Goal: Task Accomplishment & Management: Manage account settings

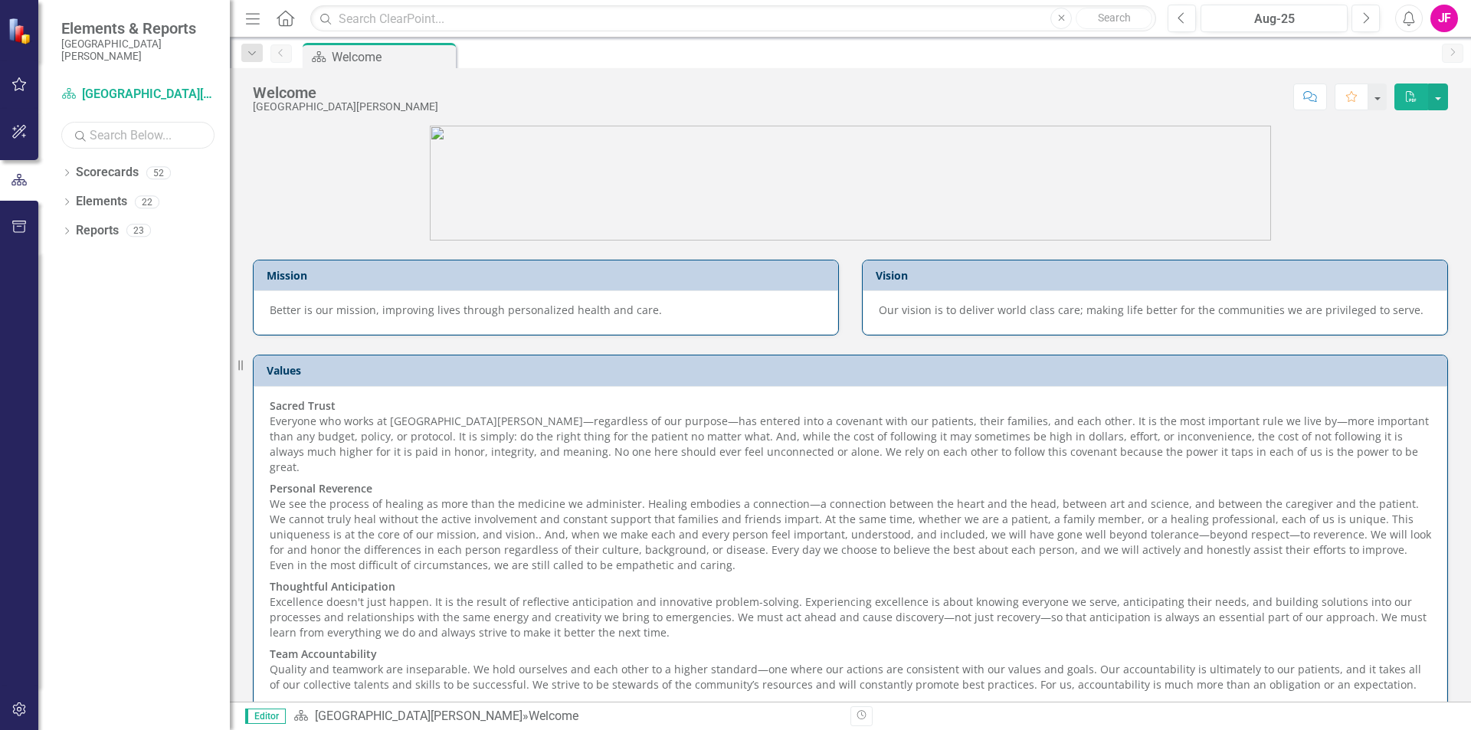
click at [153, 138] on input "text" at bounding box center [137, 135] width 153 height 27
type input "legal"
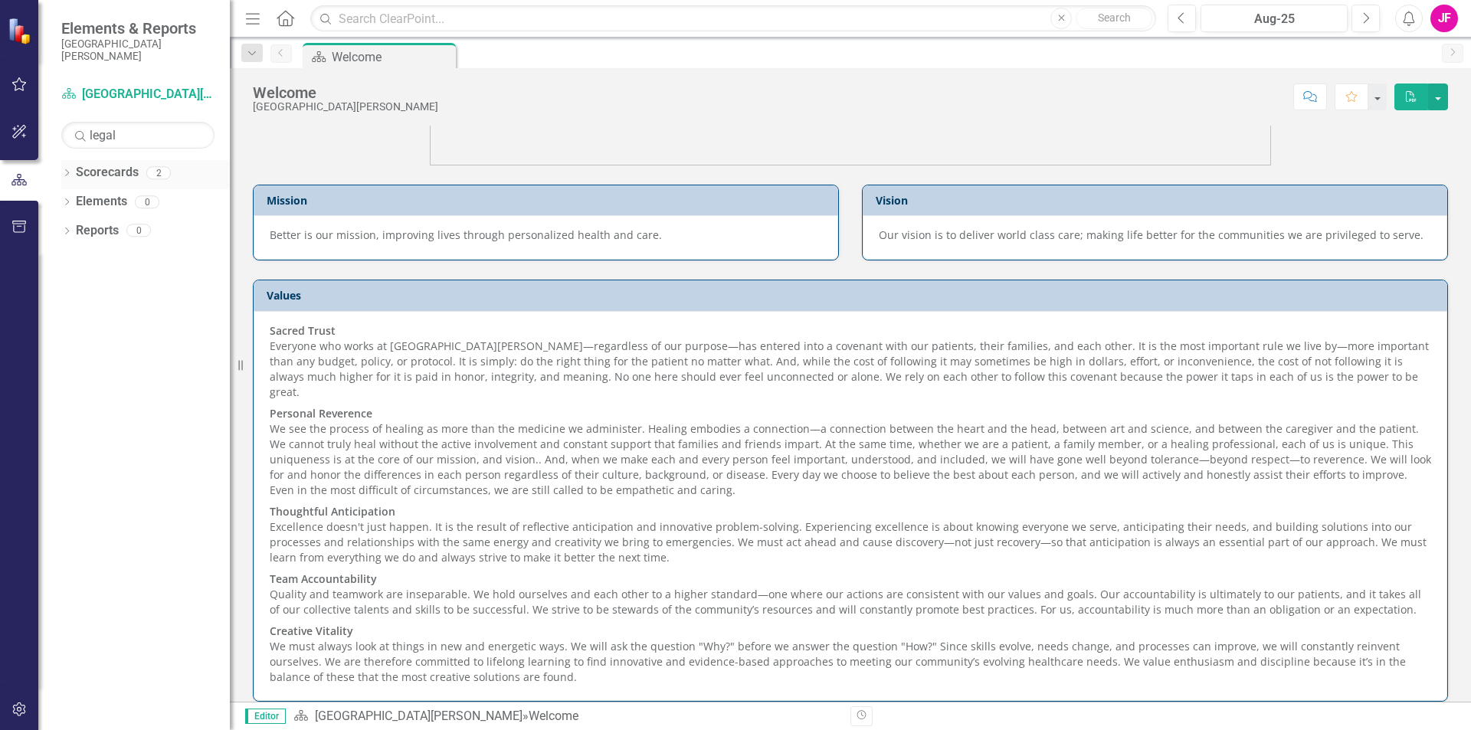
click at [160, 175] on div "2" at bounding box center [158, 172] width 25 height 13
click at [66, 175] on icon at bounding box center [67, 172] width 4 height 7
click at [93, 198] on link "Legal / Risk Management" at bounding box center [157, 202] width 146 height 18
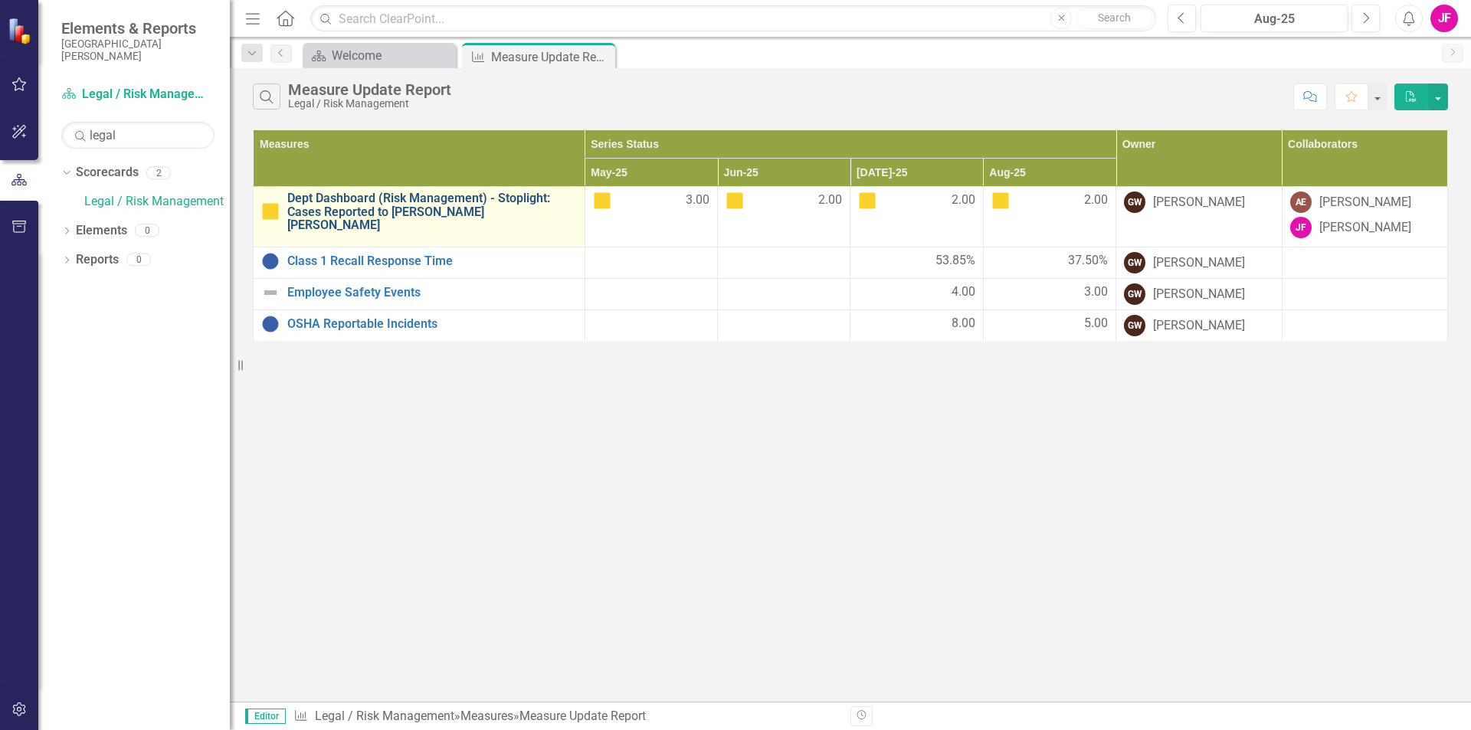
click at [452, 216] on link "Dept Dashboard (Risk Management) - Stoplight: Cases Reported to Gallagher Basse…" at bounding box center [432, 212] width 290 height 41
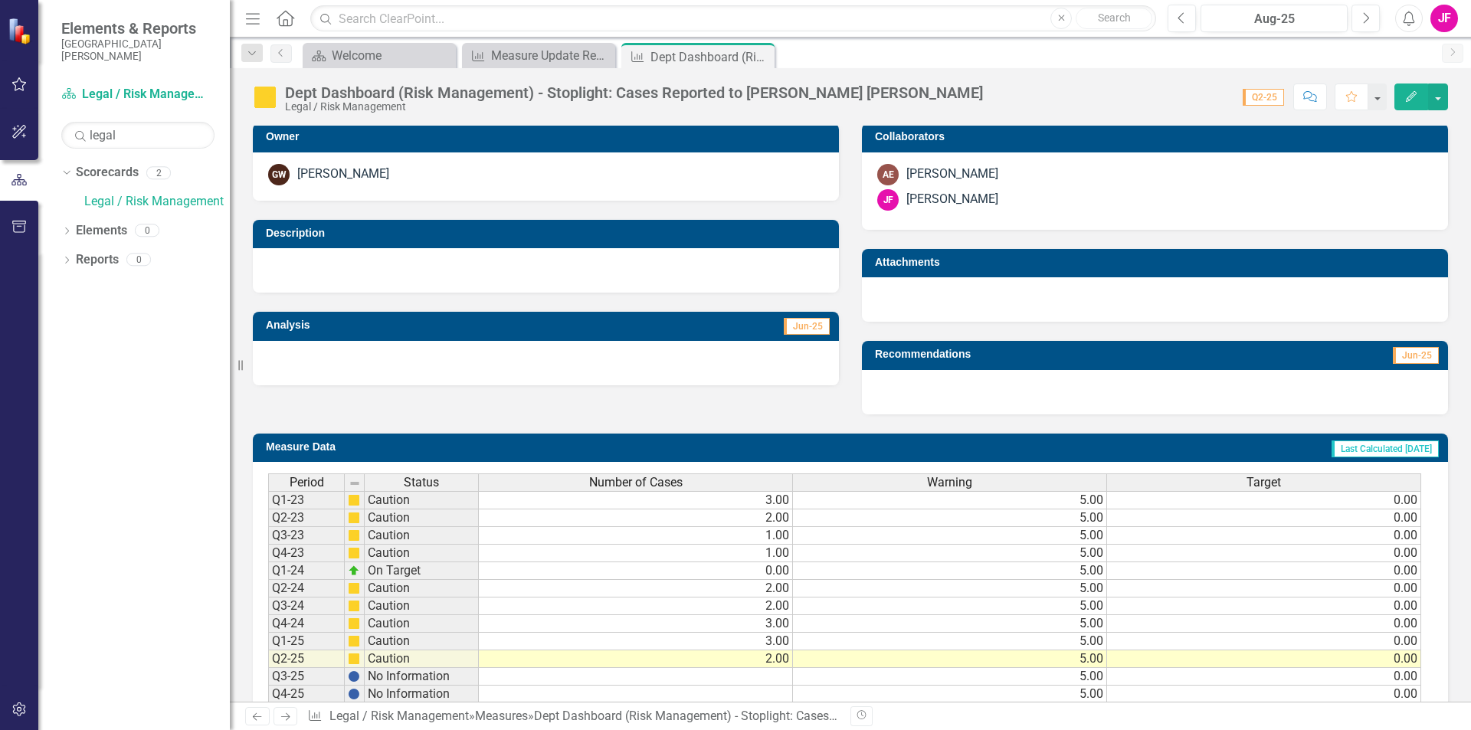
scroll to position [346, 0]
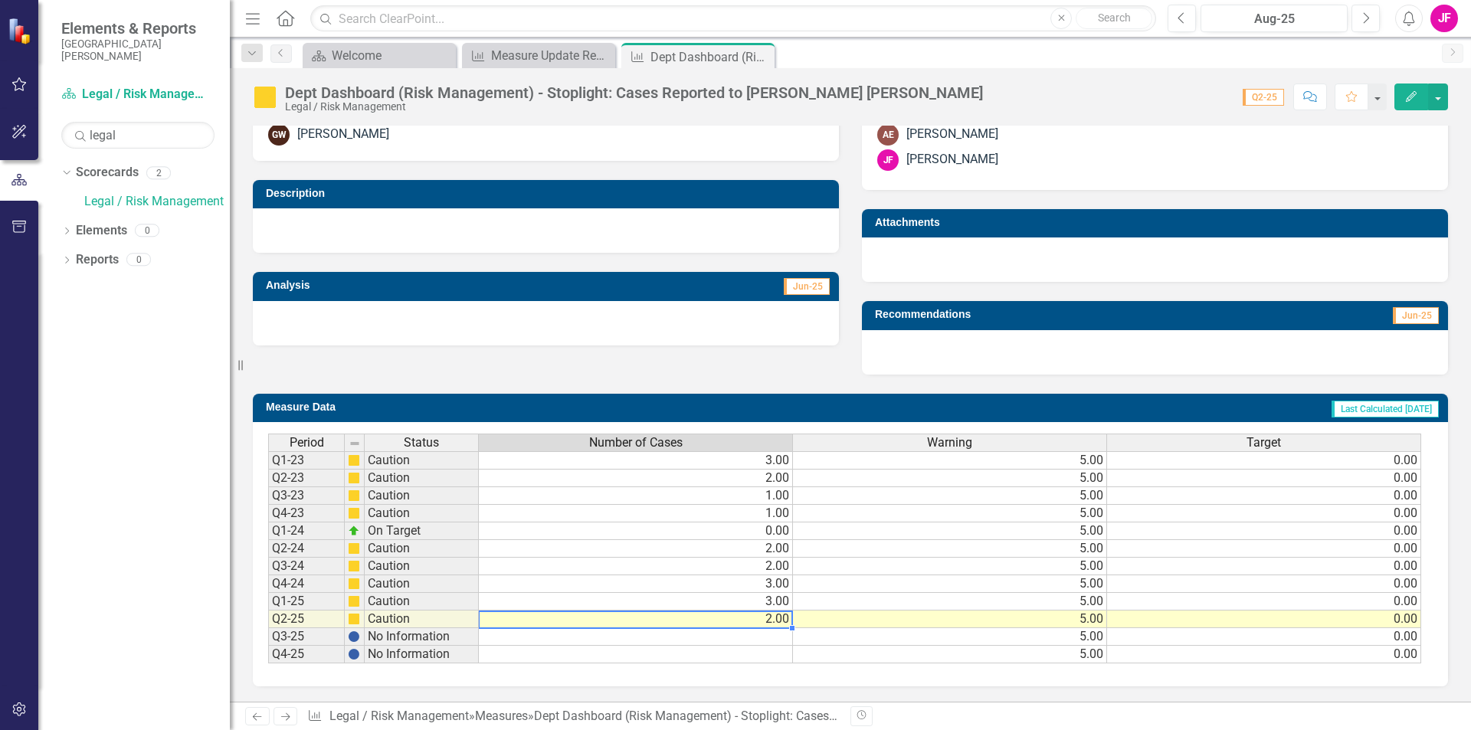
click at [655, 622] on td "2.00" at bounding box center [636, 620] width 314 height 18
click at [763, 620] on td "2.00" at bounding box center [636, 620] width 314 height 18
type textarea "2"
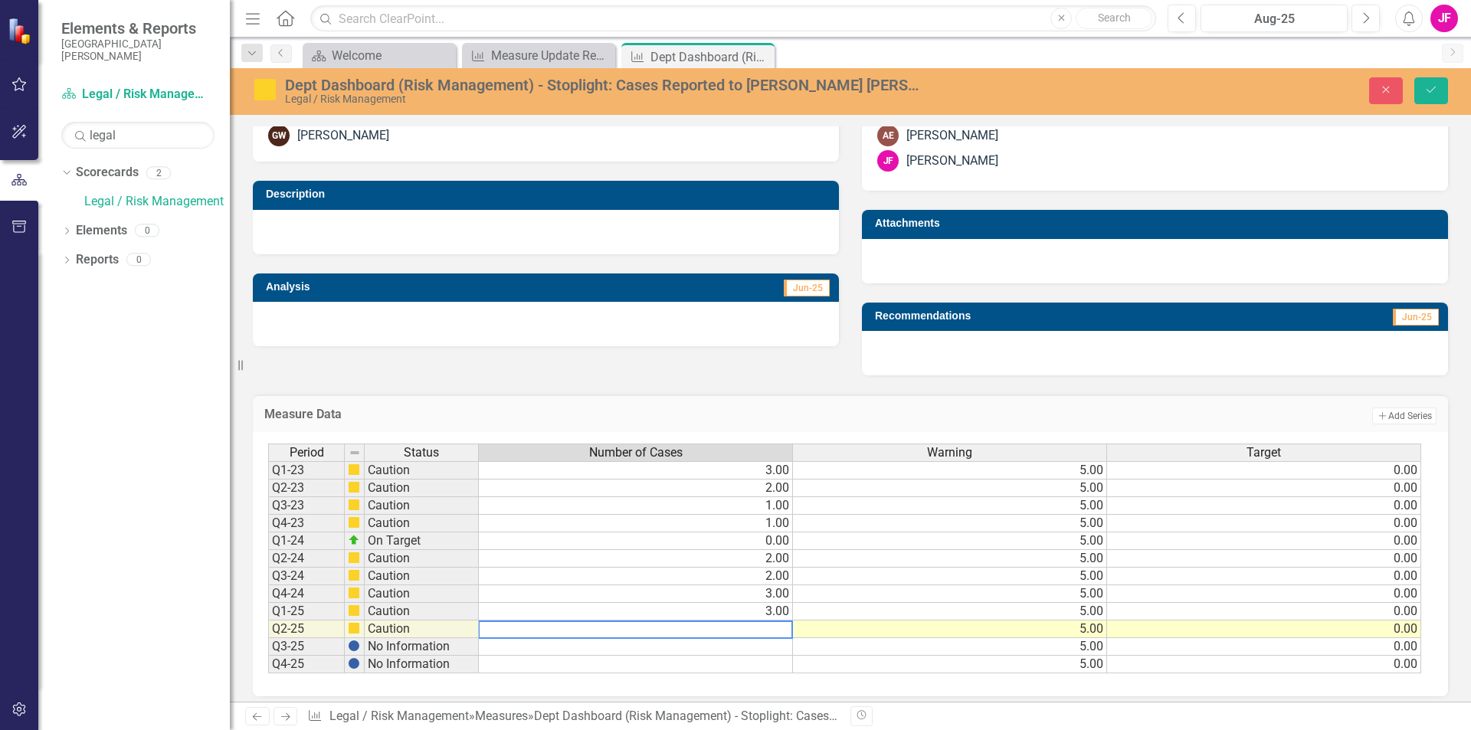
click at [772, 628] on textarea at bounding box center [635, 630] width 315 height 18
click at [767, 614] on td "3.00" at bounding box center [636, 612] width 314 height 18
click at [710, 615] on td "3.00" at bounding box center [636, 612] width 314 height 18
type textarea "3"
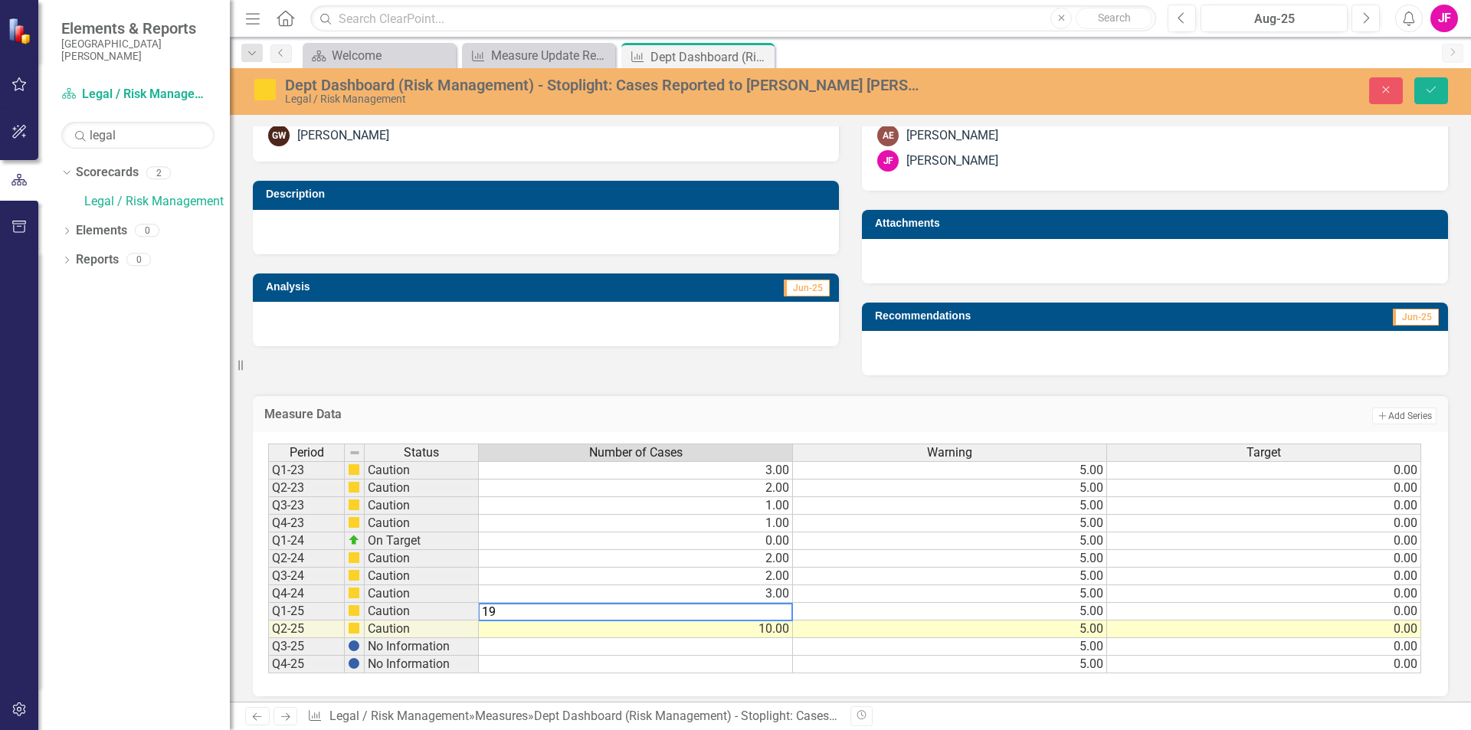
type textarea "19"
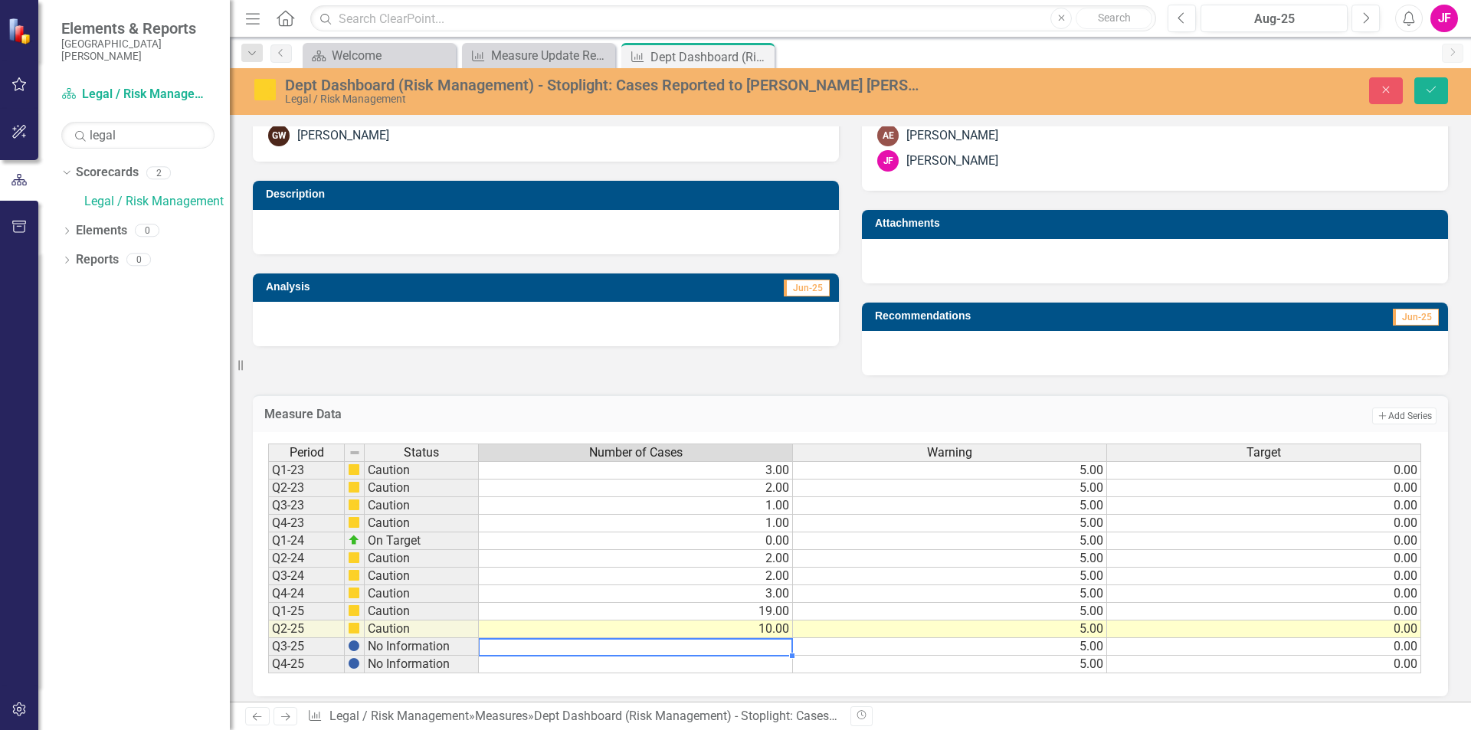
click at [720, 644] on td at bounding box center [636, 647] width 314 height 18
click at [706, 615] on td "19.00" at bounding box center [636, 612] width 314 height 18
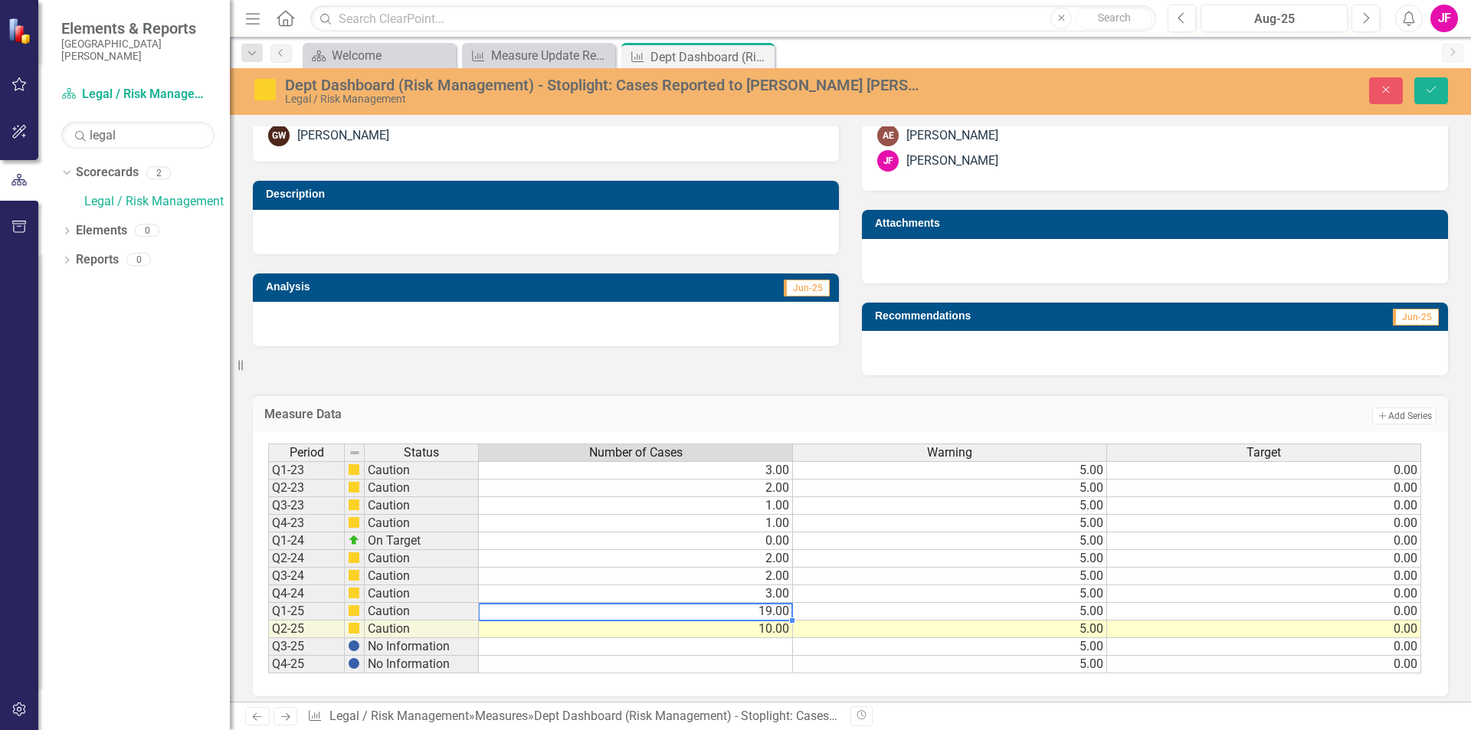
click at [769, 613] on td "19.00" at bounding box center [636, 612] width 314 height 18
type textarea "1"
click at [723, 634] on td "10.00" at bounding box center [636, 630] width 314 height 18
click at [717, 628] on td "10.00" at bounding box center [636, 630] width 314 height 18
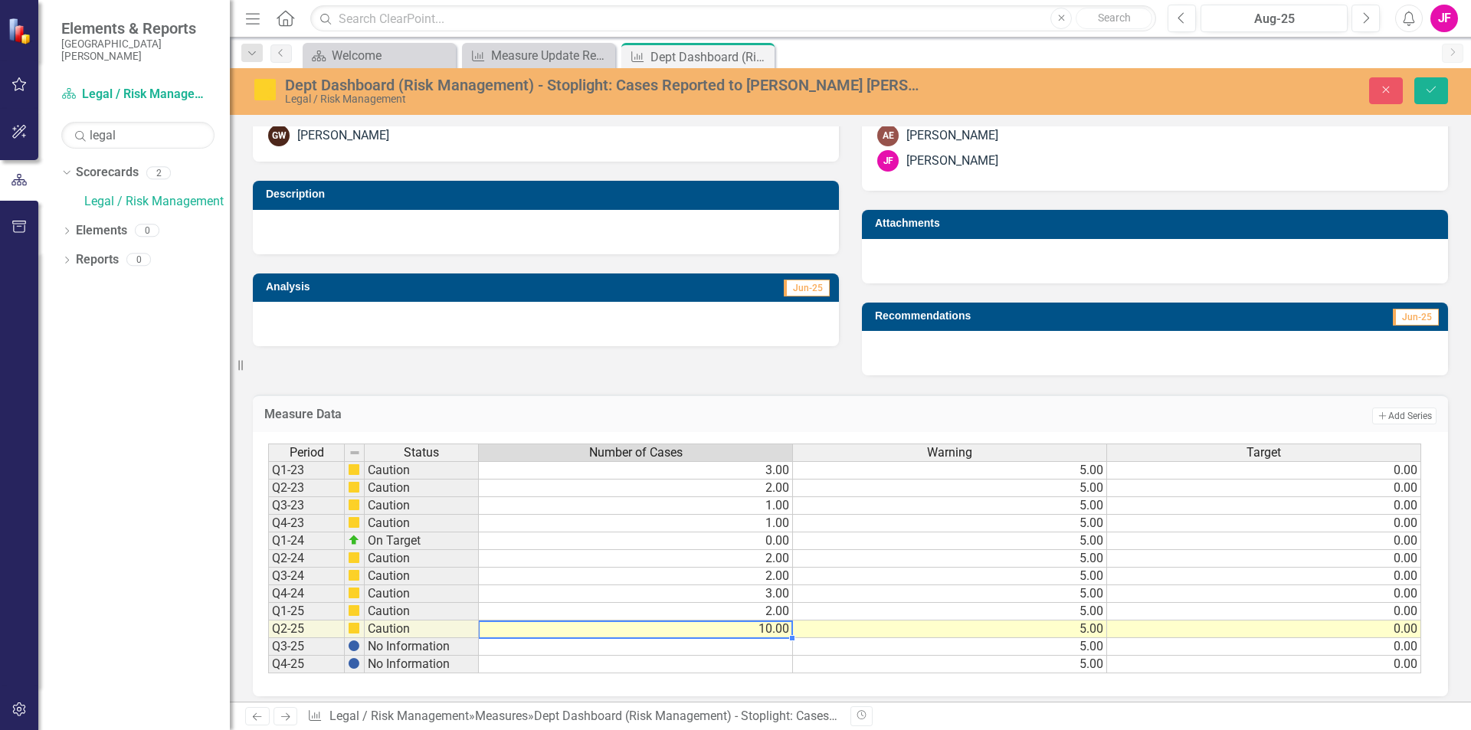
click at [717, 628] on td "10.00" at bounding box center [636, 630] width 314 height 18
type textarea "1"
type textarea "2"
click at [529, 651] on td at bounding box center [636, 647] width 314 height 18
click at [692, 647] on td at bounding box center [636, 647] width 314 height 18
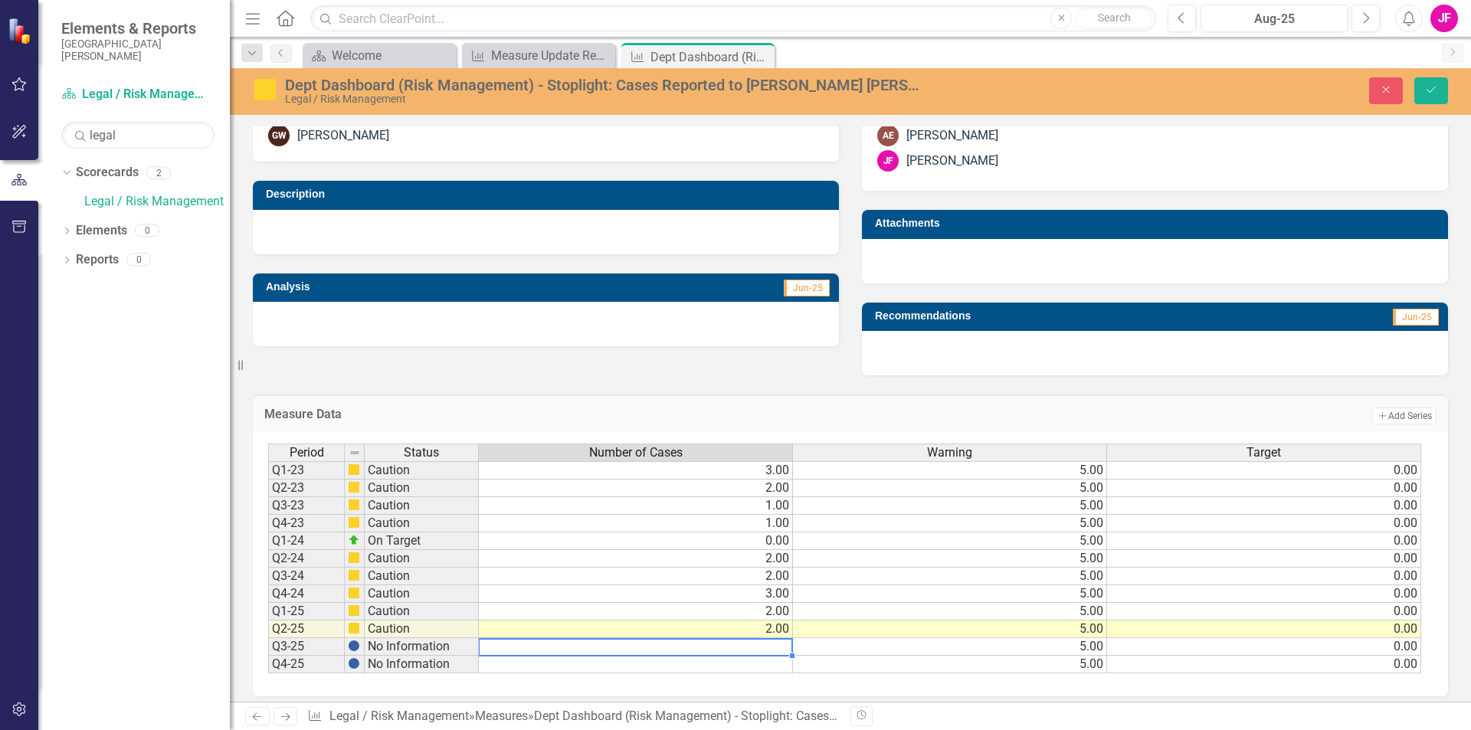
click at [692, 647] on td at bounding box center [636, 647] width 314 height 18
type textarea "1"
click at [689, 670] on td at bounding box center [636, 665] width 314 height 18
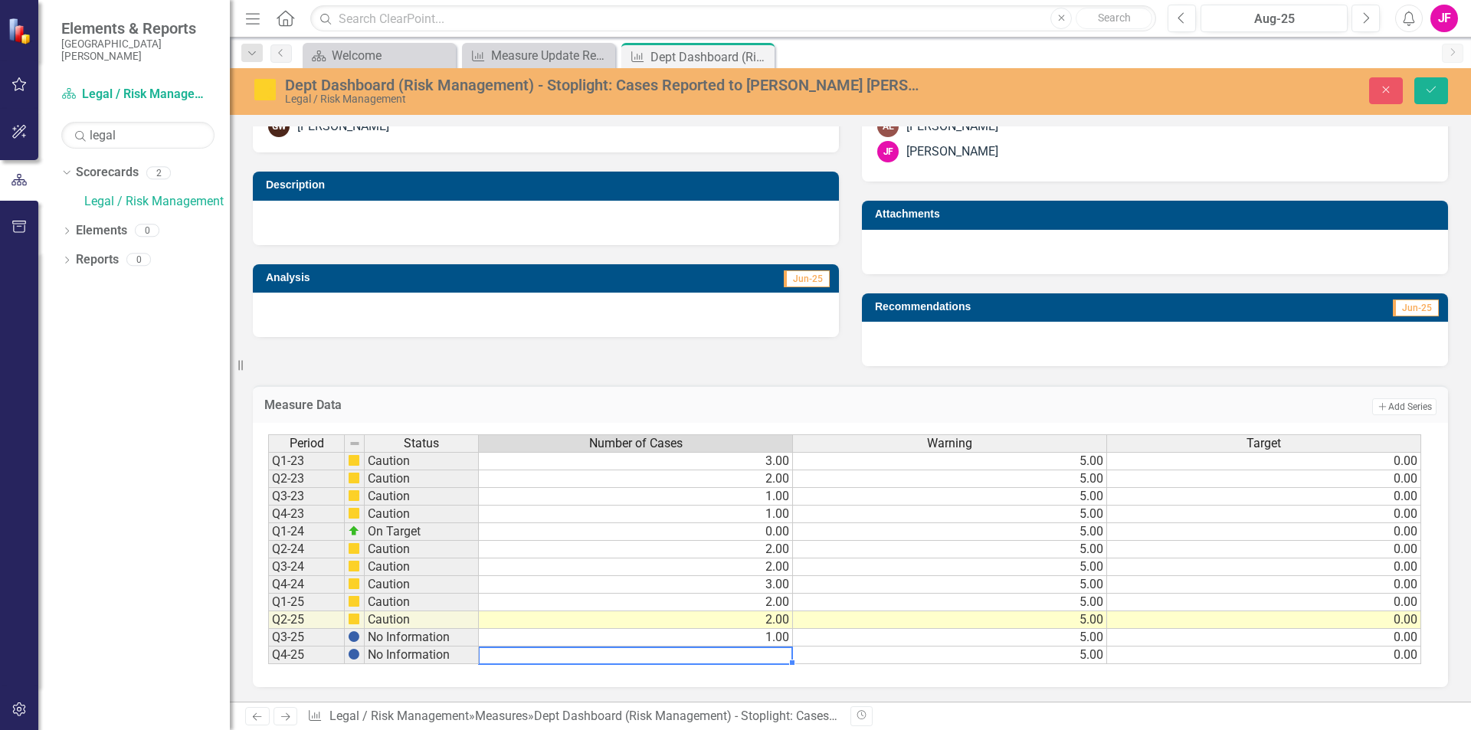
click at [675, 660] on td at bounding box center [636, 656] width 314 height 18
click at [649, 598] on td "2.00" at bounding box center [636, 603] width 314 height 18
type textarea "2"
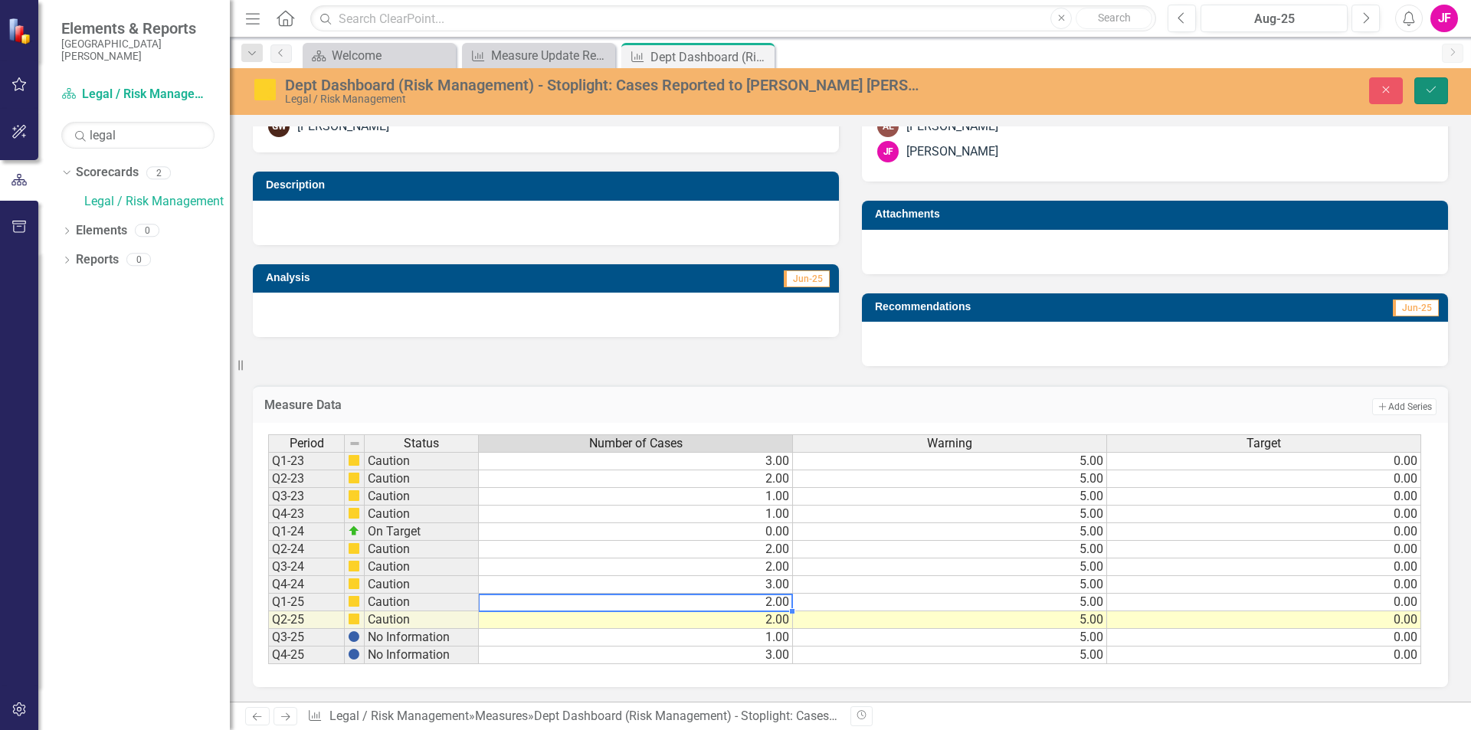
click at [1432, 86] on icon "Save" at bounding box center [1431, 89] width 14 height 11
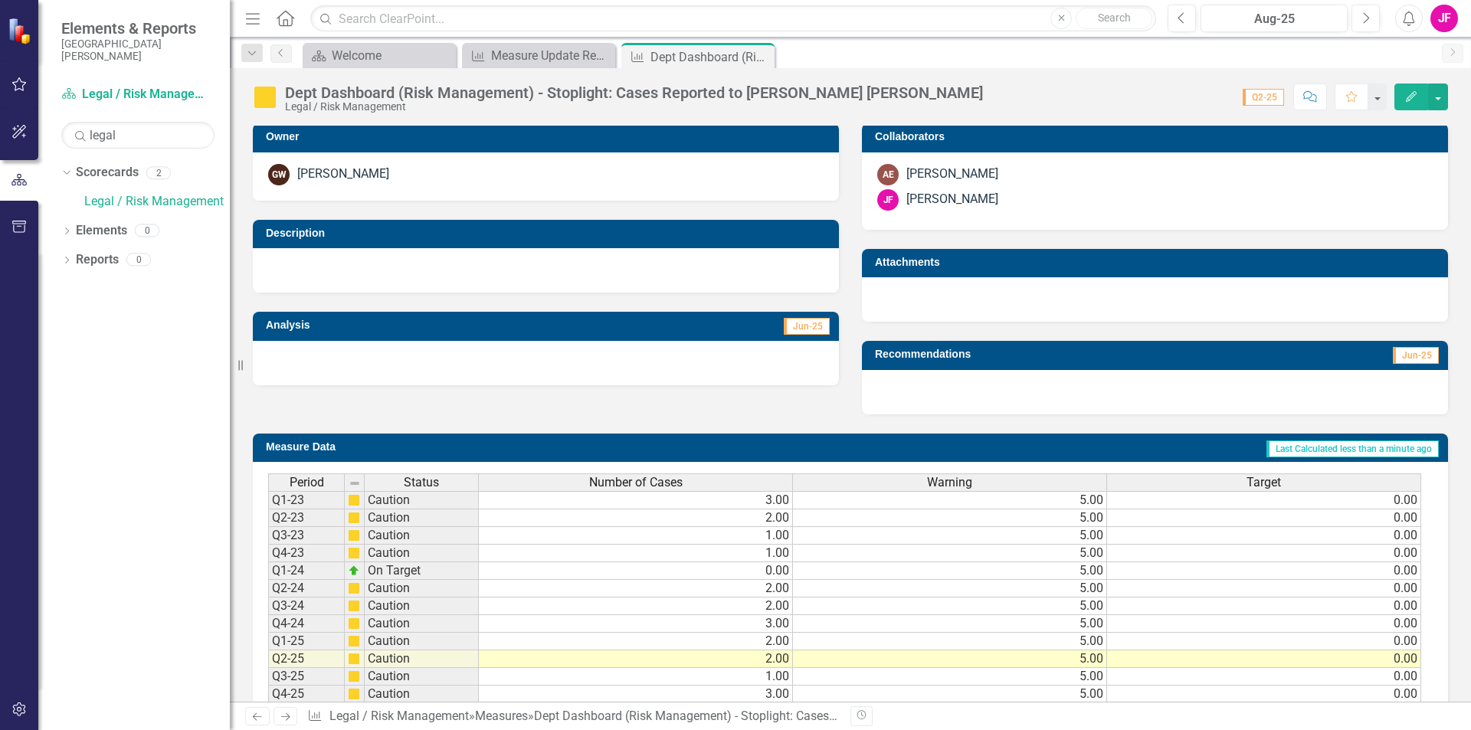
scroll to position [346, 0]
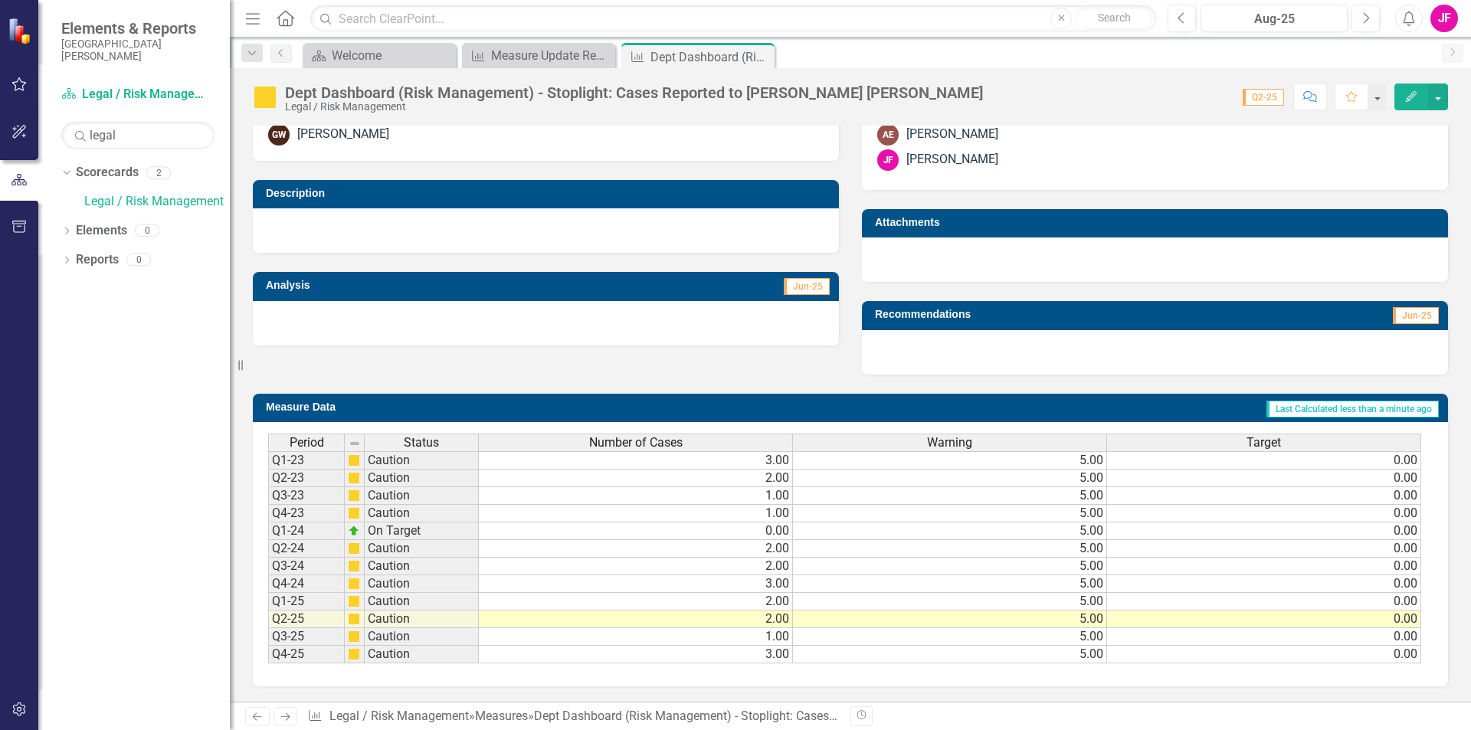
click at [575, 661] on td "3.00" at bounding box center [636, 655] width 314 height 18
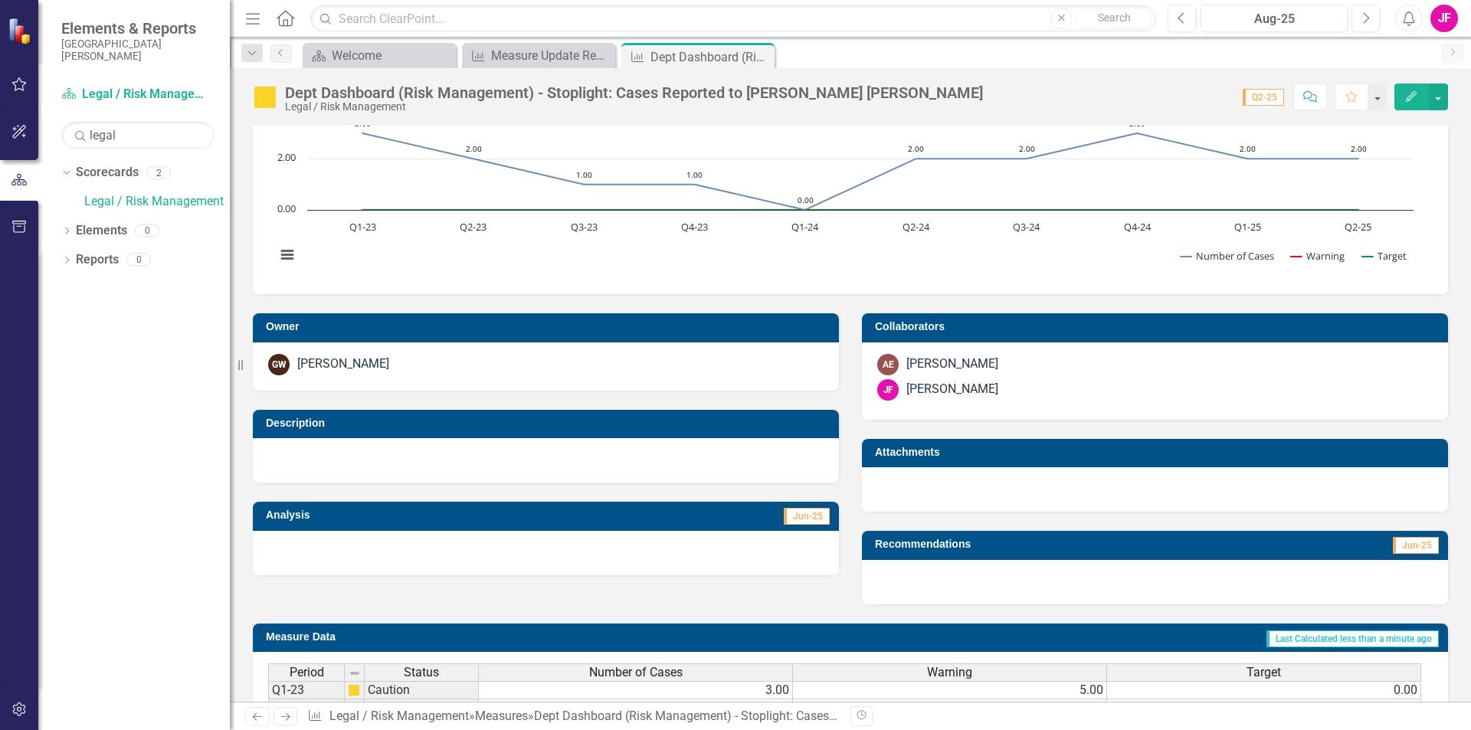
scroll to position [0, 0]
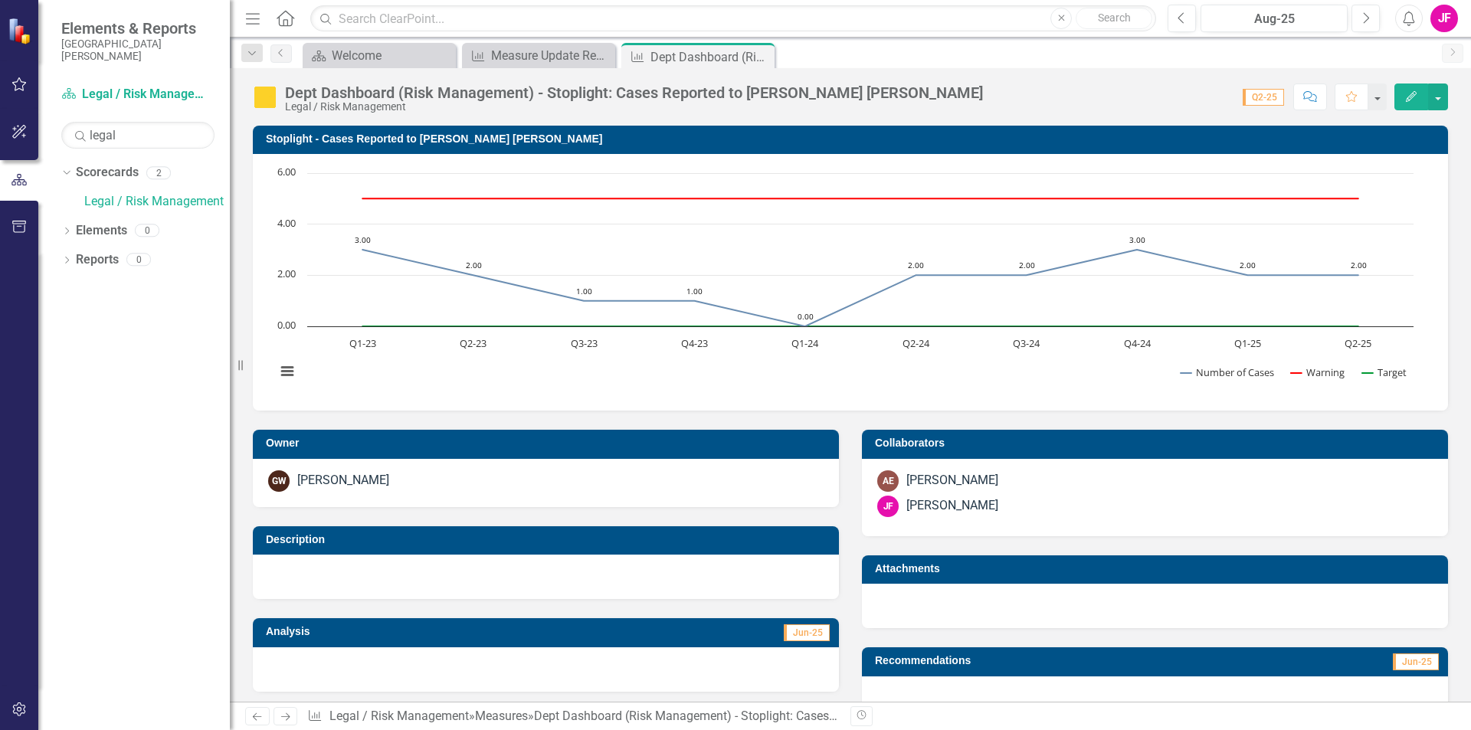
click at [1418, 96] on button "Edit" at bounding box center [1412, 97] width 34 height 27
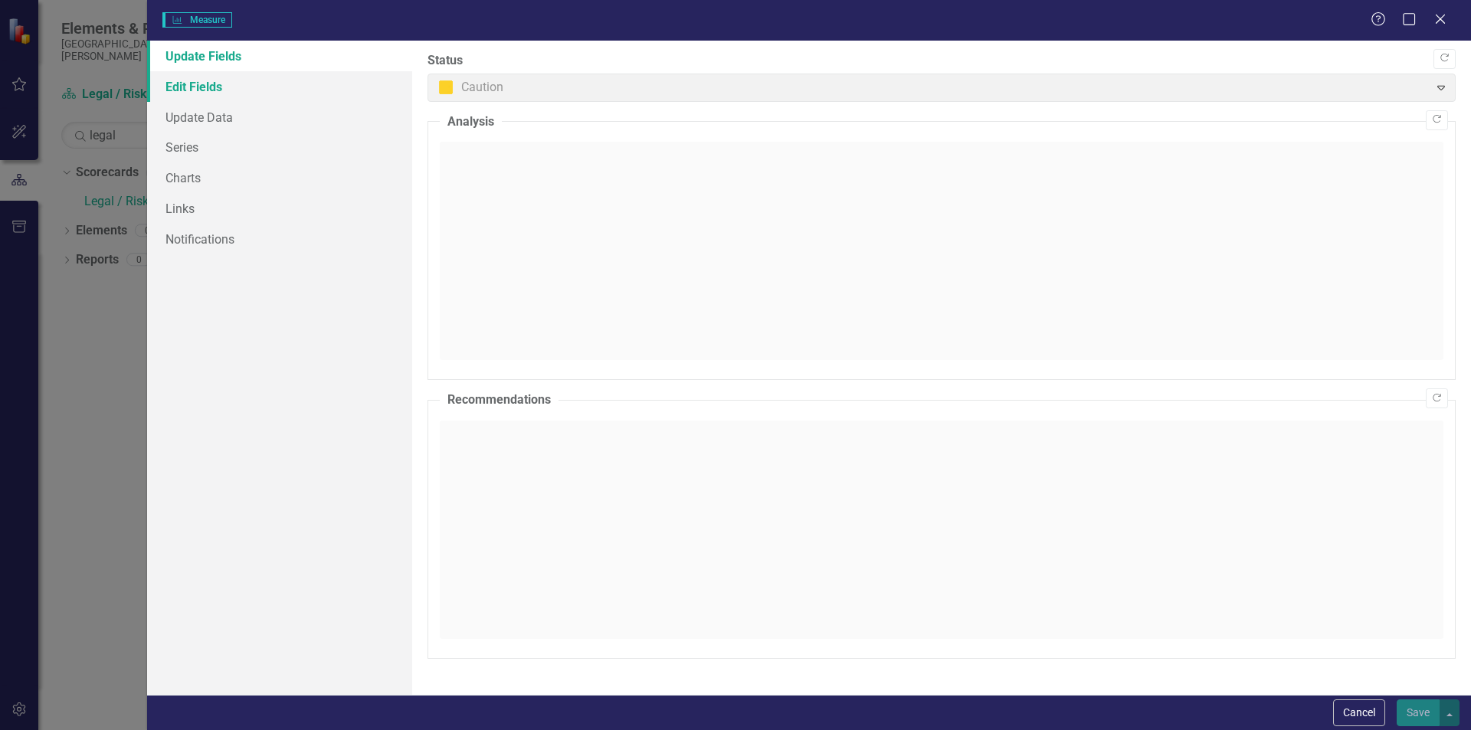
click at [207, 87] on link "Edit Fields" at bounding box center [279, 86] width 265 height 31
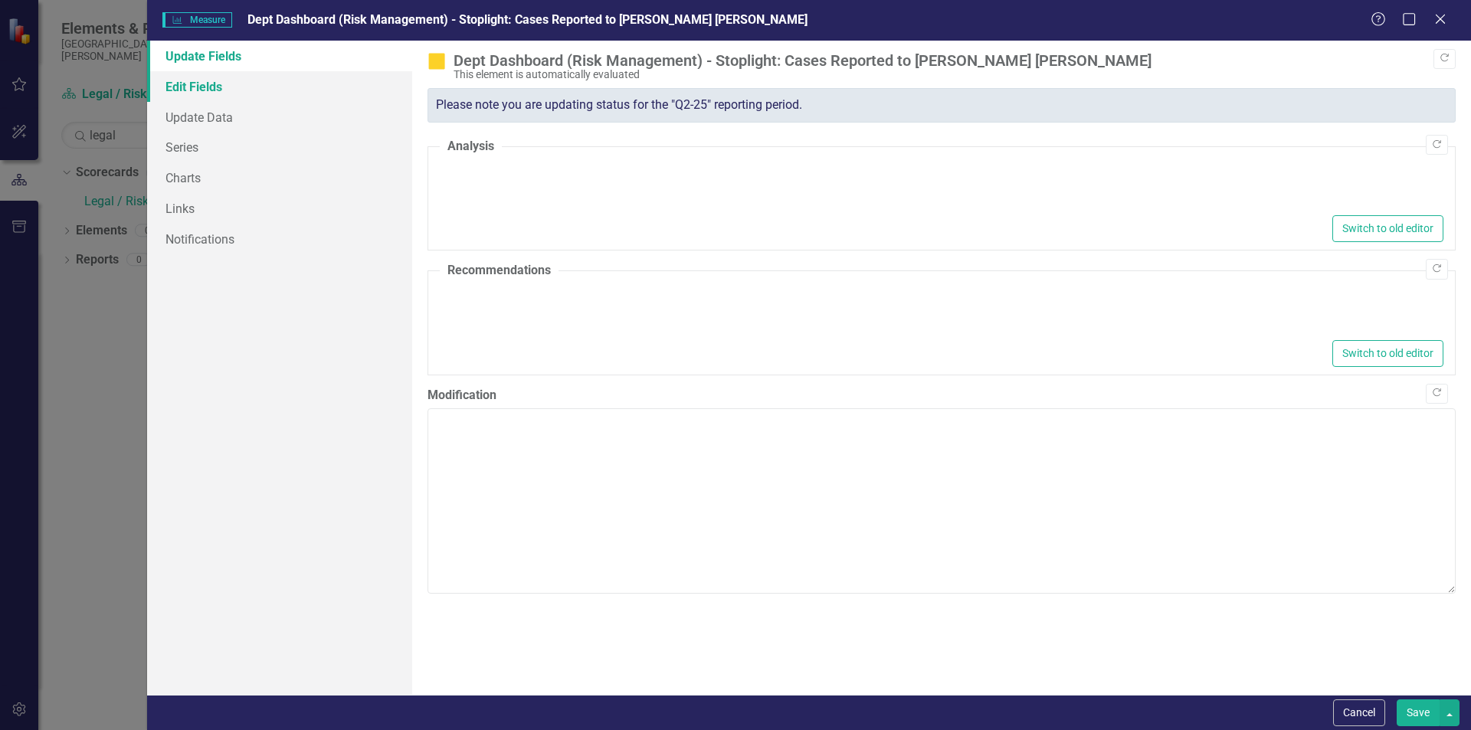
click at [204, 87] on link "Edit Fields" at bounding box center [279, 86] width 265 height 31
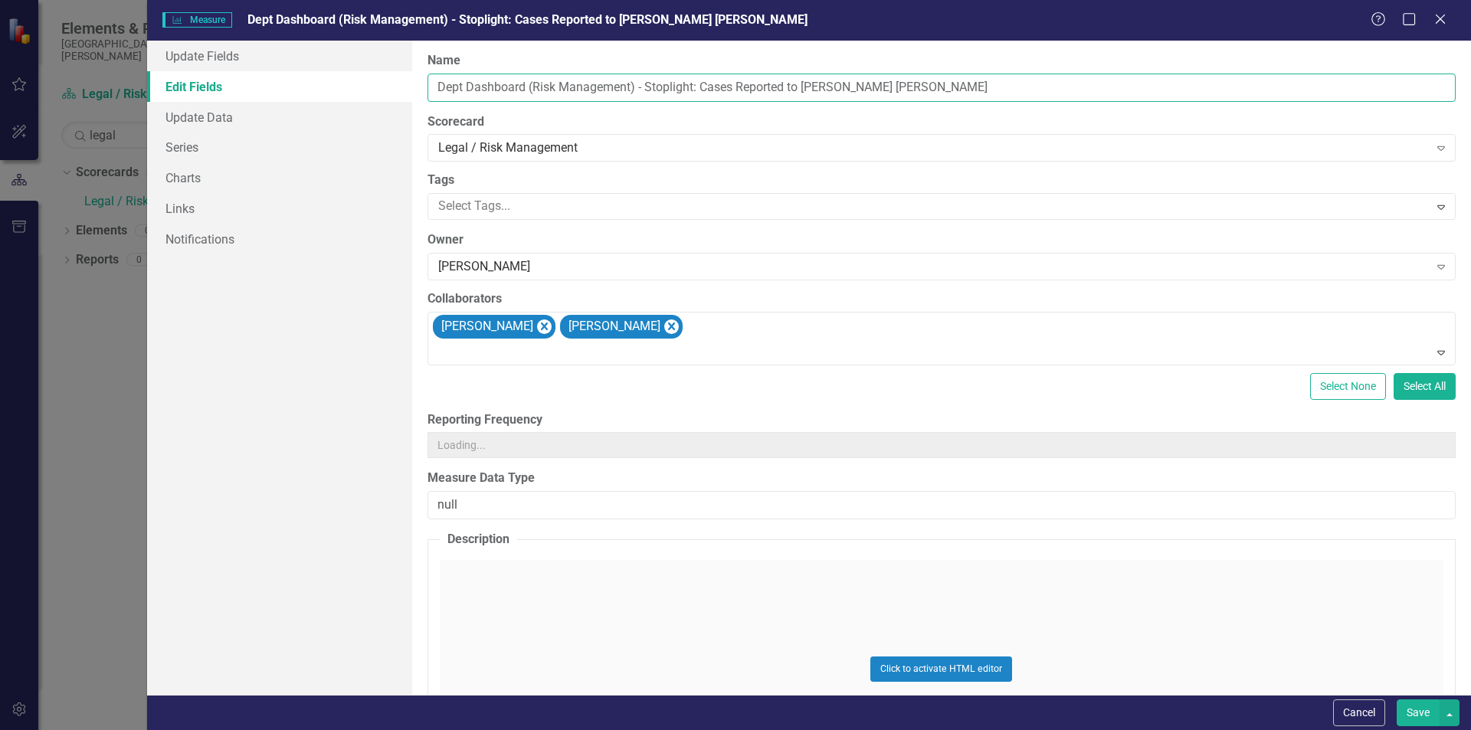
drag, startPoint x: 528, startPoint y: 87, endPoint x: 634, endPoint y: 90, distance: 105.8
click at [634, 90] on input "Dept Dashboard (Risk Management) - Stoplight: Cases Reported to Gallagher Basse…" at bounding box center [942, 88] width 1028 height 28
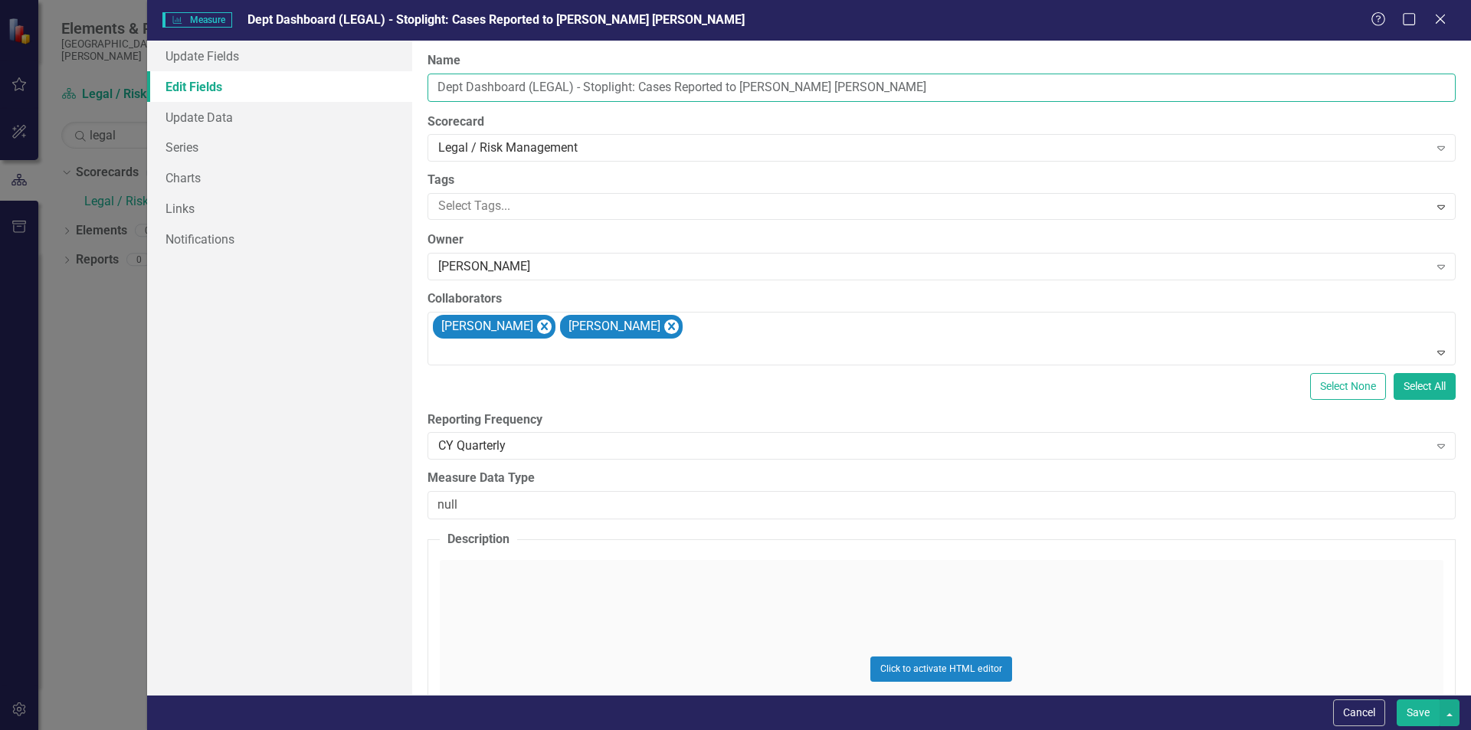
drag, startPoint x: 638, startPoint y: 87, endPoint x: 675, endPoint y: 90, distance: 37.7
click at [675, 90] on input "Dept Dashboard (LEGAL) - Stoplight: Cases Reported to Gallagher Bassett" at bounding box center [942, 88] width 1028 height 28
type input "Dept Dashboard (LEGAL) - Stoplight: Self-Insured Claims"
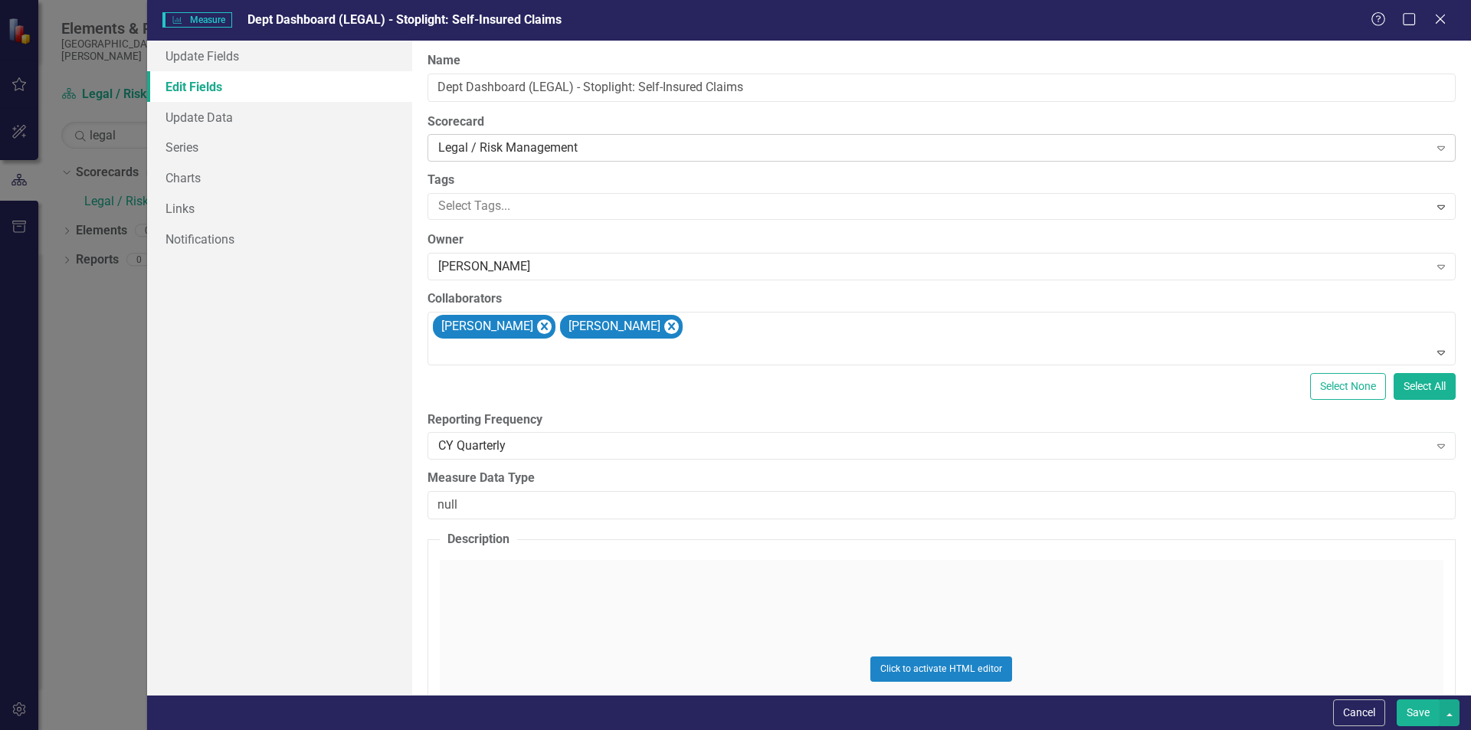
click at [618, 143] on div "Legal / Risk Management" at bounding box center [933, 148] width 991 height 18
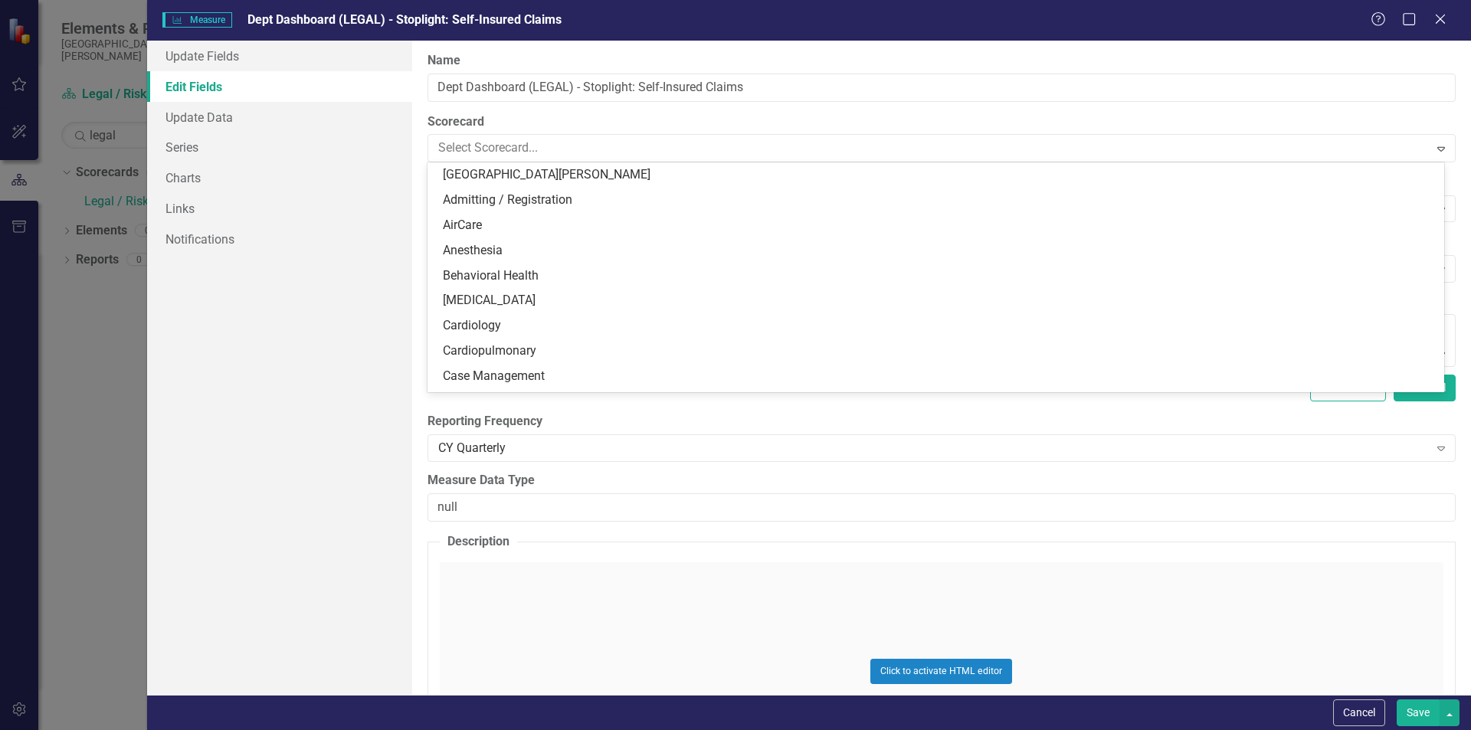
scroll to position [654, 0]
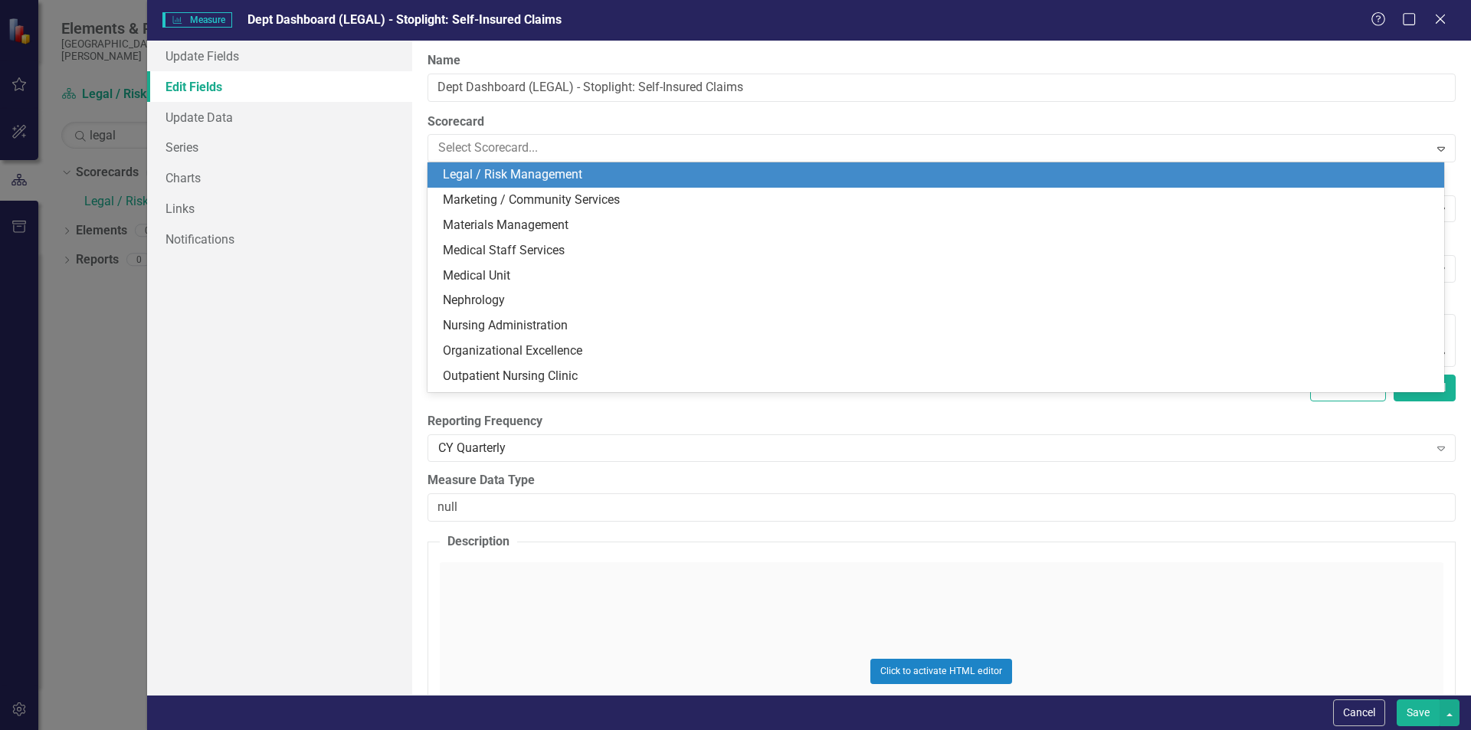
click at [584, 176] on div "Legal / Risk Management" at bounding box center [939, 175] width 992 height 18
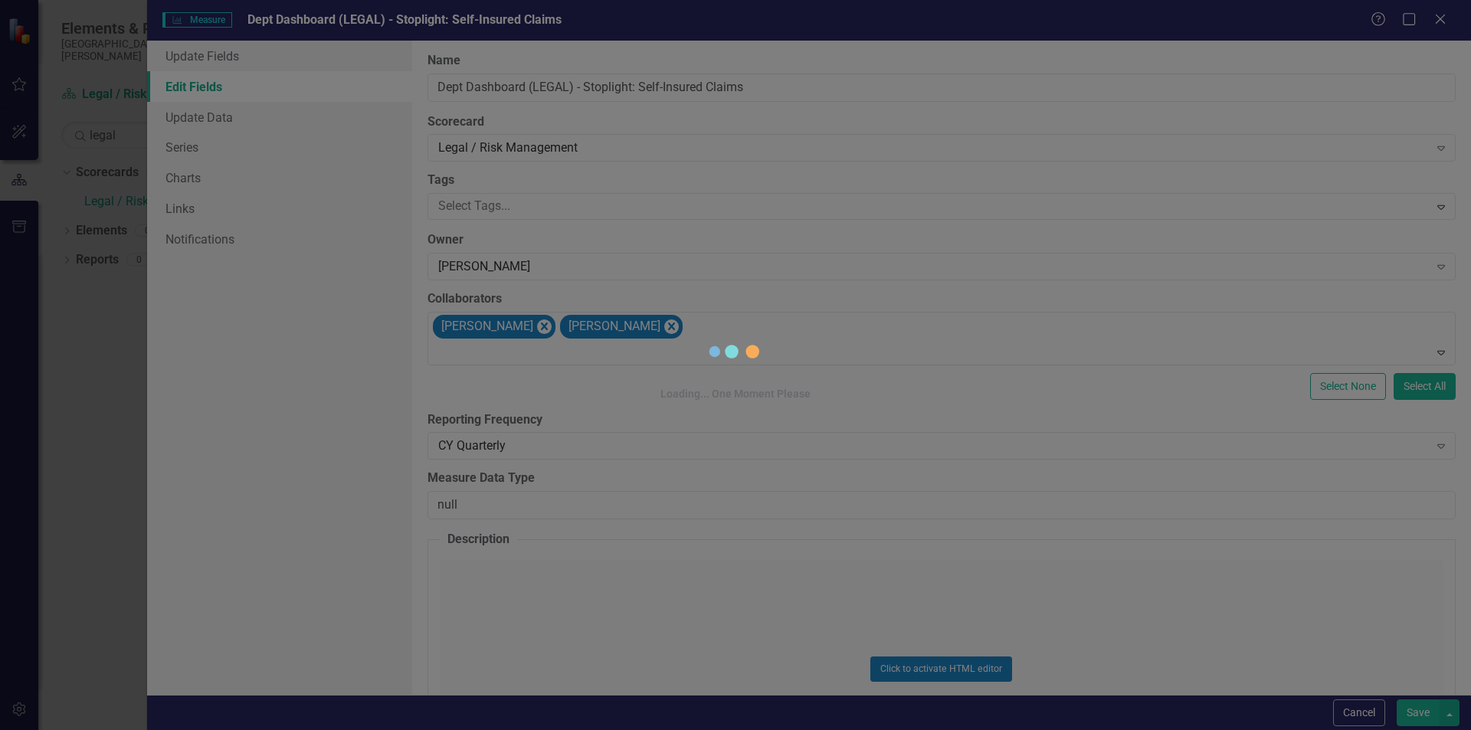
click at [569, 272] on div "Loading... One Moment Please" at bounding box center [736, 365] width 460 height 730
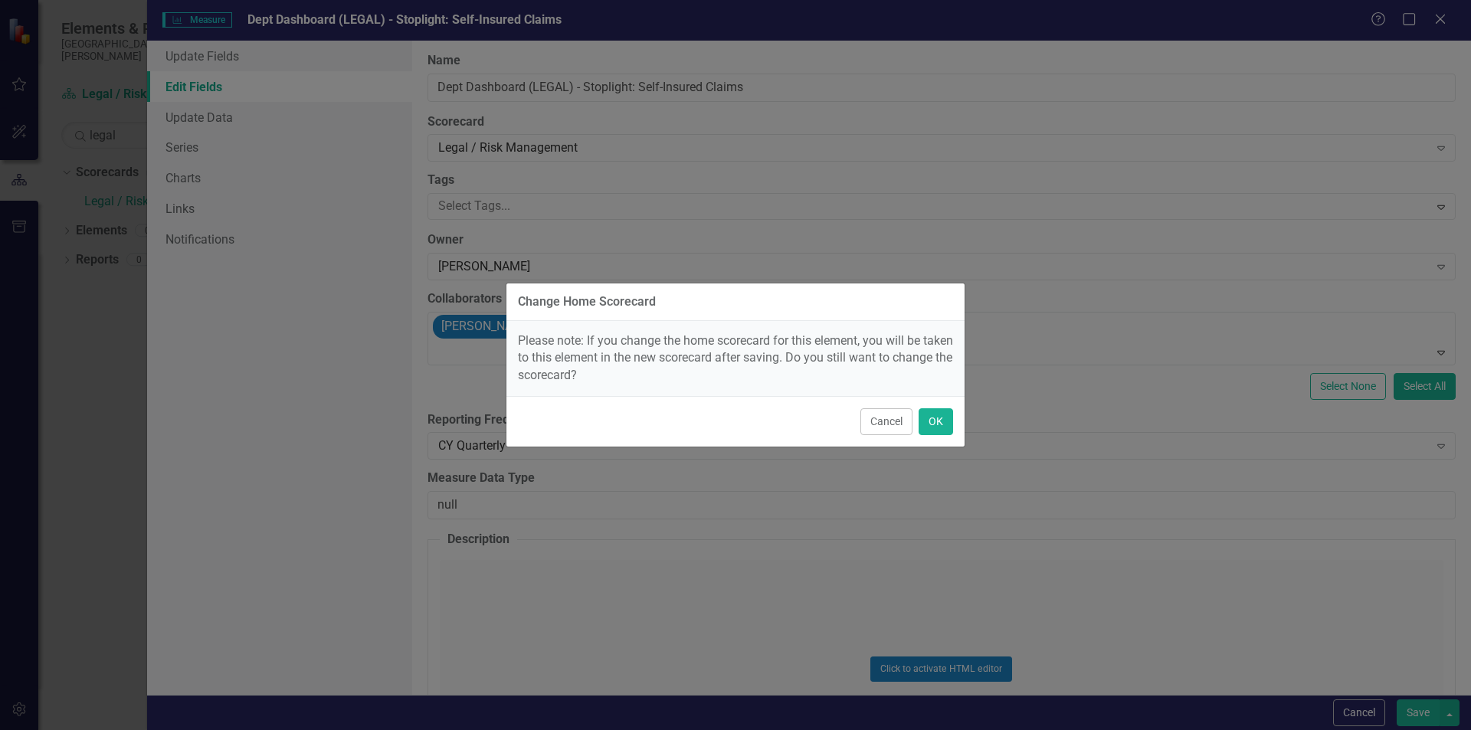
scroll to position [0, 0]
click at [933, 421] on button "OK" at bounding box center [936, 421] width 34 height 27
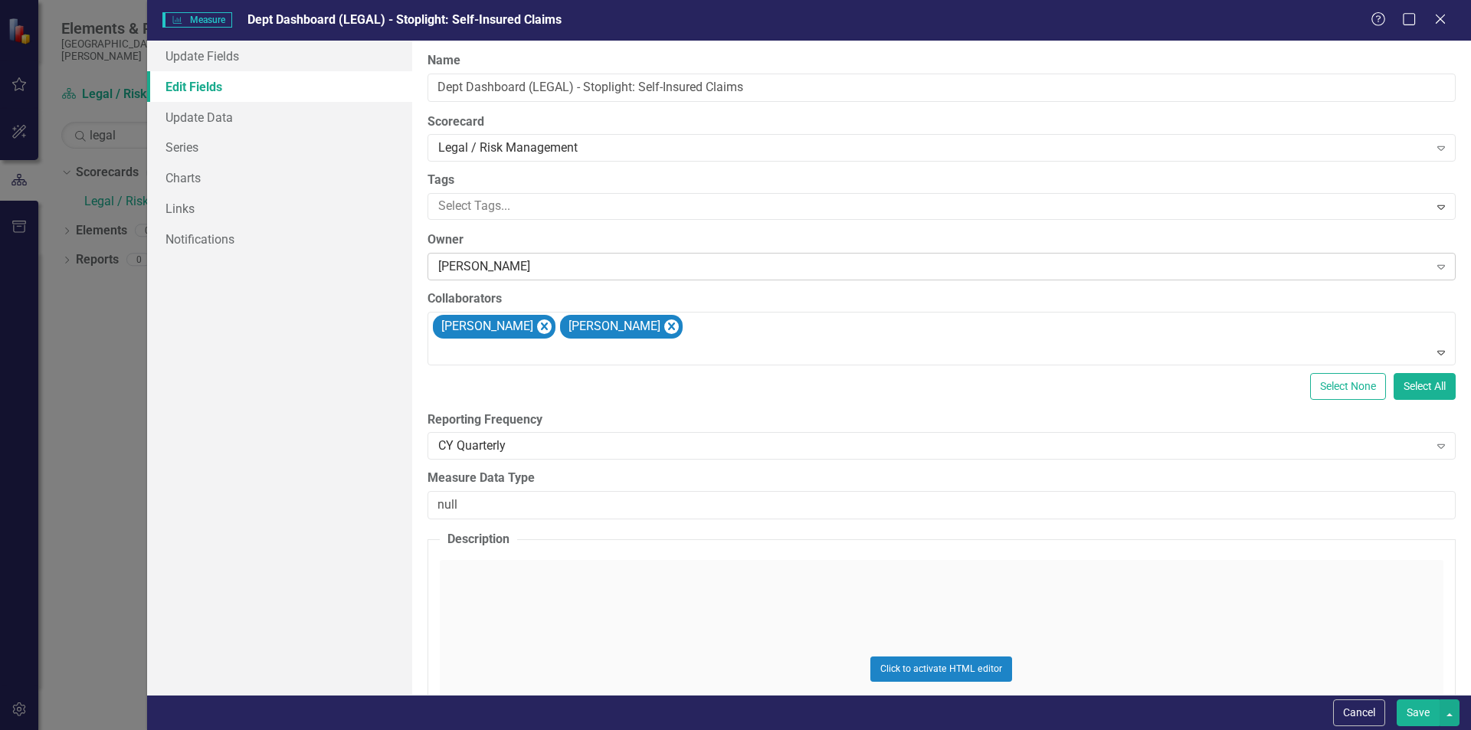
click at [478, 273] on div "[PERSON_NAME]" at bounding box center [933, 267] width 991 height 18
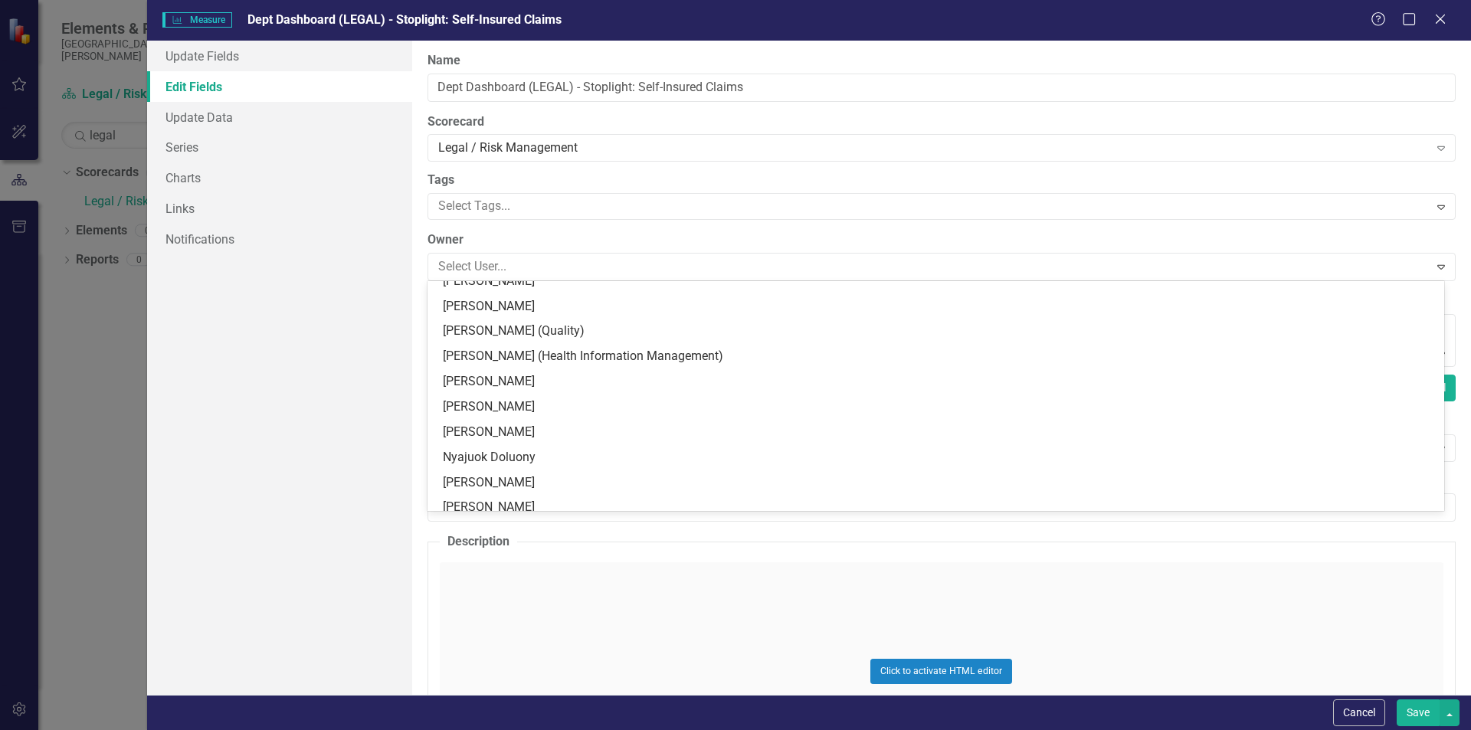
scroll to position [1149, 0]
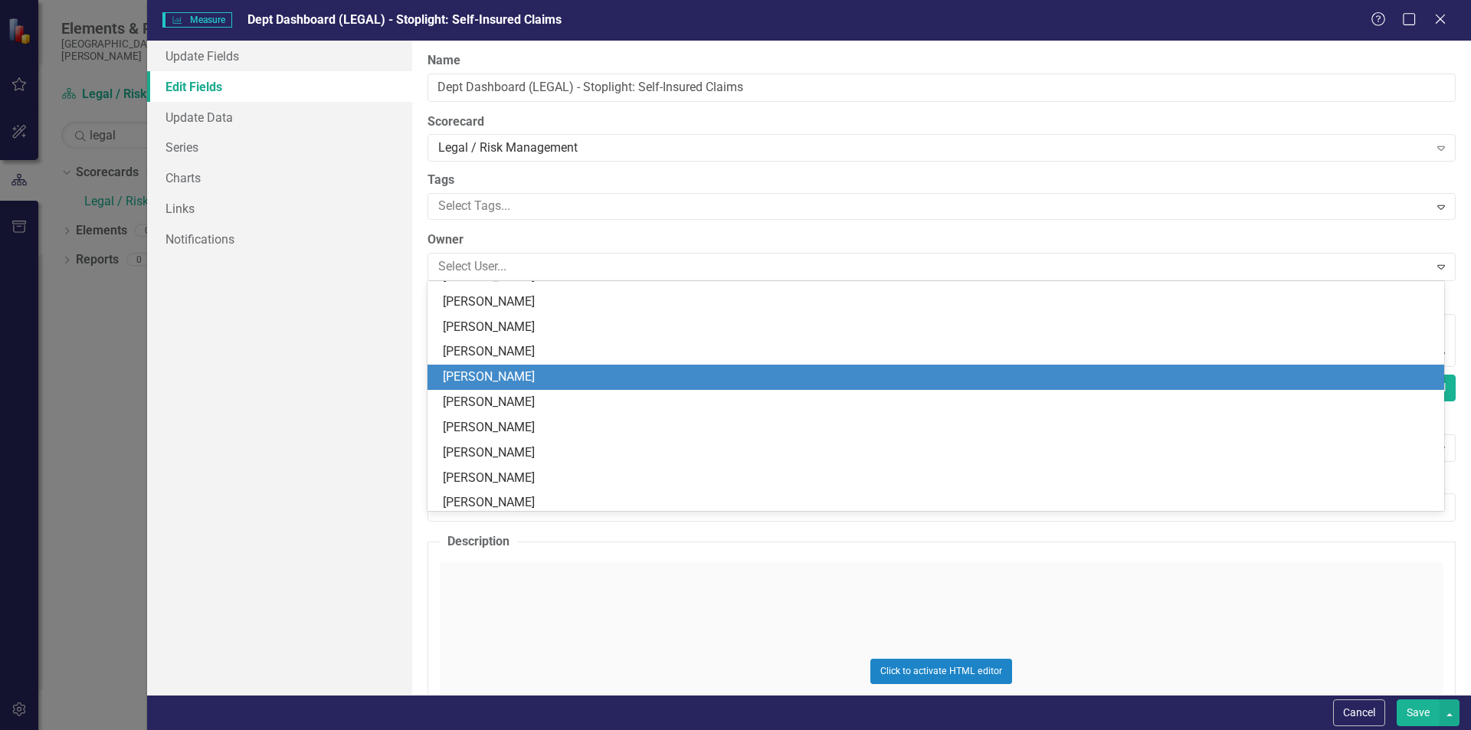
click at [504, 379] on div "[PERSON_NAME]" at bounding box center [939, 378] width 992 height 18
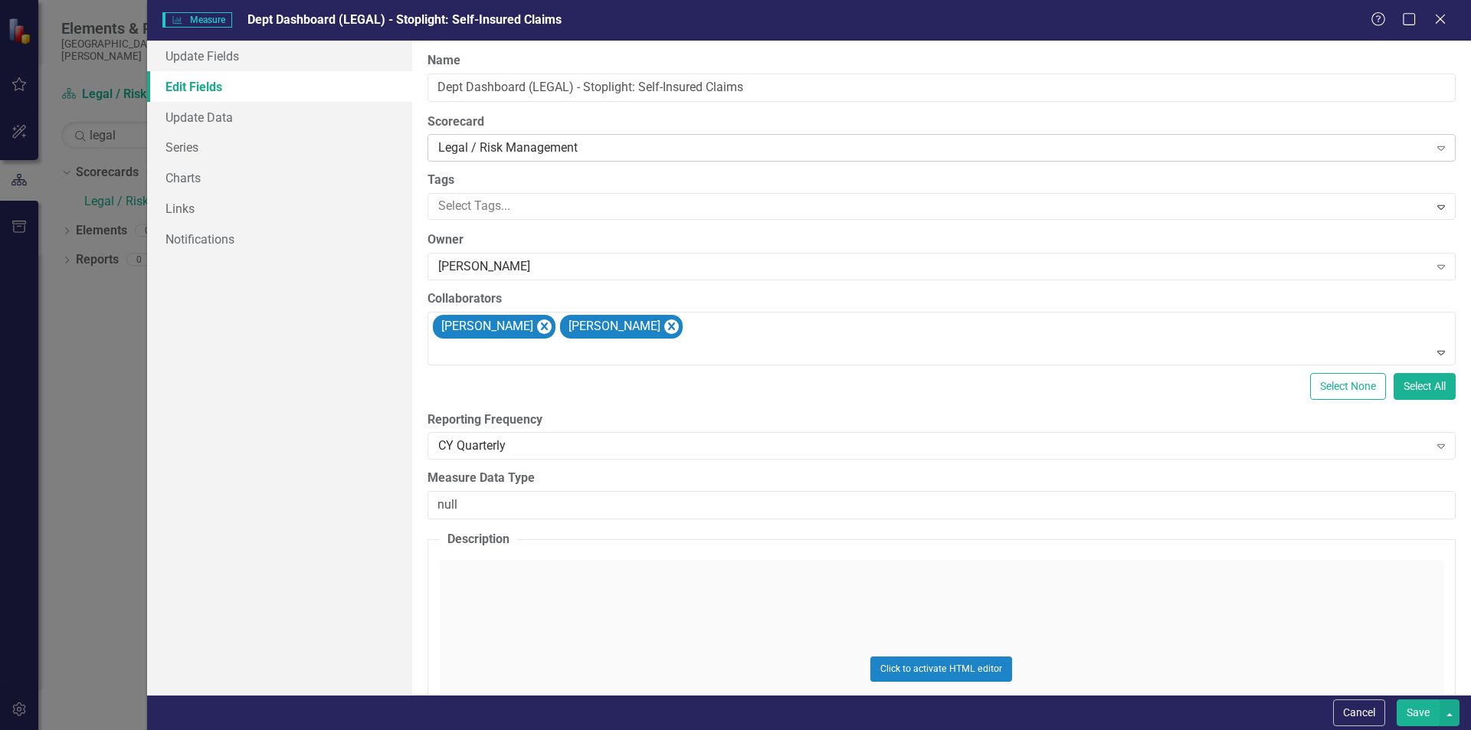
click at [536, 153] on div "Legal / Risk Management" at bounding box center [933, 148] width 991 height 18
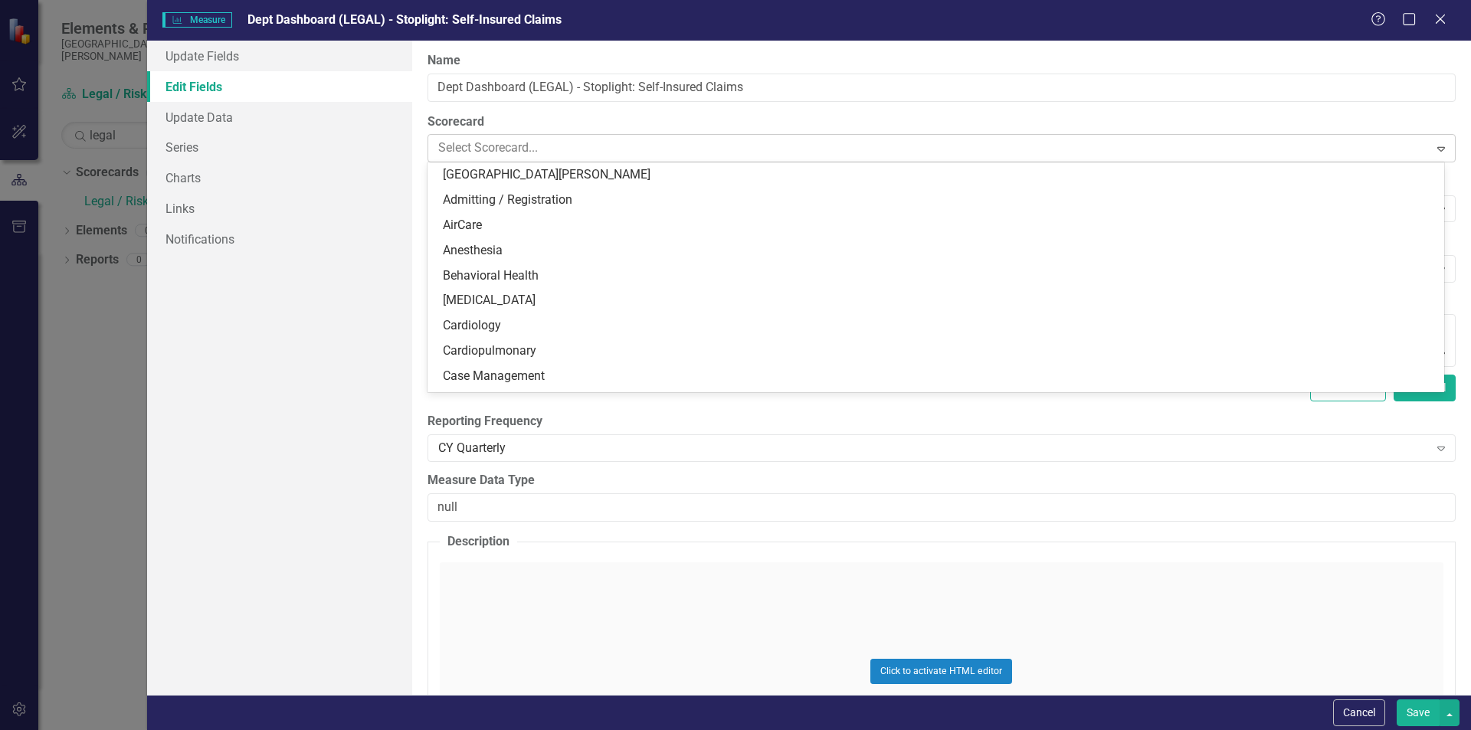
scroll to position [654, 0]
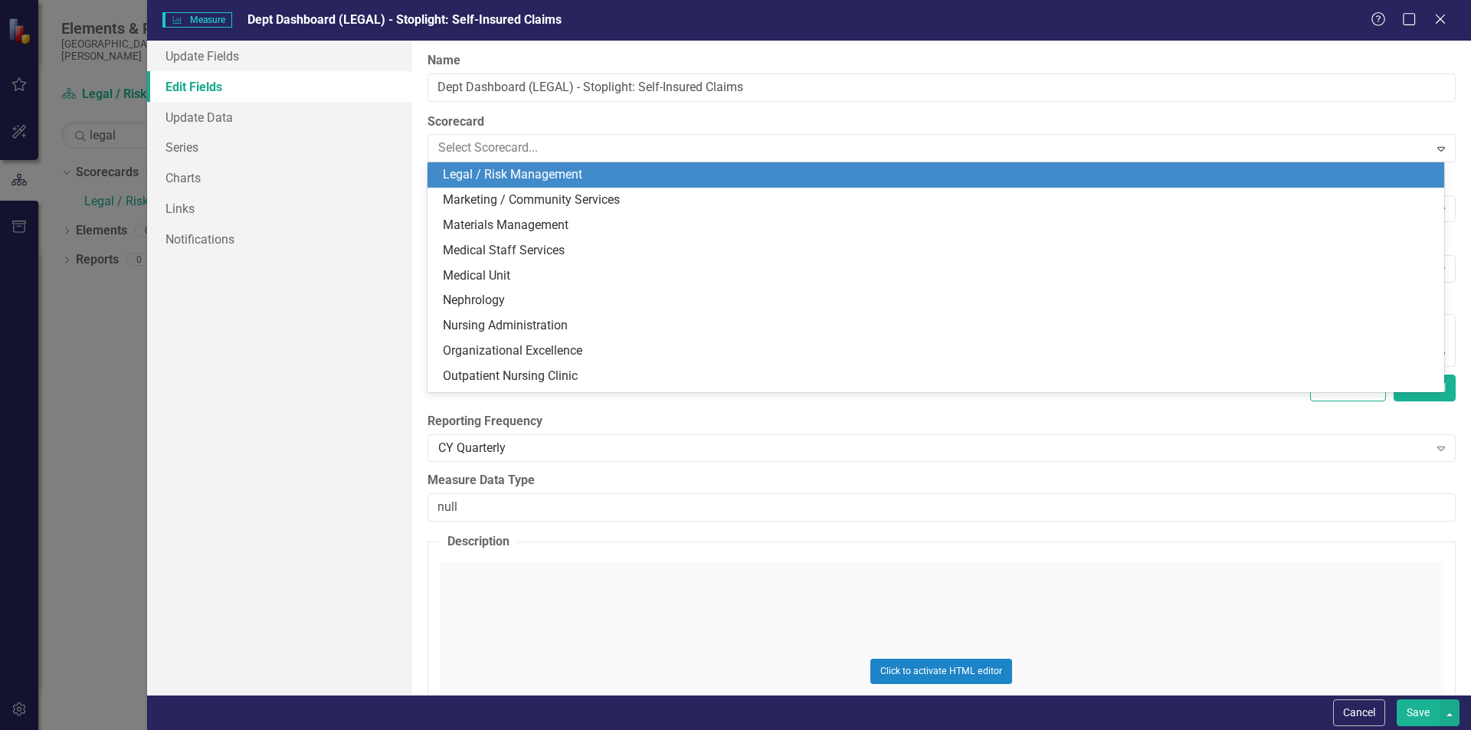
click at [553, 179] on div "Legal / Risk Management" at bounding box center [939, 175] width 992 height 18
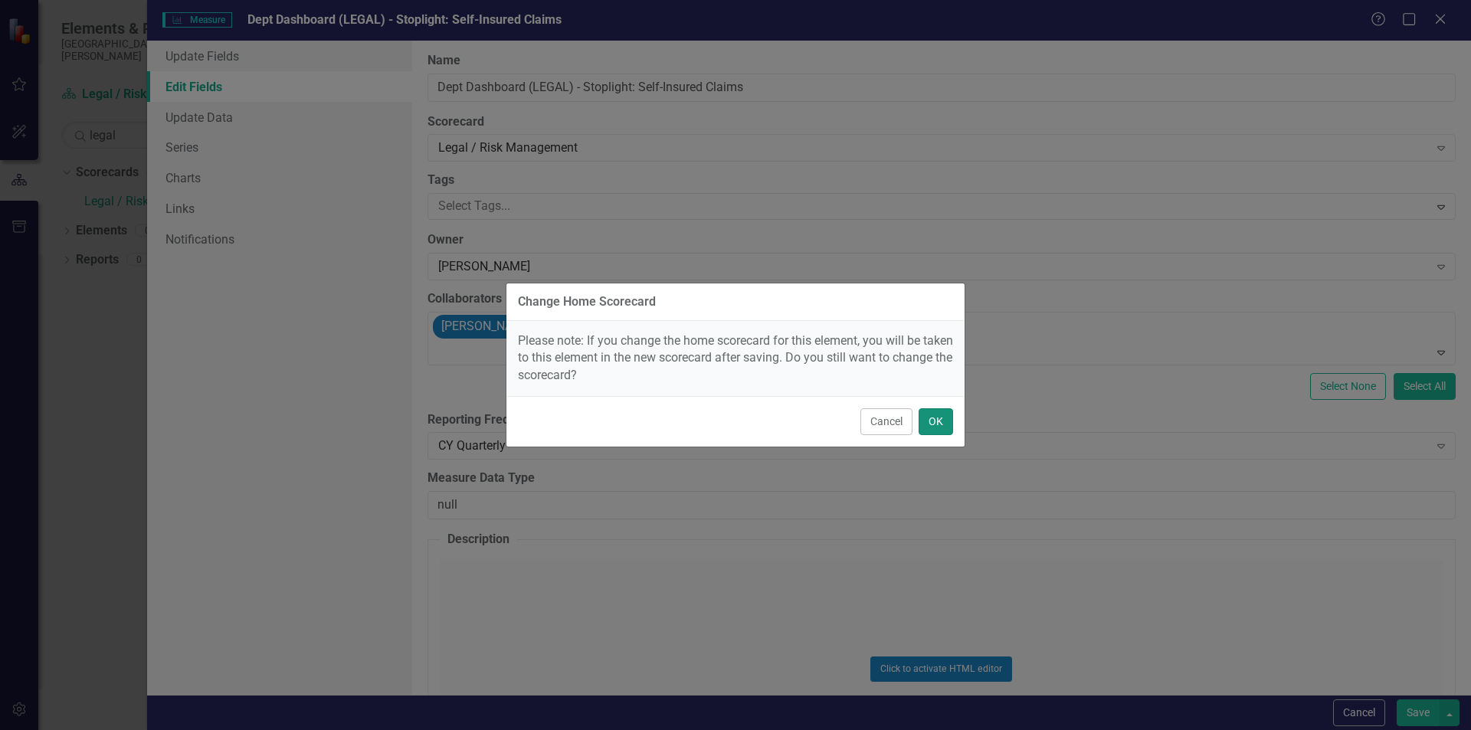
click at [940, 426] on button "OK" at bounding box center [936, 421] width 34 height 27
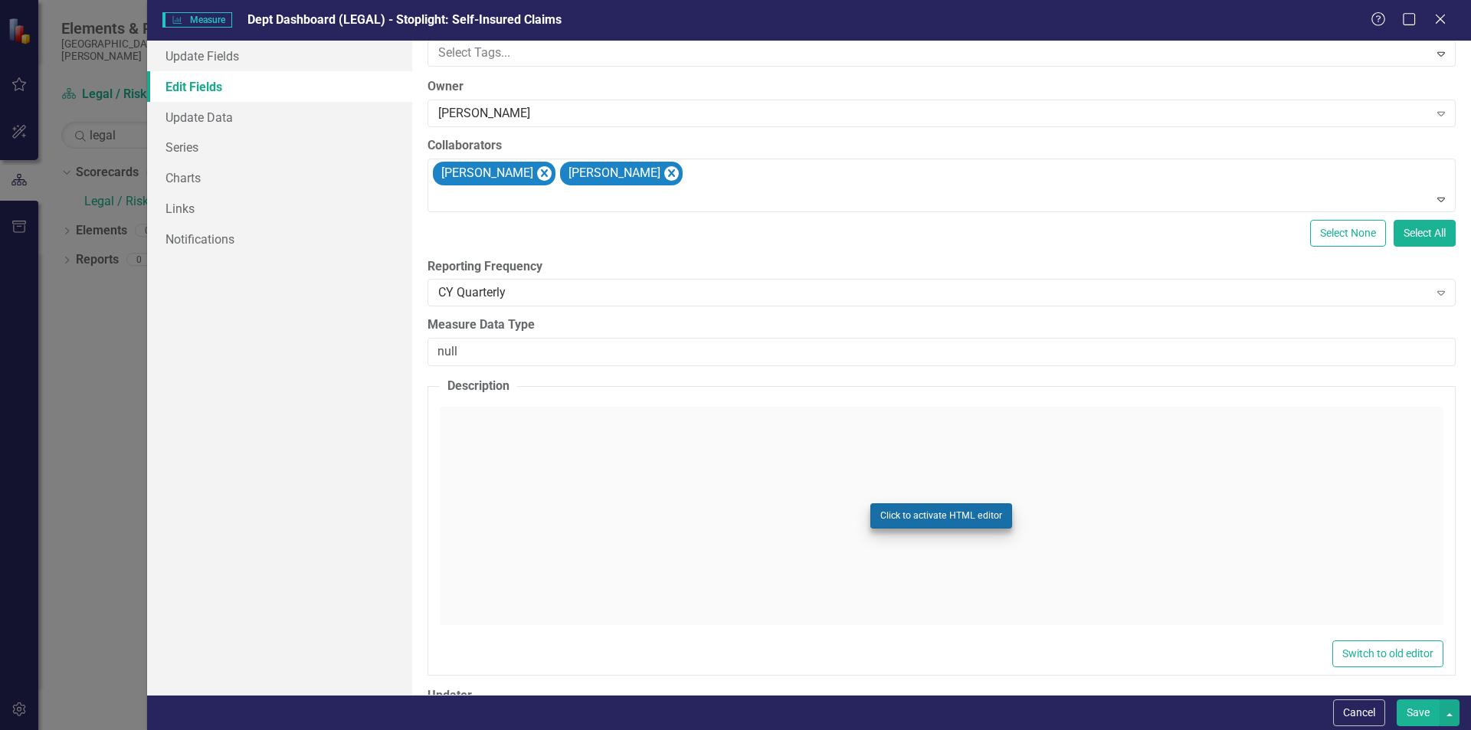
scroll to position [216, 0]
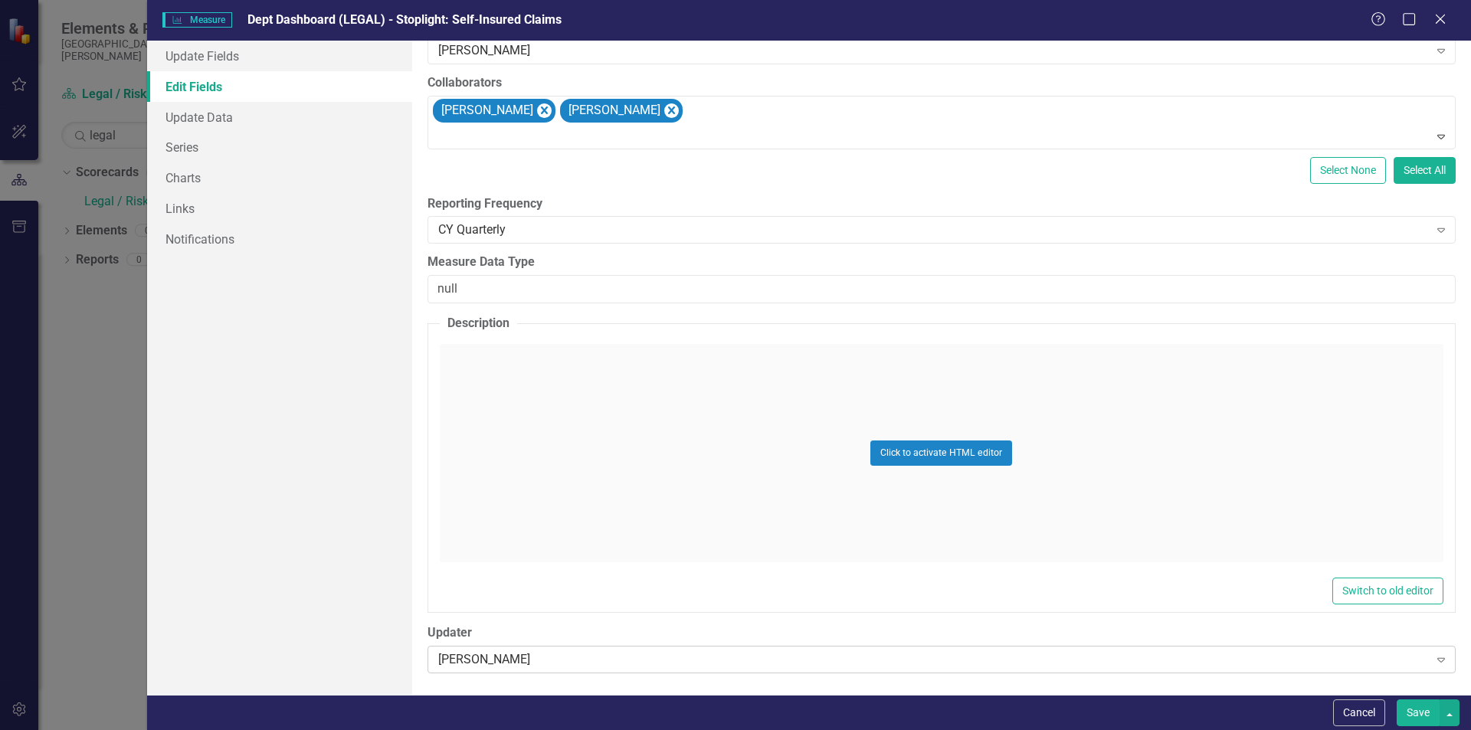
click at [585, 669] on div "Ginger Wells Expand" at bounding box center [942, 660] width 1028 height 28
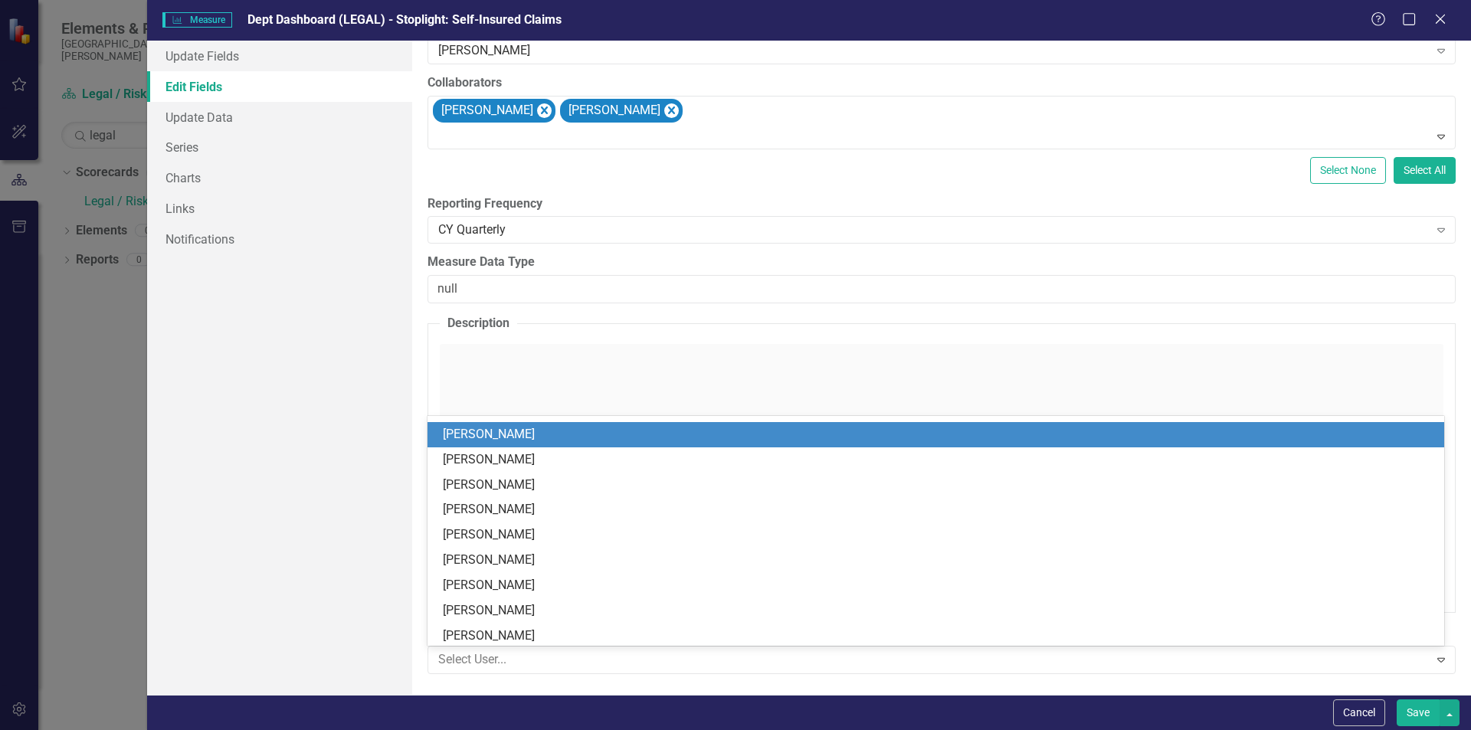
scroll to position [1221, 0]
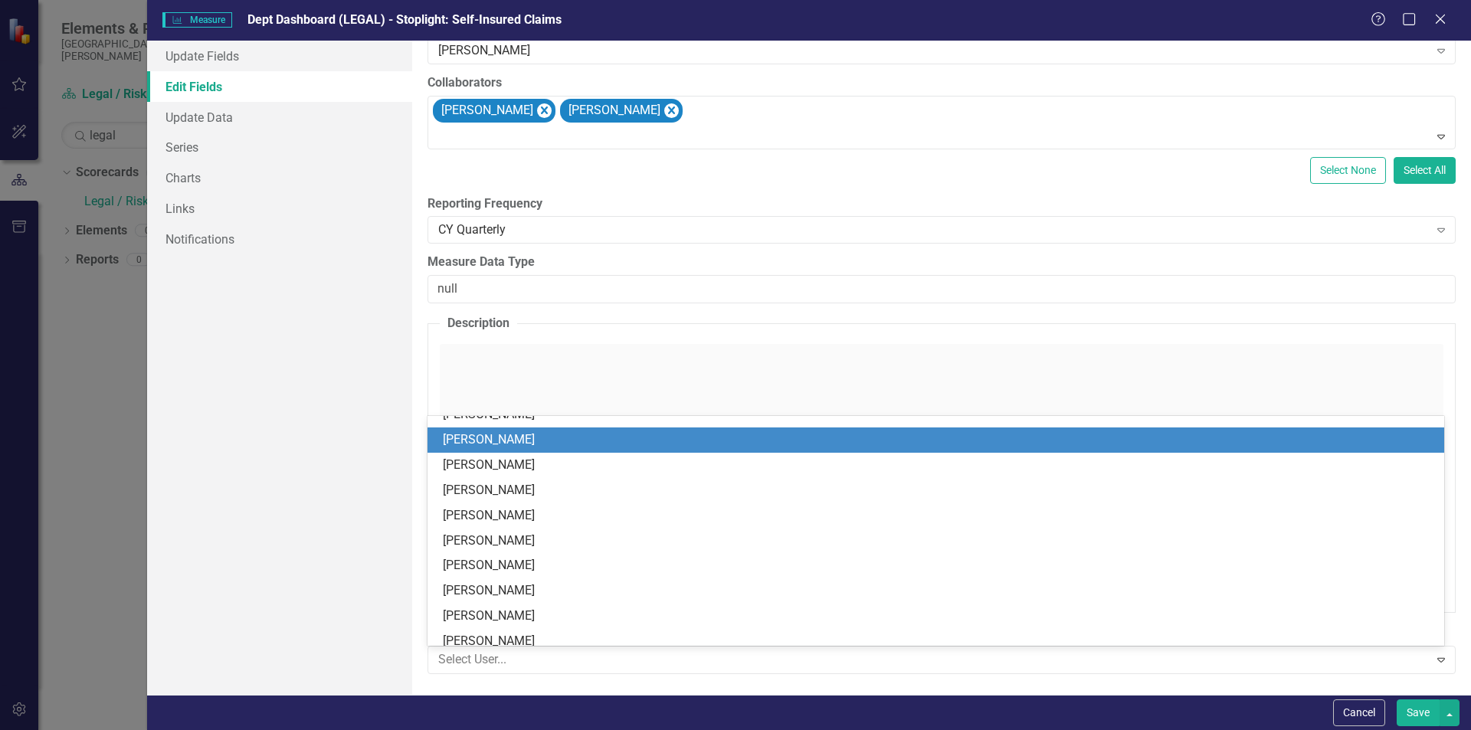
click at [520, 447] on div "[PERSON_NAME]" at bounding box center [939, 440] width 992 height 18
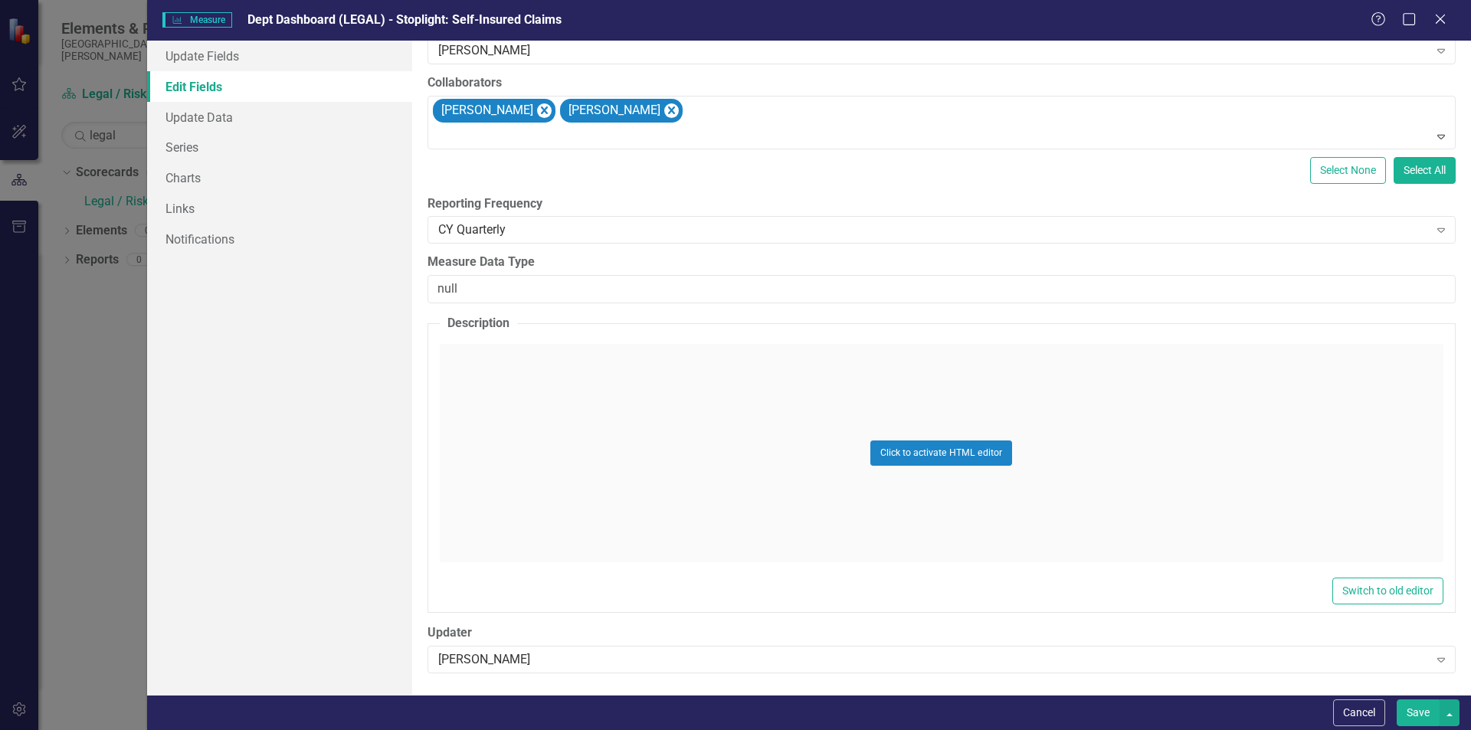
click at [1423, 711] on button "Save" at bounding box center [1418, 713] width 43 height 27
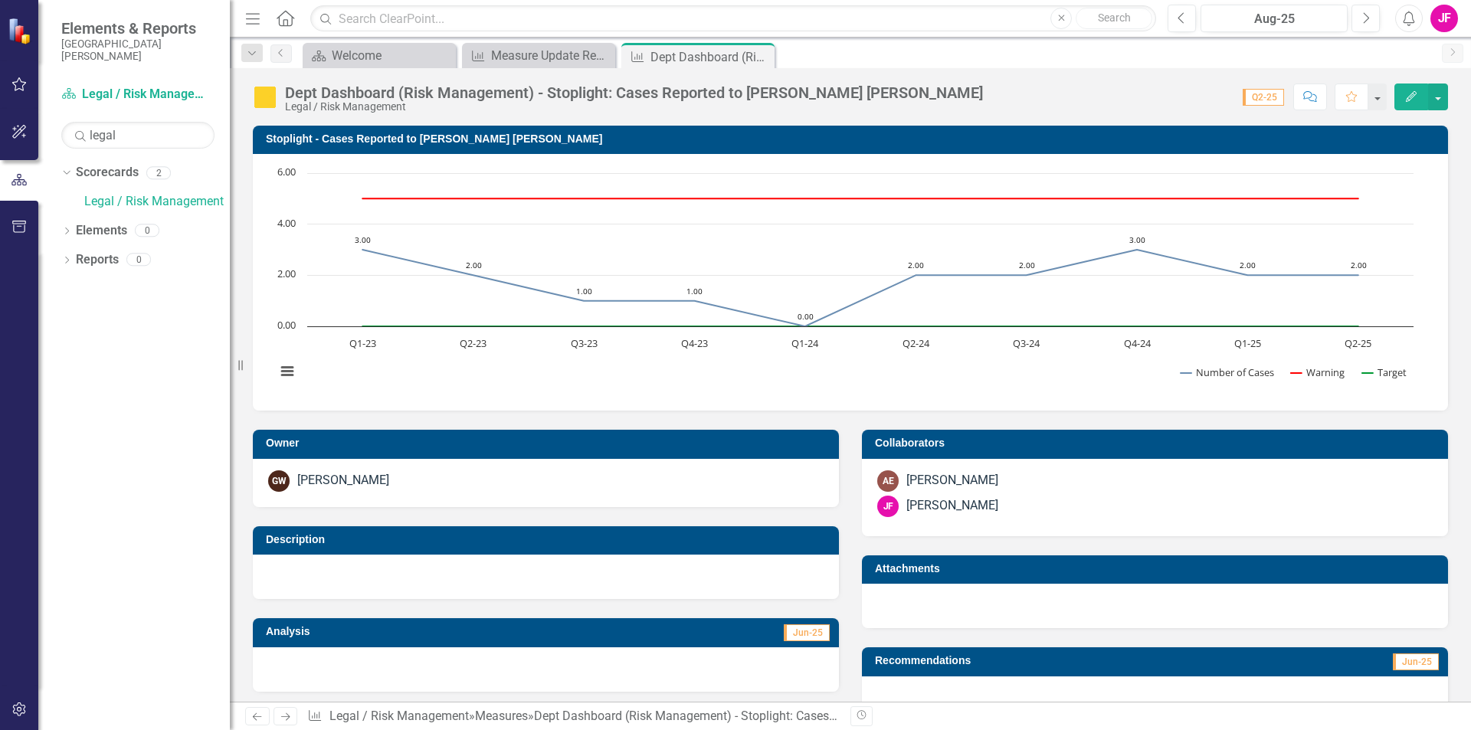
scroll to position [346, 0]
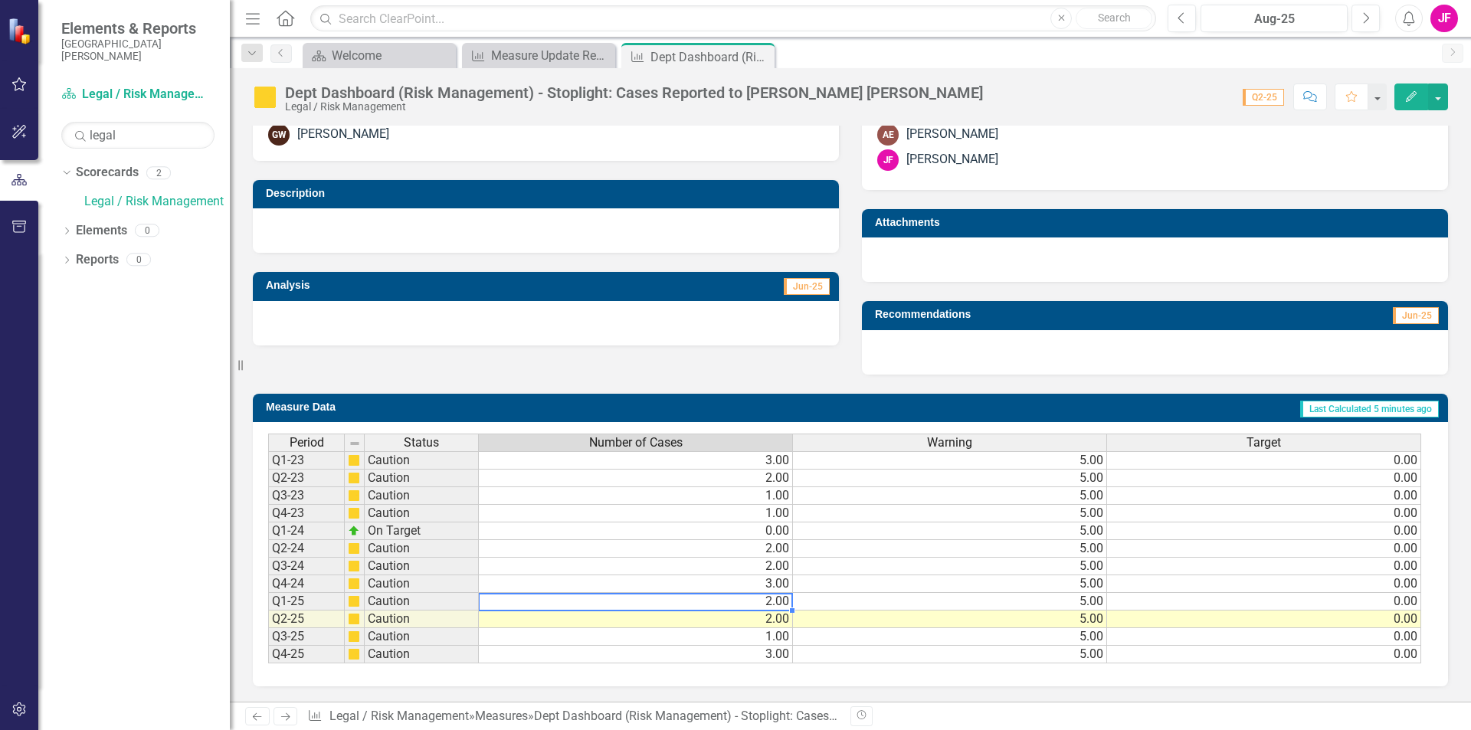
click at [775, 605] on td "2.00" at bounding box center [636, 602] width 314 height 18
type textarea "2"
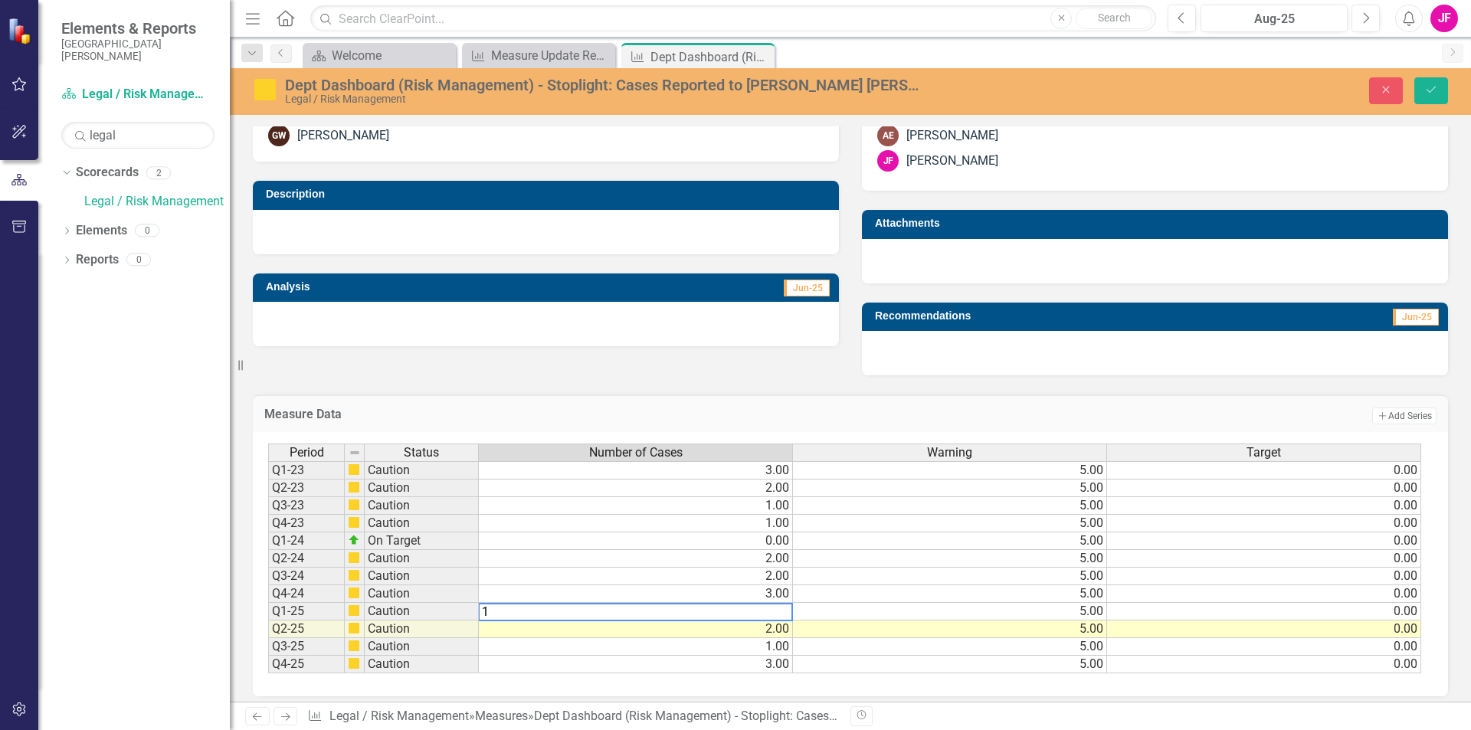
click at [552, 635] on td "2.00" at bounding box center [636, 630] width 314 height 18
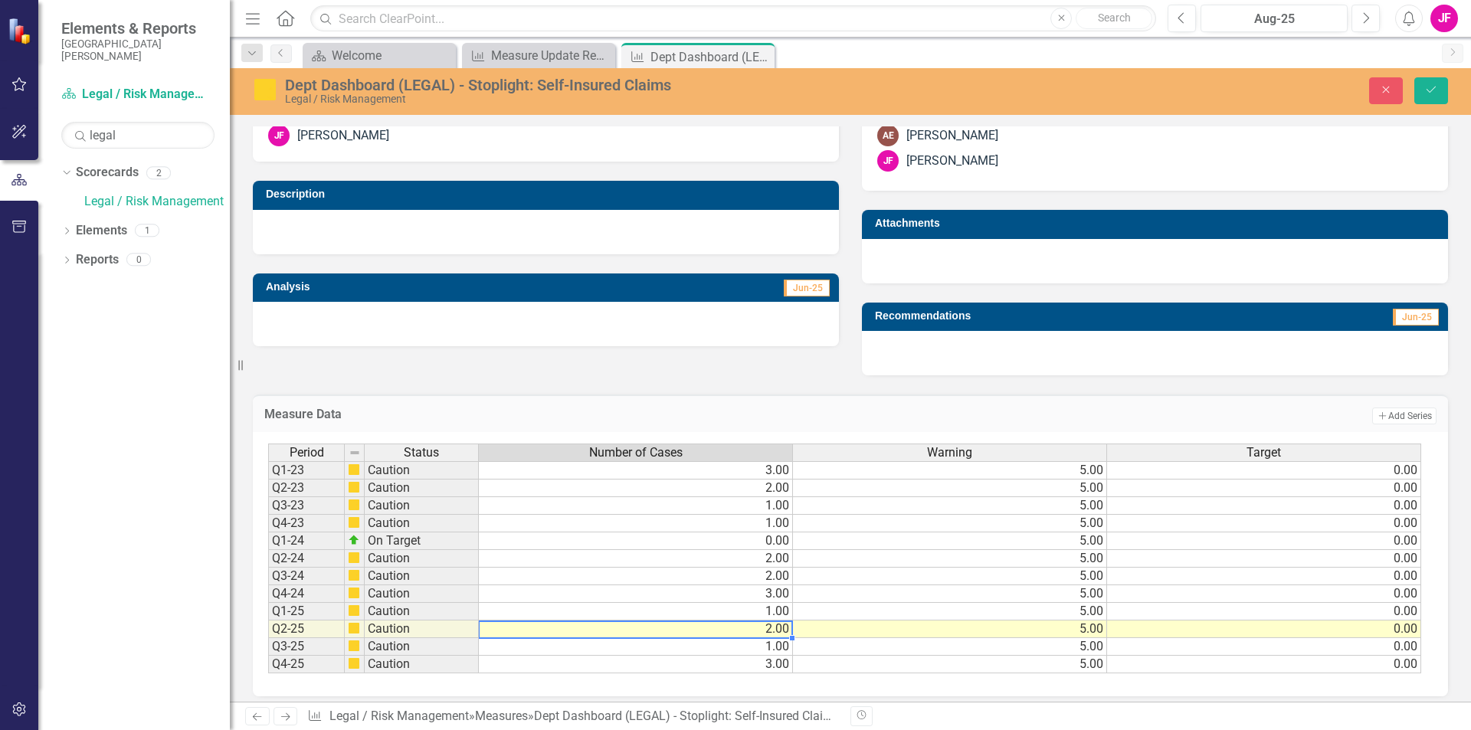
click at [552, 635] on td "2.00" at bounding box center [636, 630] width 314 height 18
drag, startPoint x: 520, startPoint y: 634, endPoint x: 454, endPoint y: 630, distance: 66.1
click at [454, 630] on div "Period Status Number of Cases Warning Target Q1-23 Caution 3.00 5.00 0.00 Q2-23…" at bounding box center [844, 559] width 1153 height 231
click at [500, 650] on td "1.00" at bounding box center [636, 647] width 314 height 18
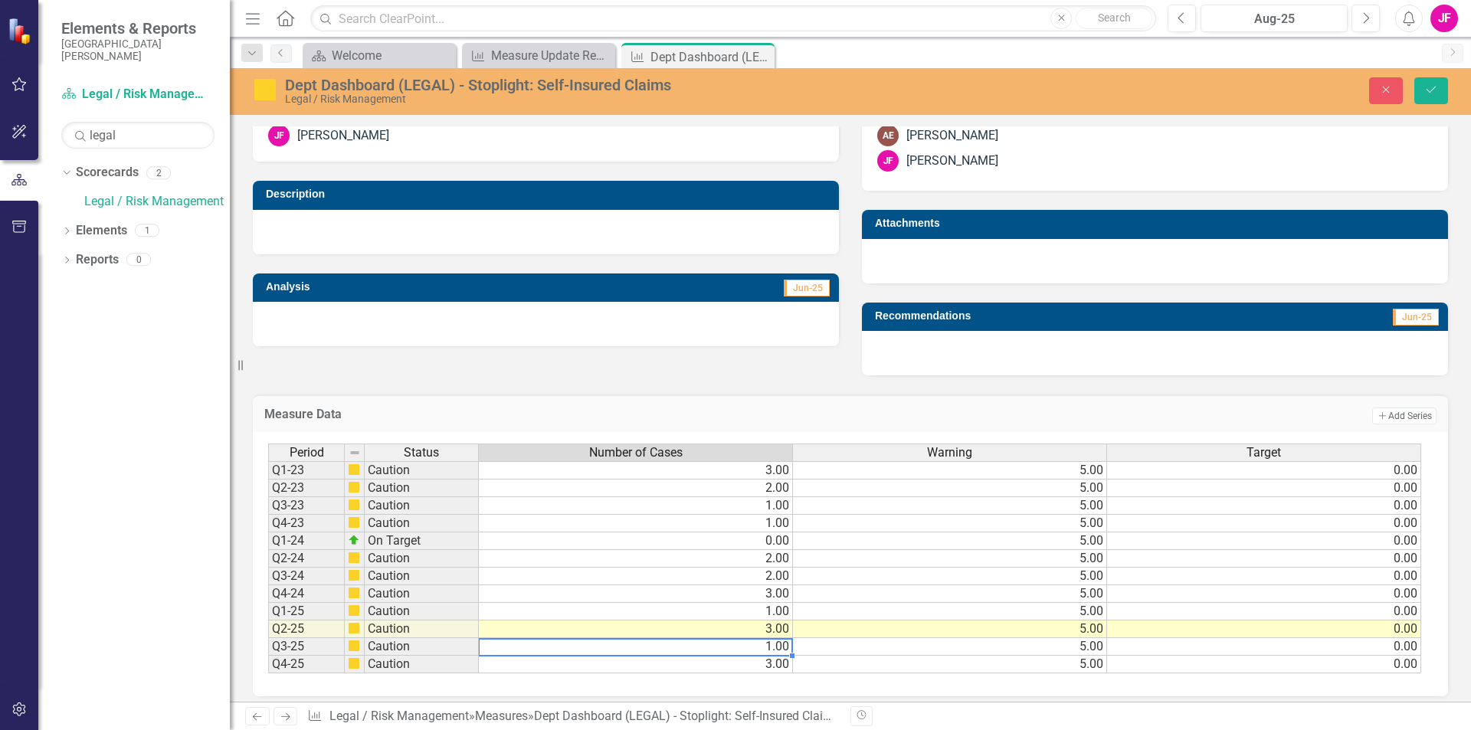
click at [534, 650] on td "1.00" at bounding box center [636, 647] width 314 height 18
click at [514, 623] on td "3.00" at bounding box center [636, 630] width 314 height 18
click at [1428, 90] on icon "Save" at bounding box center [1431, 89] width 14 height 11
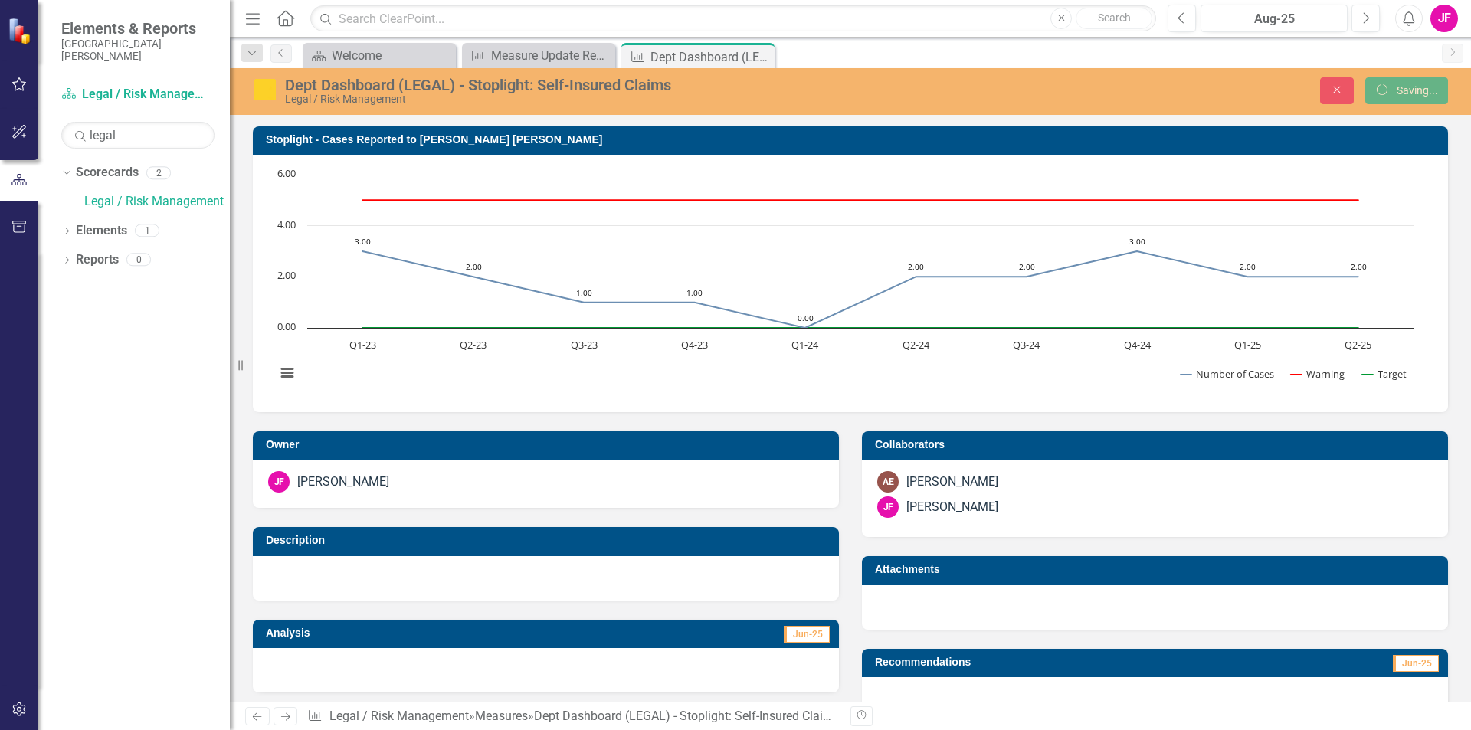
scroll to position [347, 0]
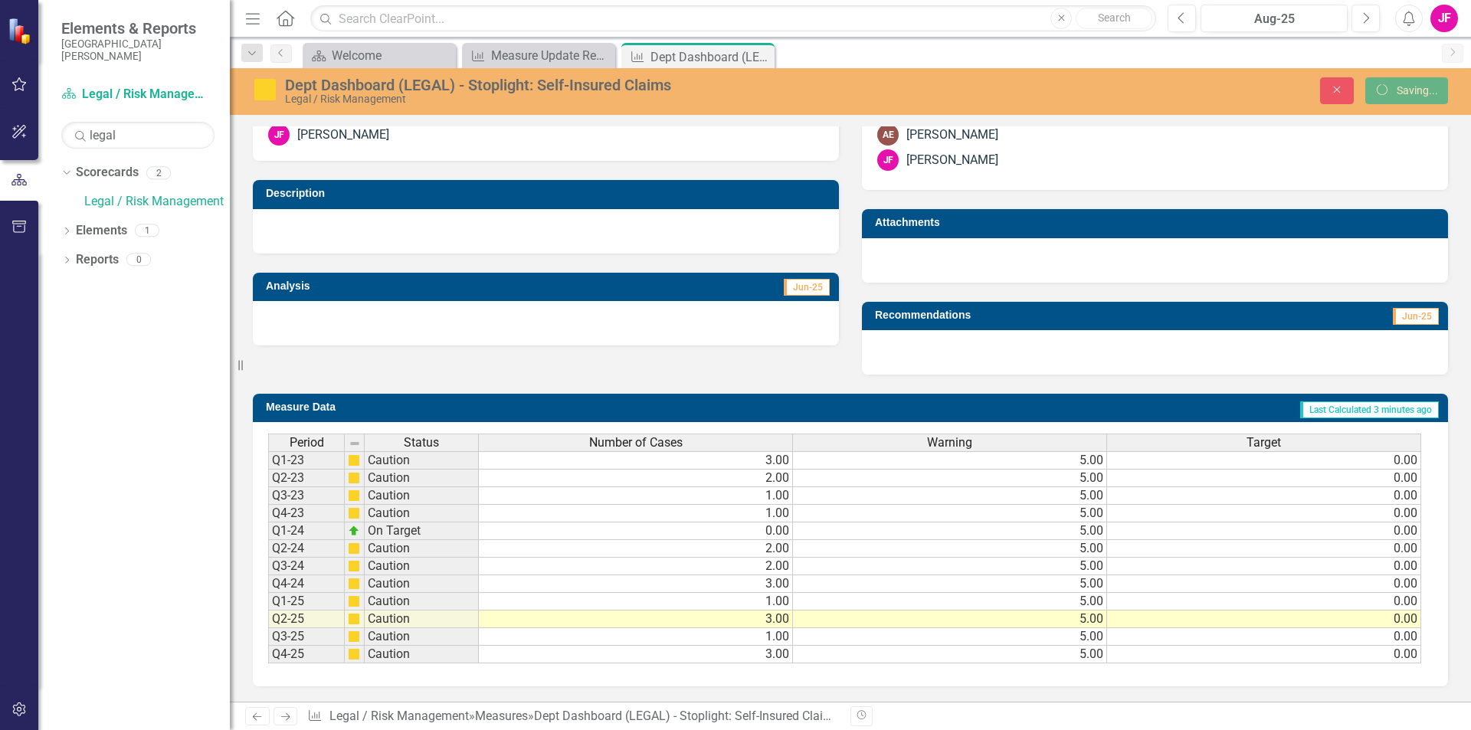
click at [549, 533] on td "0.00" at bounding box center [636, 532] width 314 height 18
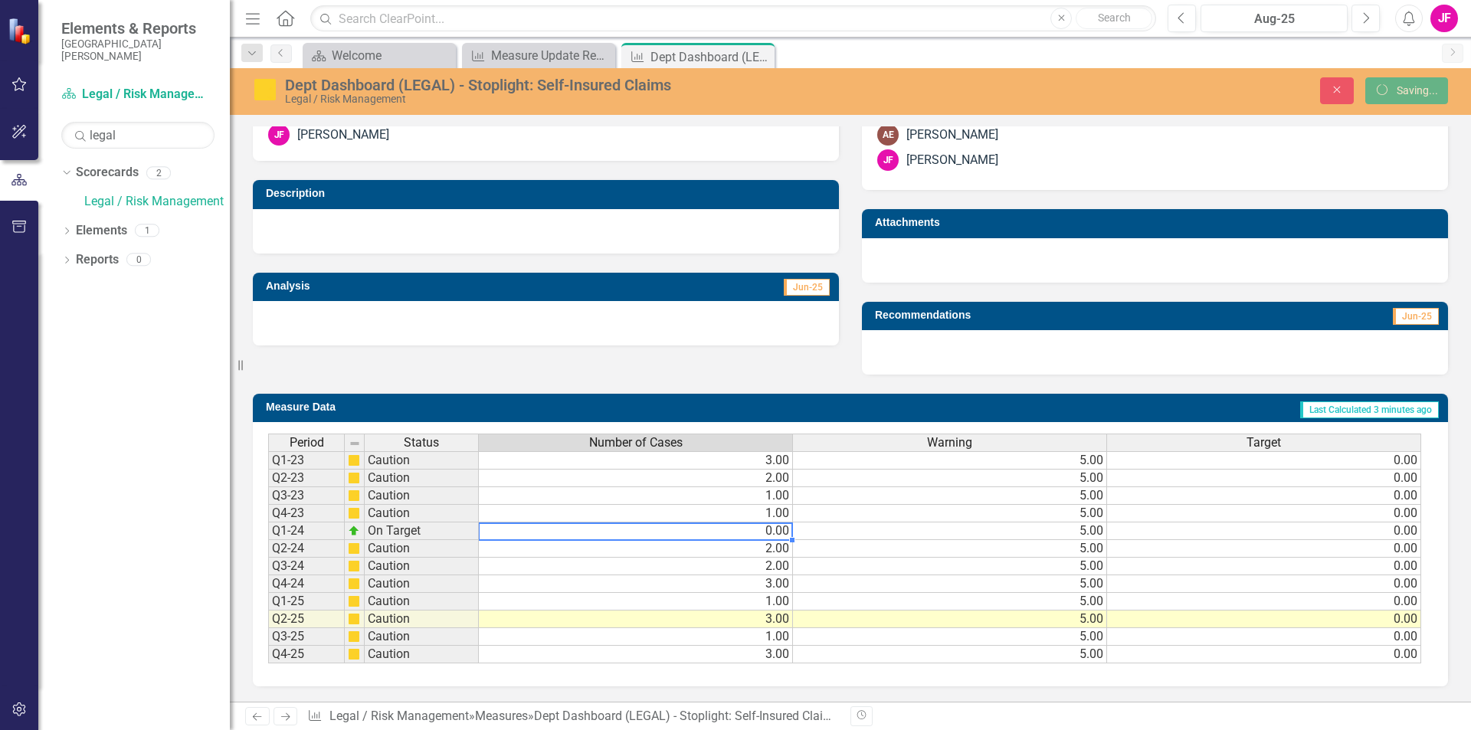
click at [549, 533] on td "0.00" at bounding box center [636, 532] width 314 height 18
type textarea "0"
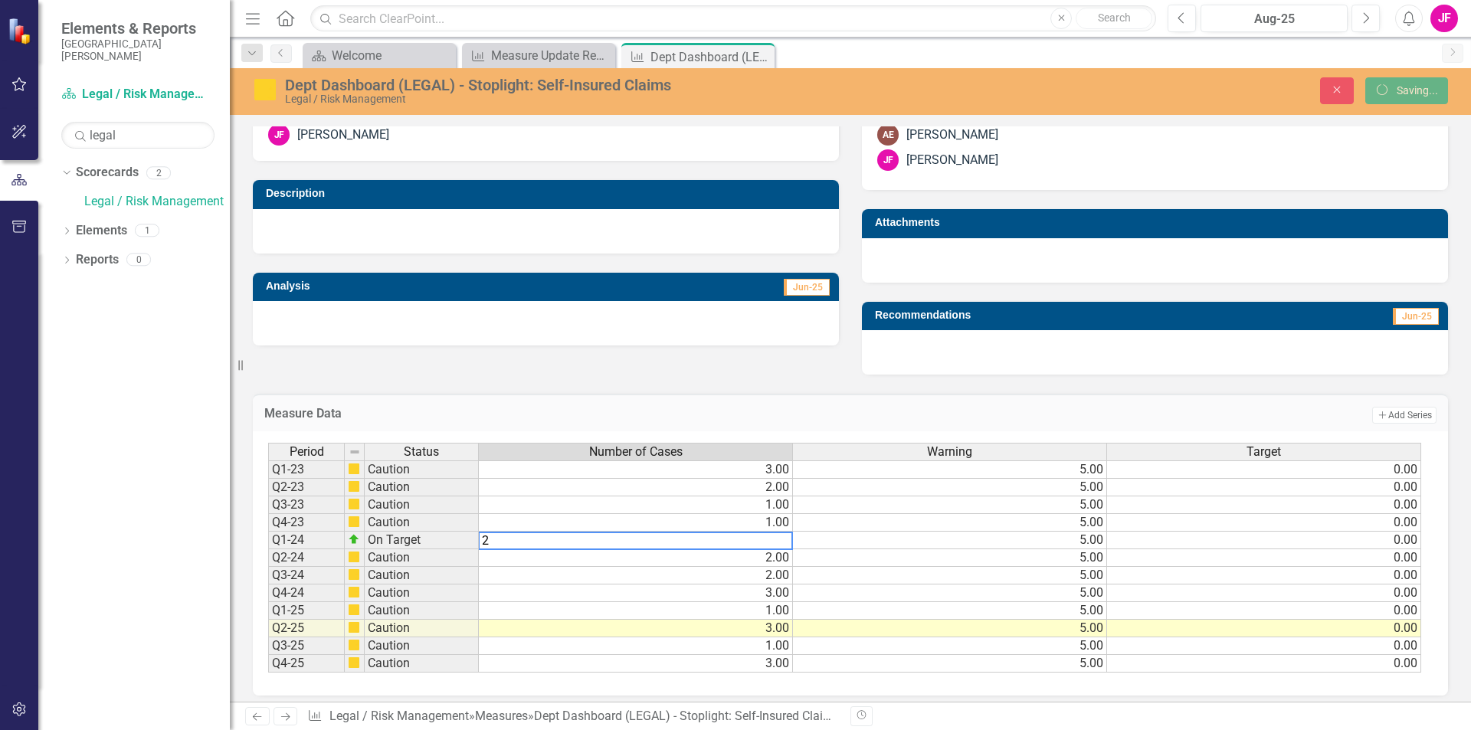
click at [546, 556] on td "2.00" at bounding box center [636, 558] width 314 height 18
click at [666, 553] on td "2.00" at bounding box center [636, 558] width 314 height 18
type textarea "2"
click at [554, 579] on td "2.00" at bounding box center [636, 576] width 314 height 18
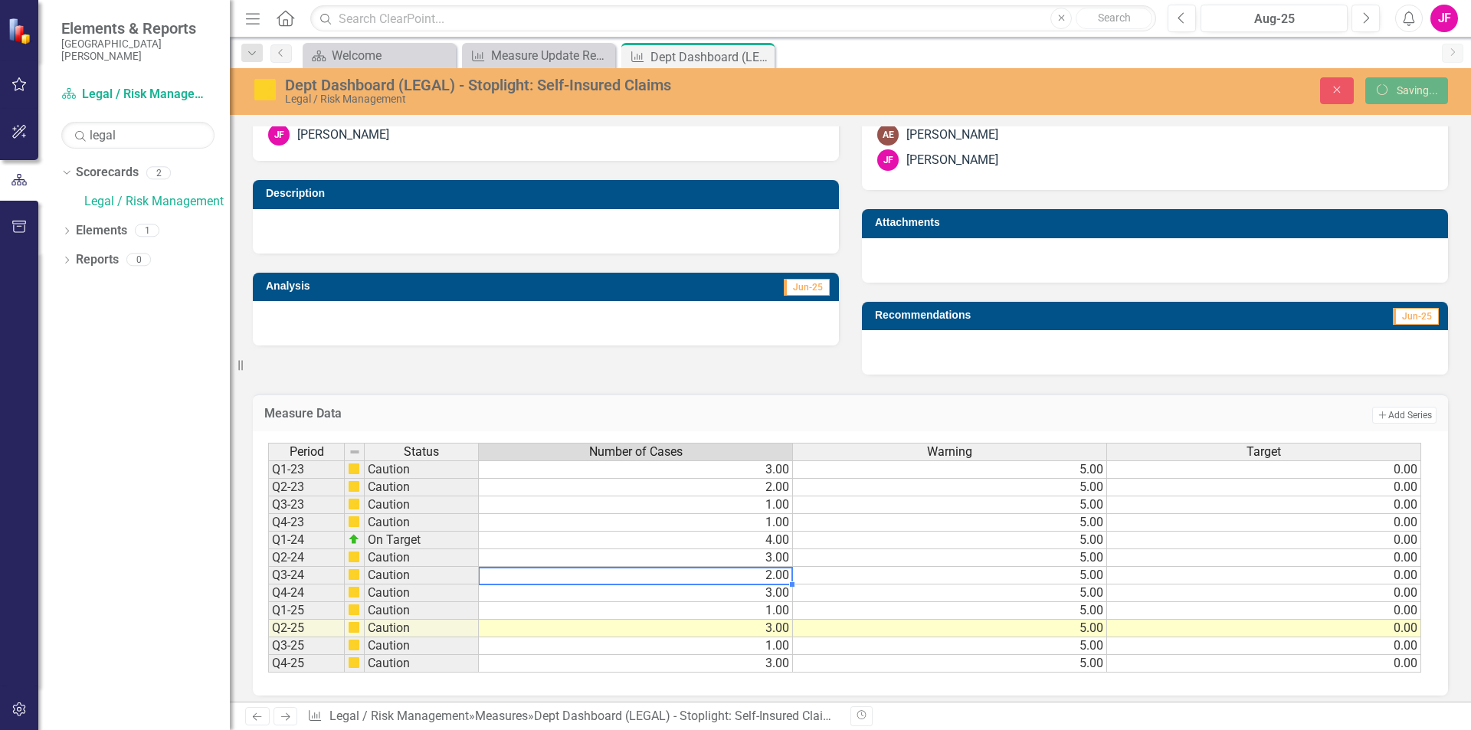
click at [623, 579] on td "2.00" at bounding box center [636, 576] width 314 height 18
drag, startPoint x: 431, startPoint y: 577, endPoint x: 408, endPoint y: 572, distance: 24.2
click at [408, 572] on div "Period Status Number of Cases Warning Target Q1-23 Caution 3.00 5.00 0.00 Q2-23…" at bounding box center [844, 558] width 1153 height 231
type textarea "3"
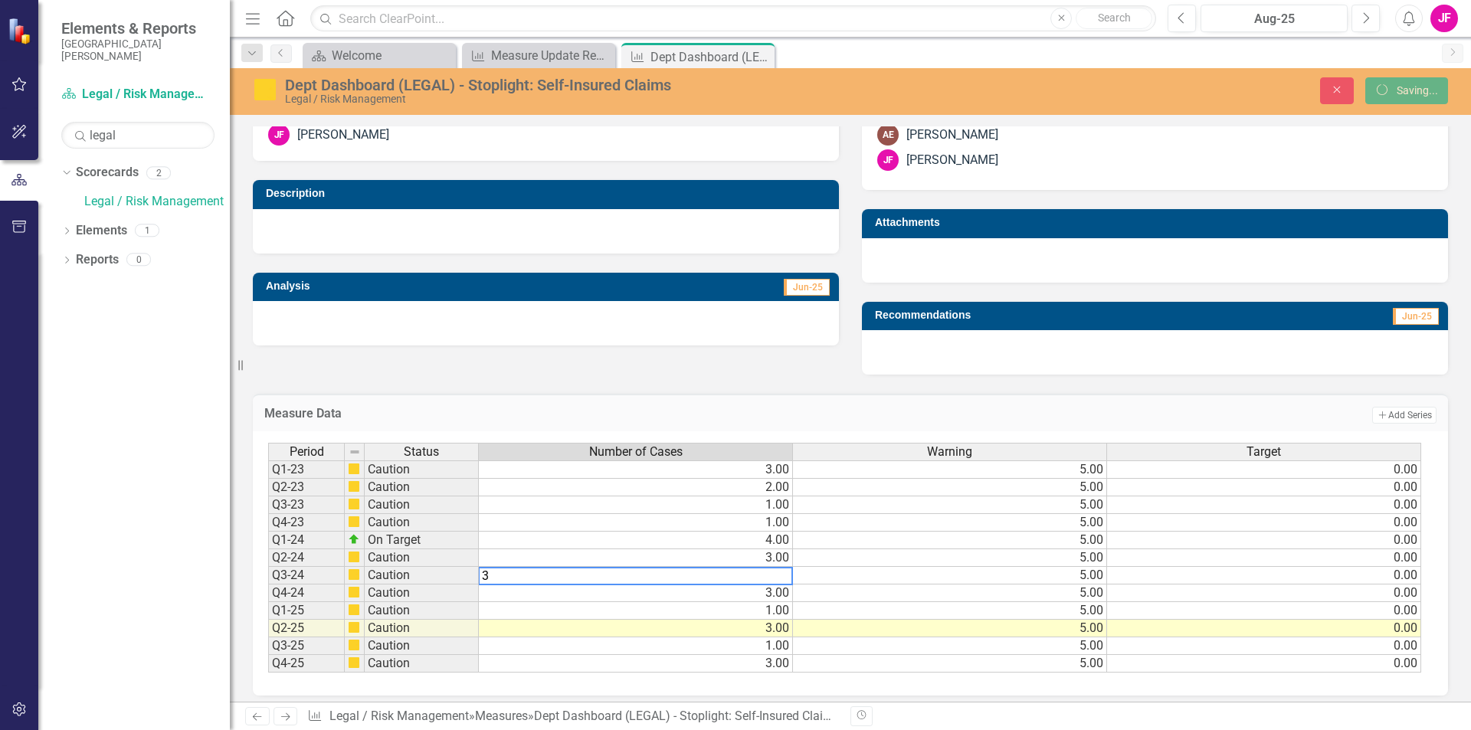
click at [493, 597] on td "3.00" at bounding box center [636, 594] width 314 height 18
click at [634, 622] on td "3.00" at bounding box center [636, 629] width 314 height 18
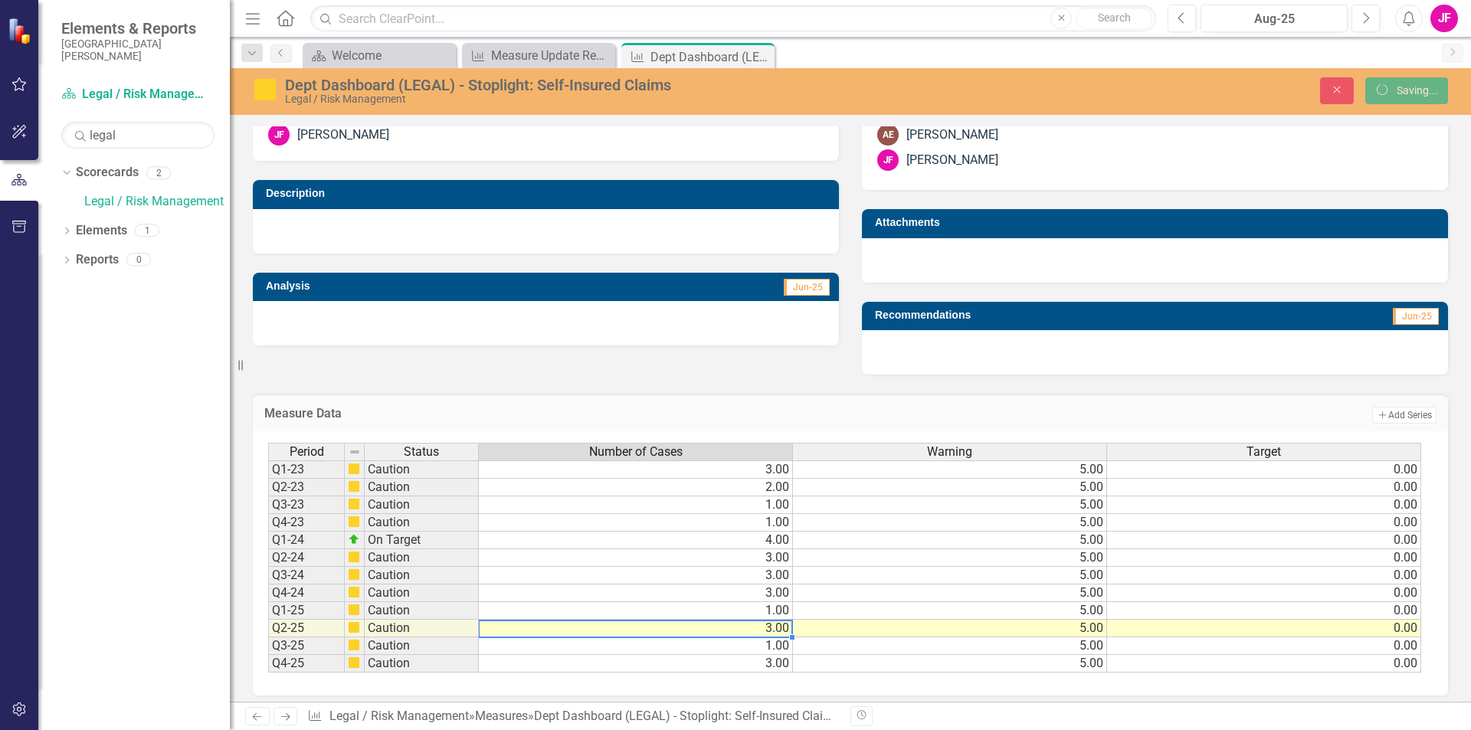
click at [592, 572] on td "3.00" at bounding box center [636, 576] width 314 height 18
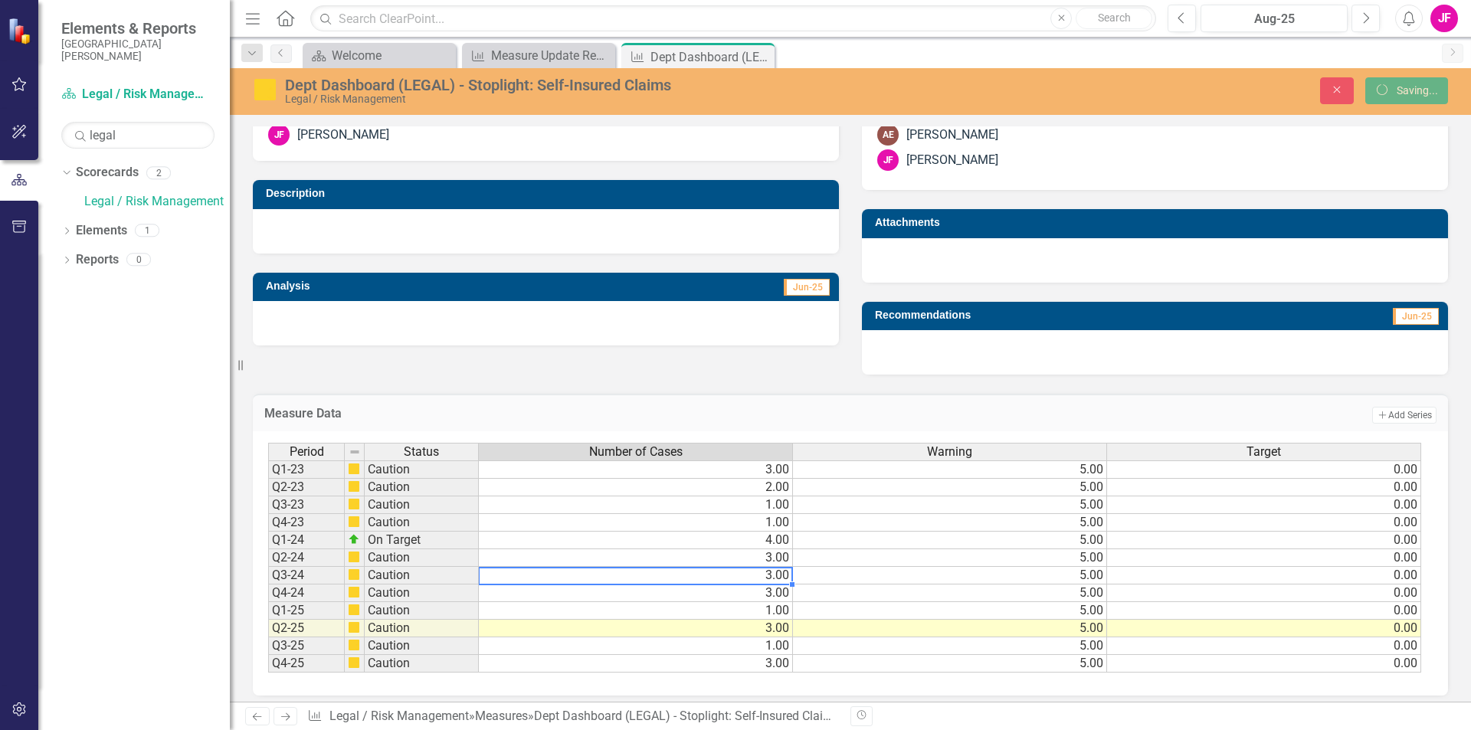
click at [565, 540] on td "4.00" at bounding box center [636, 541] width 314 height 18
click at [400, 539] on td "On Target" at bounding box center [422, 541] width 114 height 18
click at [357, 542] on img at bounding box center [354, 539] width 12 height 12
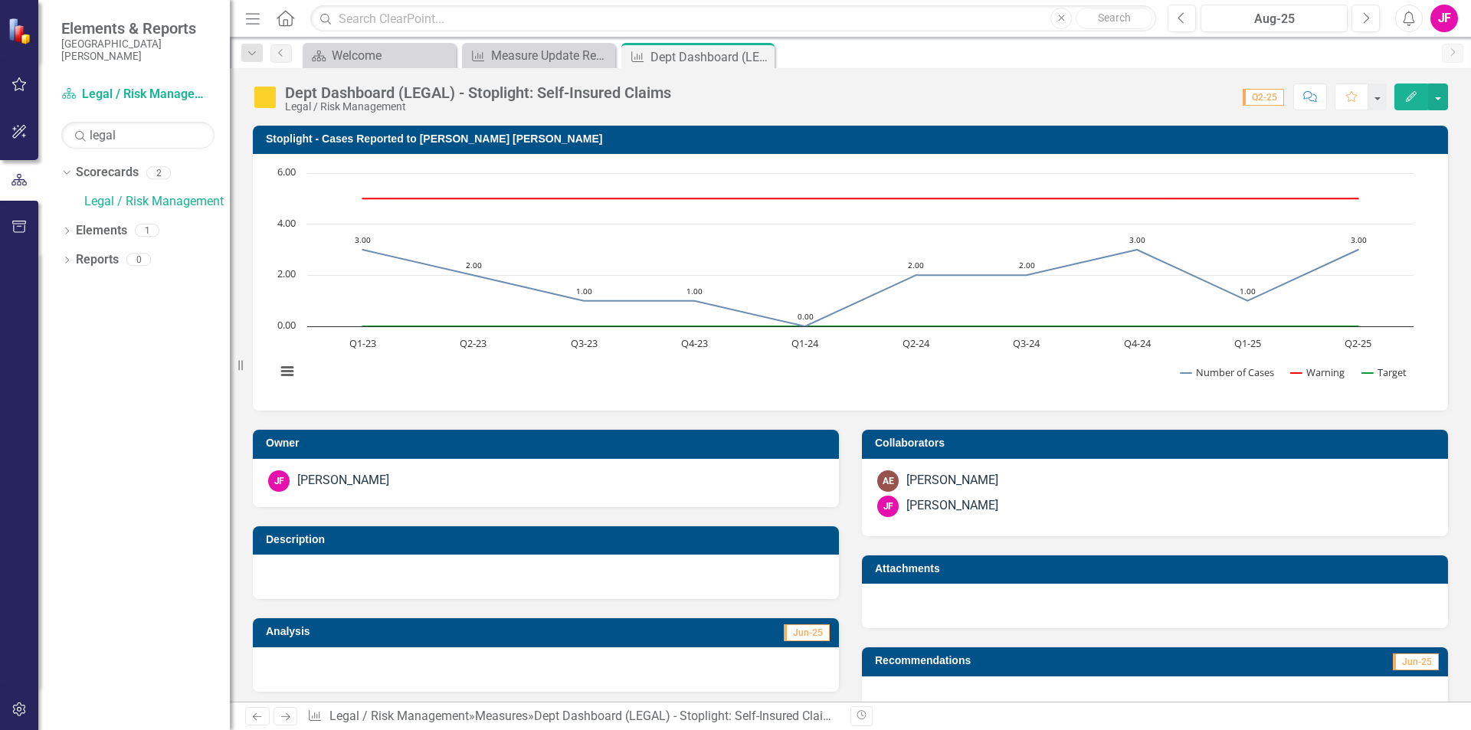
scroll to position [346, 0]
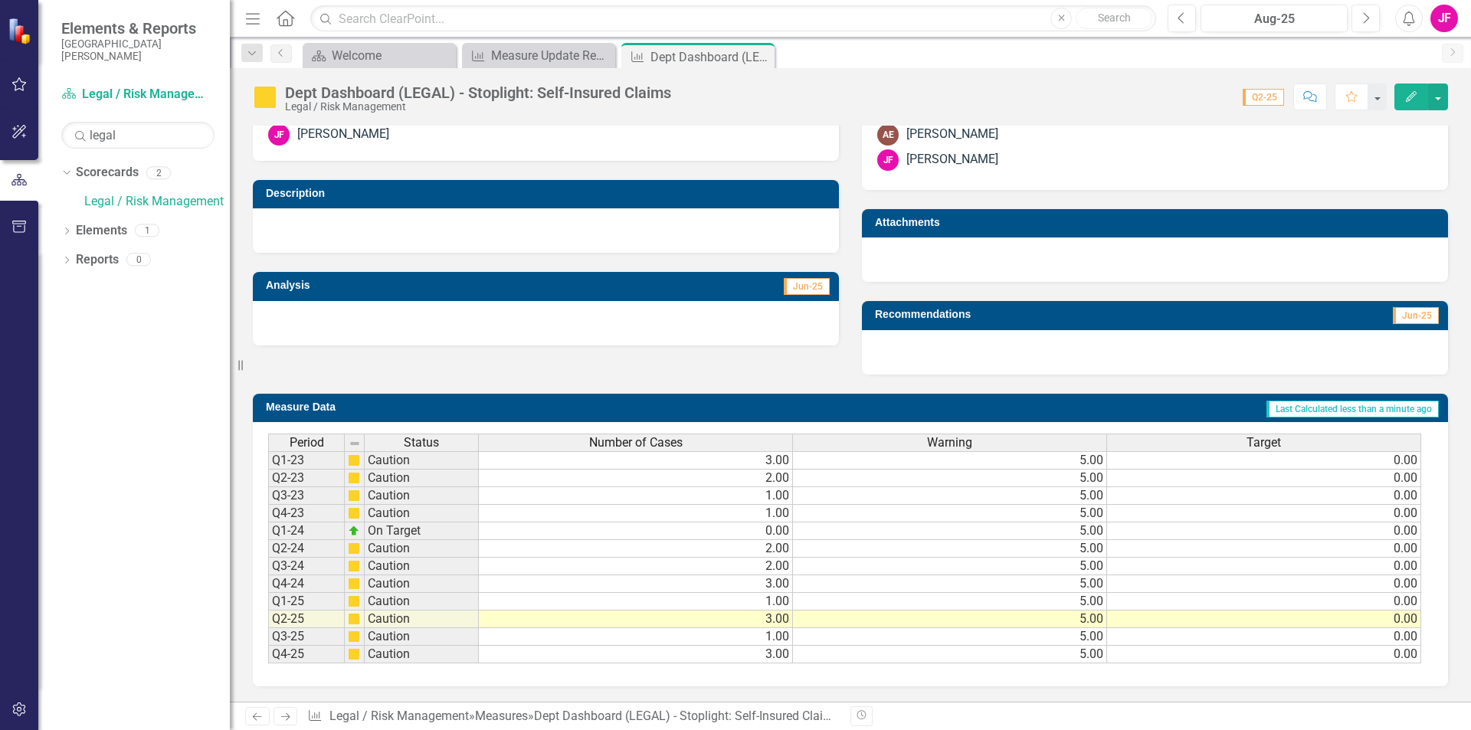
click at [555, 533] on td "0.00" at bounding box center [636, 532] width 314 height 18
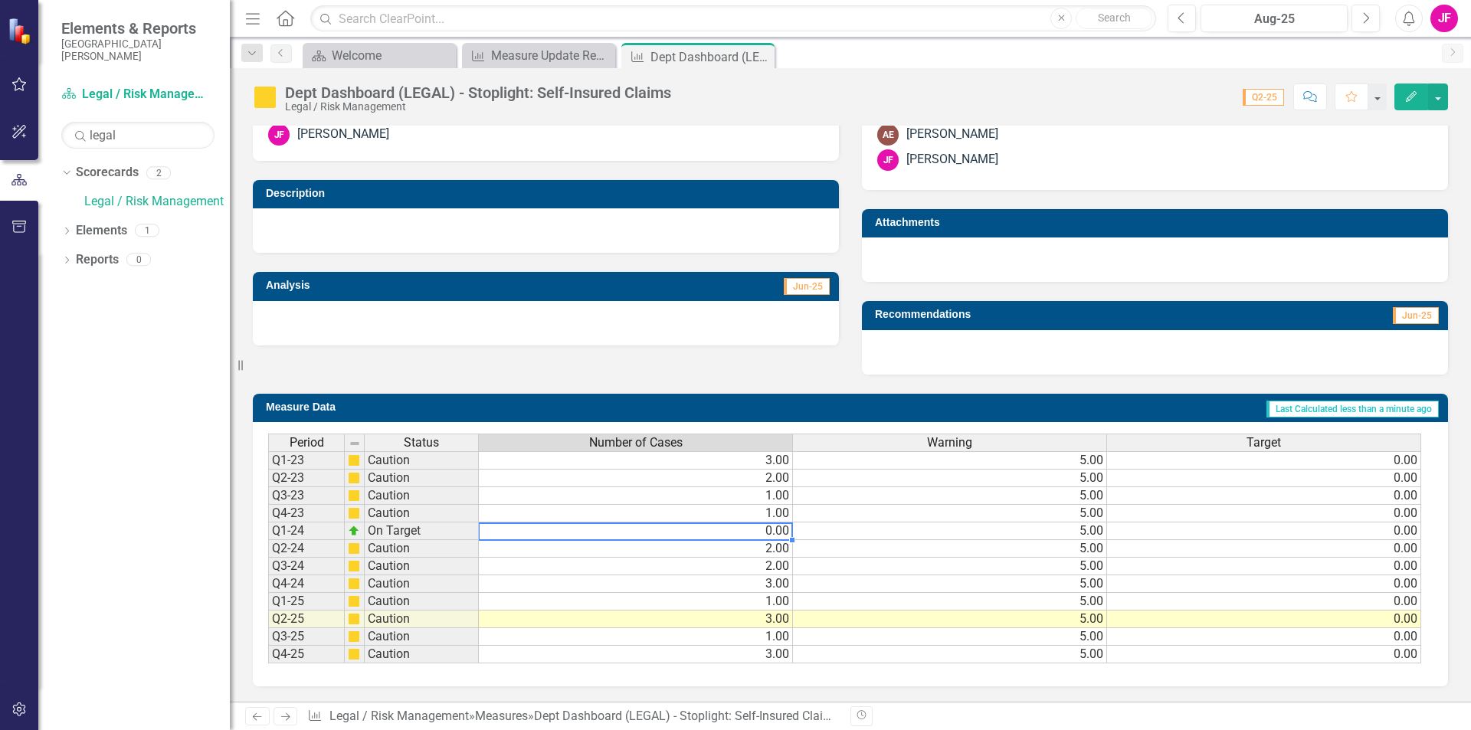
click at [555, 533] on td "0.00" at bounding box center [636, 532] width 314 height 18
type textarea "0"
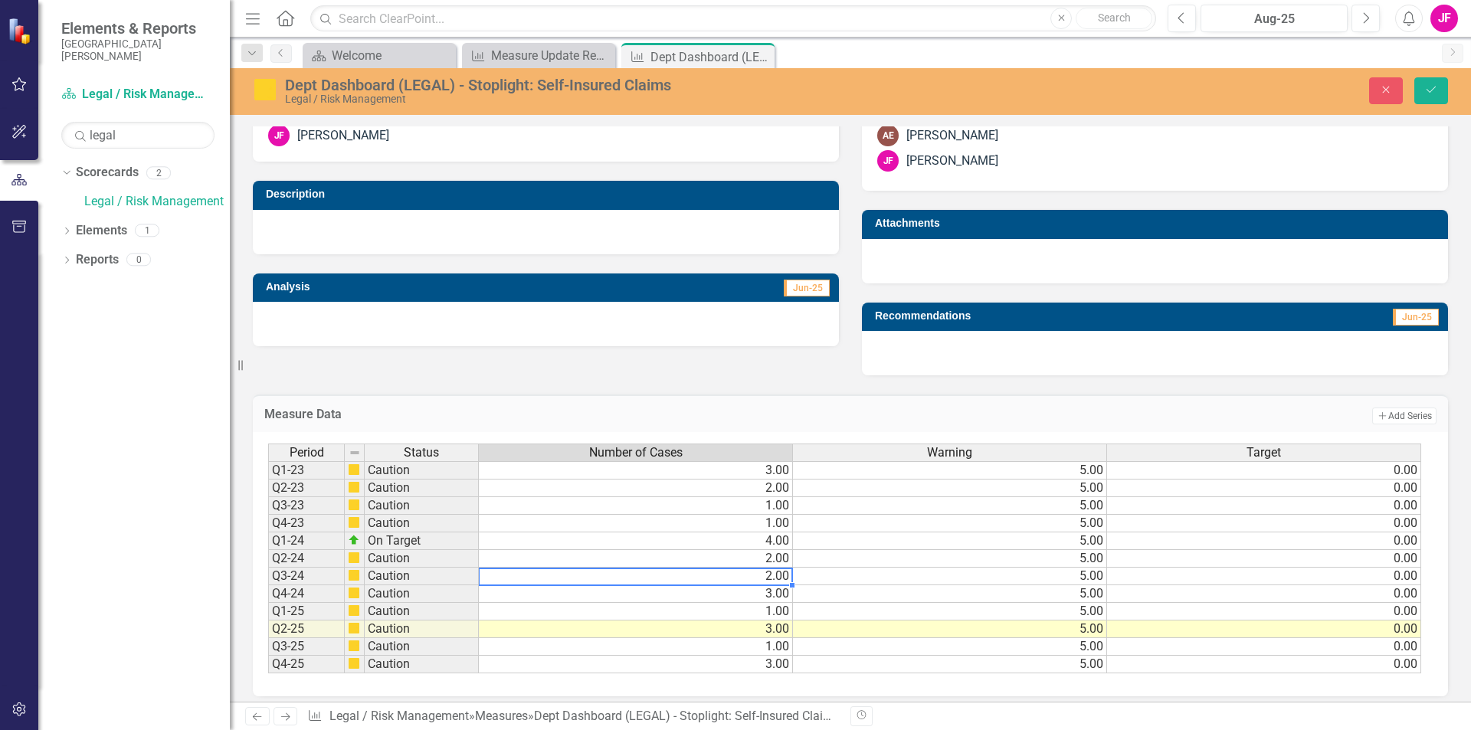
click at [650, 576] on td "2.00" at bounding box center [636, 577] width 314 height 18
click at [646, 564] on td "2.00" at bounding box center [636, 559] width 314 height 18
click at [625, 563] on td "2.00" at bounding box center [636, 559] width 314 height 18
drag, startPoint x: 539, startPoint y: 562, endPoint x: 440, endPoint y: 557, distance: 99.0
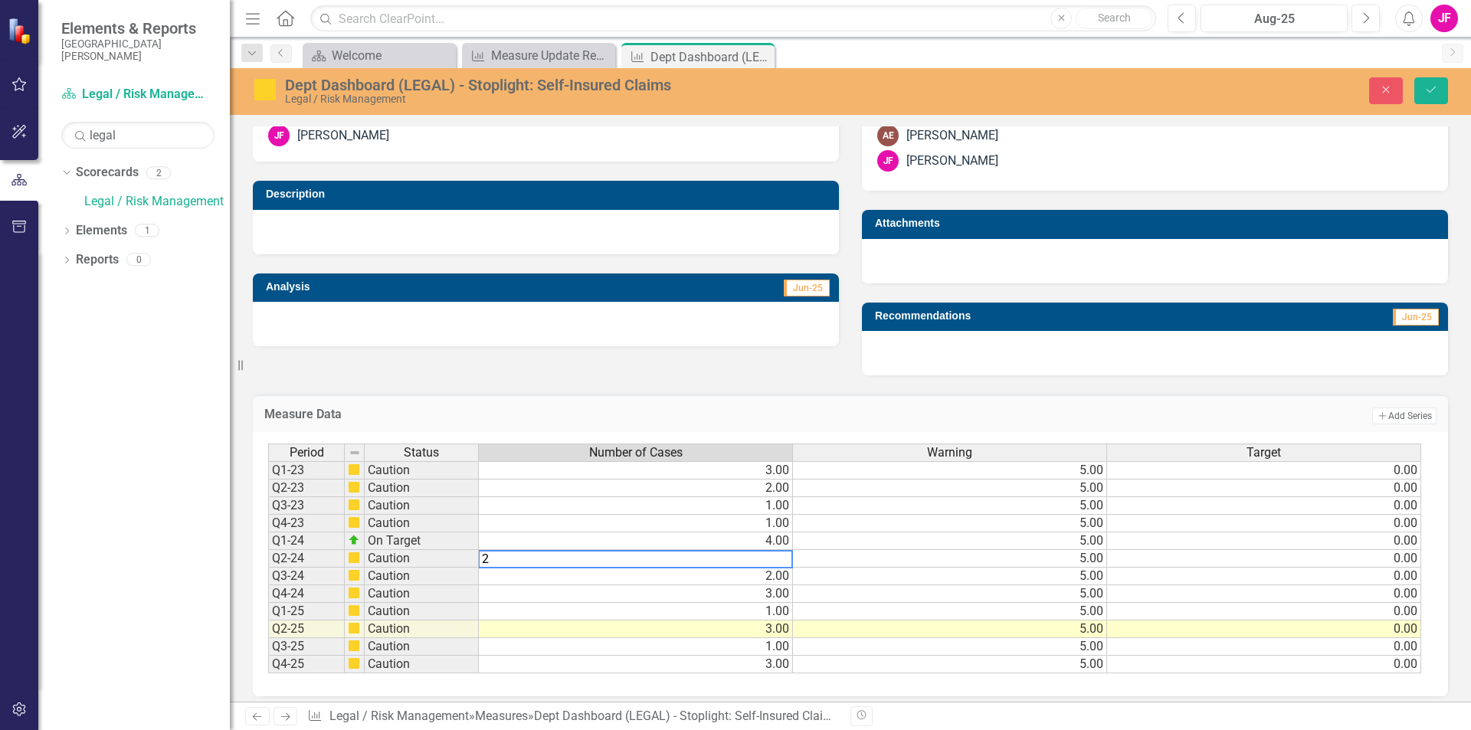
click at [440, 557] on div "Period Status Number of Cases Warning Target Q1-23 Caution 3.00 5.00 0.00 Q2-23…" at bounding box center [844, 559] width 1153 height 231
click at [513, 580] on td "2.00" at bounding box center [636, 577] width 314 height 18
click at [578, 591] on td "3.00" at bounding box center [636, 594] width 314 height 18
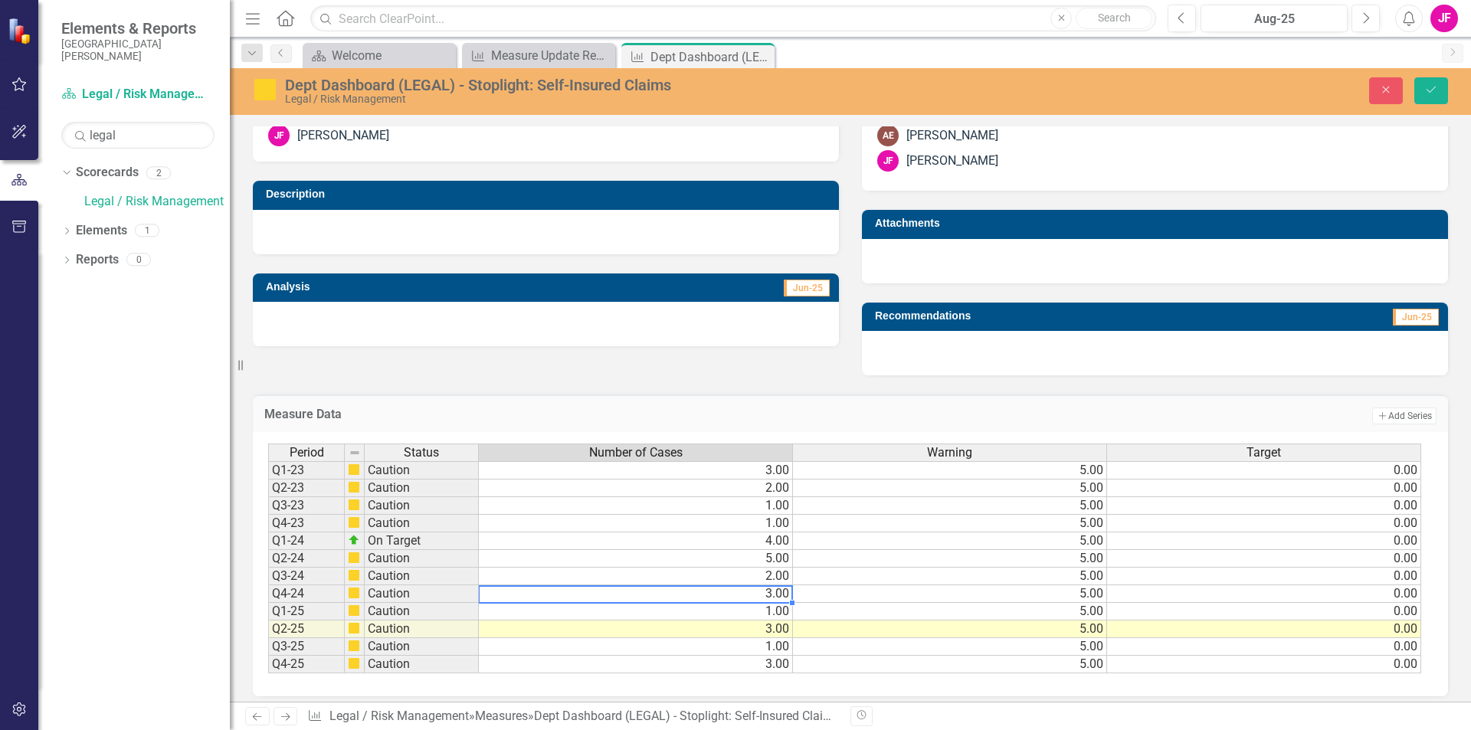
click at [578, 591] on td "3.00" at bounding box center [636, 594] width 314 height 18
drag, startPoint x: 491, startPoint y: 595, endPoint x: 434, endPoint y: 592, distance: 56.7
click at [434, 592] on div "Period Status Number of Cases Warning Target Q1-23 Caution 3.00 5.00 0.00 Q2-23…" at bounding box center [844, 559] width 1153 height 231
click at [509, 576] on td "2.00" at bounding box center [636, 577] width 314 height 18
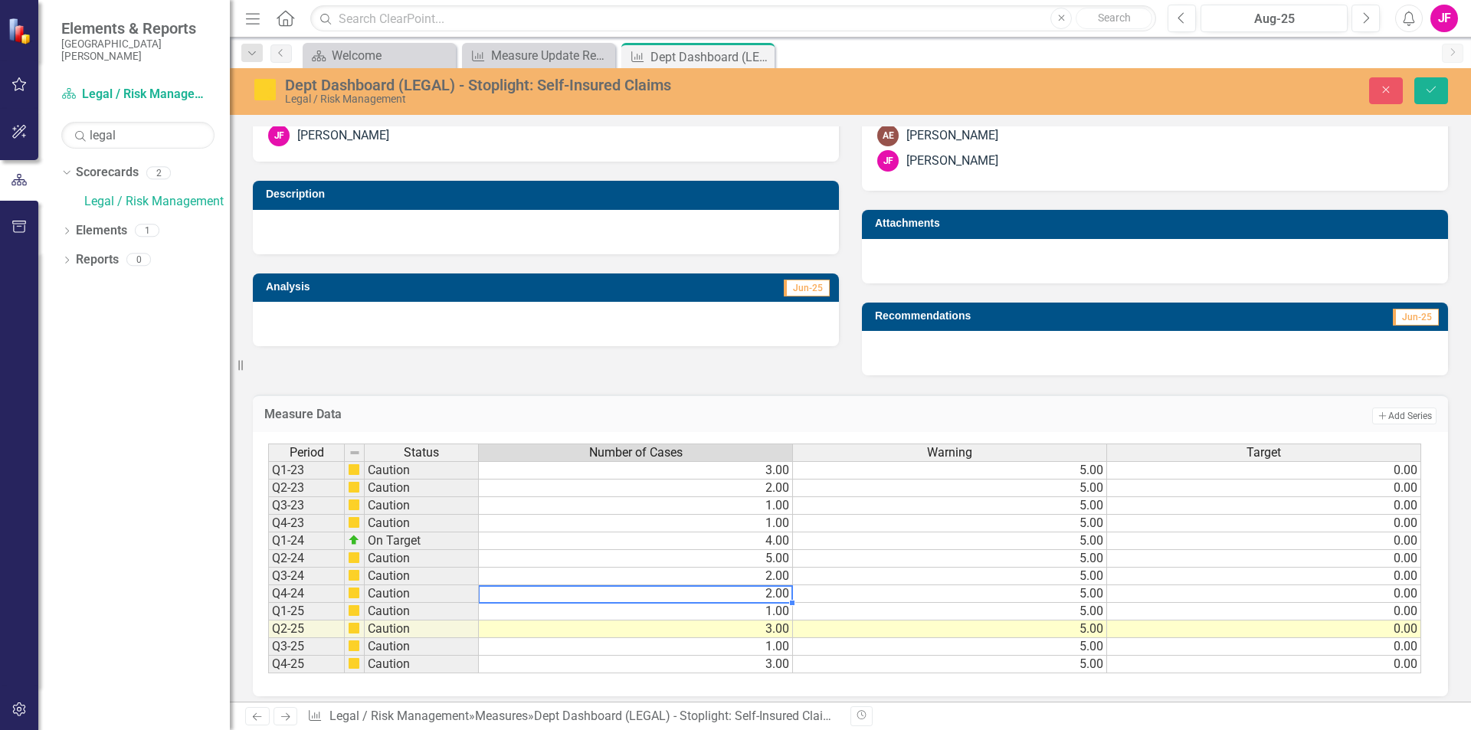
click at [507, 596] on td "2.00" at bounding box center [636, 594] width 314 height 18
click at [516, 608] on td "1.00" at bounding box center [636, 612] width 314 height 18
click at [618, 668] on td "3.00" at bounding box center [636, 665] width 314 height 18
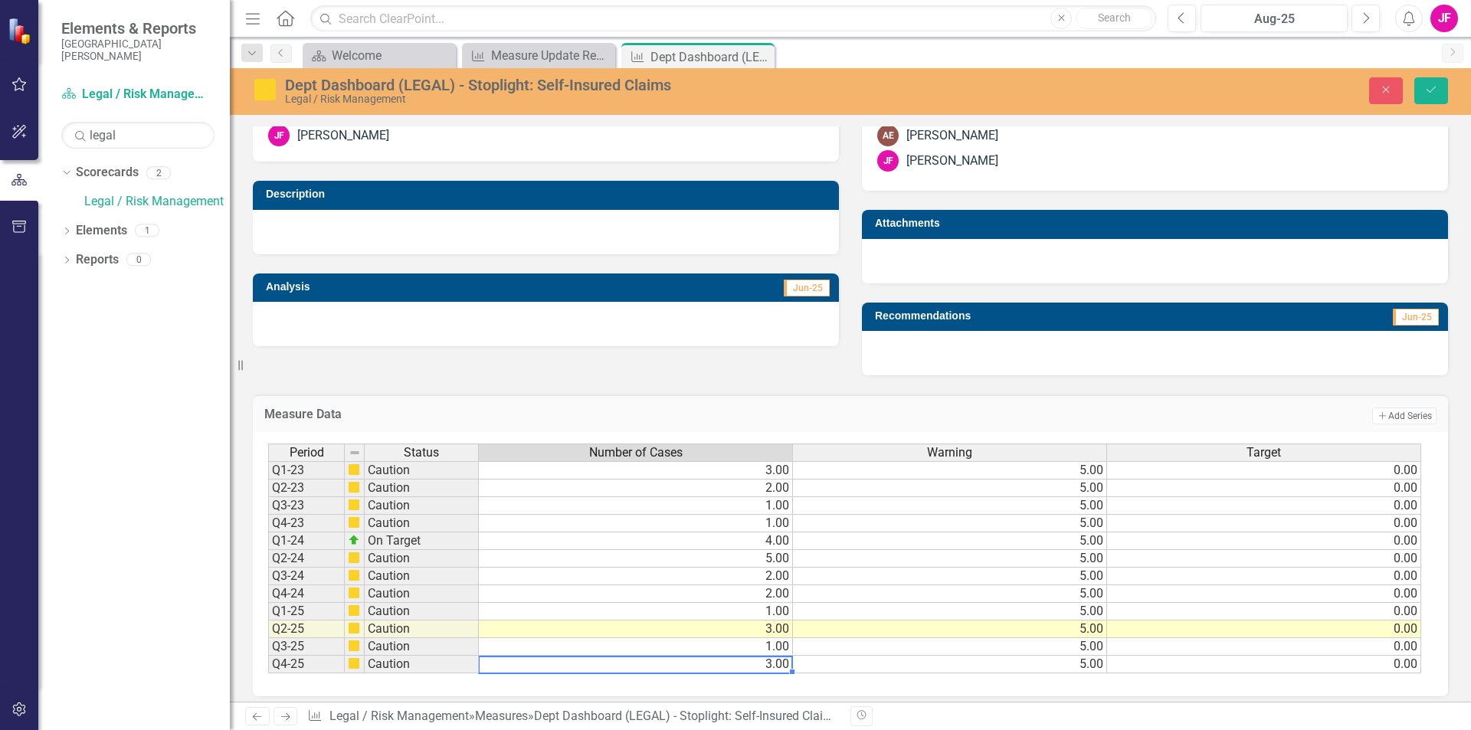
click at [618, 668] on td "3.00" at bounding box center [636, 665] width 314 height 18
drag, startPoint x: 498, startPoint y: 668, endPoint x: 424, endPoint y: 664, distance: 74.5
click at [424, 664] on div "Period Status Number of Cases Warning Target Q1-23 Caution 3.00 5.00 0.00 Q2-23…" at bounding box center [844, 559] width 1153 height 231
click at [572, 546] on td "4.00" at bounding box center [636, 542] width 314 height 18
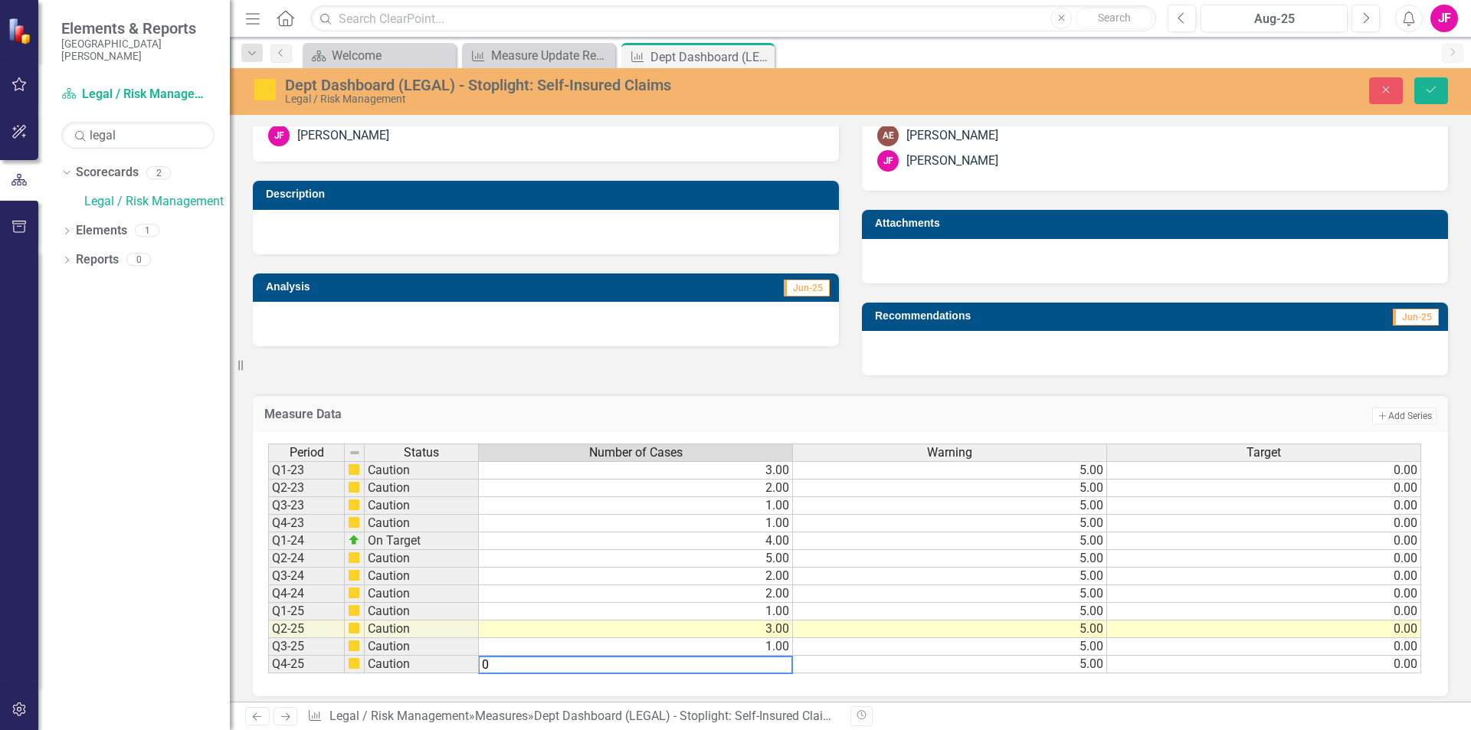
type textarea "4"
click at [1432, 84] on button "Save" at bounding box center [1431, 90] width 34 height 27
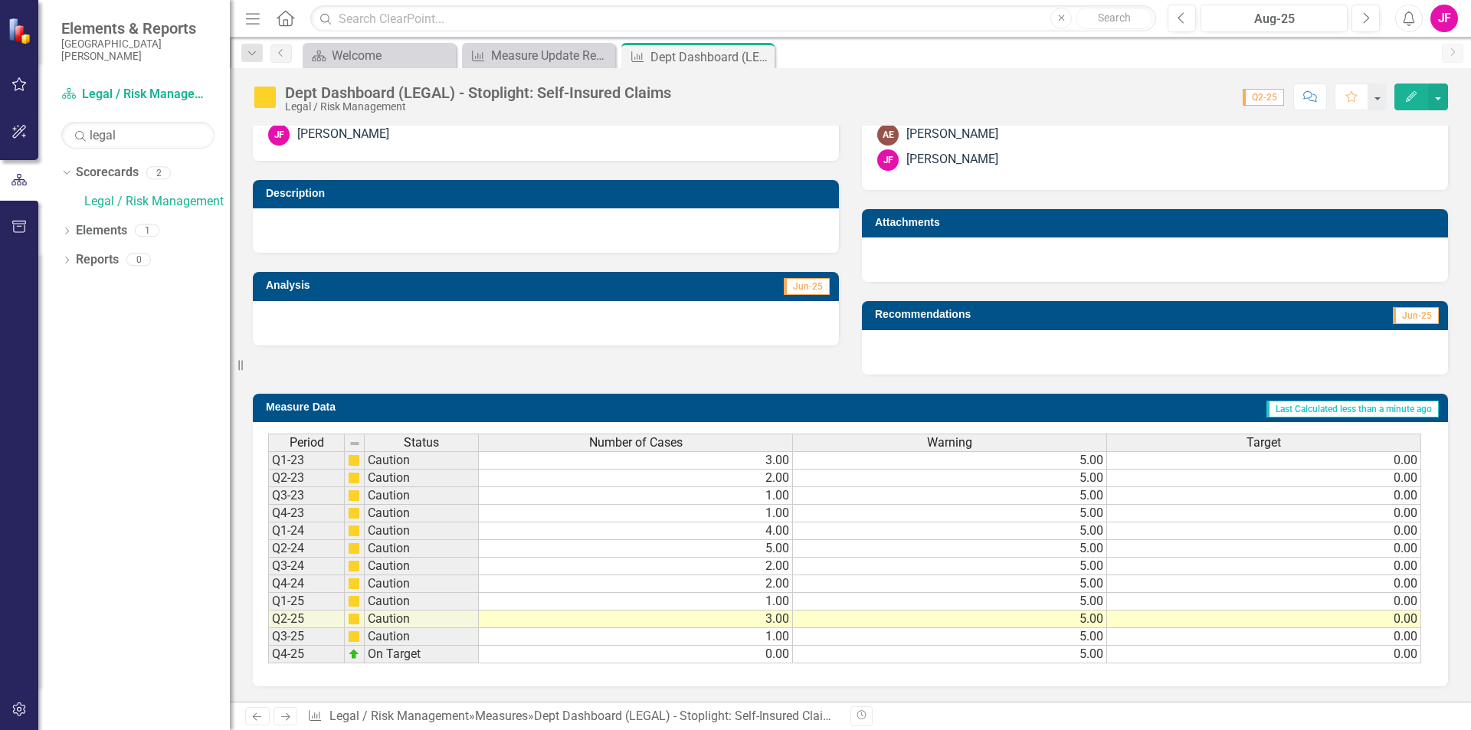
click at [1266, 102] on span "Q2-25" at bounding box center [1263, 97] width 41 height 17
click at [386, 639] on td "Caution" at bounding box center [422, 637] width 114 height 18
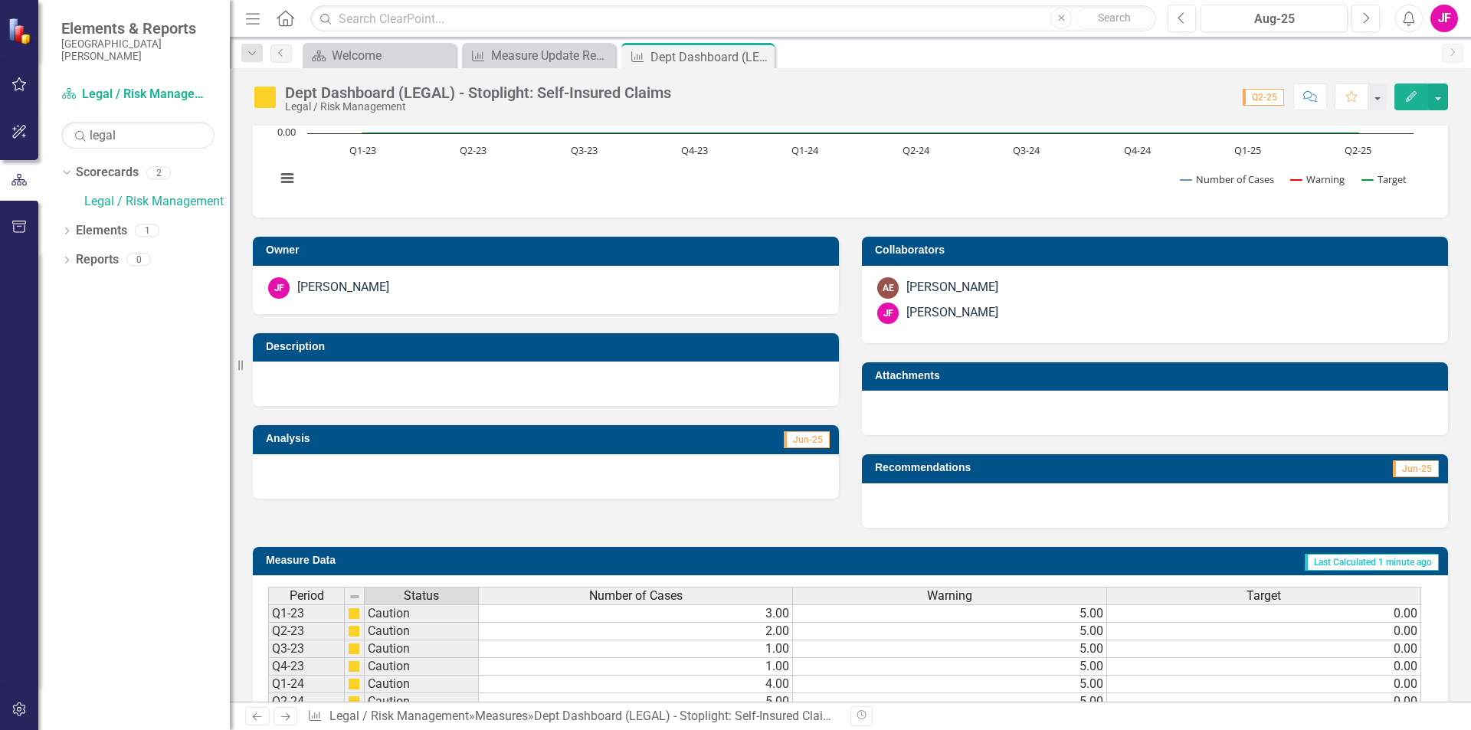
click at [461, 383] on div at bounding box center [546, 384] width 586 height 44
click at [416, 356] on td "Description" at bounding box center [548, 348] width 565 height 23
click at [297, 347] on h3 "Description" at bounding box center [548, 346] width 565 height 11
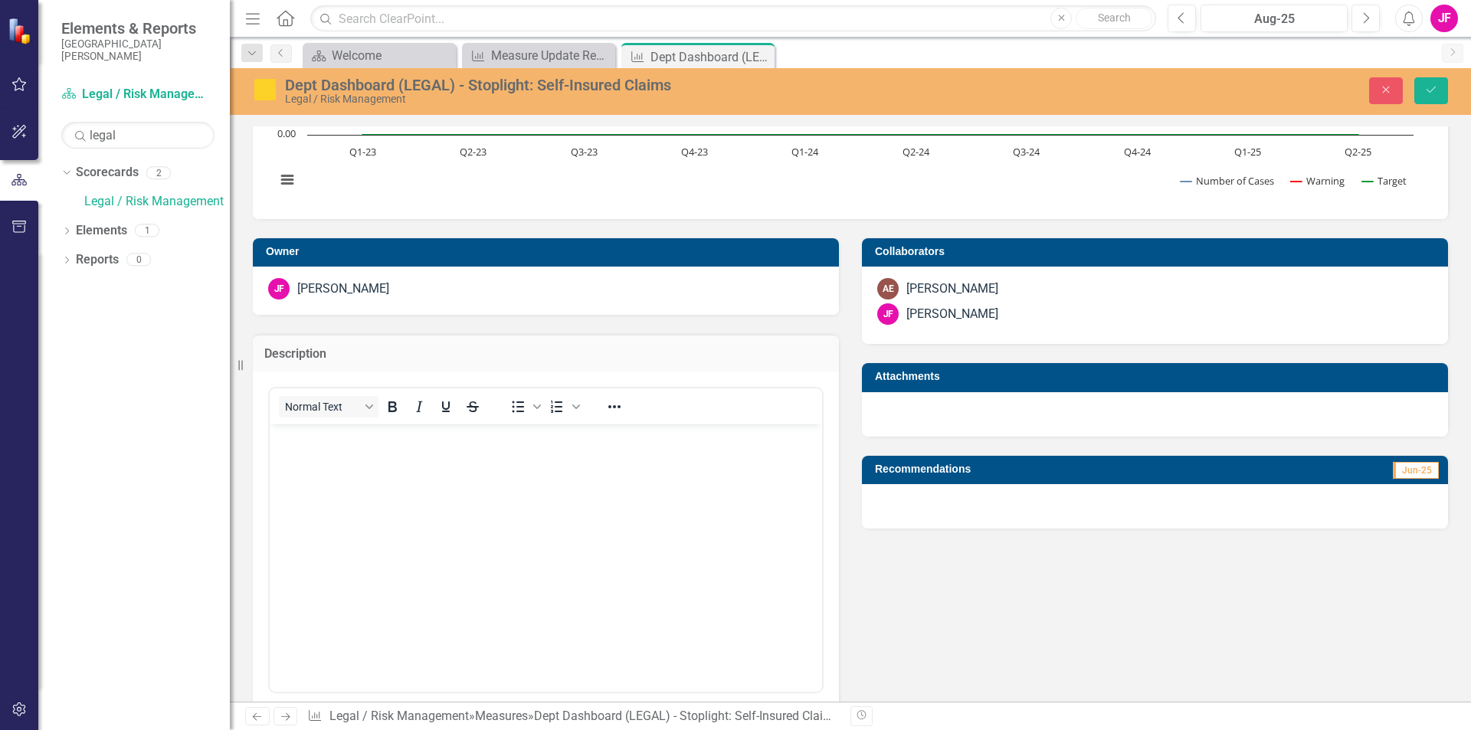
scroll to position [0, 0]
click at [362, 456] on body "Rich Text Area. Press ALT-0 for help." at bounding box center [546, 539] width 552 height 230
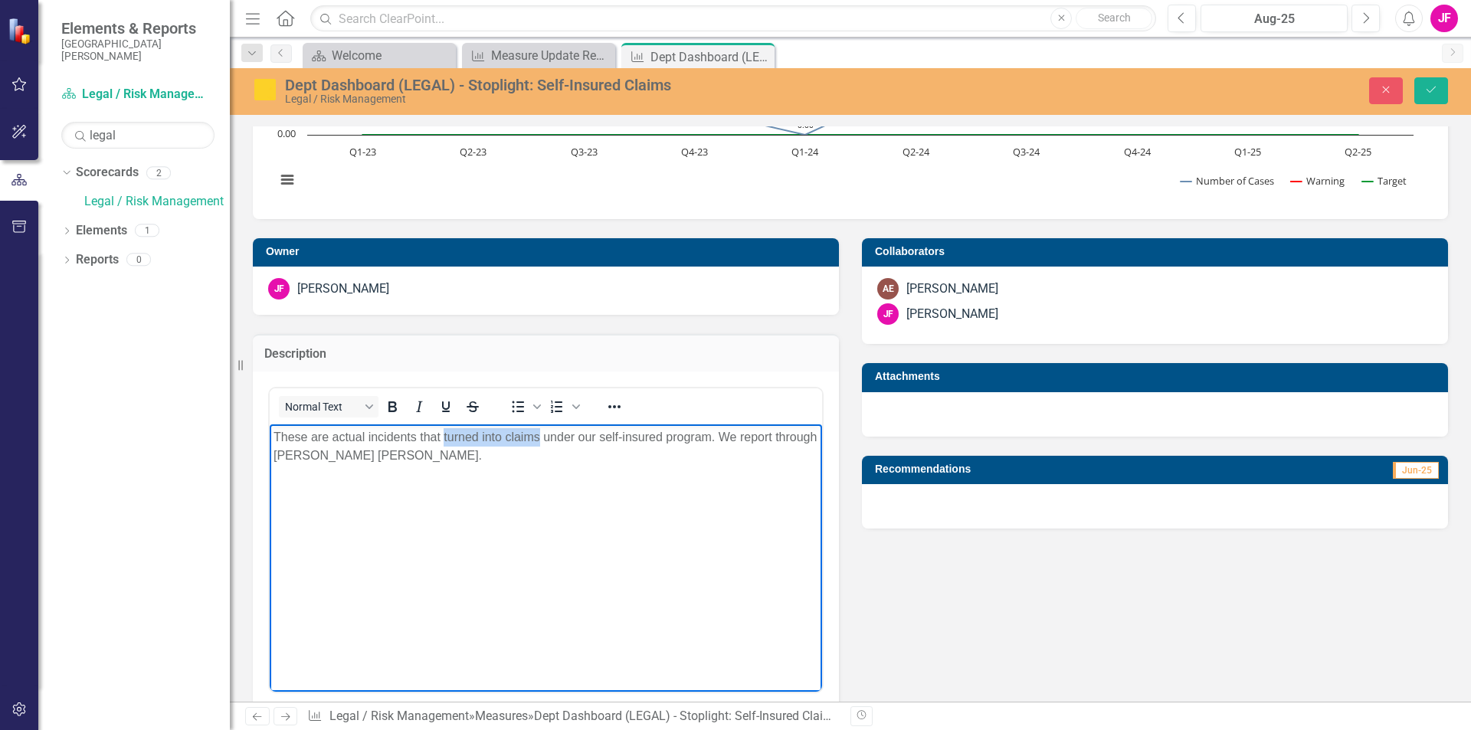
drag, startPoint x: 444, startPoint y: 437, endPoint x: 541, endPoint y: 441, distance: 97.4
click at [541, 441] on p "These are actual incidents that turned into claims under our self-insured progr…" at bounding box center [546, 446] width 545 height 37
click at [394, 407] on icon "Bold" at bounding box center [392, 407] width 8 height 11
click at [445, 408] on icon "Underline" at bounding box center [446, 407] width 8 height 11
click at [474, 528] on body "These are actual incidents that turned into claims under our self-insured progr…" at bounding box center [546, 539] width 552 height 230
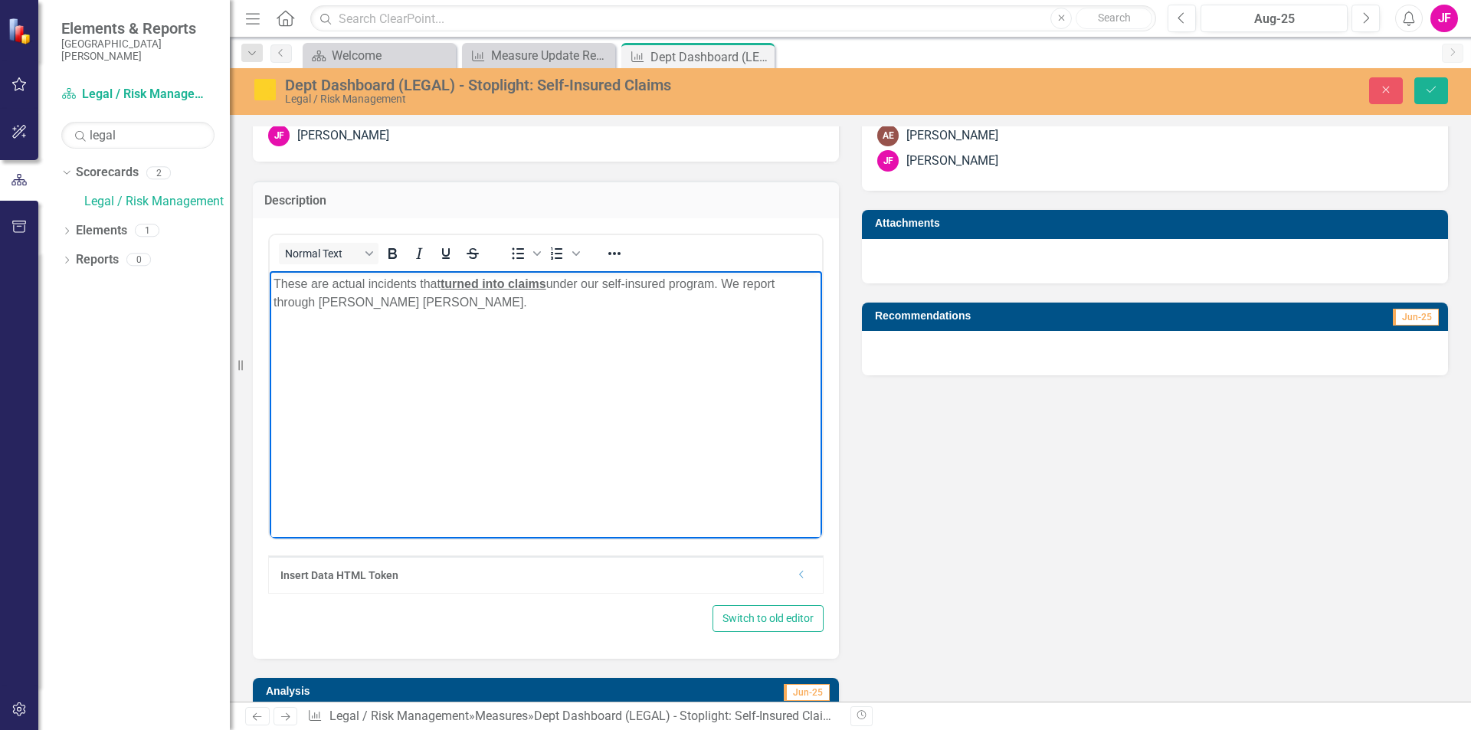
scroll to position [500, 0]
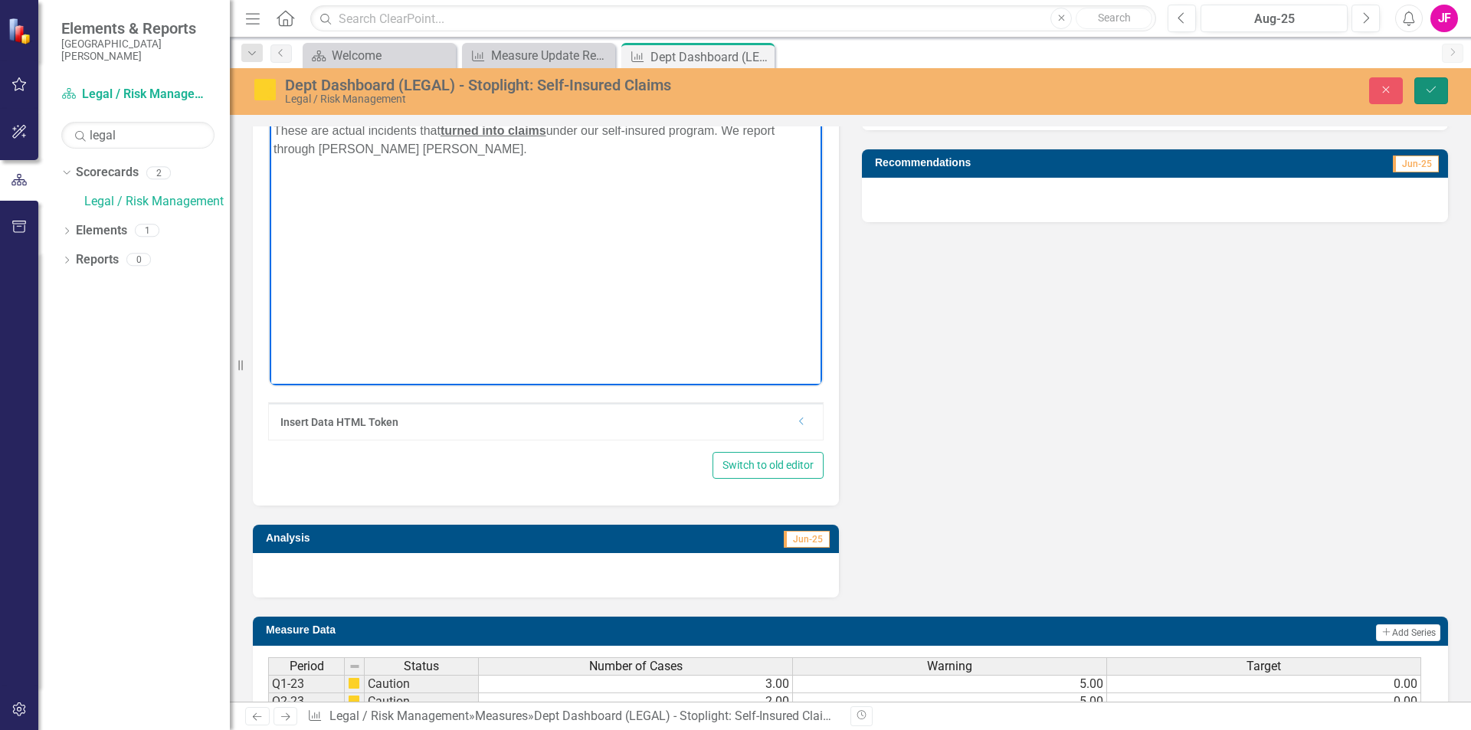
click at [1431, 88] on icon "Save" at bounding box center [1431, 89] width 14 height 11
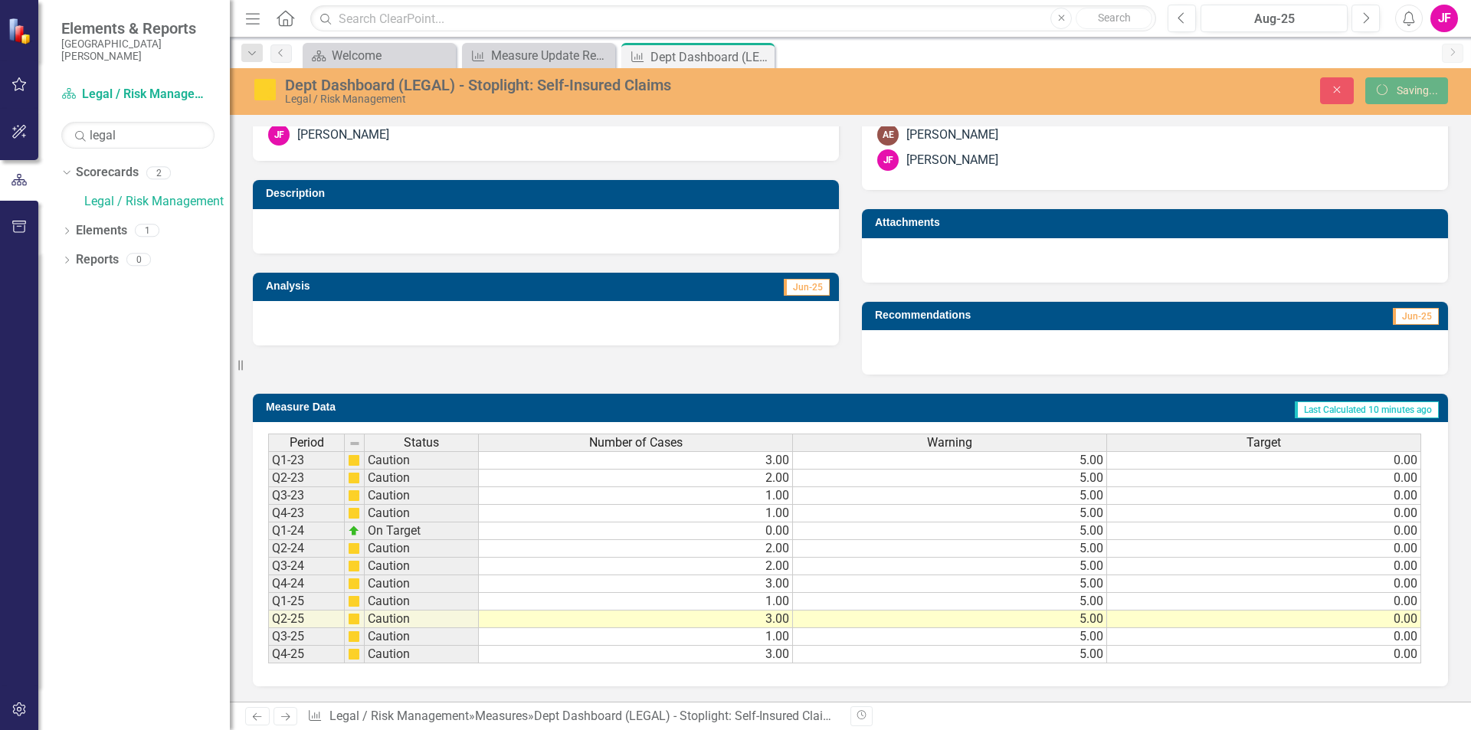
scroll to position [230, 0]
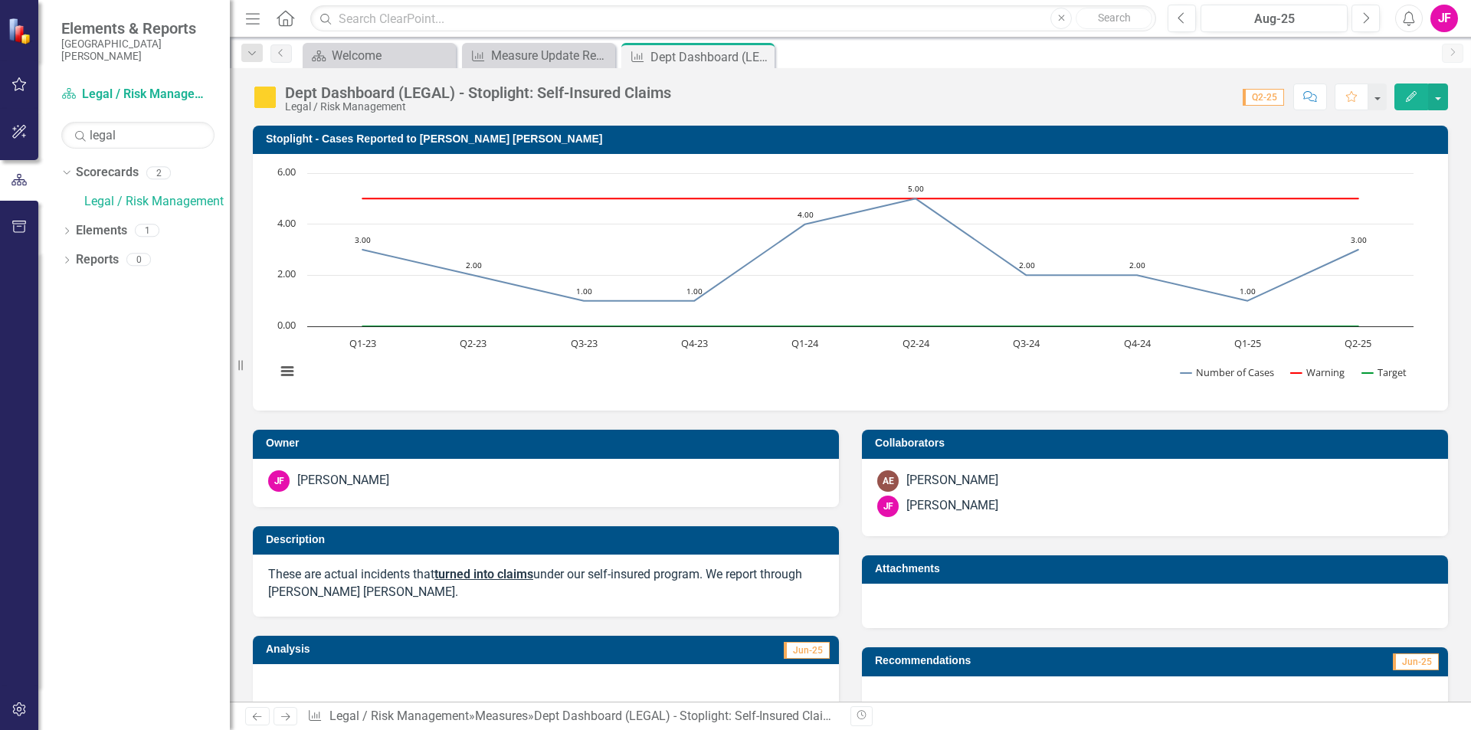
click at [391, 139] on h3 "Stoplight - Cases Reported to Gallagher Bassett" at bounding box center [853, 138] width 1175 height 11
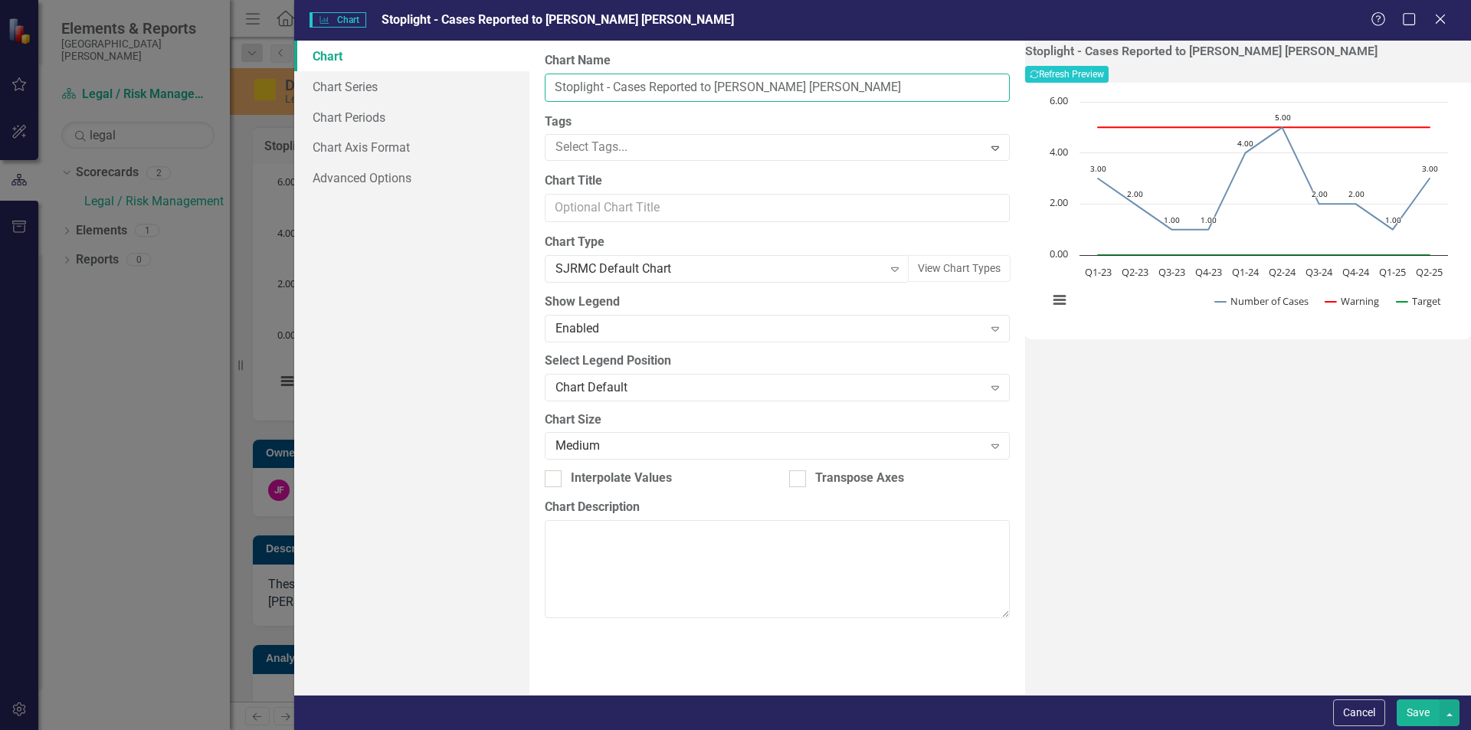
drag, startPoint x: 614, startPoint y: 88, endPoint x: 822, endPoint y: 93, distance: 208.5
click at [822, 93] on input "Stoplight - Cases Reported to Gallagher Bassett" at bounding box center [777, 88] width 465 height 28
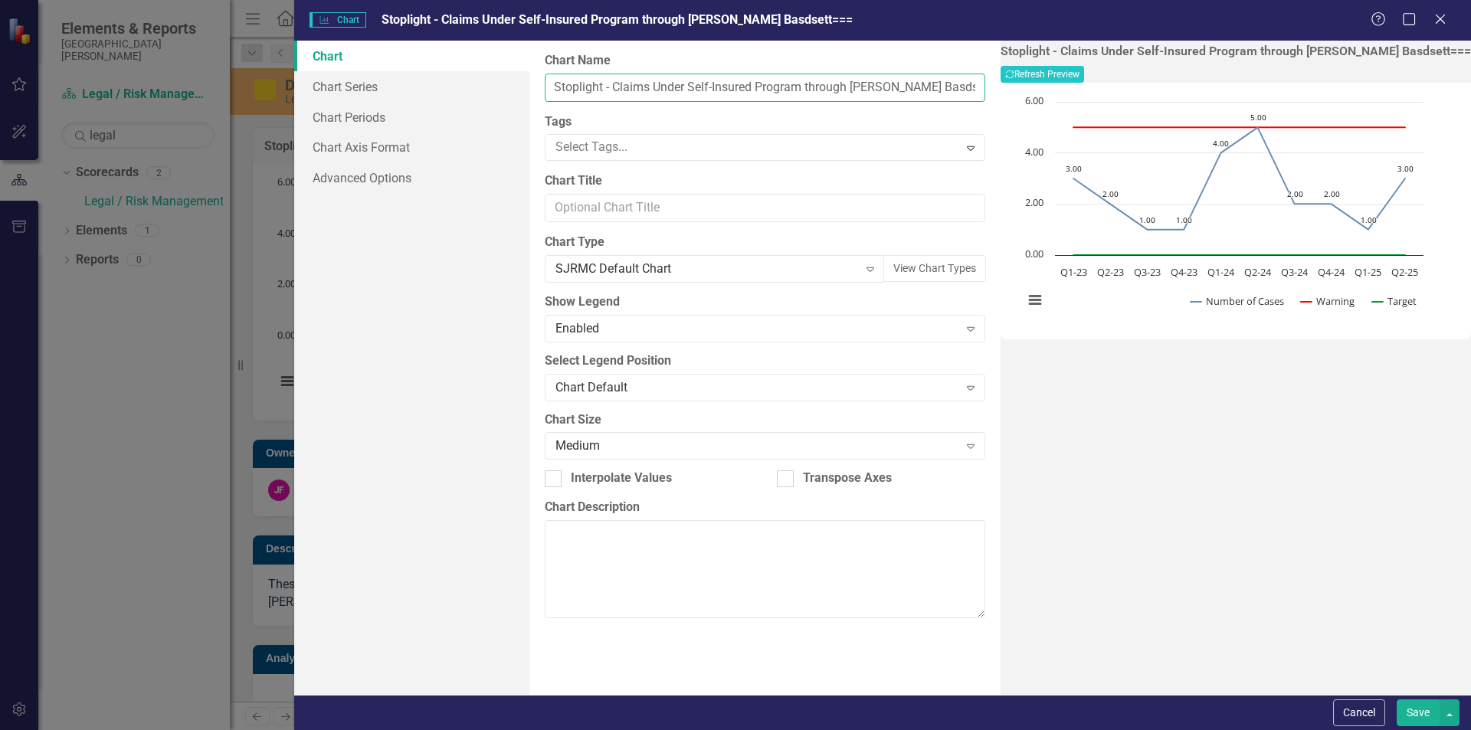
scroll to position [0, 0]
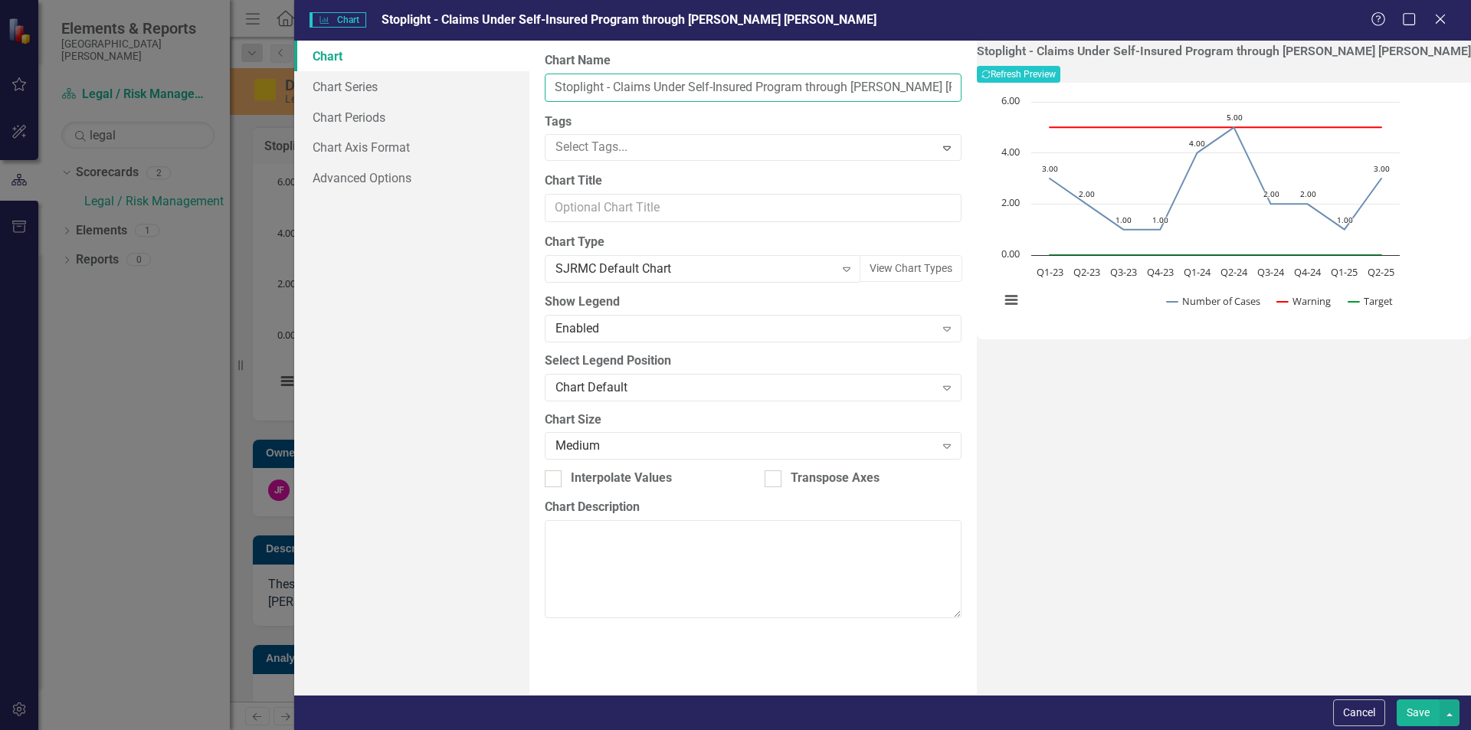
type input "Stoplight - Claims Under Self-Insured Program through [PERSON_NAME] [PERSON_NAM…"
click at [740, 208] on input "Chart Title" at bounding box center [753, 208] width 417 height 28
click at [1060, 81] on button "Recalculate Refresh Preview" at bounding box center [1019, 74] width 84 height 17
click at [1166, 506] on div "Stoplight - Claims Under Self-Insured Program through Gallagher Bassett Recalcu…" at bounding box center [1224, 368] width 494 height 654
click at [347, 93] on link "Chart Series" at bounding box center [411, 86] width 235 height 31
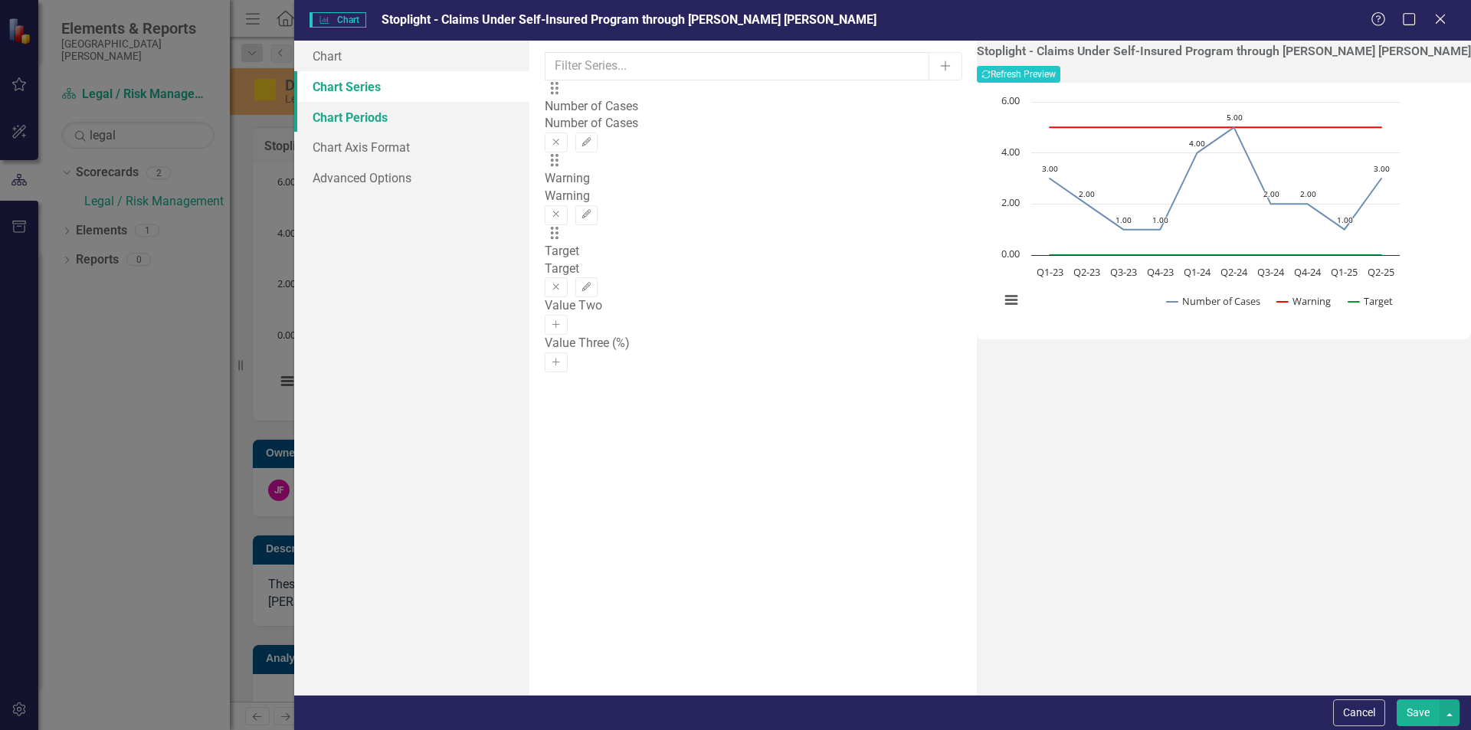
click at [351, 129] on link "Chart Periods" at bounding box center [411, 117] width 235 height 31
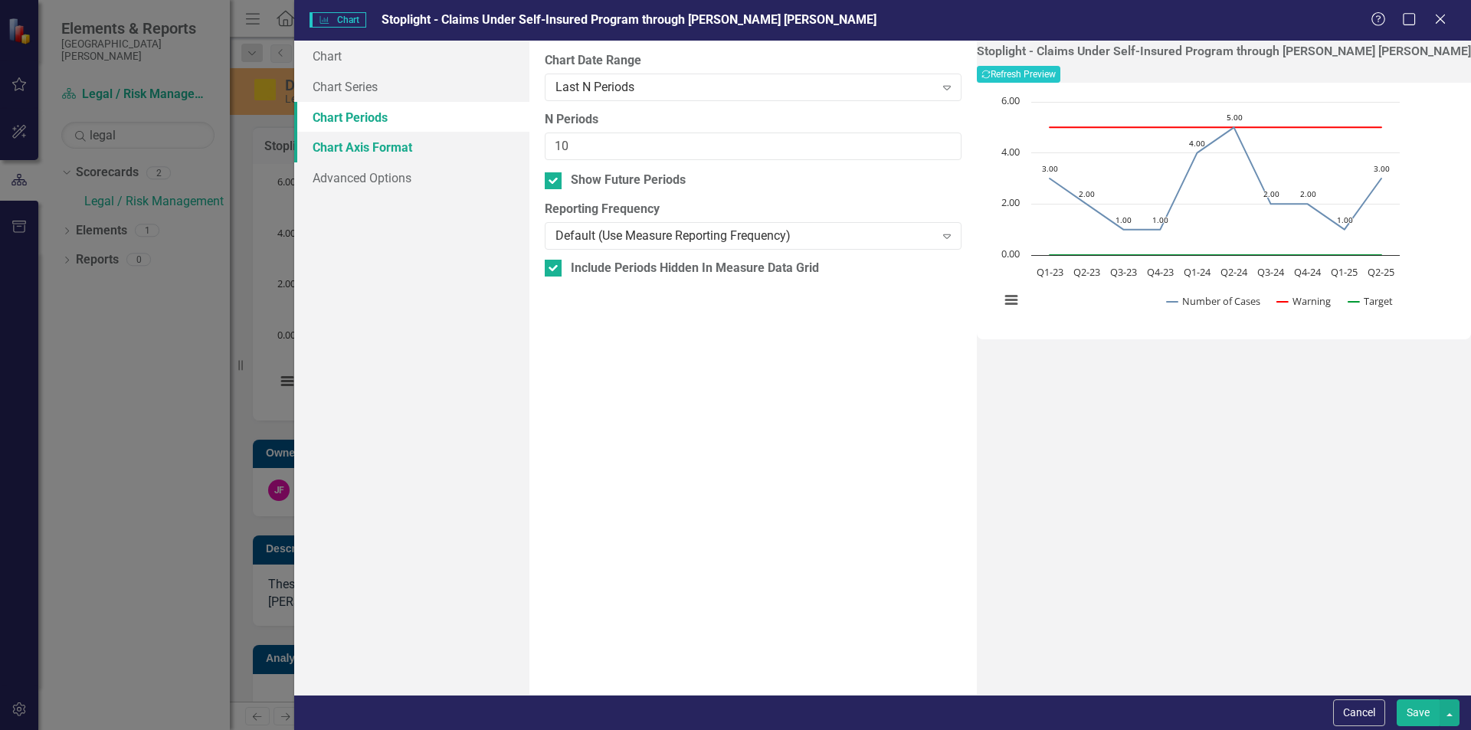
click at [349, 148] on link "Chart Axis Format" at bounding box center [411, 147] width 235 height 31
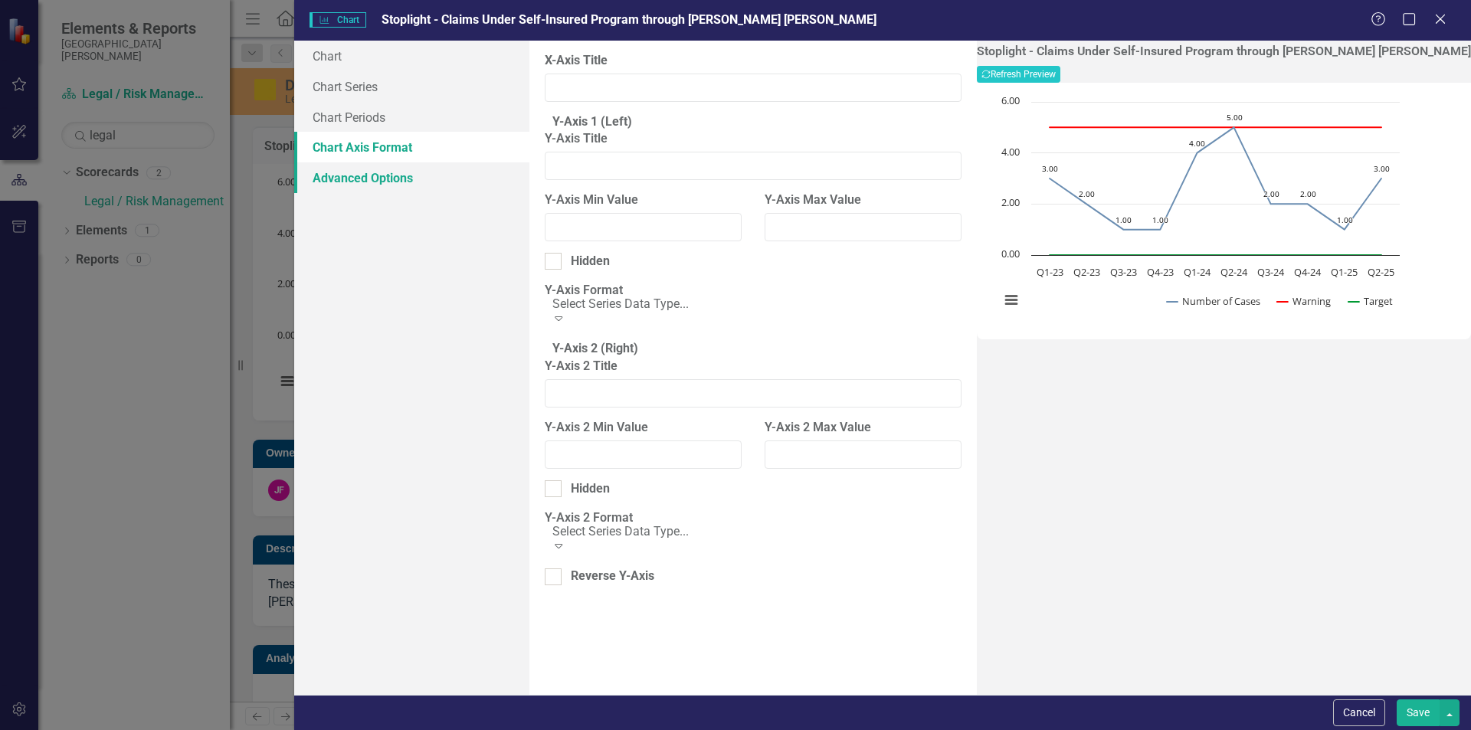
click at [353, 188] on link "Advanced Options" at bounding box center [411, 177] width 235 height 31
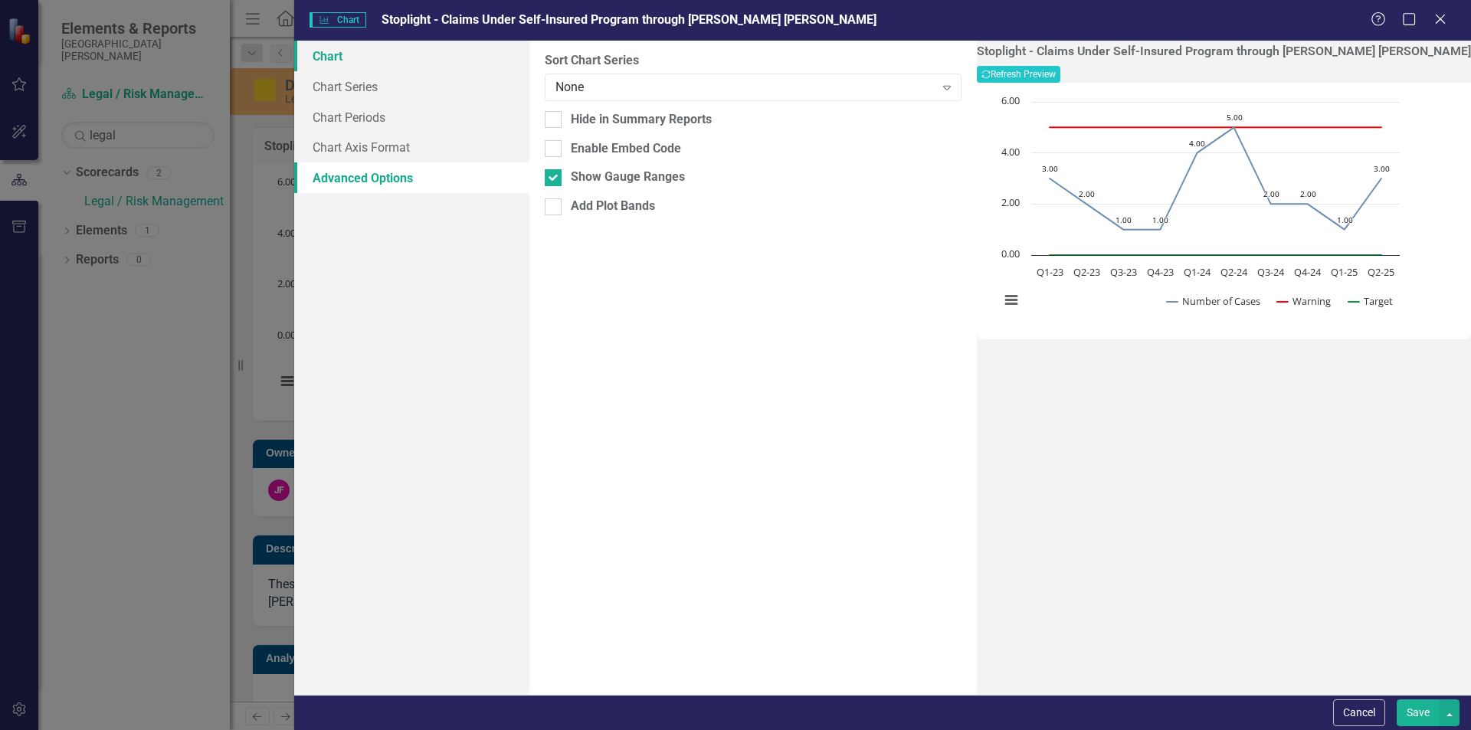
click at [337, 61] on link "Chart" at bounding box center [411, 56] width 235 height 31
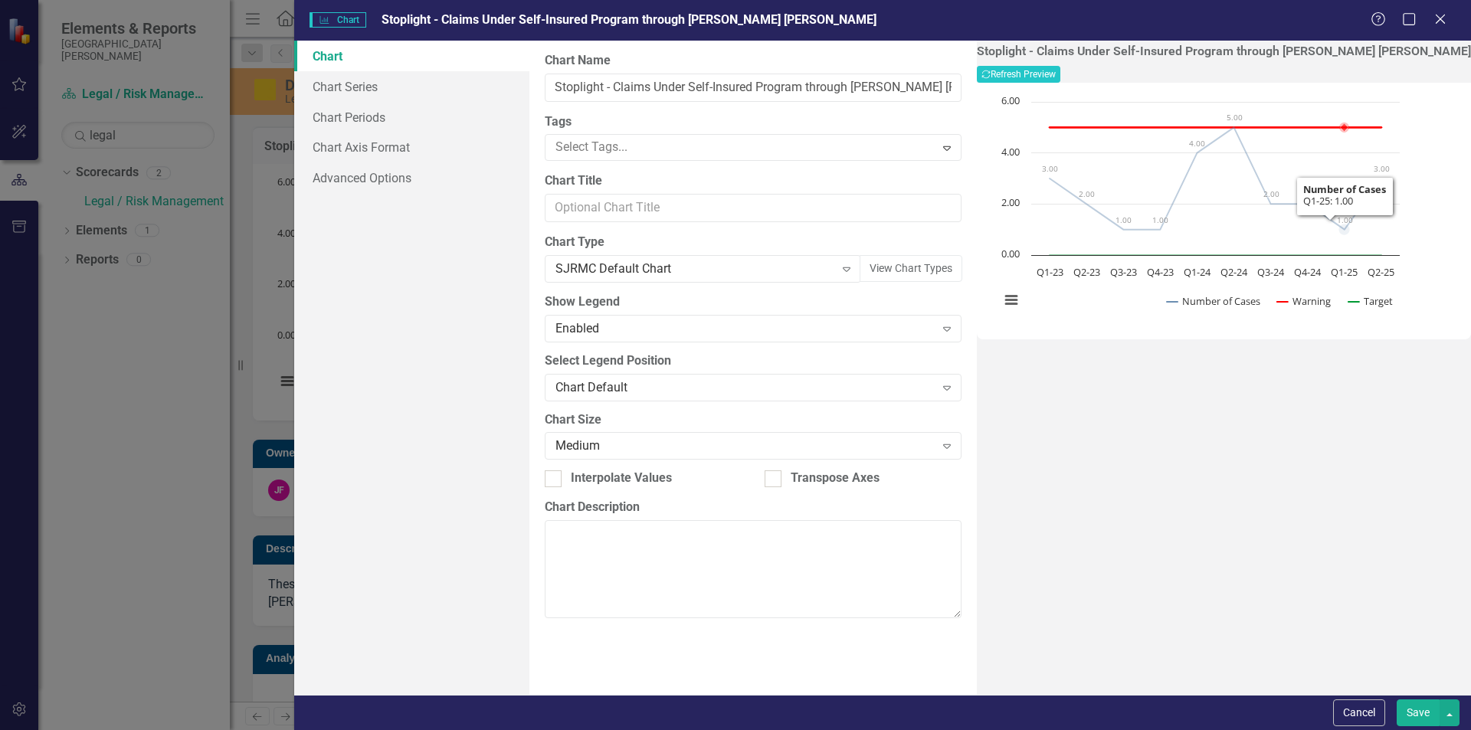
click at [1340, 411] on div "Stoplight - Claims Under Self-Insured Program through Gallagher Bassett Recalcu…" at bounding box center [1224, 368] width 494 height 654
click at [1441, 18] on icon "Close" at bounding box center [1440, 18] width 19 height 15
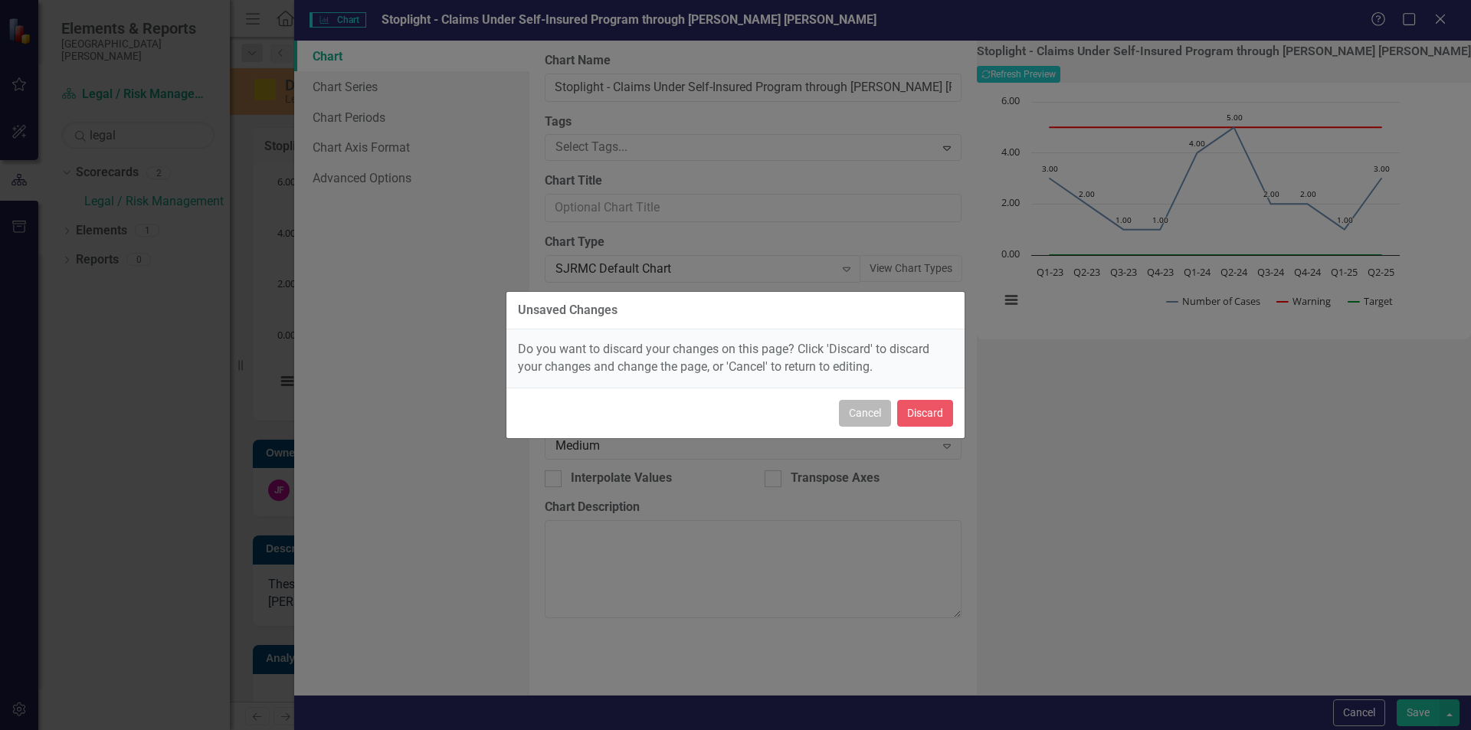
click at [868, 418] on button "Cancel" at bounding box center [865, 413] width 52 height 27
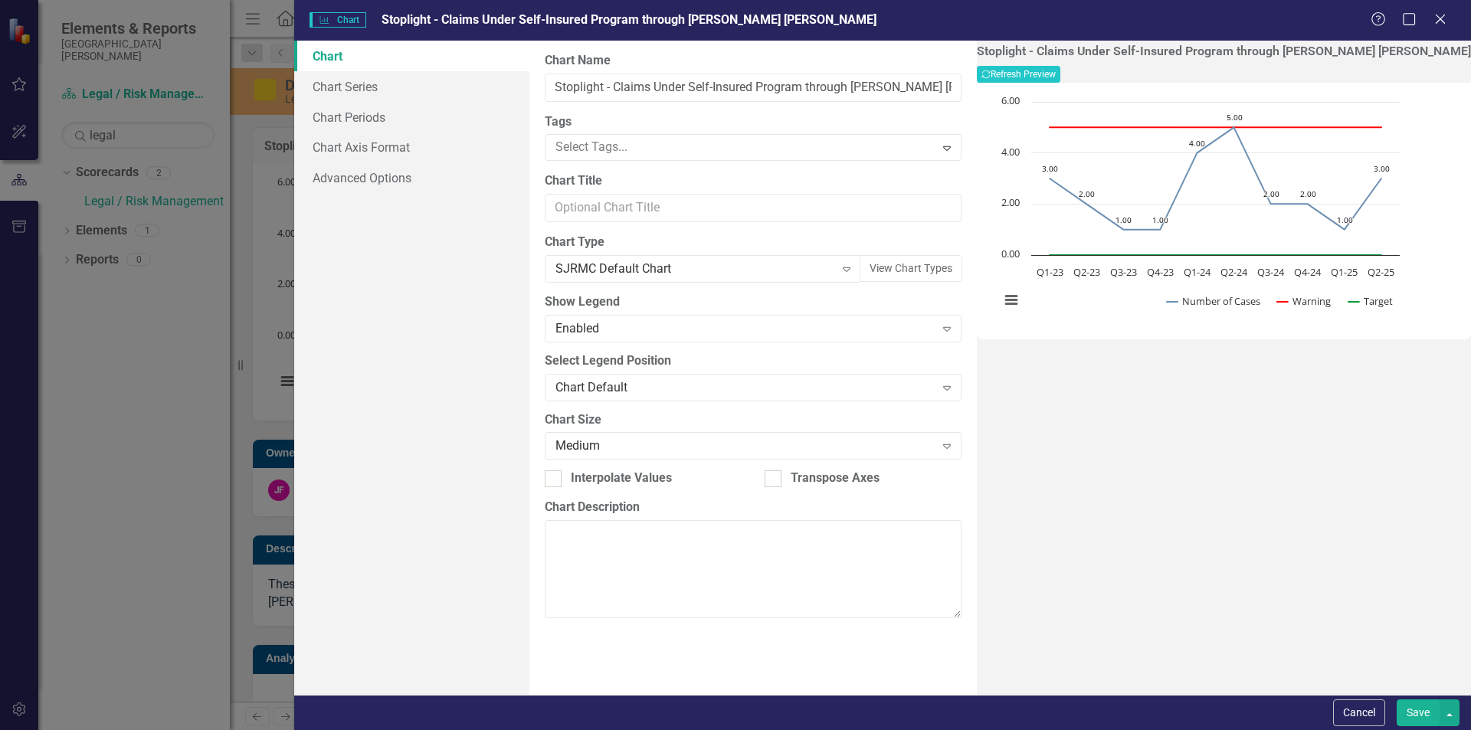
click at [1423, 716] on button "Save" at bounding box center [1418, 713] width 43 height 27
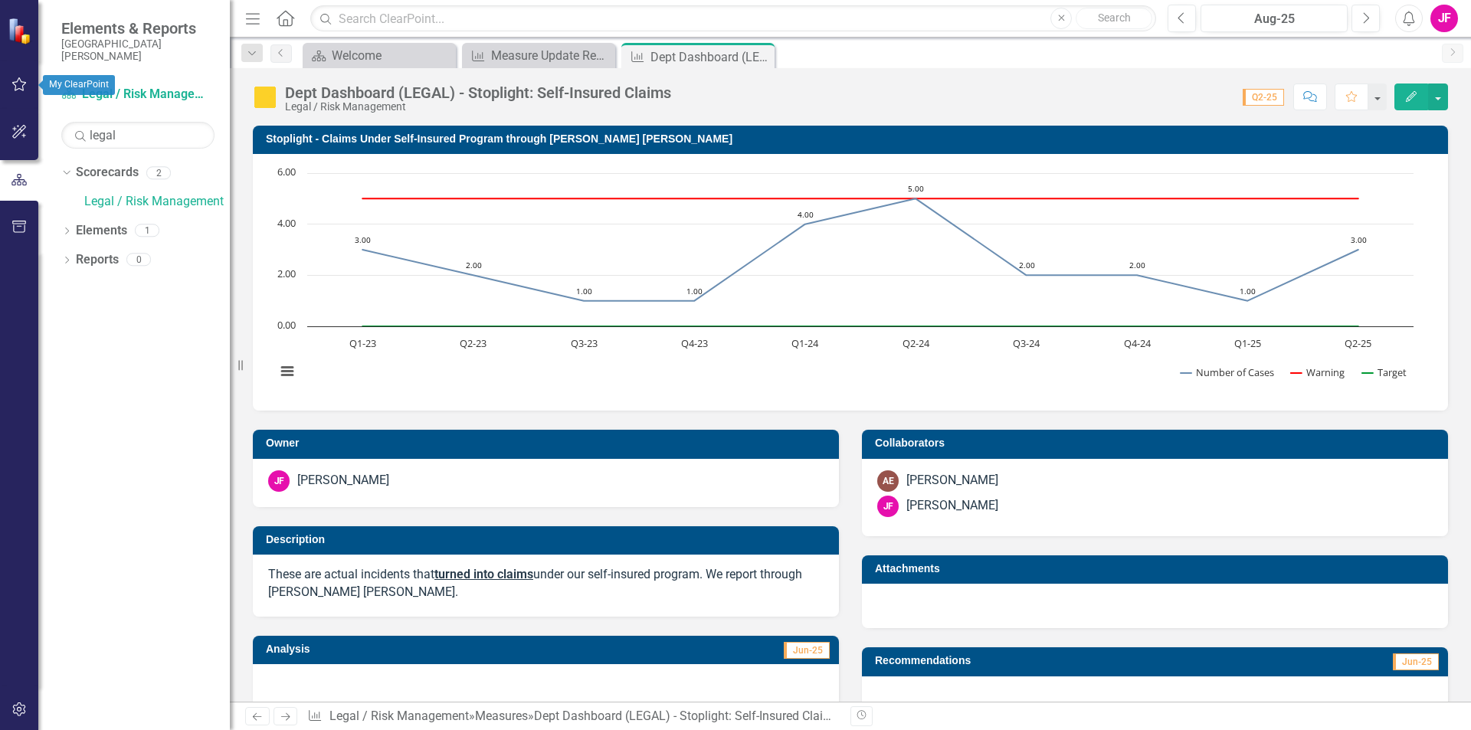
click at [15, 83] on icon "button" at bounding box center [19, 84] width 15 height 14
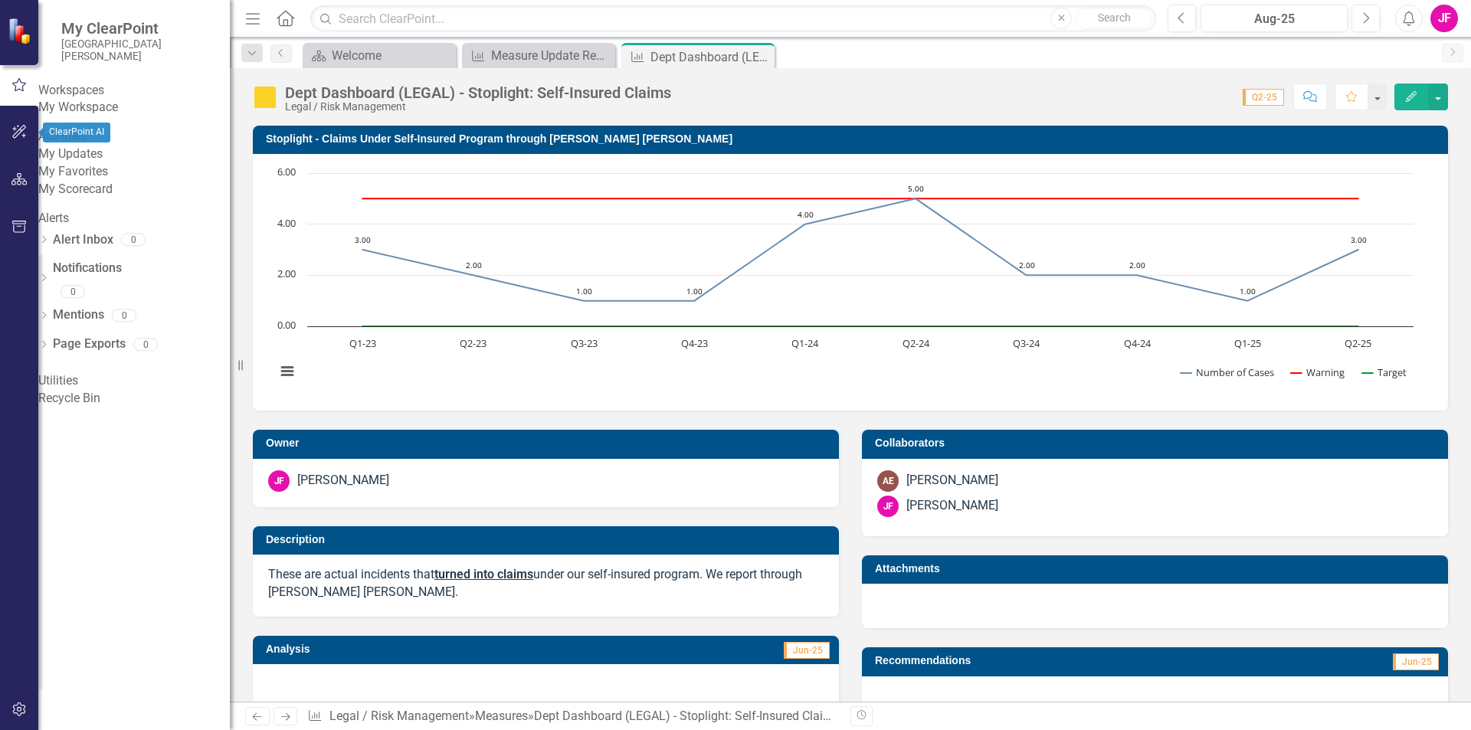
click at [19, 129] on icon "button" at bounding box center [19, 132] width 14 height 14
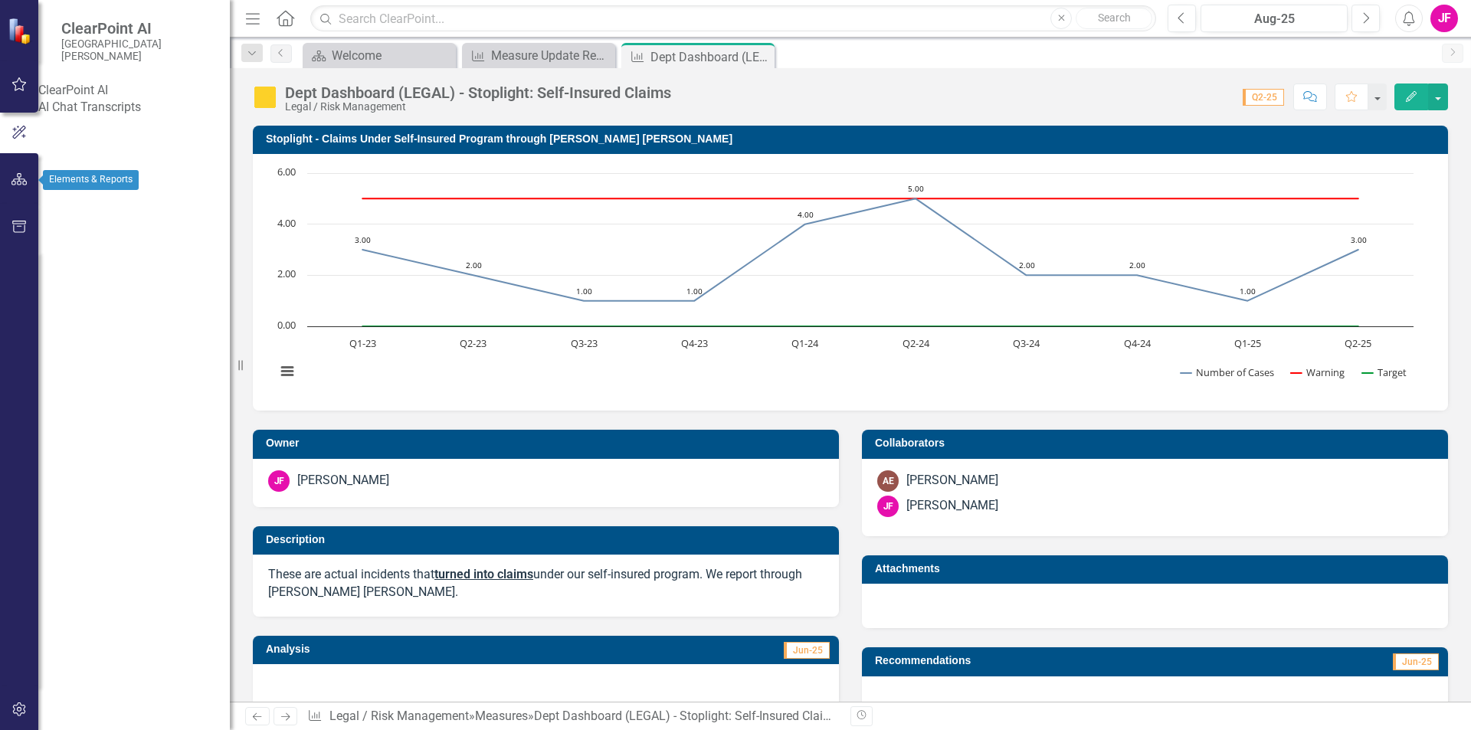
click at [15, 179] on icon "button" at bounding box center [19, 179] width 16 height 12
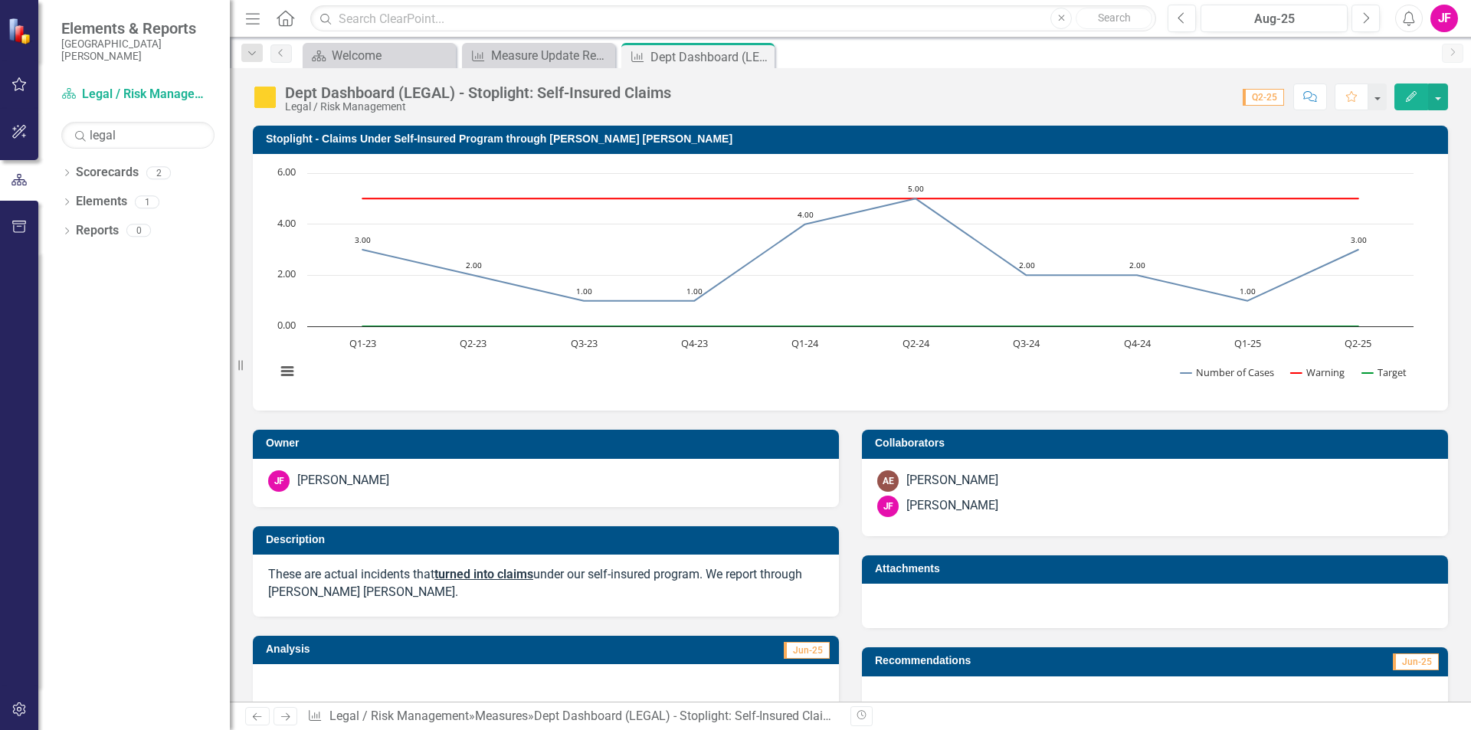
click at [17, 37] on img at bounding box center [21, 31] width 27 height 27
click at [546, 64] on div "Measure Update Report" at bounding box center [541, 55] width 101 height 19
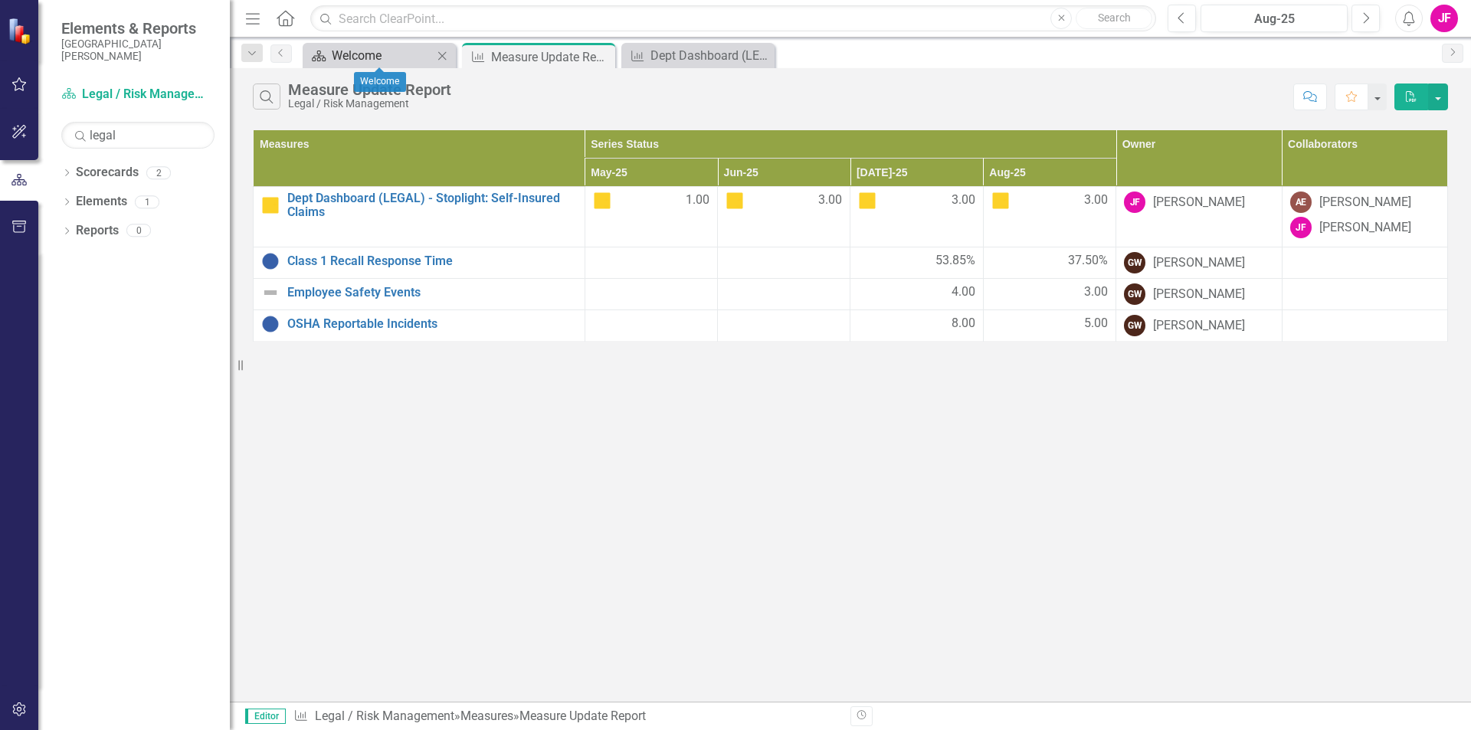
click at [372, 49] on div "Welcome" at bounding box center [382, 55] width 101 height 19
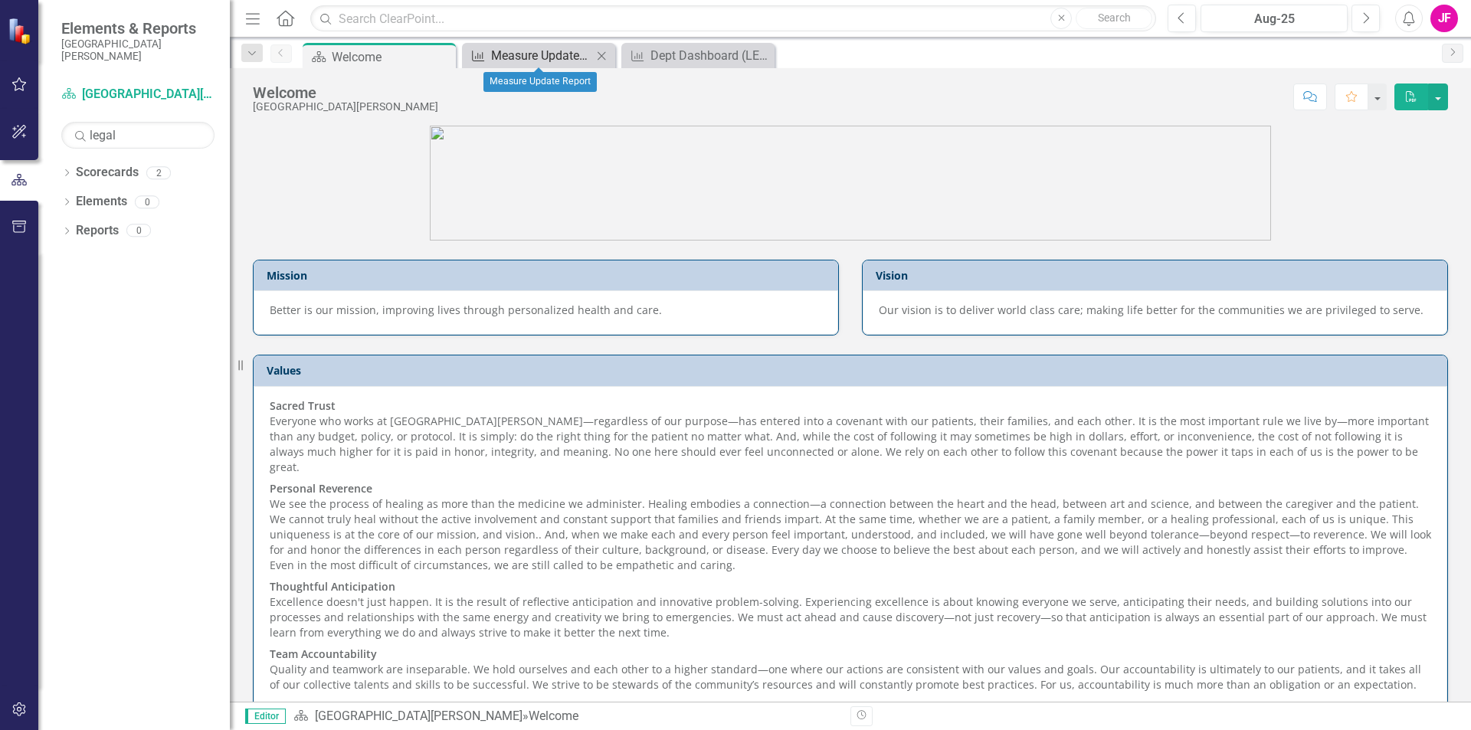
click at [531, 57] on div "Measure Update Report" at bounding box center [541, 55] width 101 height 19
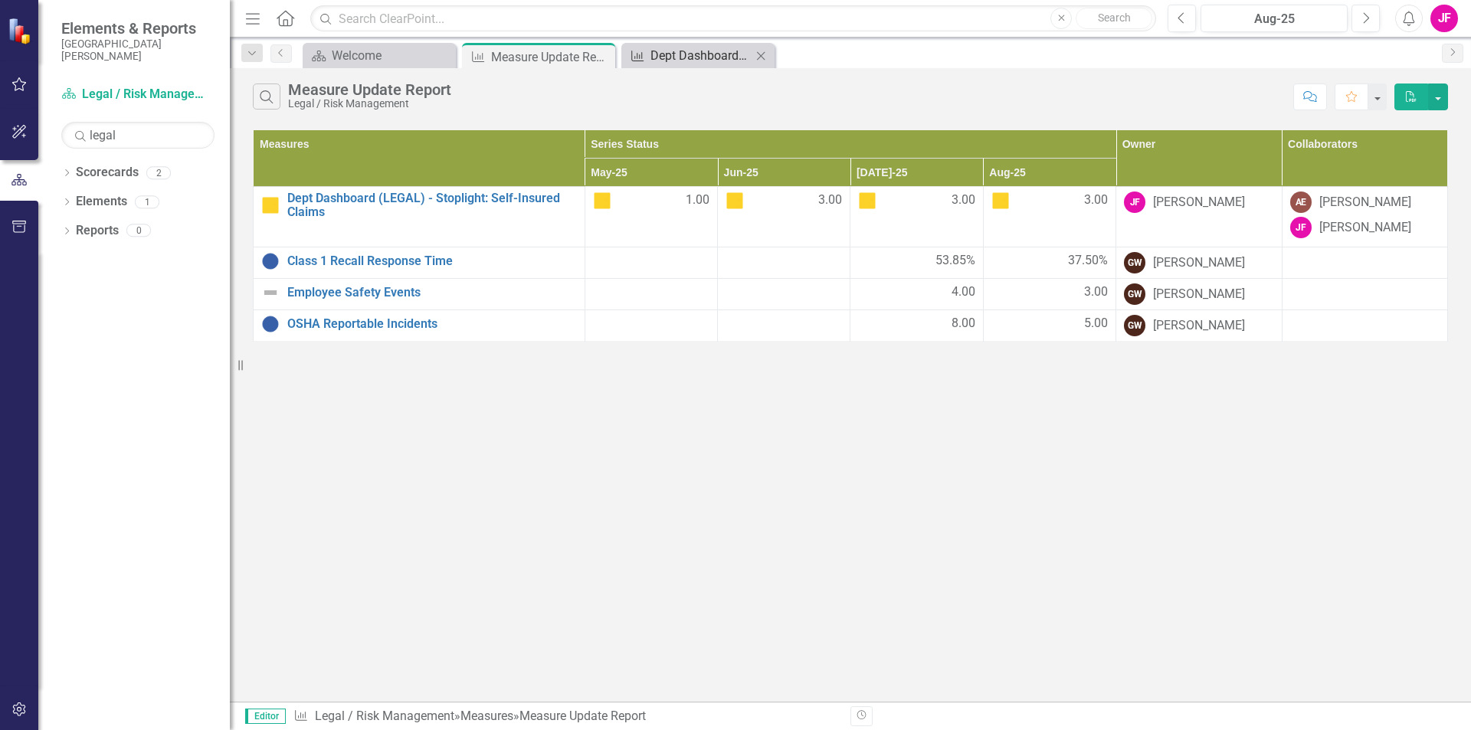
click at [710, 54] on div "Dept Dashboard (LEGAL) - Stoplight: Self-Insured Claims" at bounding box center [701, 55] width 101 height 19
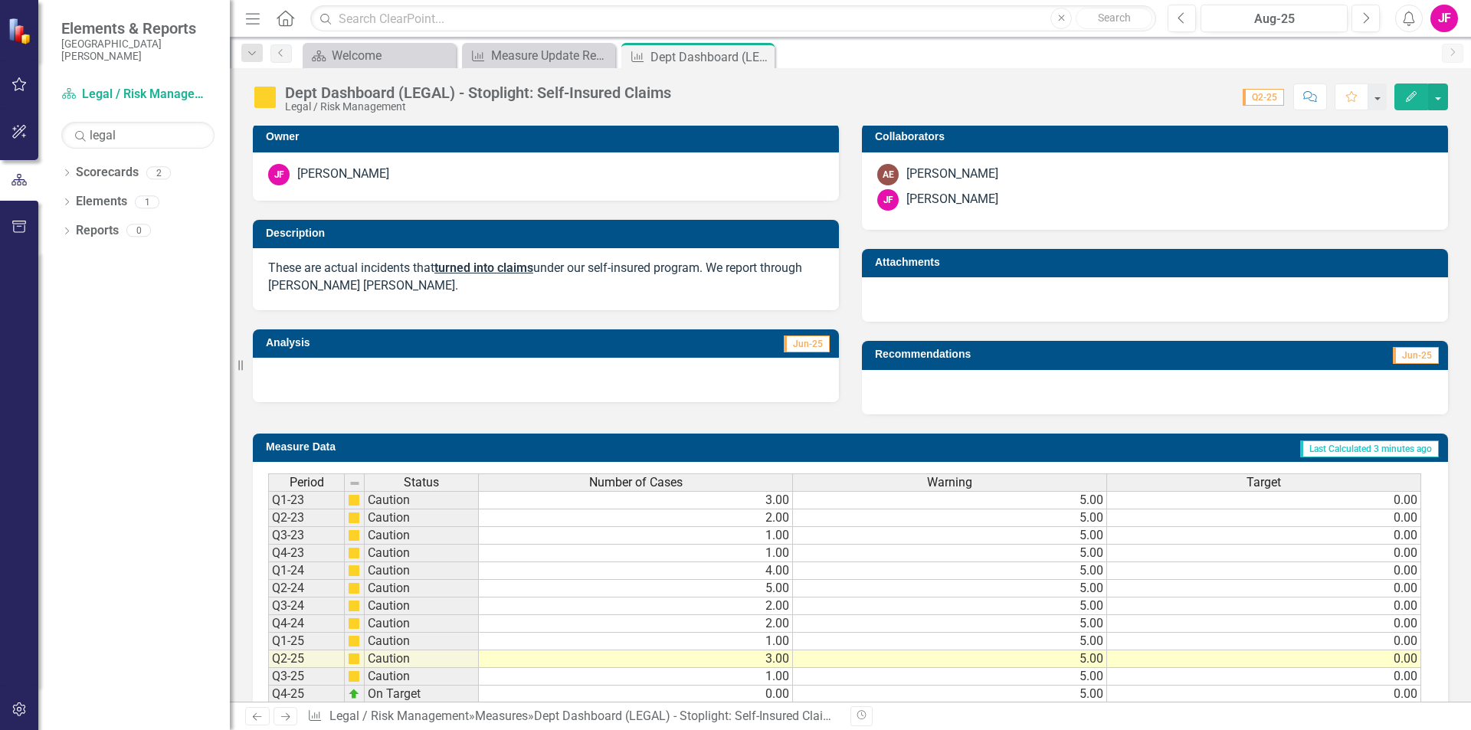
scroll to position [346, 0]
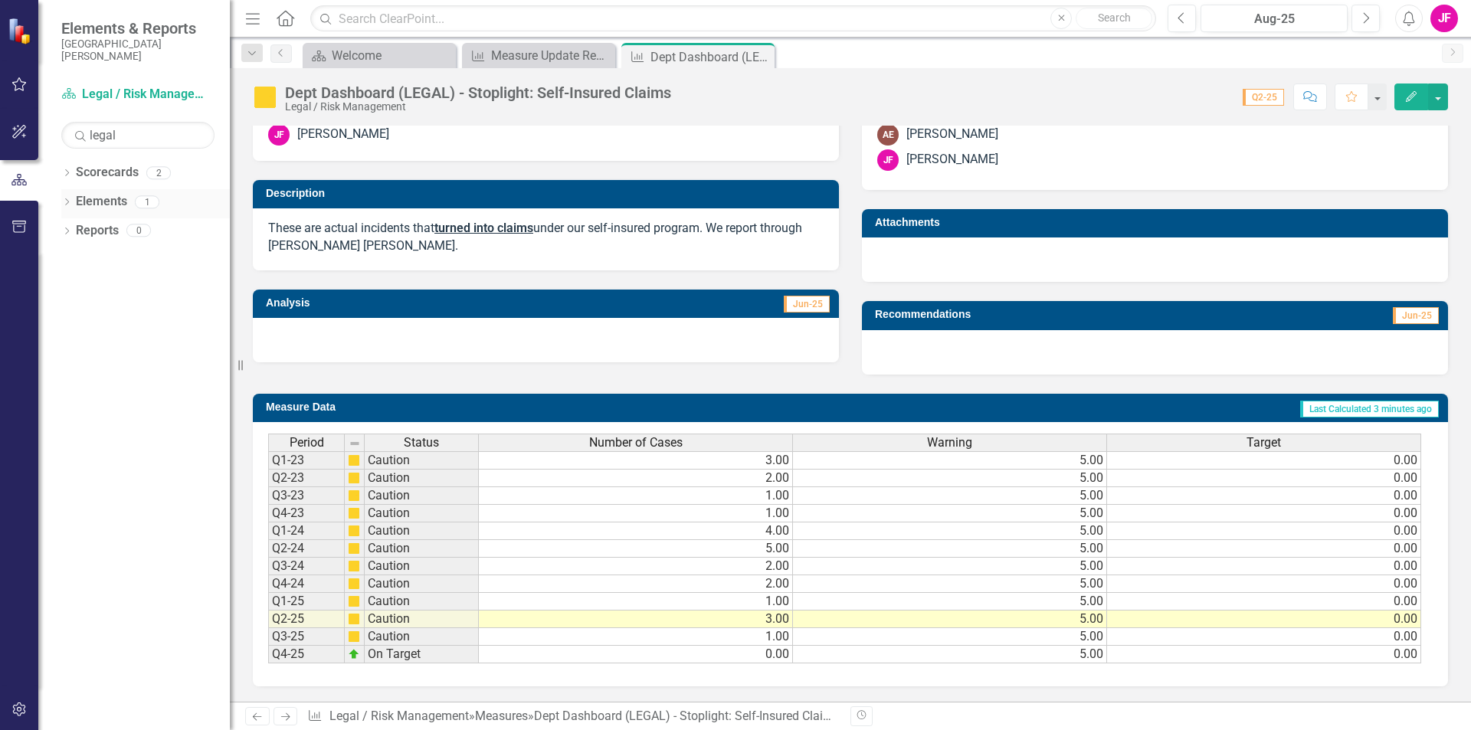
click at [70, 201] on icon "Dropdown" at bounding box center [66, 203] width 11 height 8
click at [605, 445] on span "Number of Cases" at bounding box center [635, 443] width 93 height 14
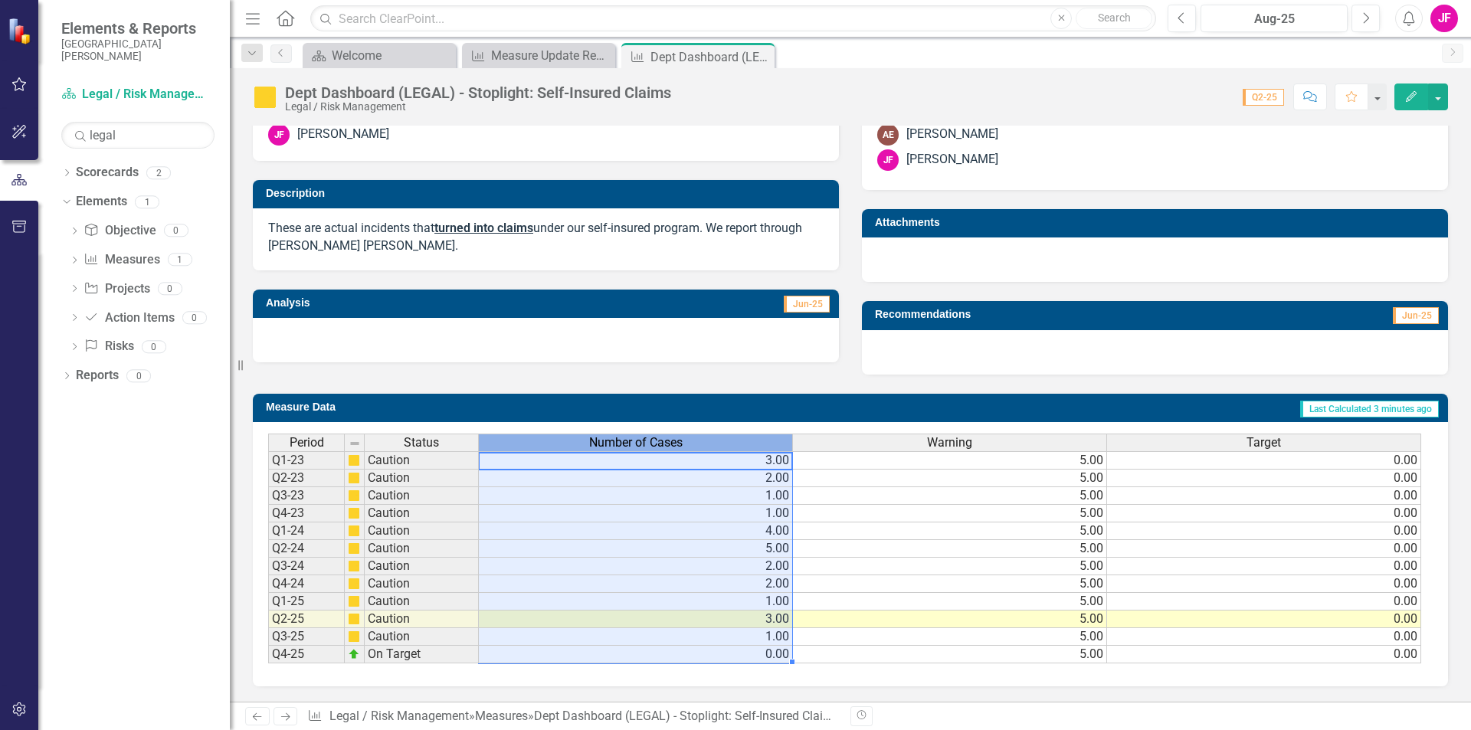
click at [605, 445] on span "Number of Cases" at bounding box center [635, 443] width 93 height 14
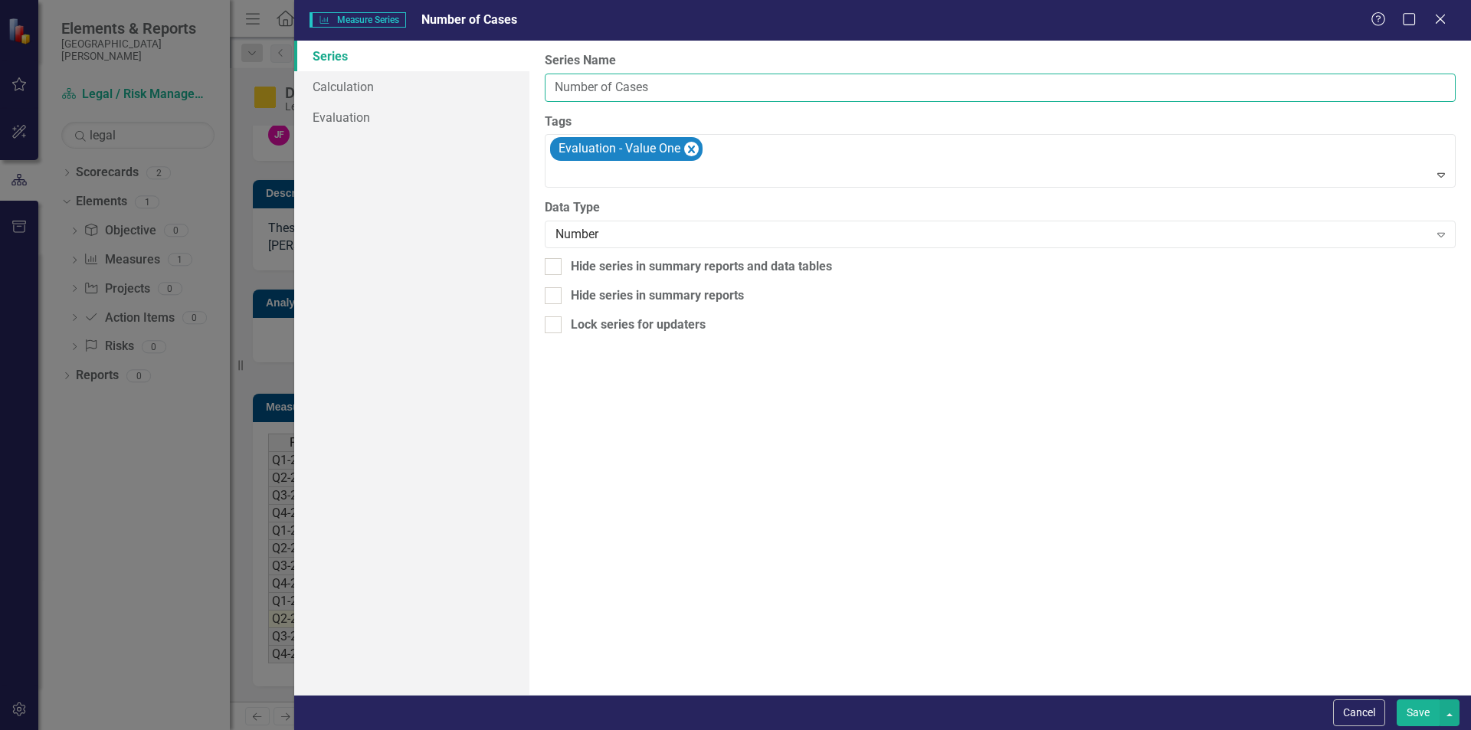
drag, startPoint x: 619, startPoint y: 87, endPoint x: 677, endPoint y: 89, distance: 58.3
click at [677, 89] on input "Number of Cases" at bounding box center [1000, 88] width 911 height 28
type input "Number of Claims"
click at [1418, 713] on button "Save" at bounding box center [1418, 713] width 43 height 27
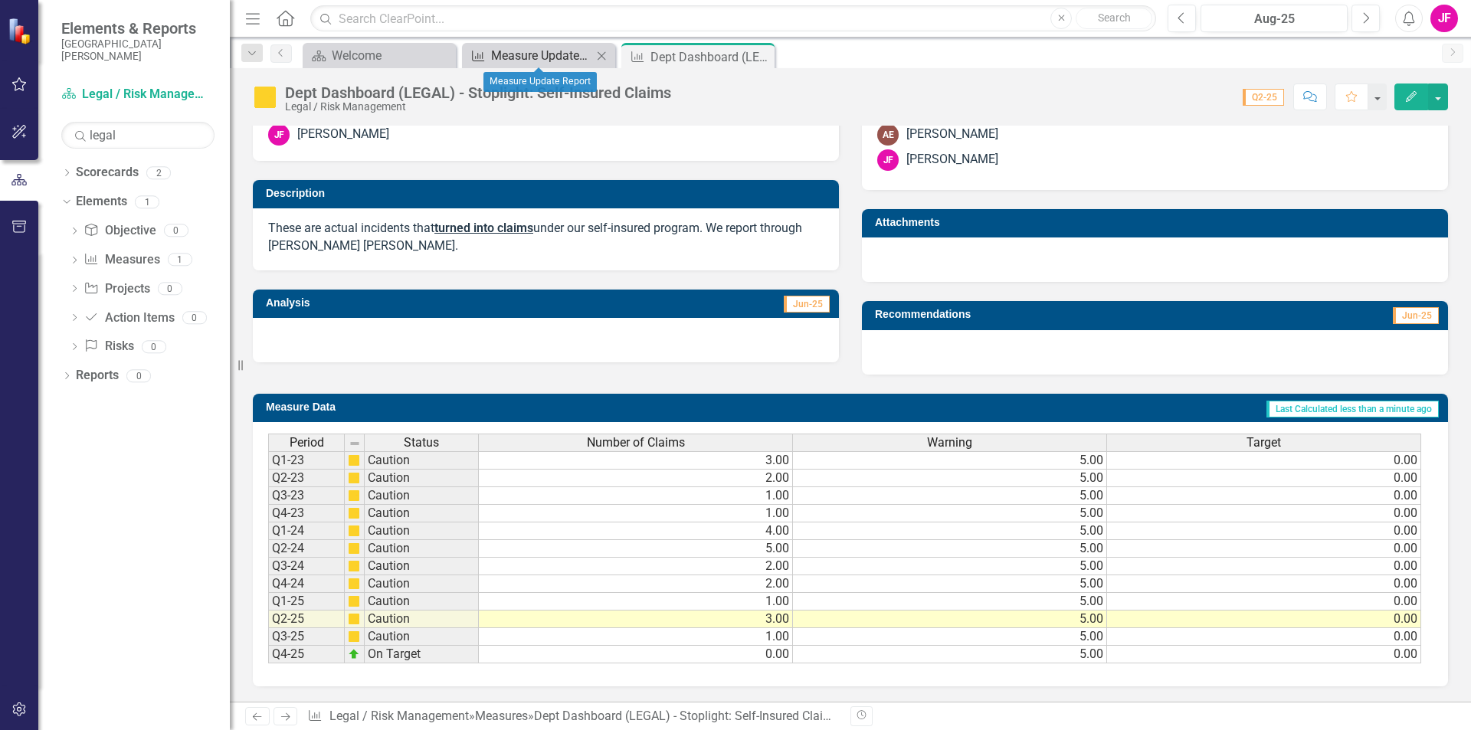
click at [562, 59] on div "Measure Update Report" at bounding box center [541, 55] width 101 height 19
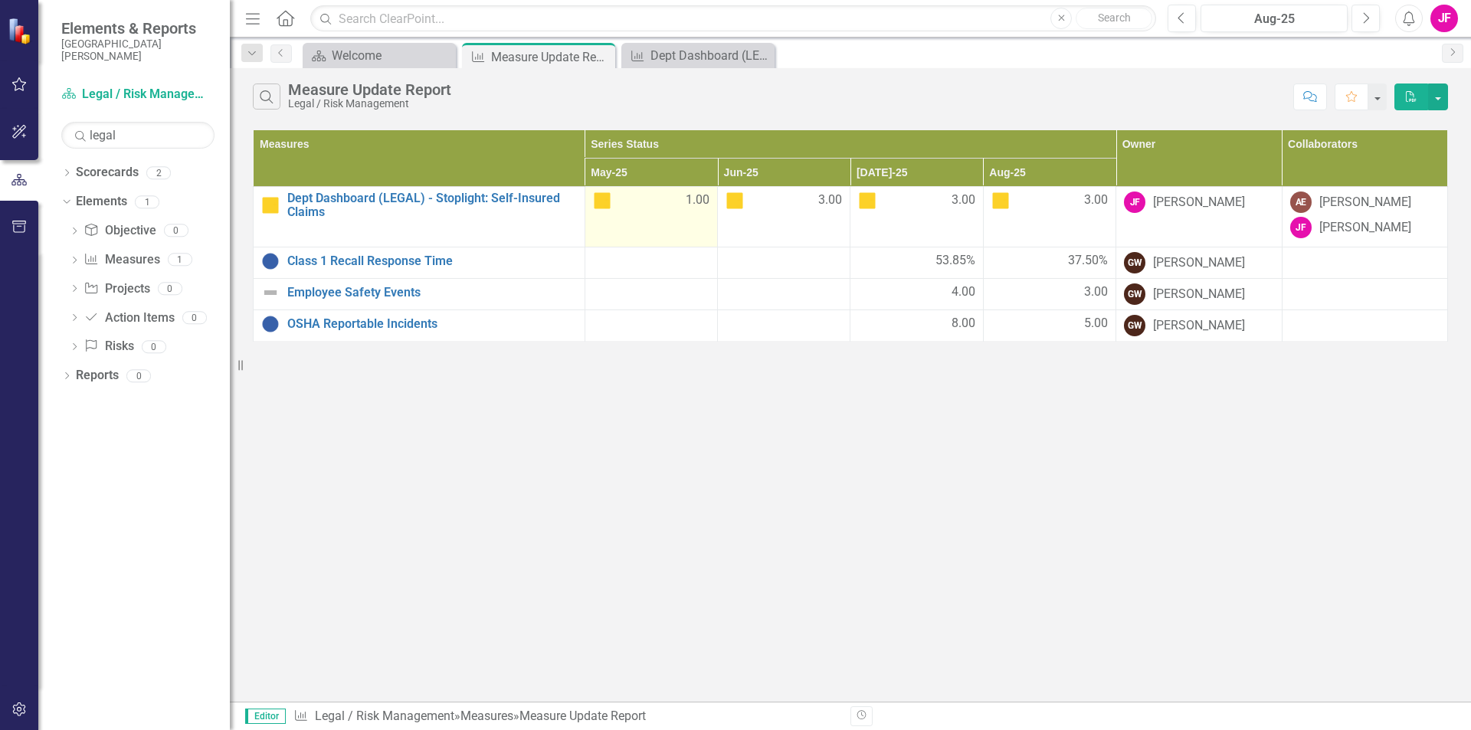
click at [697, 202] on span "1.00" at bounding box center [698, 201] width 24 height 18
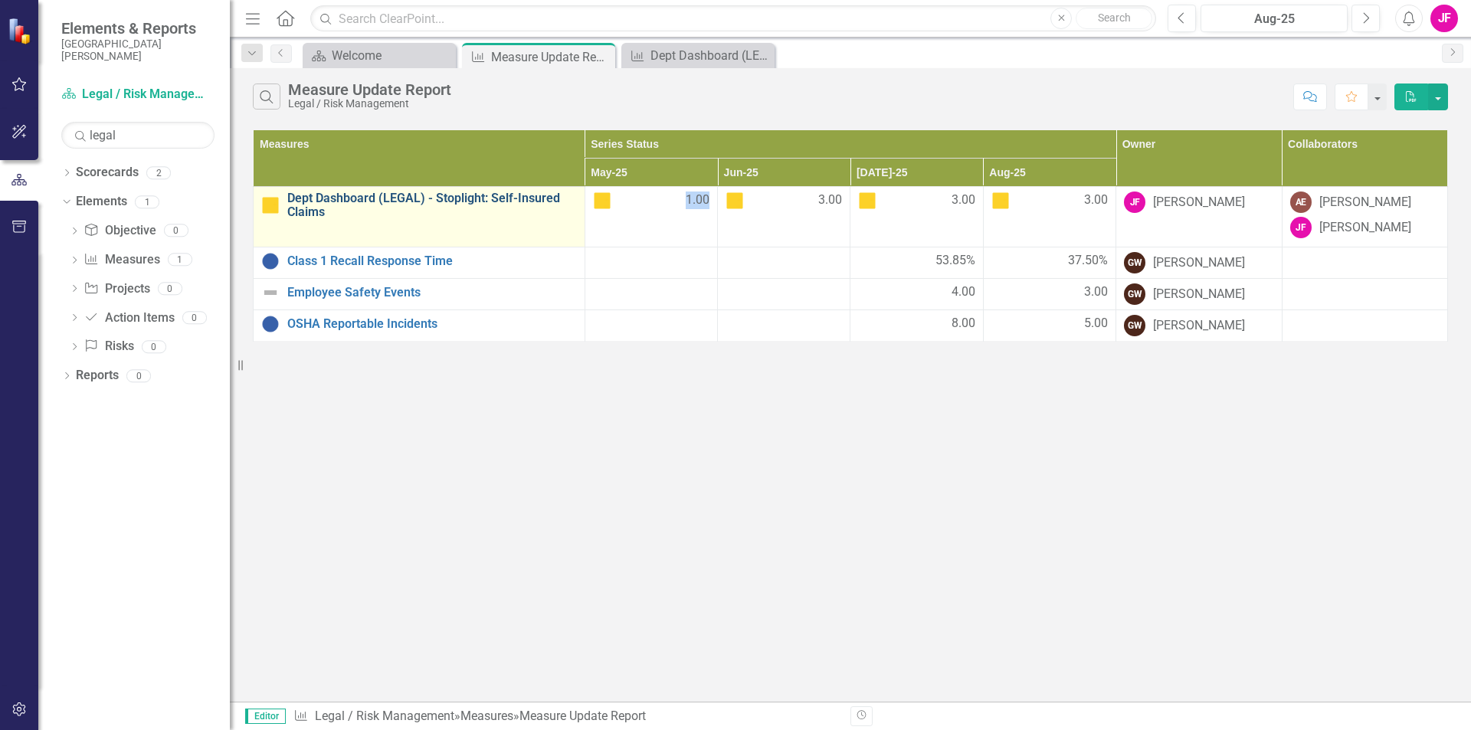
click at [457, 202] on link "Dept Dashboard (LEGAL) - Stoplight: Self-Insured Claims" at bounding box center [432, 205] width 290 height 27
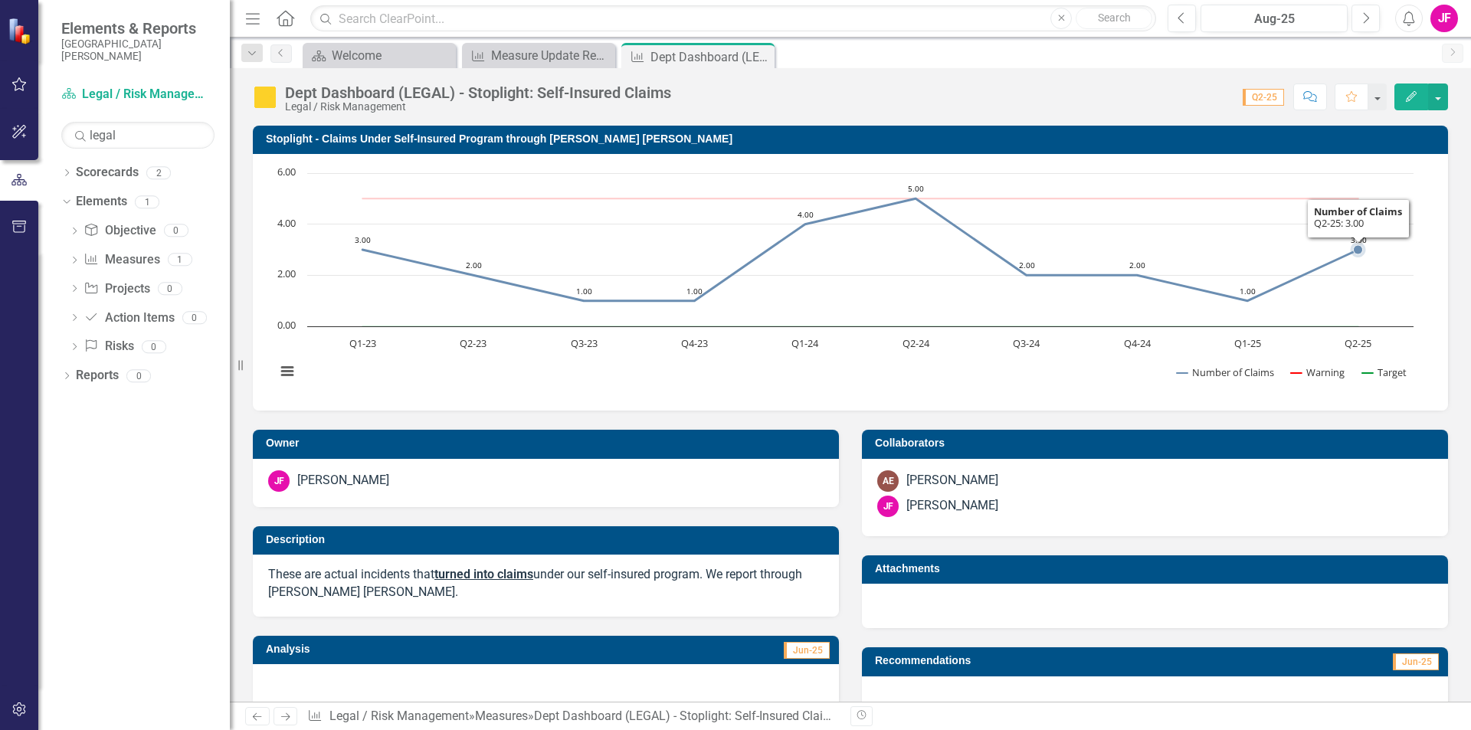
click at [1354, 247] on icon "Q2-25, 3. Number of Claims." at bounding box center [1358, 249] width 9 height 9
click at [1360, 250] on icon "Q2-25, 3. Number of Claims." at bounding box center [1358, 249] width 9 height 9
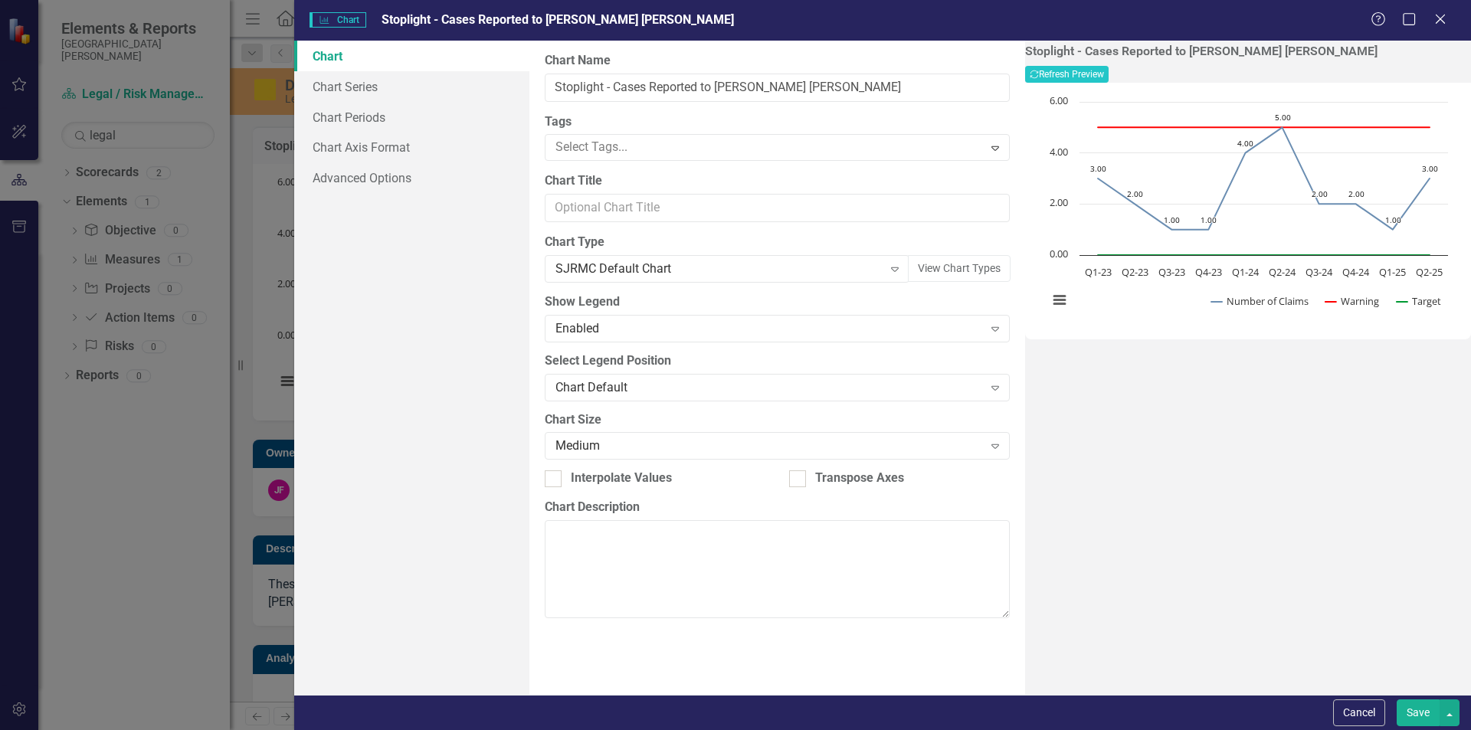
type input "Stoplight - Claims Under Self-Insured Program through [PERSON_NAME] [PERSON_NAM…"
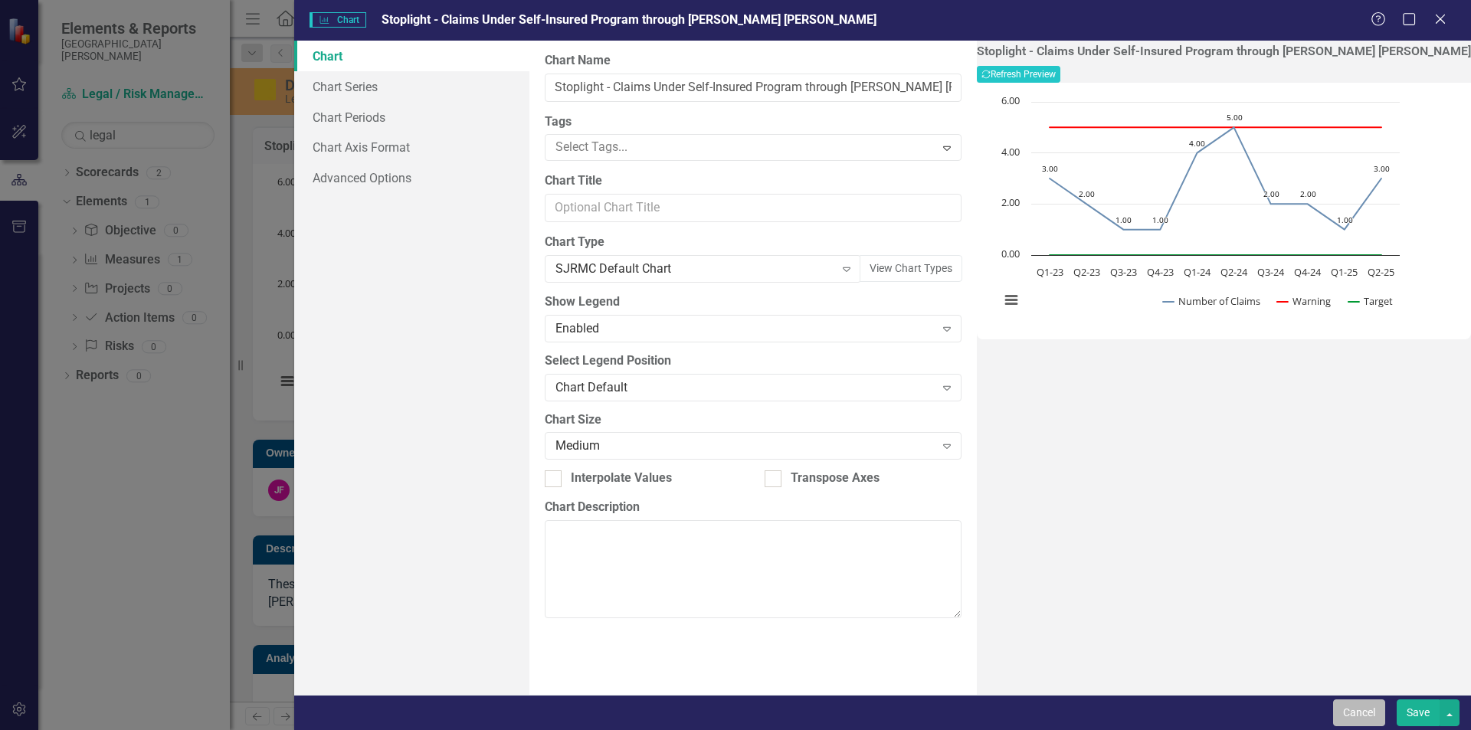
click at [1362, 710] on button "Cancel" at bounding box center [1359, 713] width 52 height 27
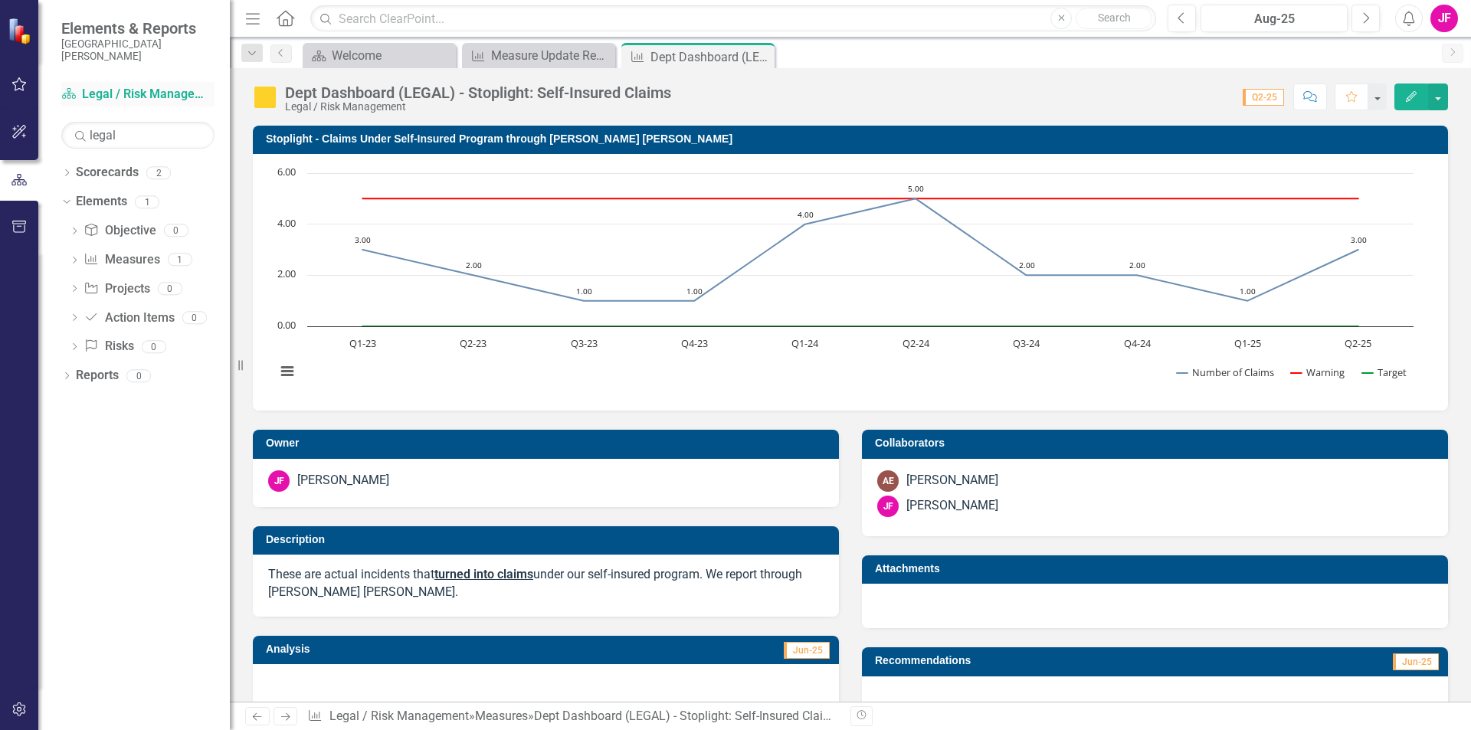
click at [110, 97] on link "Scorecard Legal / Risk Management" at bounding box center [137, 95] width 153 height 18
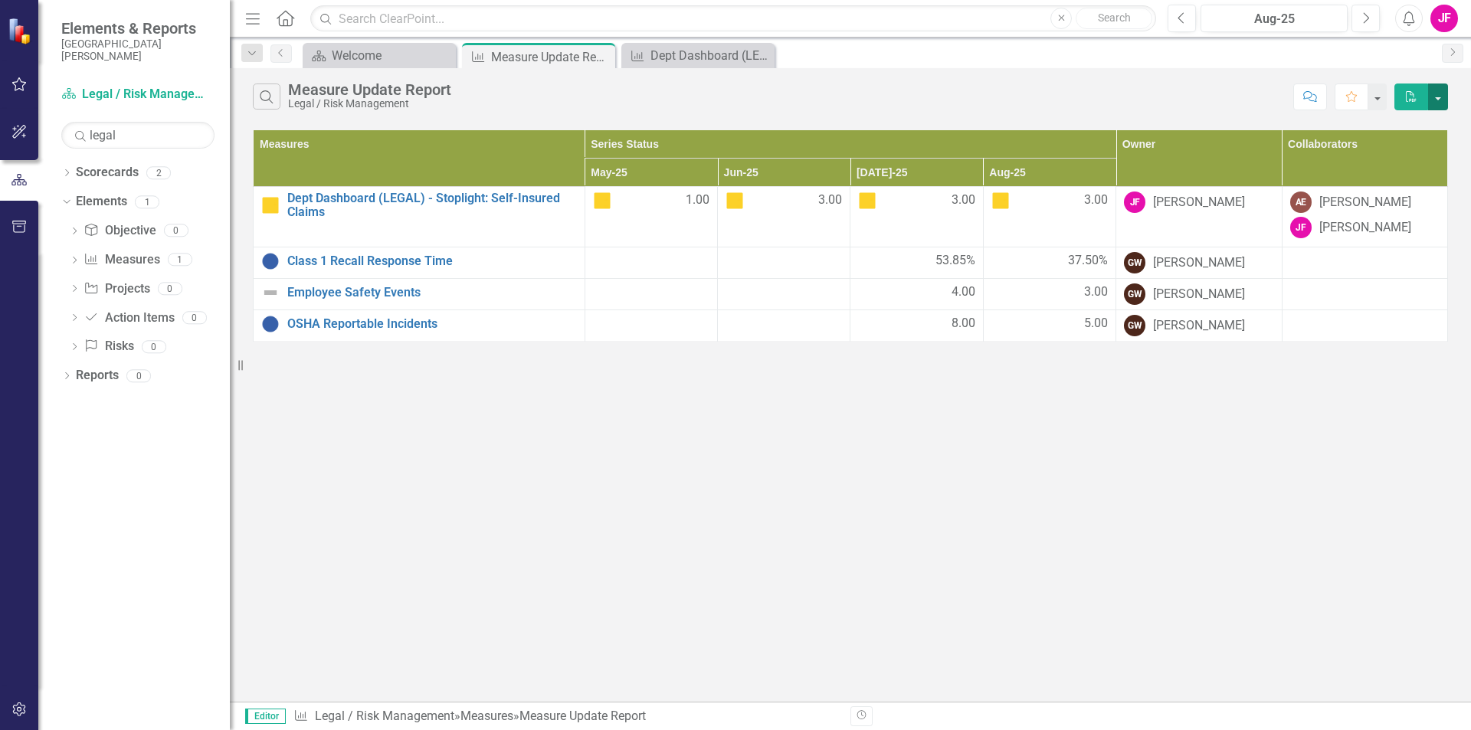
click at [1437, 100] on button "button" at bounding box center [1438, 97] width 20 height 27
click at [1378, 100] on button "button" at bounding box center [1377, 97] width 20 height 27
click at [1349, 100] on icon "button" at bounding box center [1351, 96] width 11 height 11
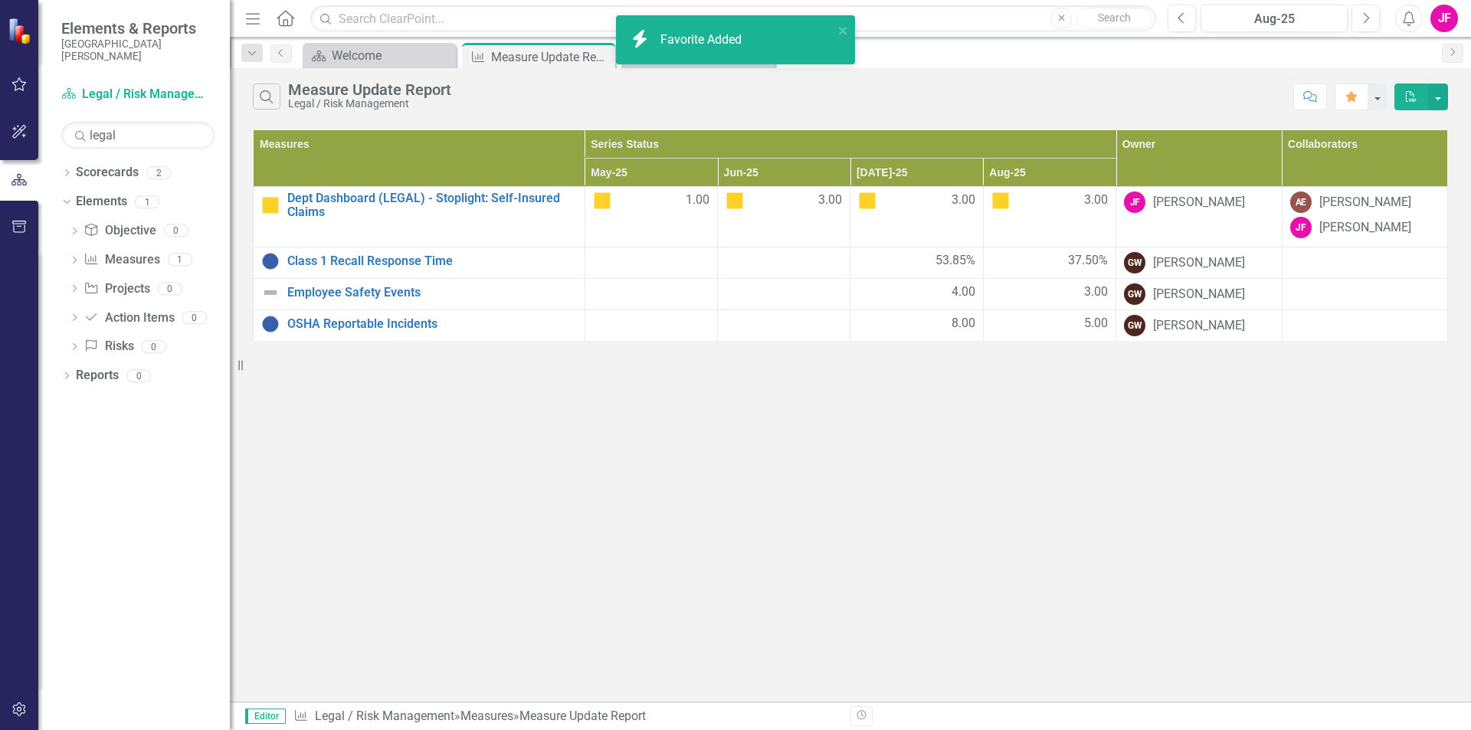
click at [1303, 101] on icon "Comment" at bounding box center [1310, 96] width 14 height 11
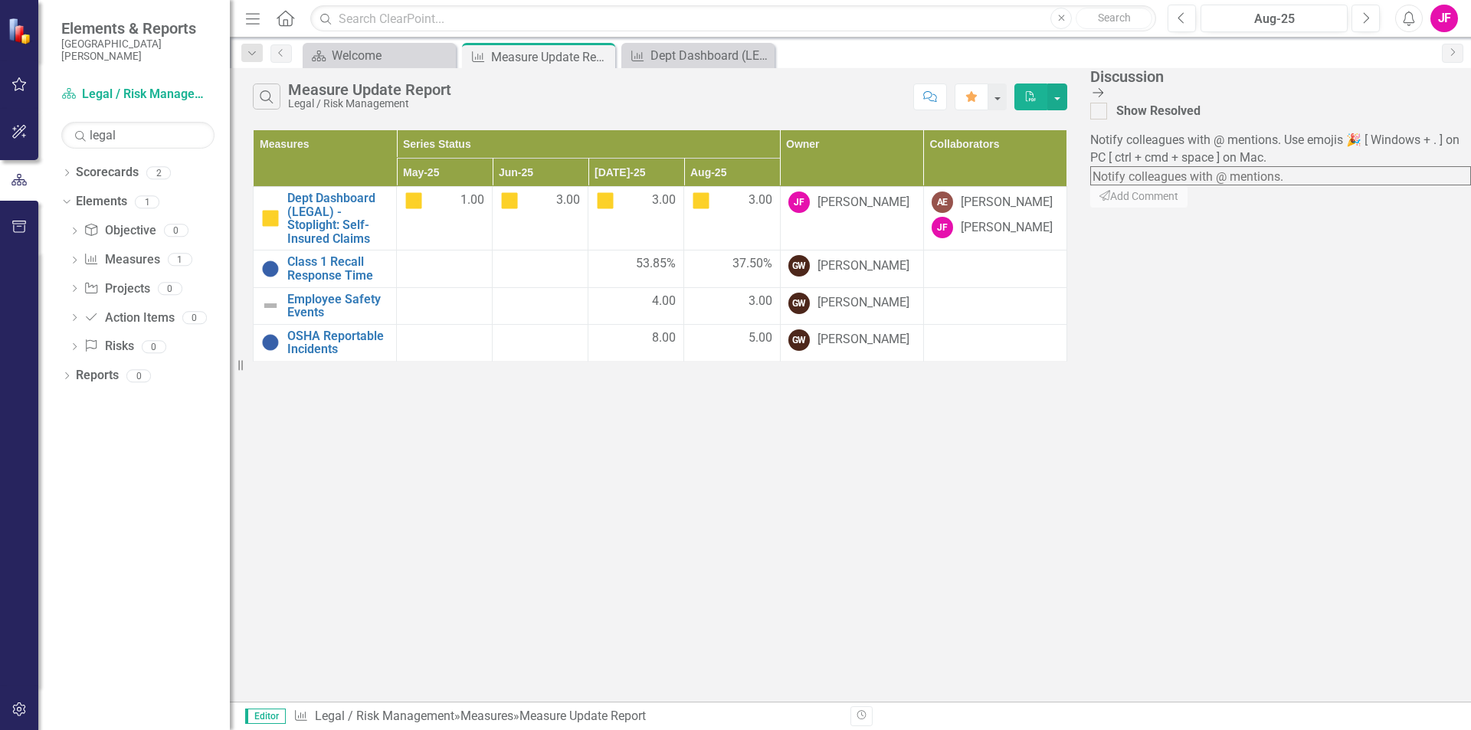
click at [1106, 93] on icon "Close Discussion Bar" at bounding box center [1097, 93] width 15 height 12
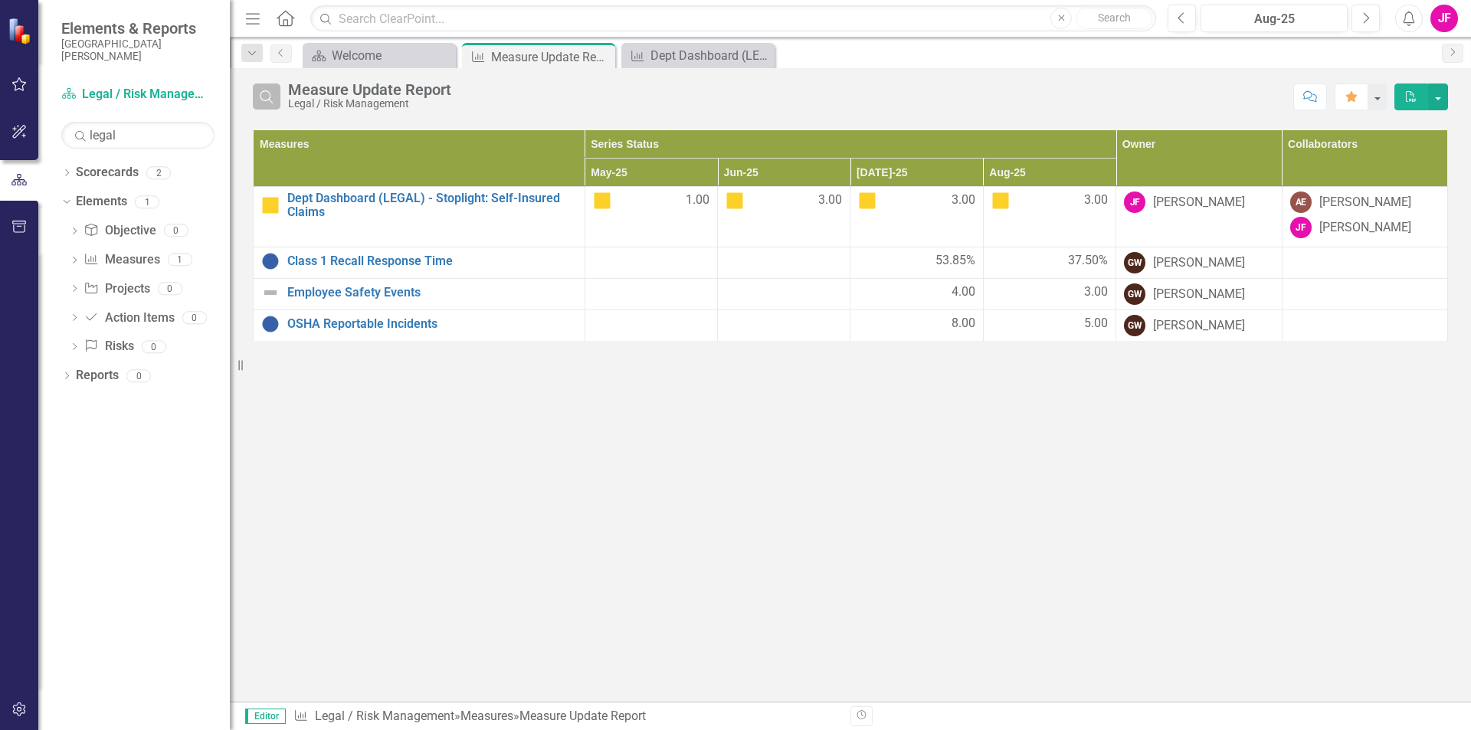
click at [267, 97] on icon "Search" at bounding box center [266, 97] width 17 height 14
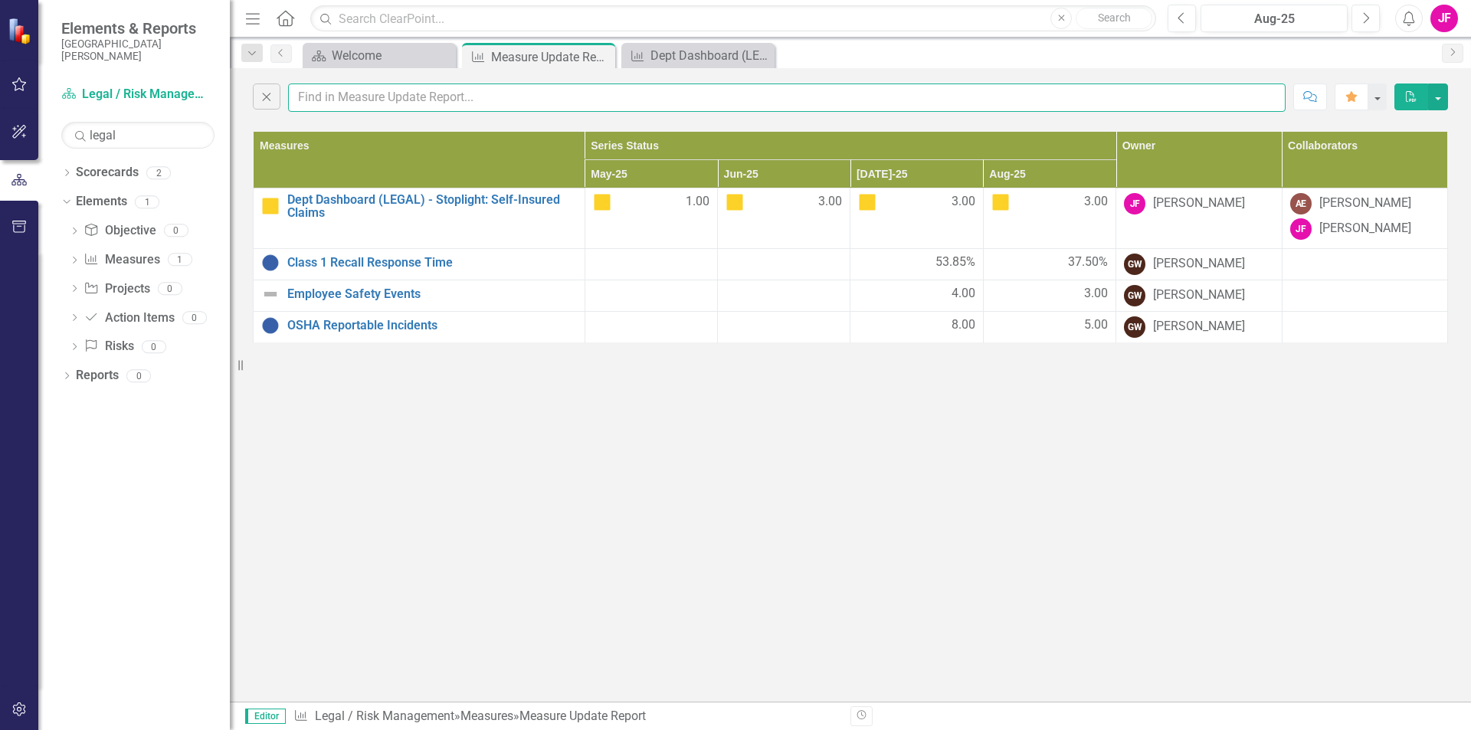
click at [325, 97] on input "text" at bounding box center [787, 98] width 998 height 28
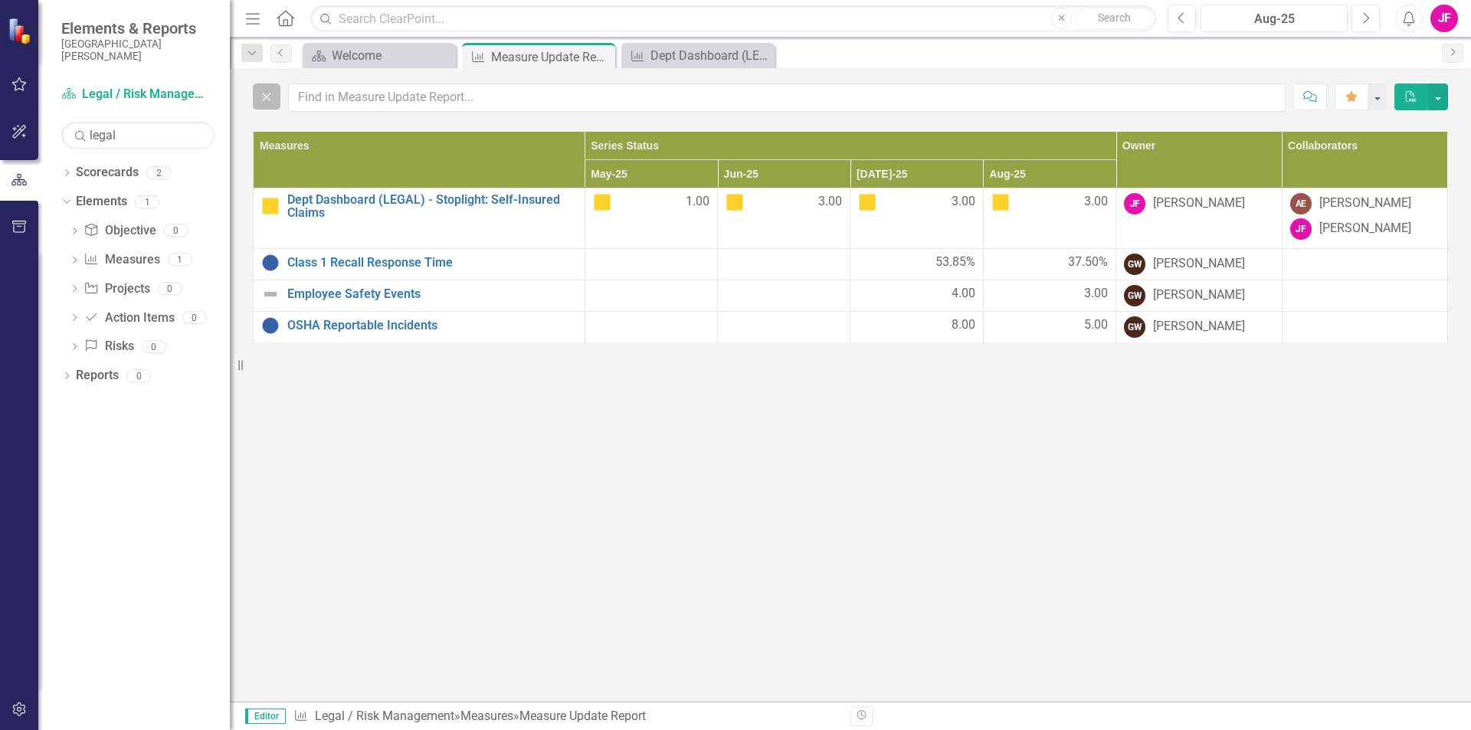
click at [264, 100] on icon "Close" at bounding box center [266, 97] width 17 height 14
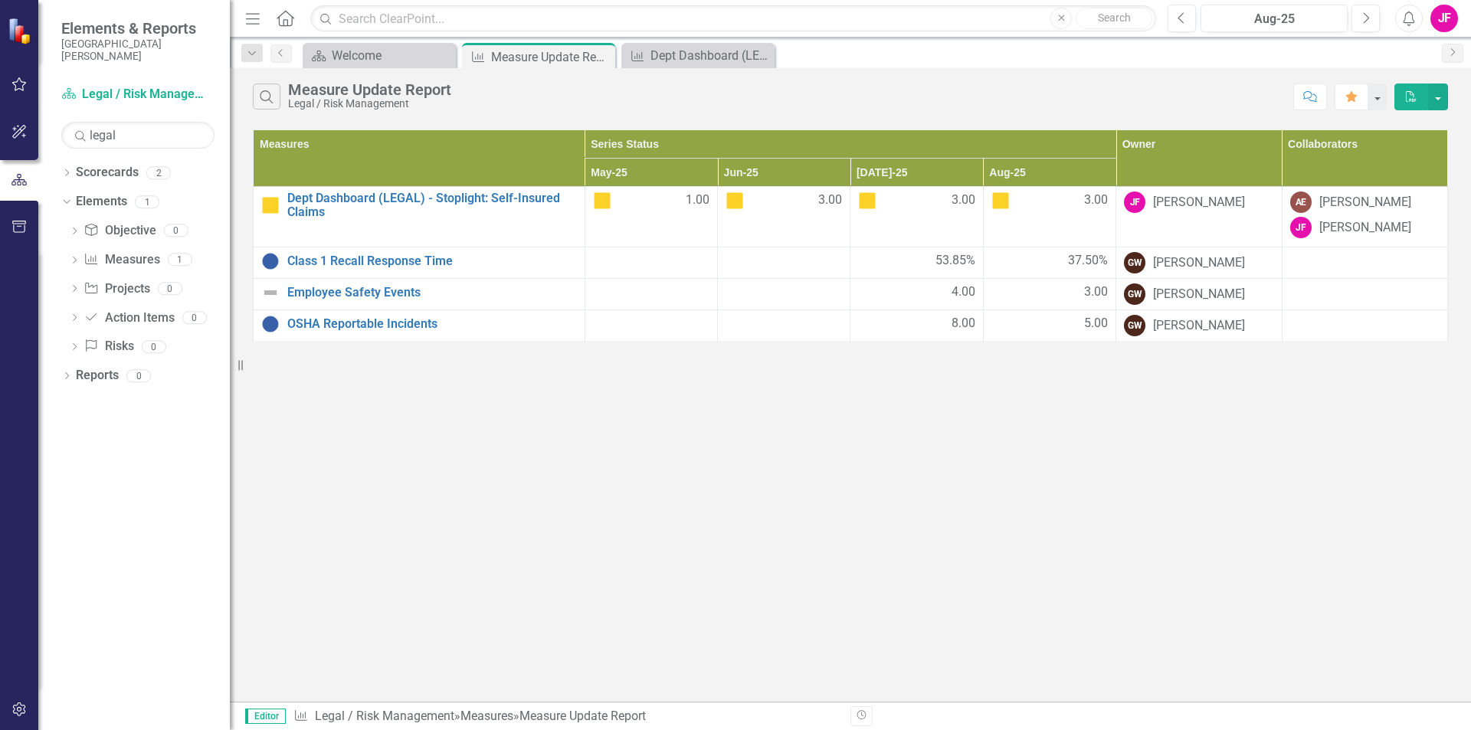
click at [384, 359] on div "Search Measure Update Report Legal / Risk Management Comment Favorite PDF Measu…" at bounding box center [850, 385] width 1241 height 634
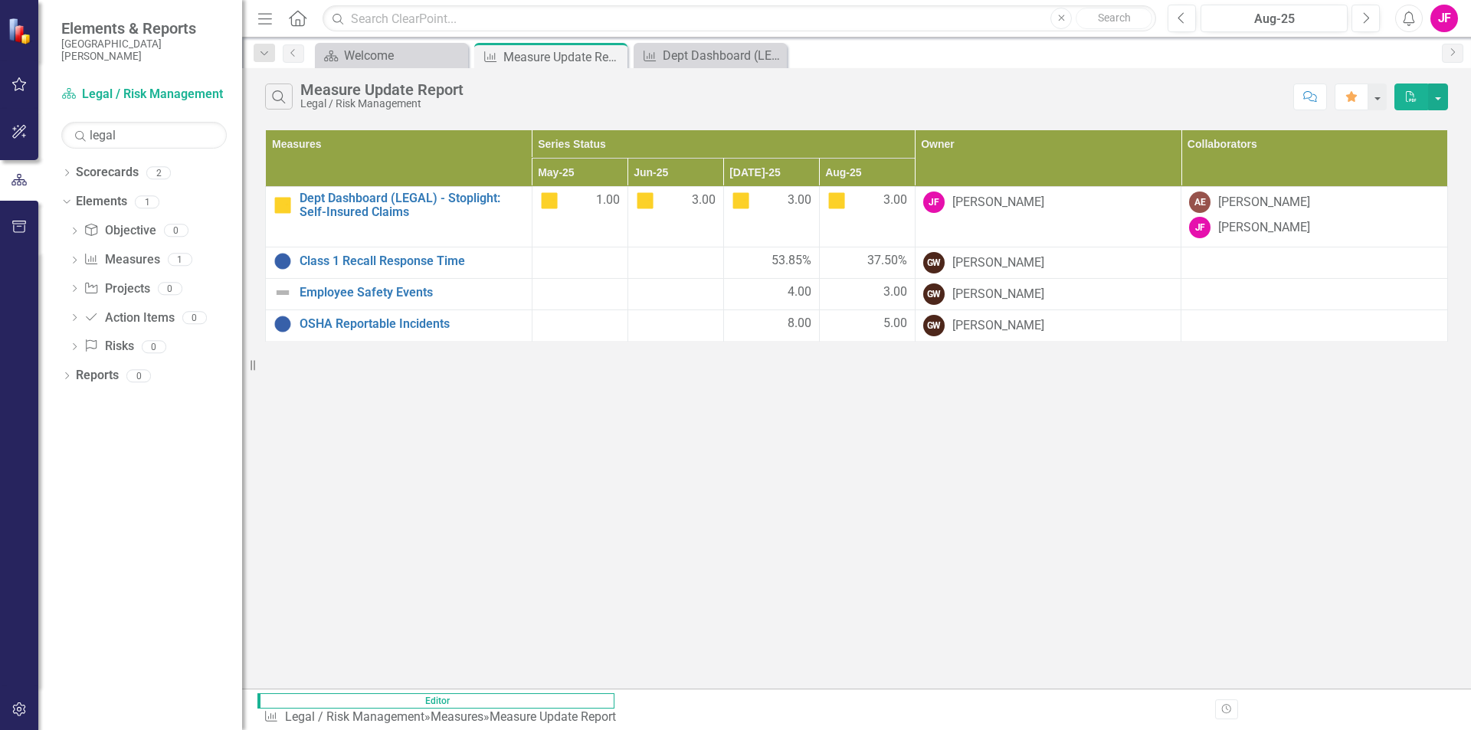
click at [242, 367] on div "Resize" at bounding box center [248, 365] width 12 height 730
click at [120, 251] on link "Measure Measures" at bounding box center [122, 260] width 76 height 18
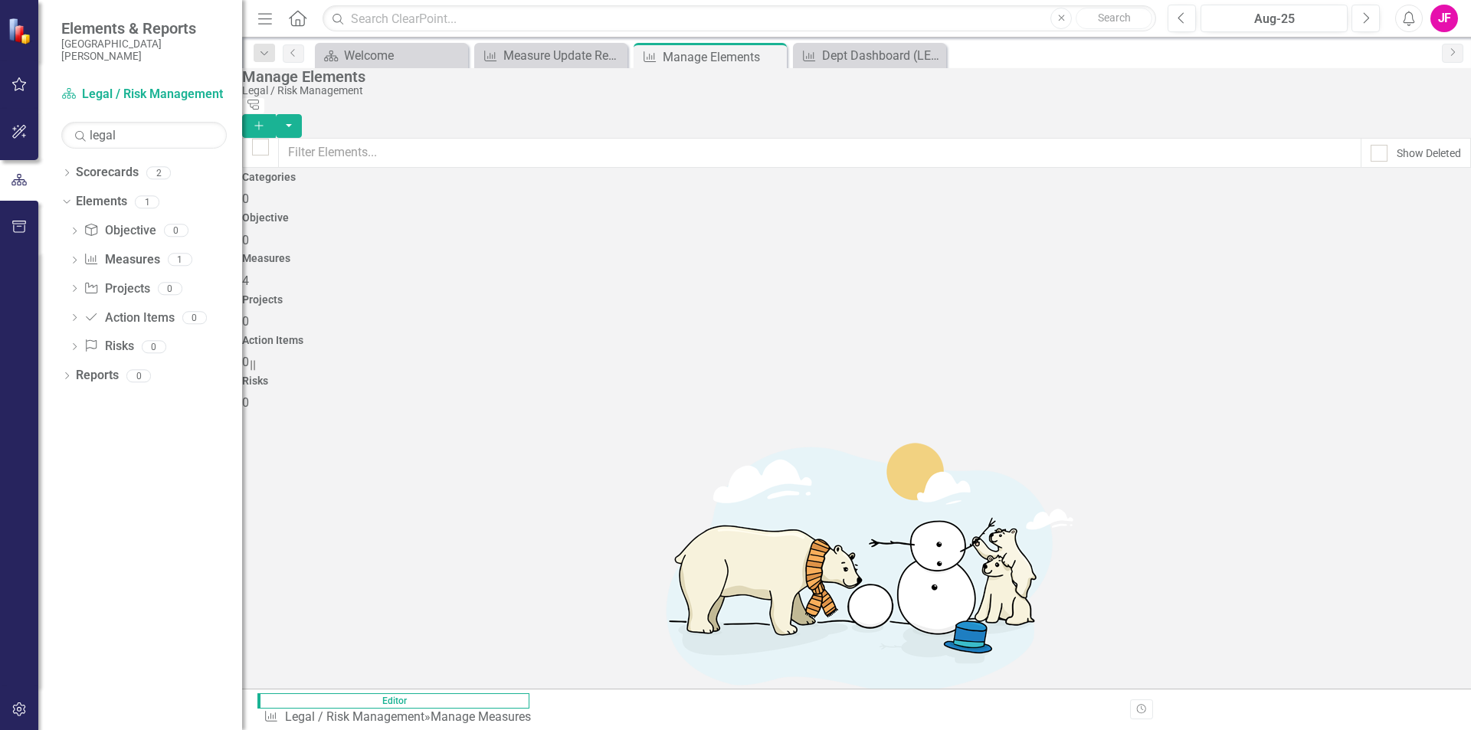
click at [266, 120] on icon "Add" at bounding box center [259, 125] width 14 height 11
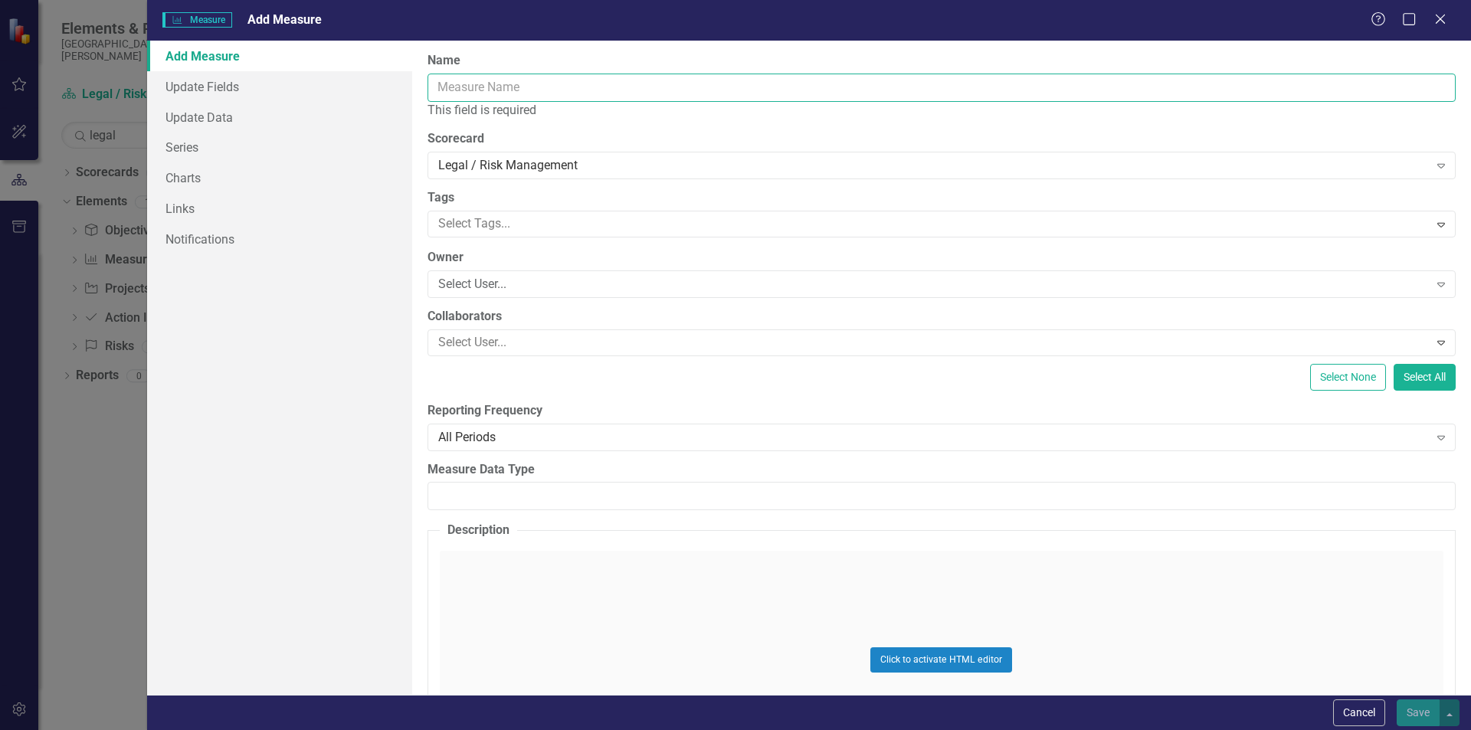
click at [546, 87] on input "Name" at bounding box center [942, 88] width 1028 height 28
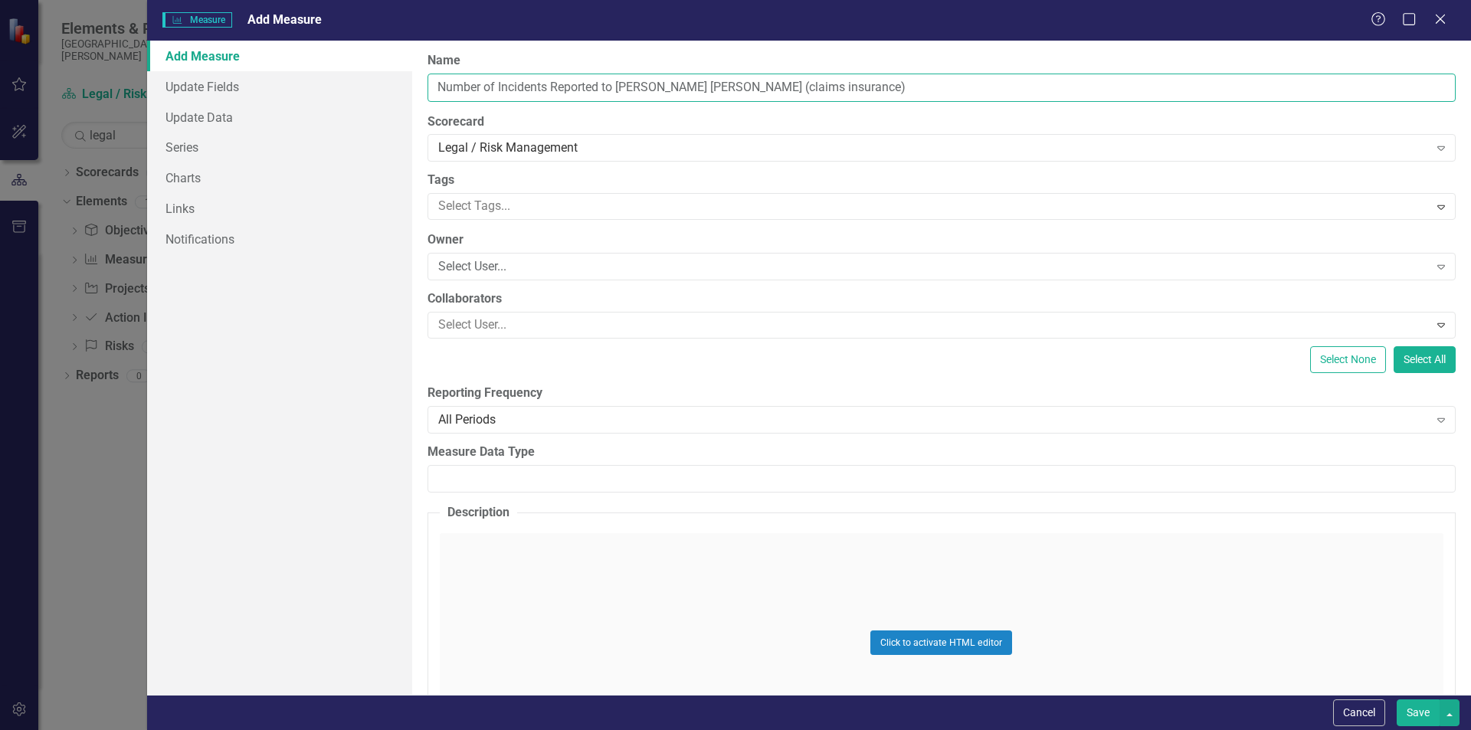
click at [760, 86] on input "Number of Incidents Reported to [PERSON_NAME] [PERSON_NAME] (claims insurance)" at bounding box center [942, 88] width 1028 height 28
type input "Number of Incidents Reported to [PERSON_NAME] [PERSON_NAME] (claims insurance)"
click at [533, 269] on div "Select User..." at bounding box center [933, 267] width 991 height 18
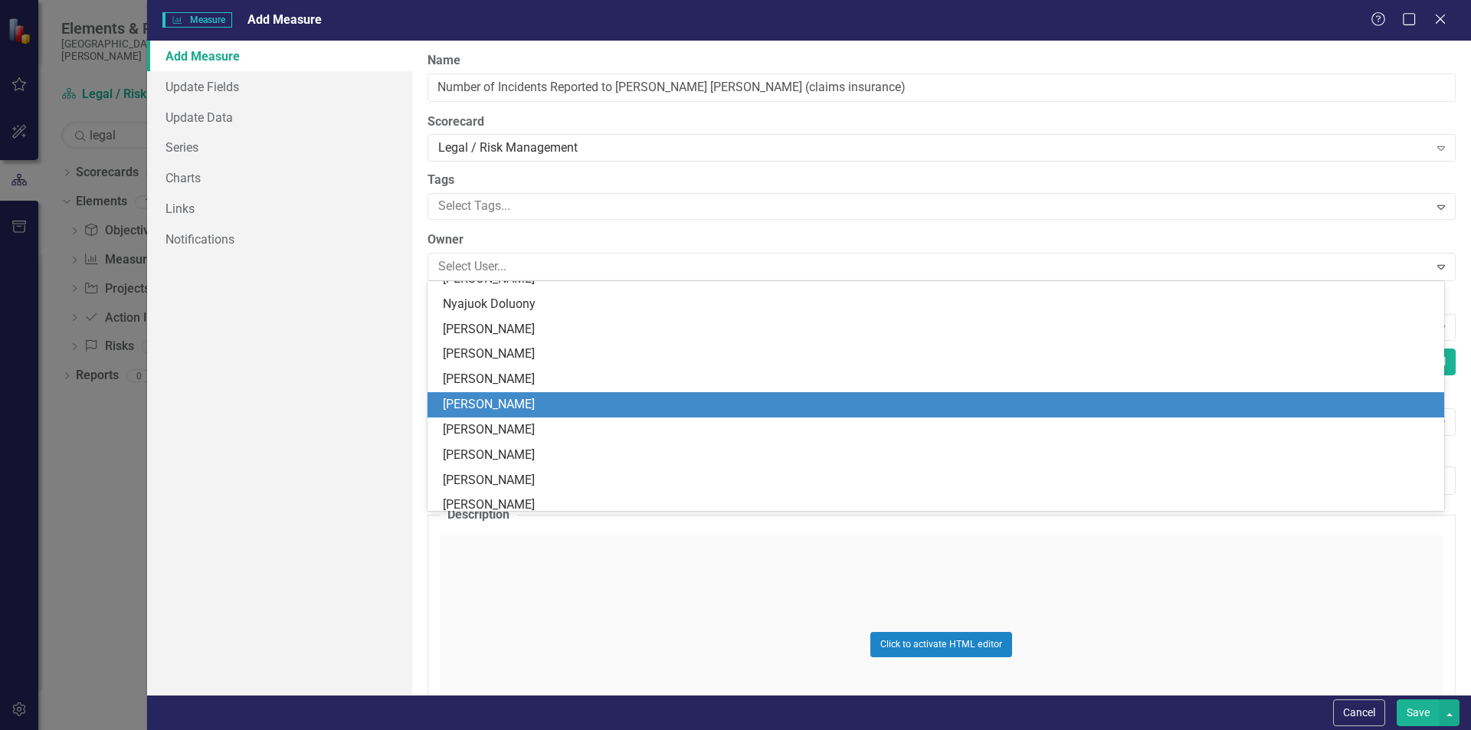
scroll to position [1149, 0]
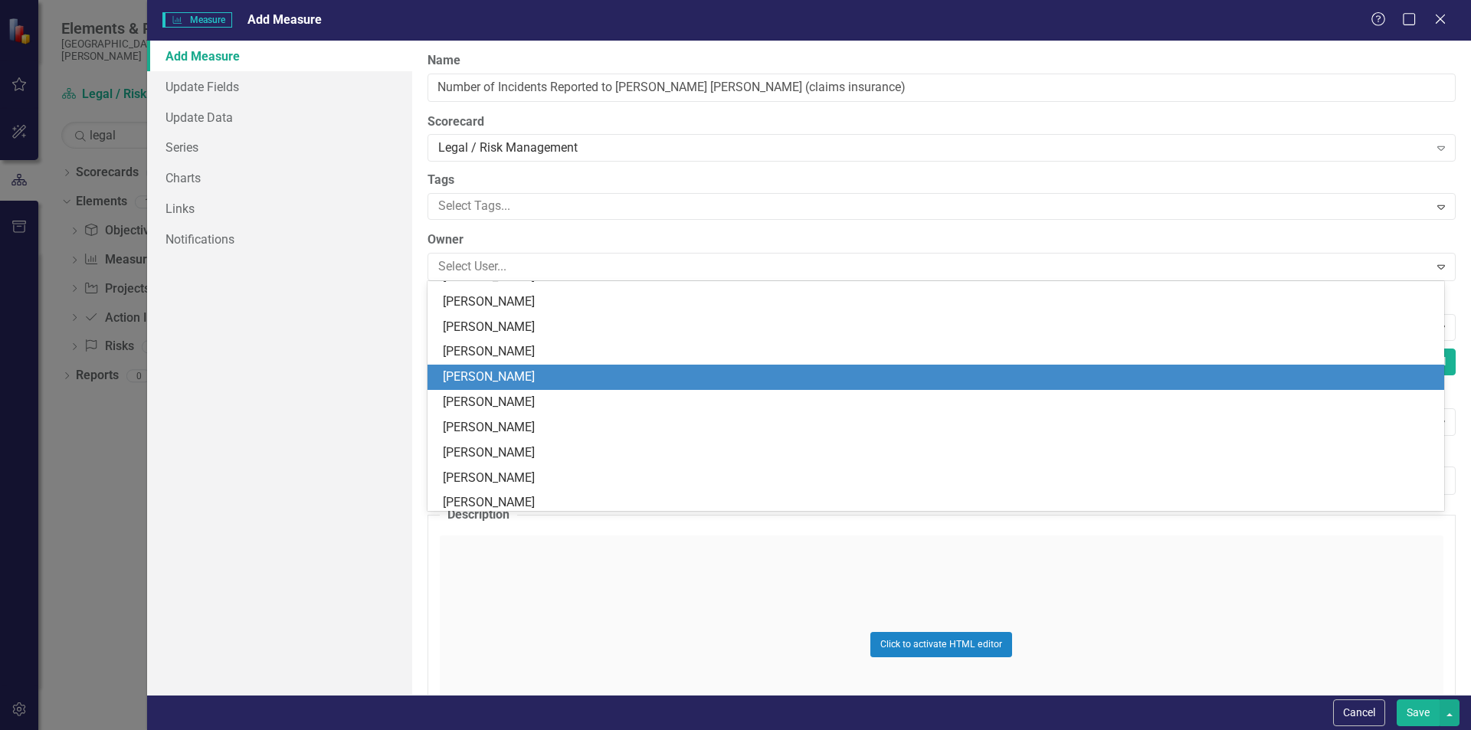
click at [503, 385] on div "[PERSON_NAME]" at bounding box center [939, 378] width 992 height 18
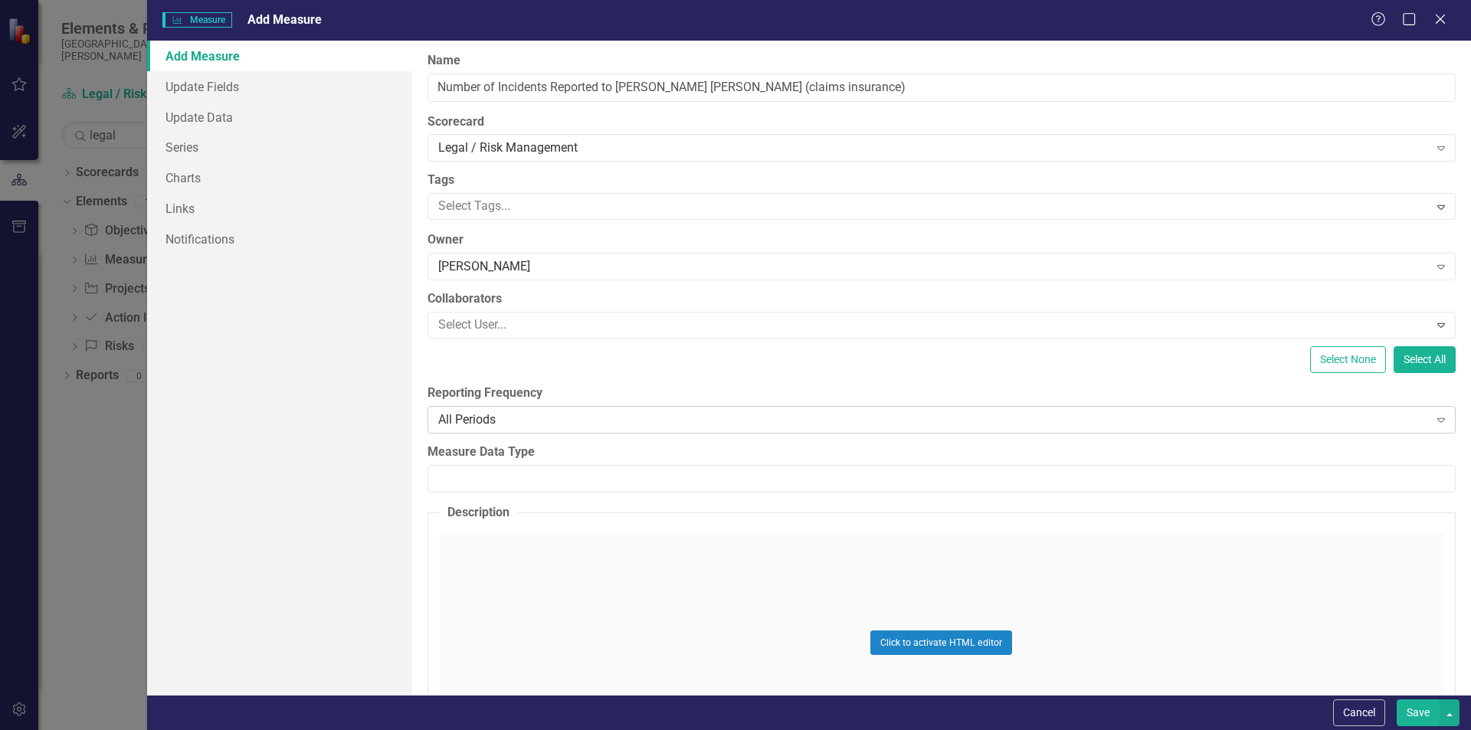
click at [544, 424] on div "All Periods" at bounding box center [933, 420] width 991 height 18
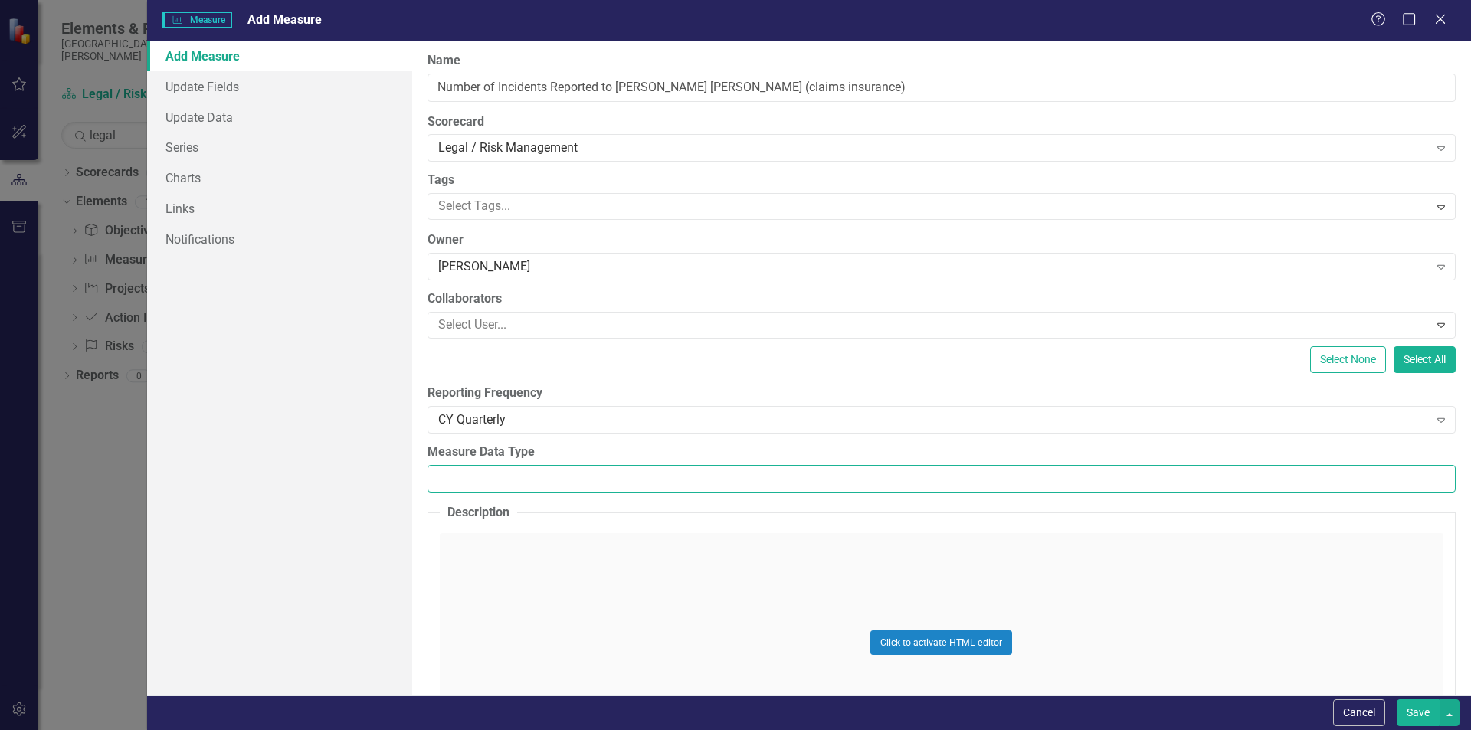
click at [503, 482] on input "Measure Data Type" at bounding box center [942, 479] width 1028 height 28
type input "null"
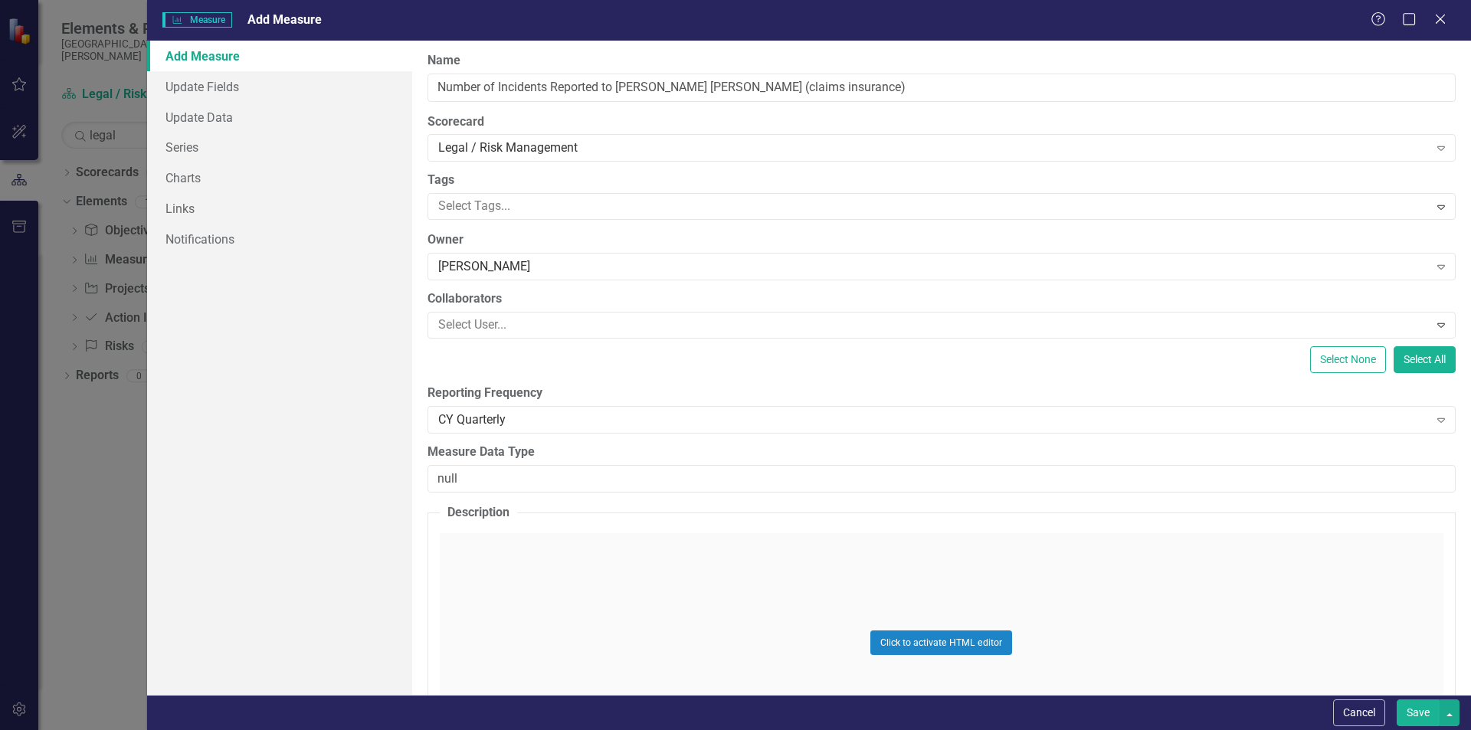
click at [1418, 714] on button "Save" at bounding box center [1418, 713] width 43 height 27
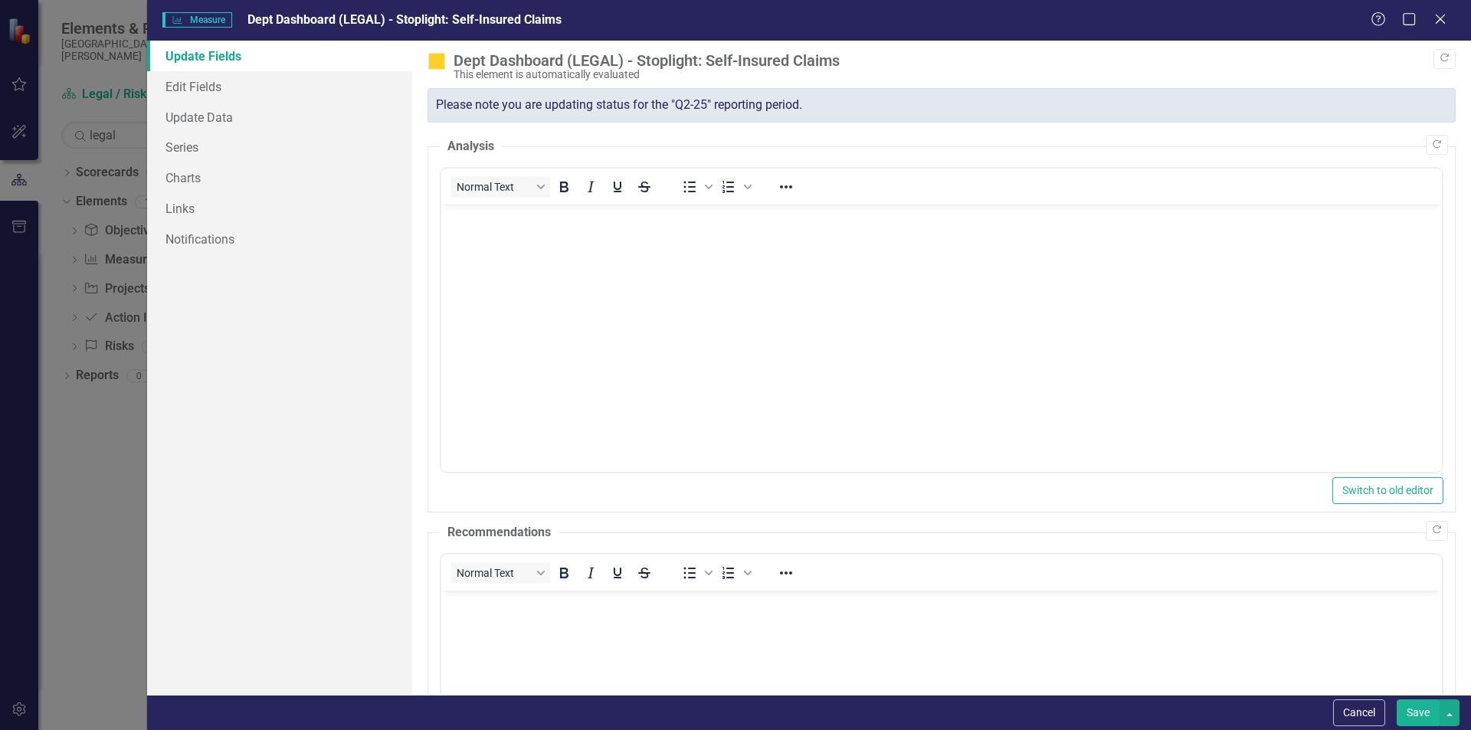
scroll to position [0, 0]
click at [1366, 712] on button "Cancel" at bounding box center [1359, 713] width 52 height 27
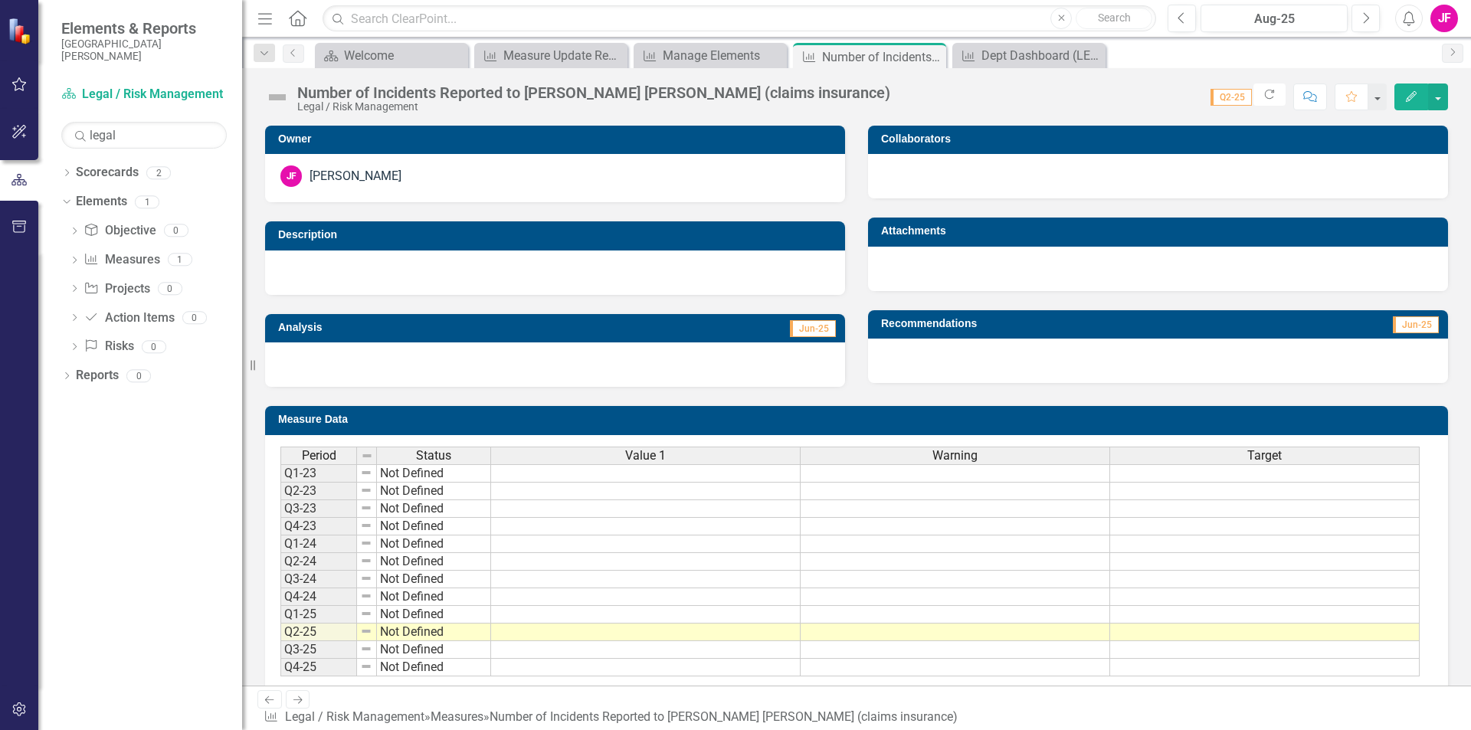
click at [477, 277] on div at bounding box center [555, 273] width 580 height 44
click at [464, 245] on td "Description" at bounding box center [557, 236] width 559 height 23
click at [308, 236] on h3 "Description" at bounding box center [557, 234] width 559 height 11
click at [1417, 97] on icon "Edit" at bounding box center [1412, 96] width 14 height 11
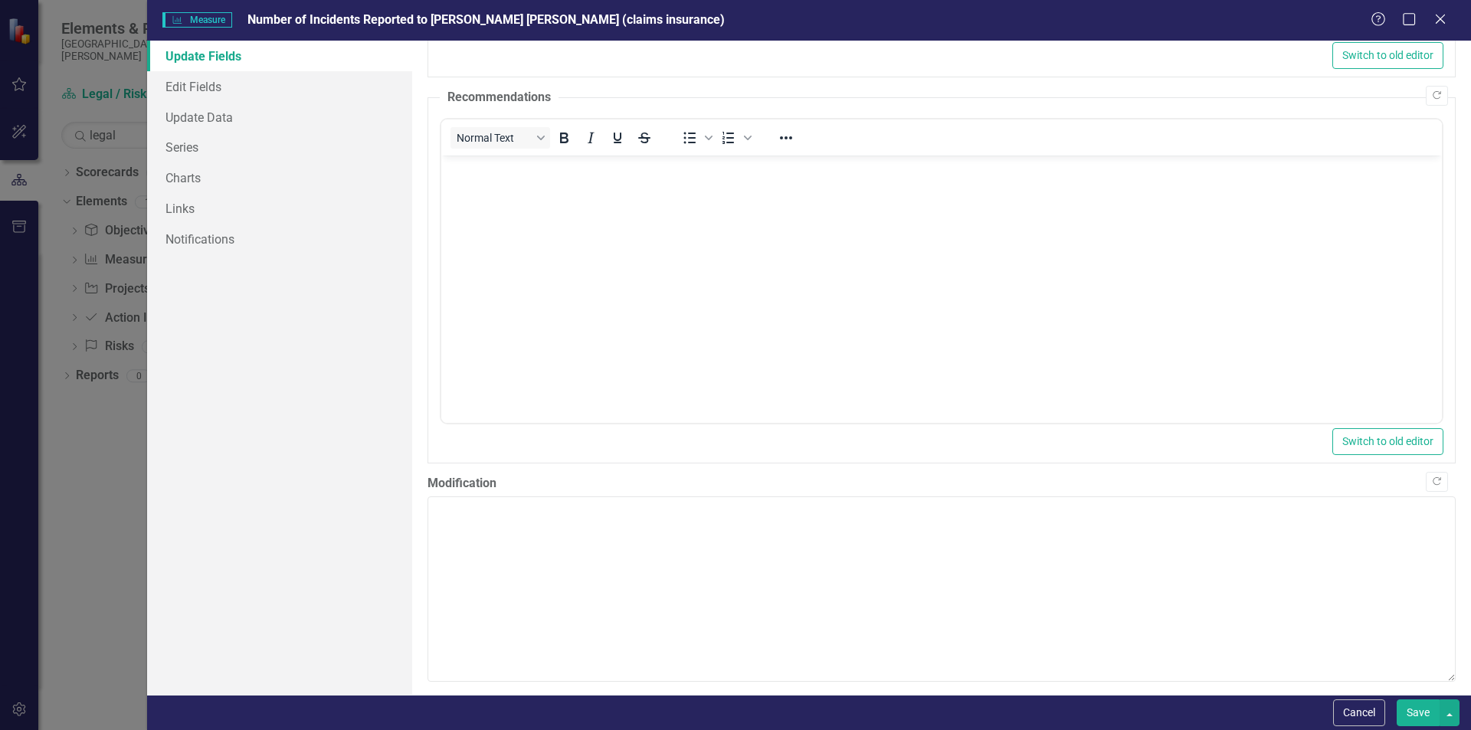
scroll to position [470, 0]
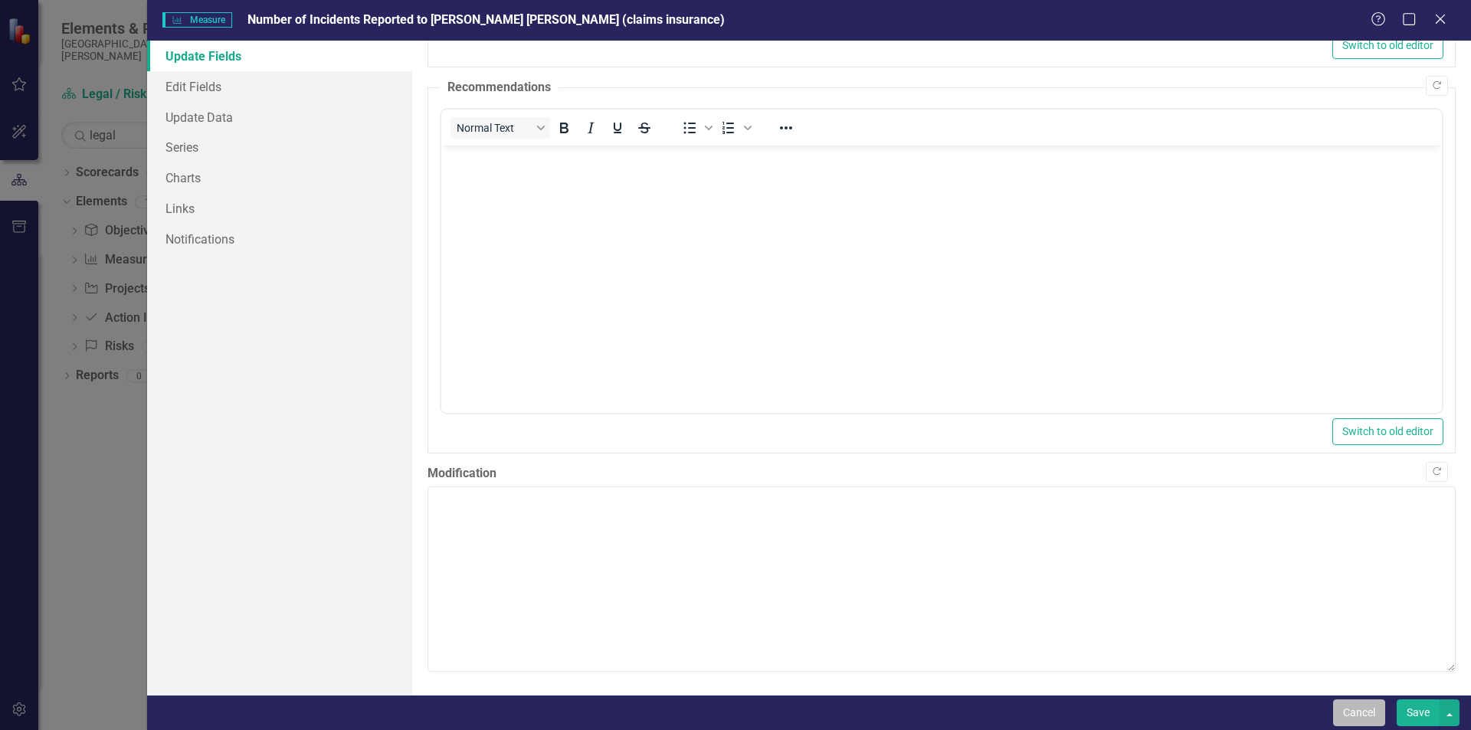
click at [1352, 716] on button "Cancel" at bounding box center [1359, 713] width 52 height 27
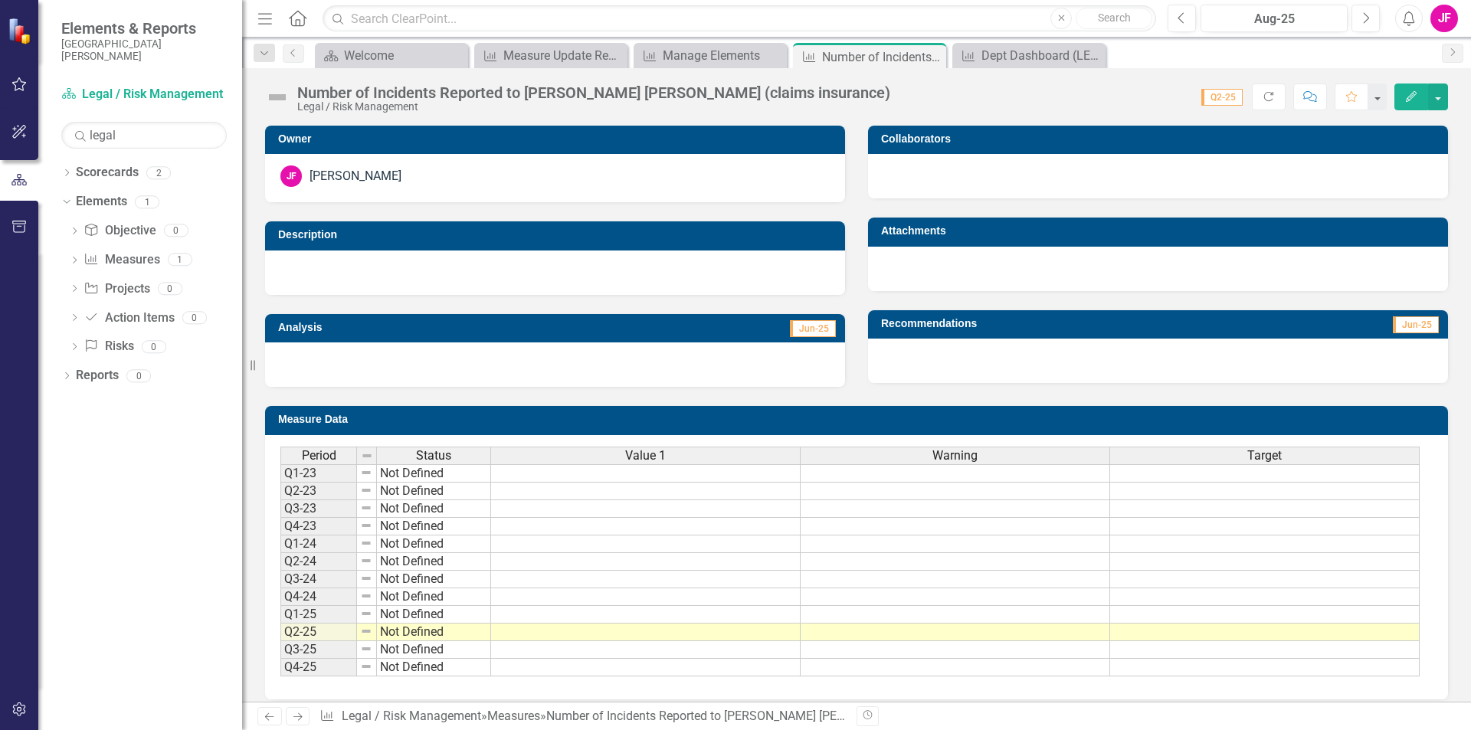
click at [358, 236] on h3 "Description" at bounding box center [557, 234] width 559 height 11
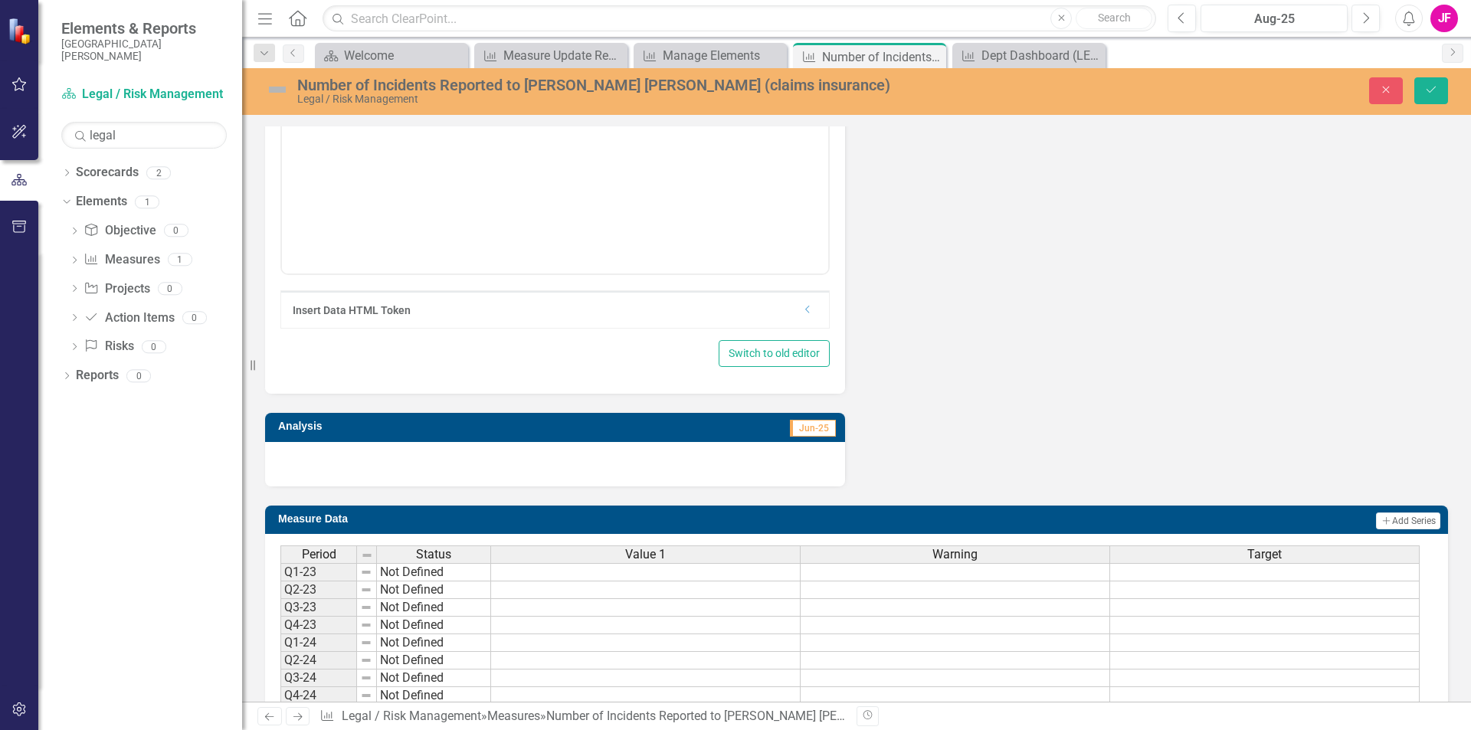
scroll to position [0, 0]
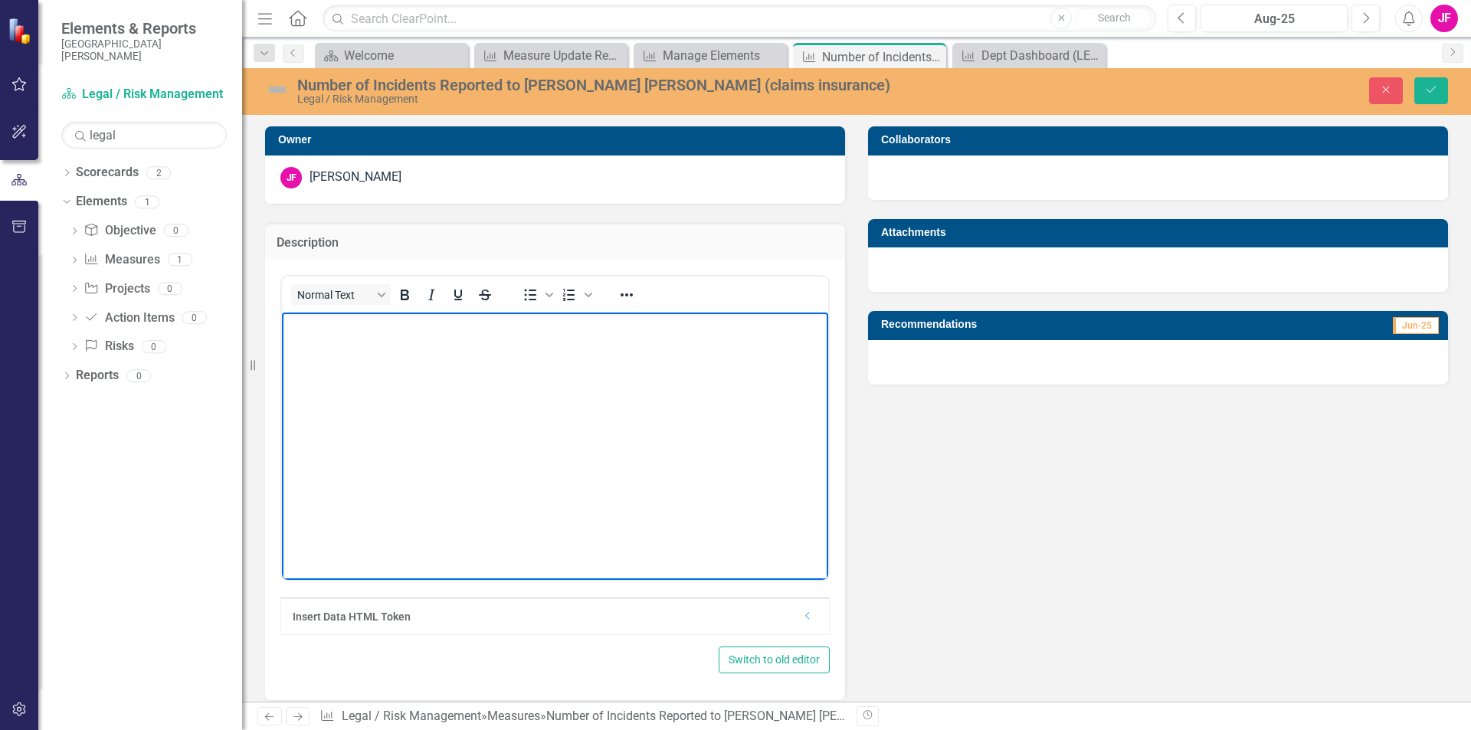
click at [379, 360] on body "Rich Text Area. Press ALT-0 for help." at bounding box center [555, 428] width 546 height 230
click at [1143, 627] on div "Owner [PERSON_NAME] Description Normal Text To open the popup, press Shift+Ente…" at bounding box center [857, 449] width 1206 height 685
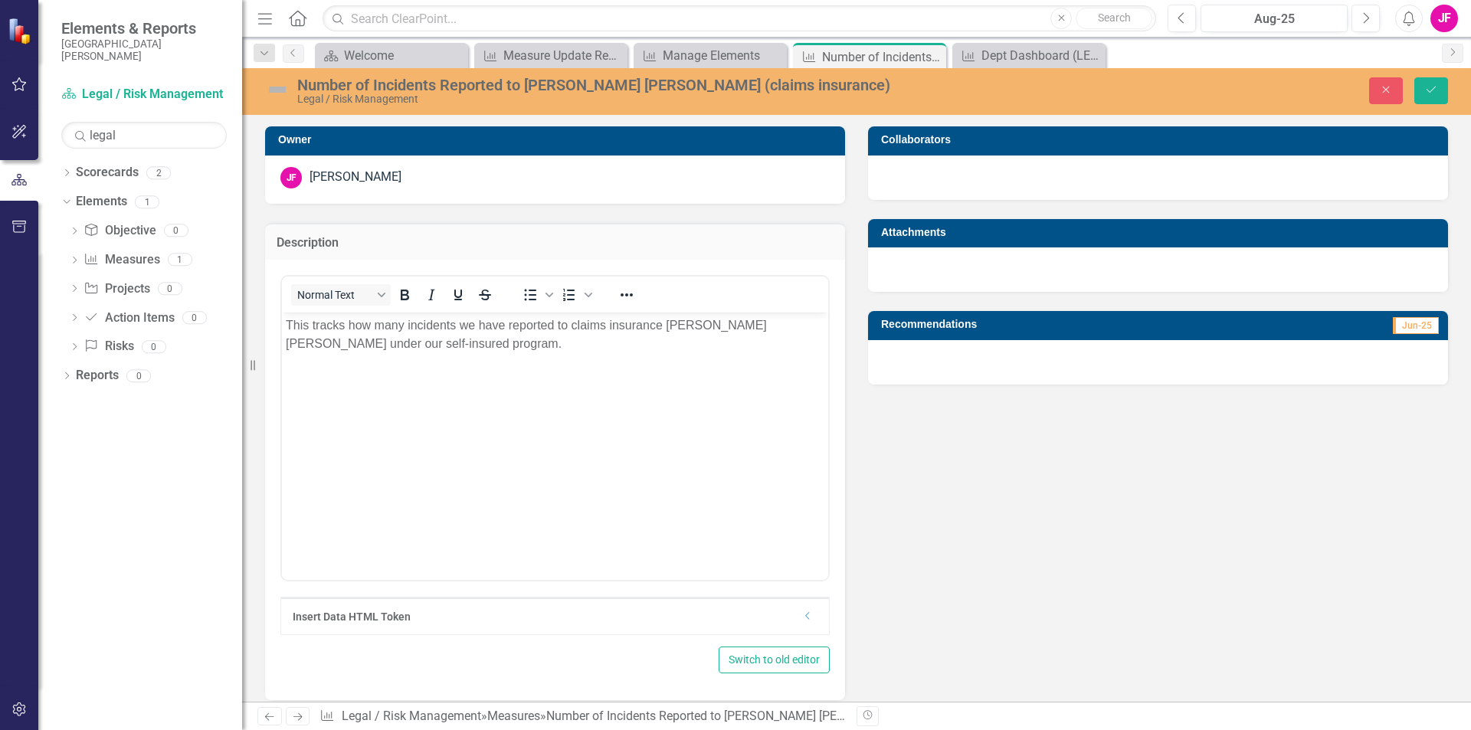
click at [660, 87] on div "Number of Incidents Reported to [PERSON_NAME] [PERSON_NAME] (claims insurance)" at bounding box center [612, 85] width 631 height 17
click at [1436, 88] on icon "Save" at bounding box center [1431, 89] width 14 height 11
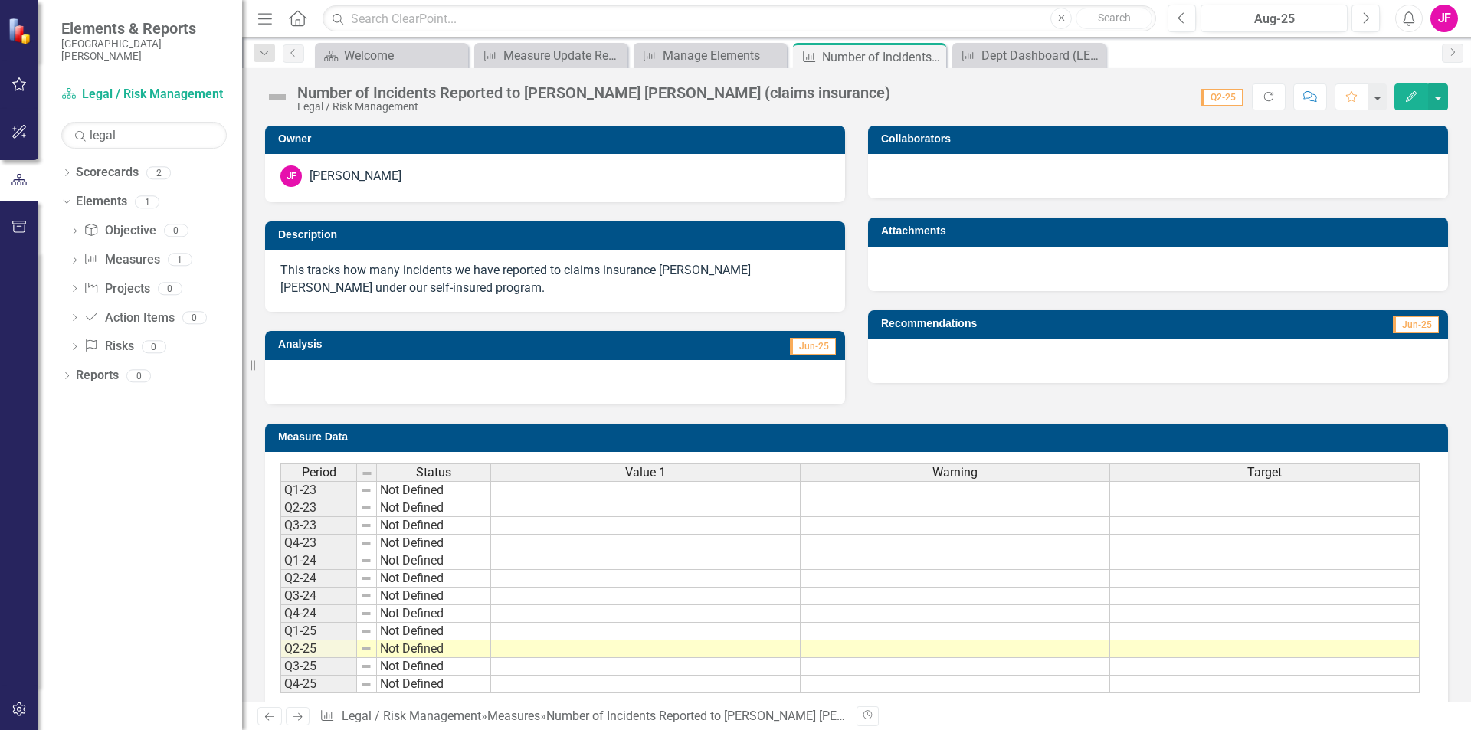
scroll to position [30, 0]
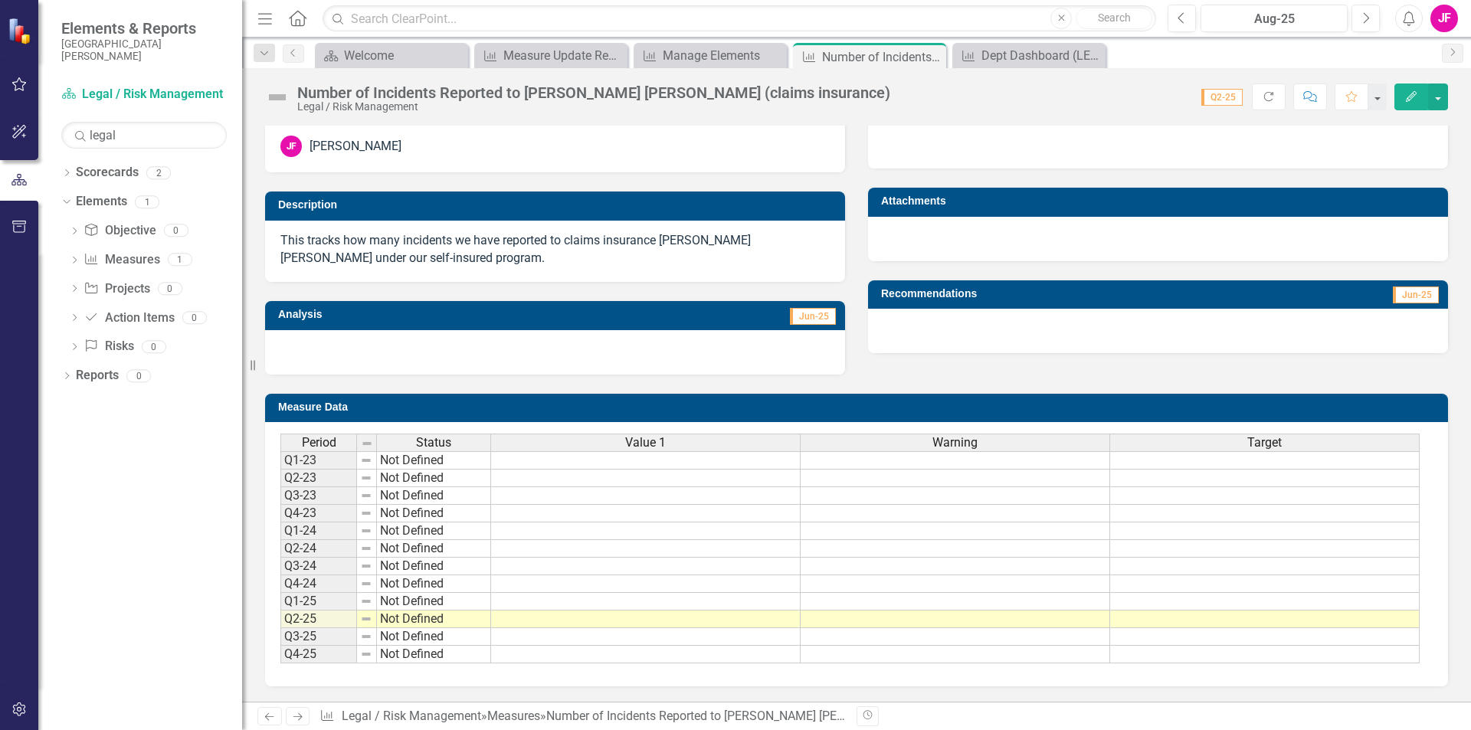
click at [490, 404] on h3 "Measure Data" at bounding box center [859, 407] width 1162 height 11
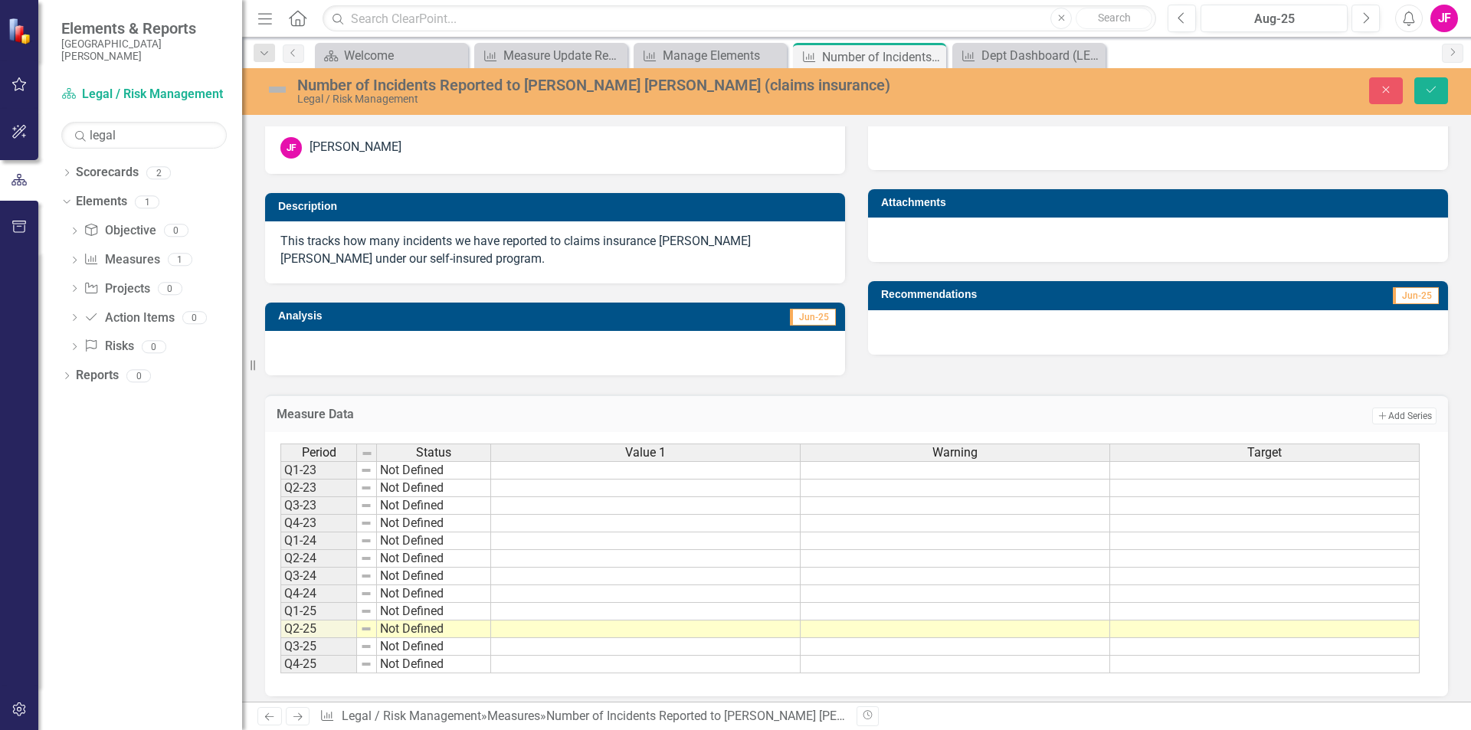
click at [320, 415] on h3 "Measure Data" at bounding box center [593, 415] width 632 height 14
click at [594, 486] on td at bounding box center [646, 489] width 310 height 18
click at [594, 480] on div at bounding box center [645, 481] width 310 height 2
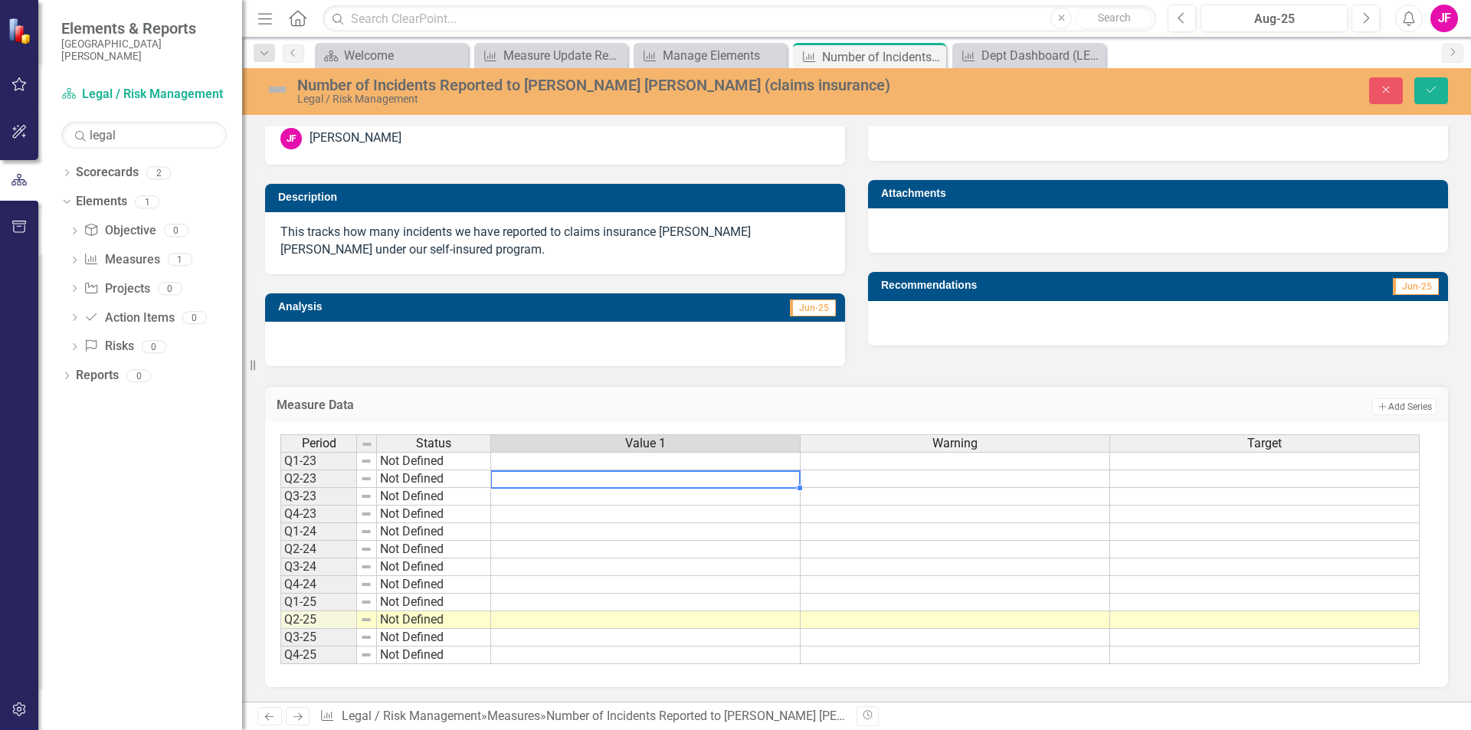
click at [638, 461] on td at bounding box center [646, 461] width 310 height 18
click at [597, 466] on td at bounding box center [646, 461] width 310 height 18
type textarea "3"
click at [585, 480] on td at bounding box center [646, 479] width 310 height 18
type textarea "0"
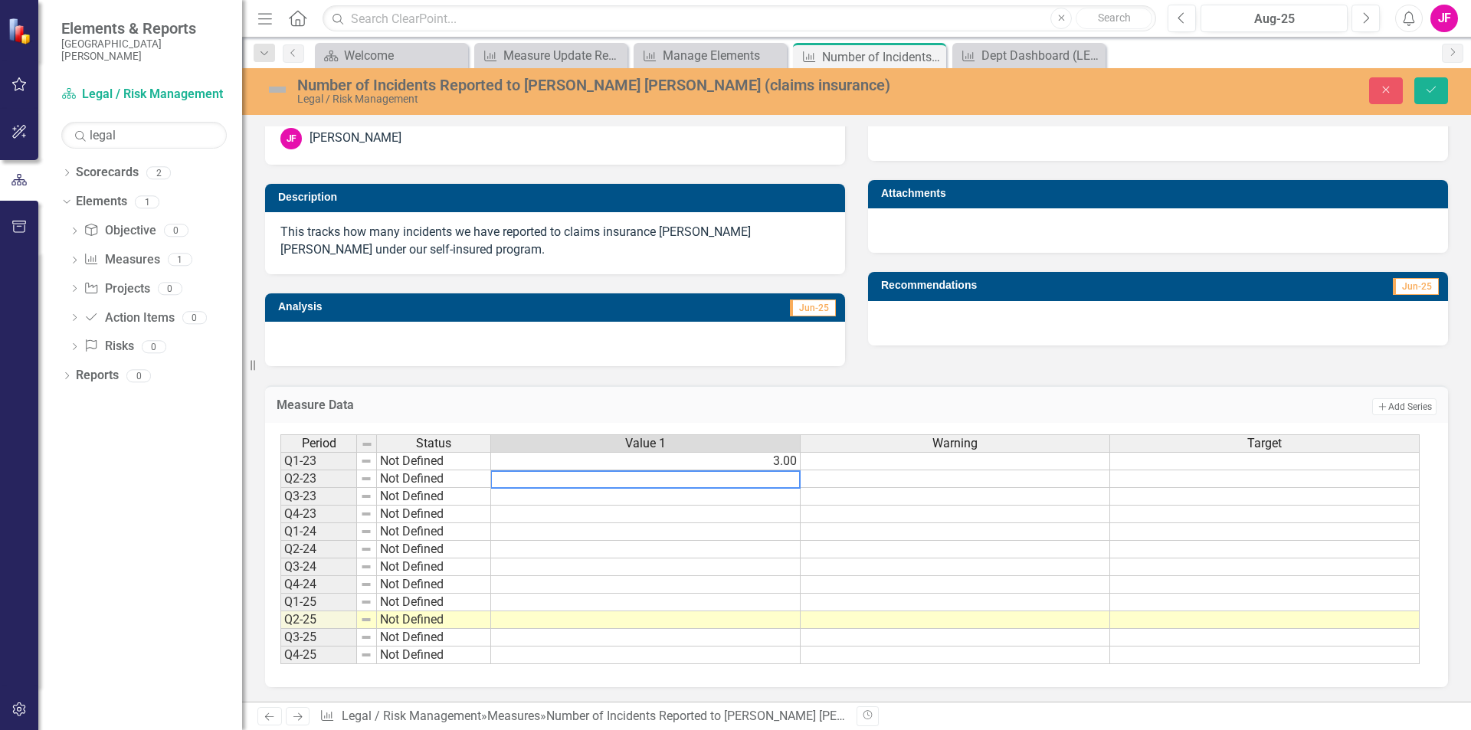
click at [585, 499] on td at bounding box center [646, 497] width 310 height 18
click at [588, 482] on td "0.00" at bounding box center [646, 479] width 310 height 18
type textarea "0"
click at [662, 465] on td "3.00" at bounding box center [646, 461] width 310 height 18
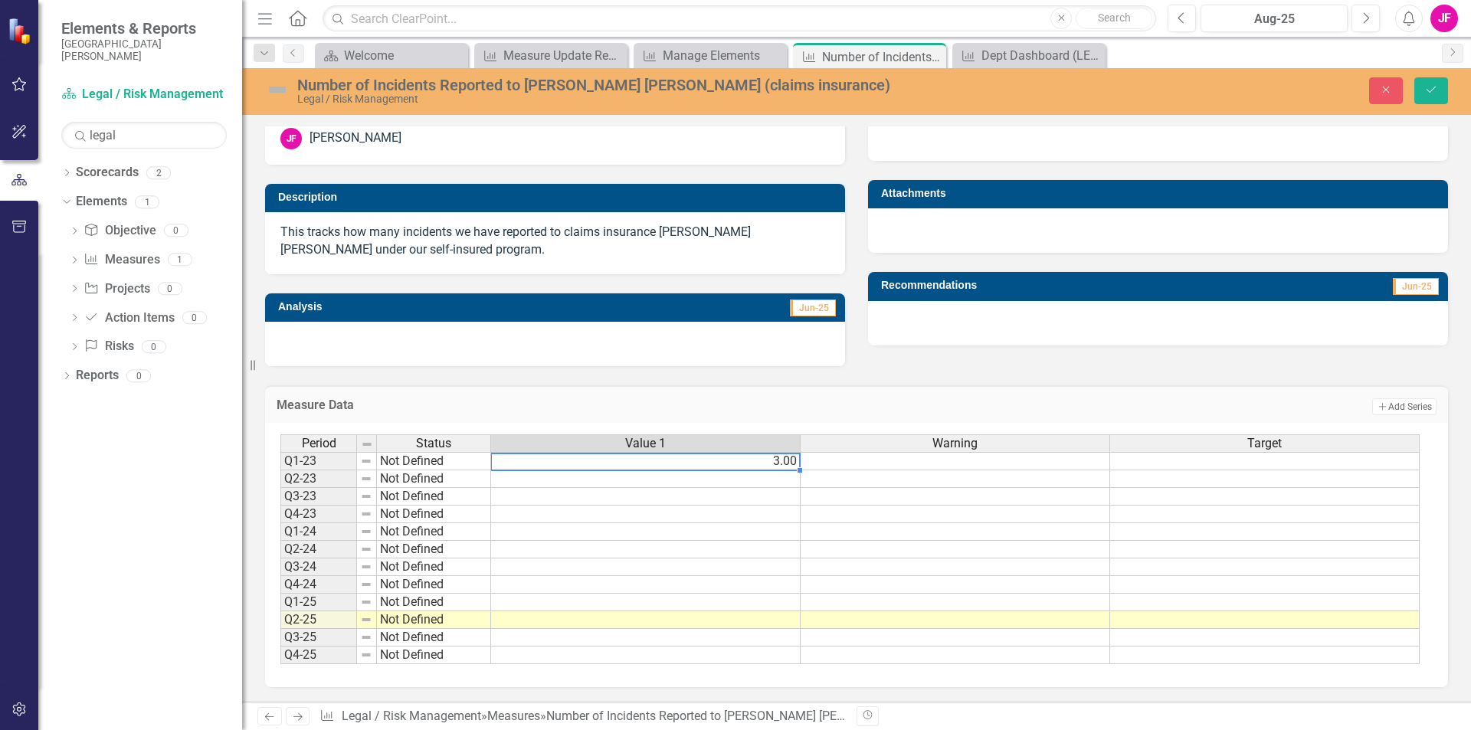
click at [662, 465] on td "3.00" at bounding box center [646, 461] width 310 height 18
type textarea "3"
type textarea "1"
click at [582, 480] on td at bounding box center [646, 479] width 310 height 18
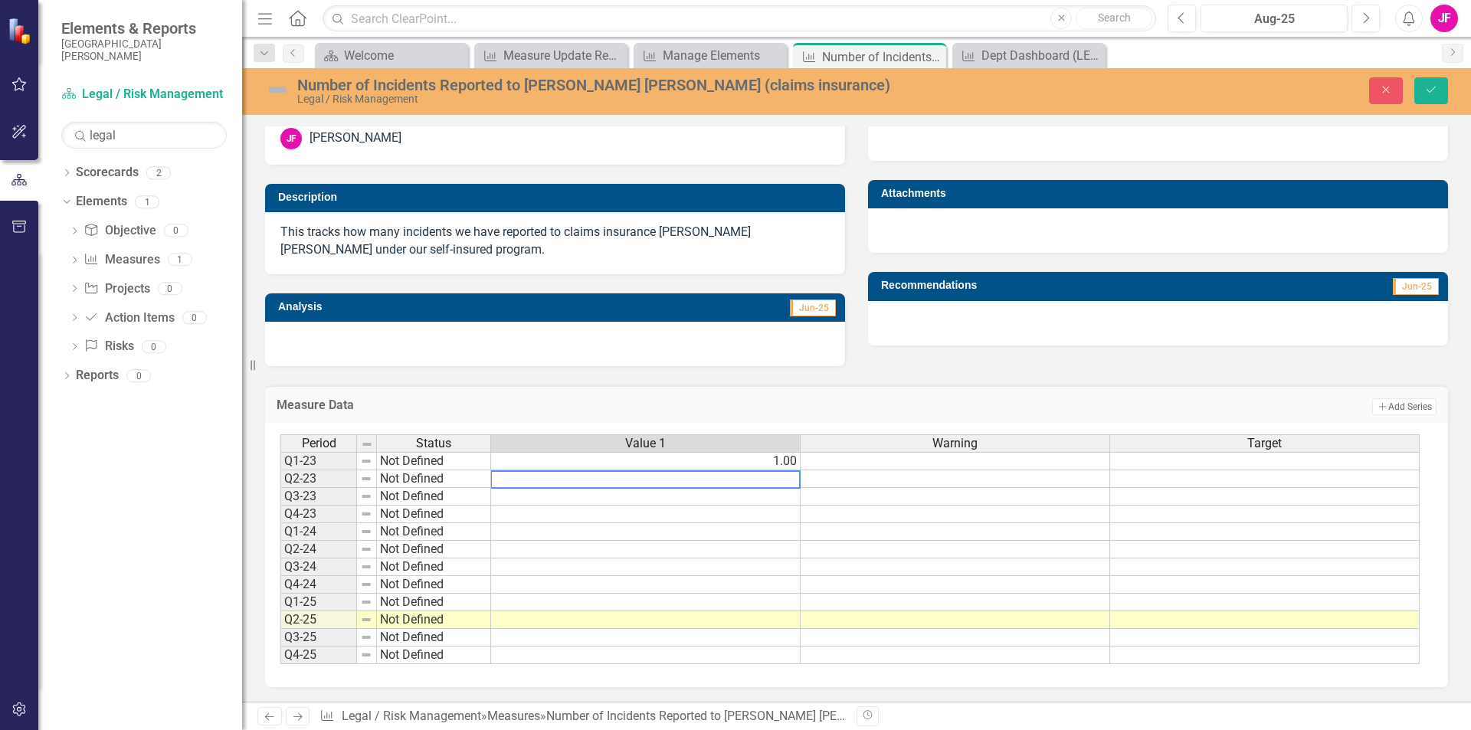
click at [728, 470] on textarea at bounding box center [645, 479] width 310 height 18
click at [760, 460] on td "1.00" at bounding box center [646, 461] width 310 height 18
click at [483, 463] on div "Period Status Value 1 Warning Target Q1-23 Not Defined 1.00 Q2-23 Not Defined Q…" at bounding box center [850, 549] width 1141 height 231
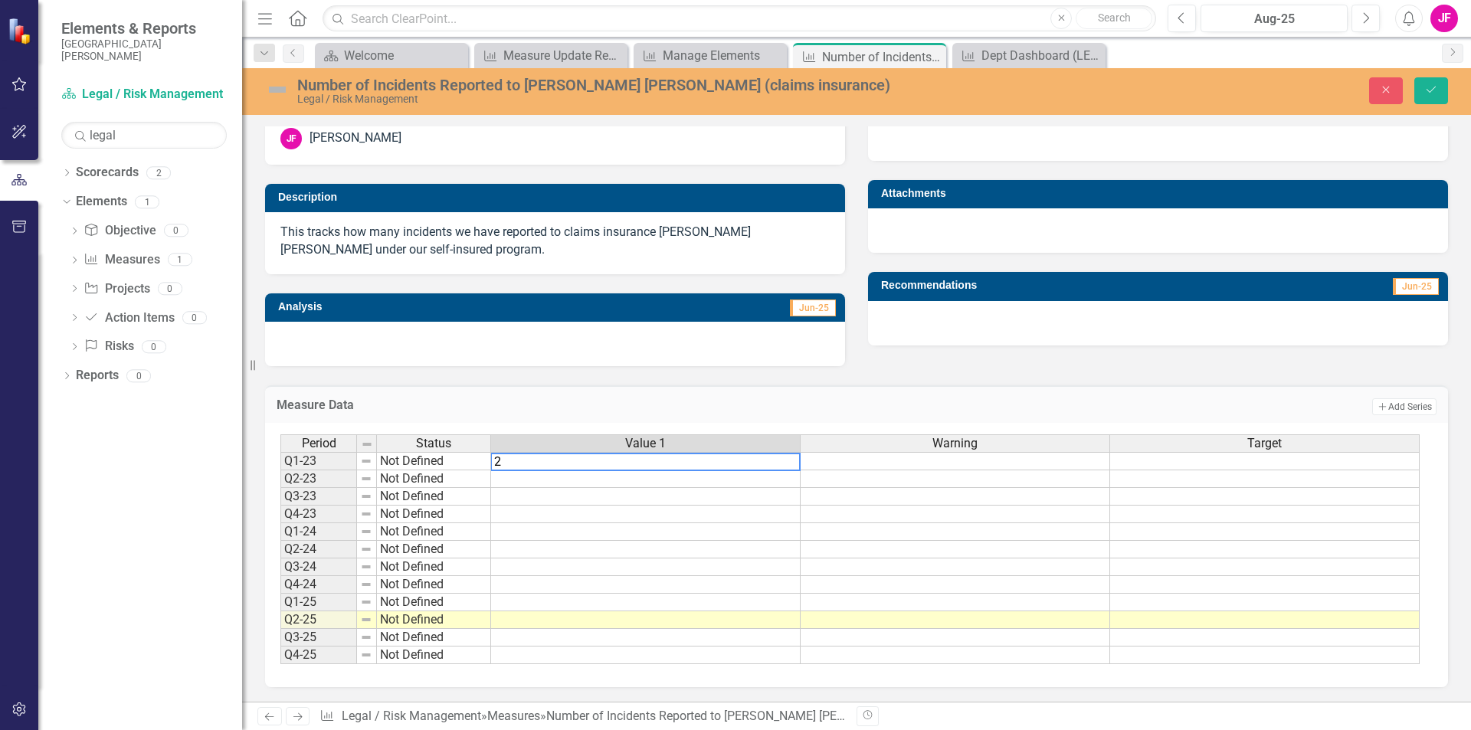
type textarea "2"
click at [502, 485] on td at bounding box center [646, 479] width 310 height 18
type textarea "1"
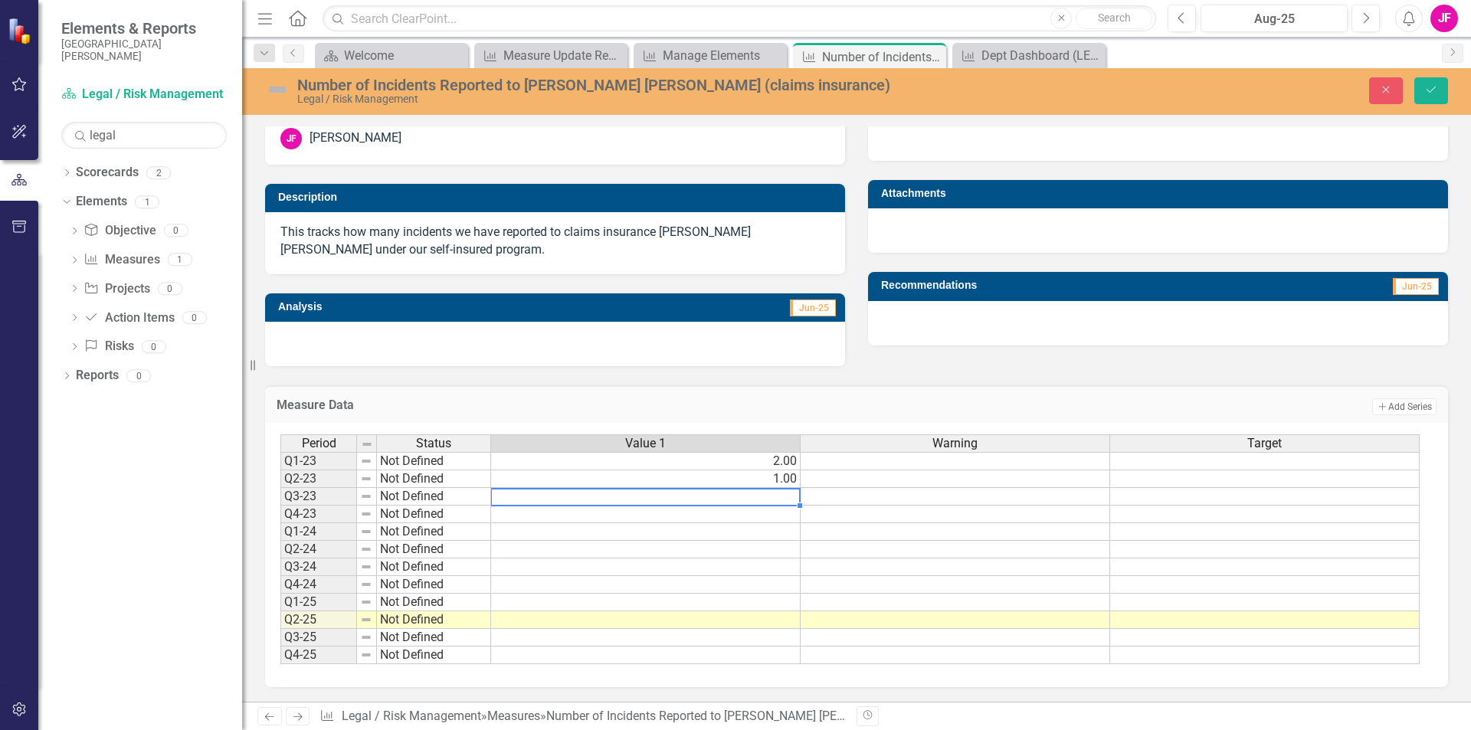
click at [623, 498] on td at bounding box center [646, 497] width 310 height 18
type textarea "1"
click at [615, 513] on td at bounding box center [646, 515] width 310 height 18
type textarea "1"
click at [611, 535] on td at bounding box center [646, 532] width 310 height 18
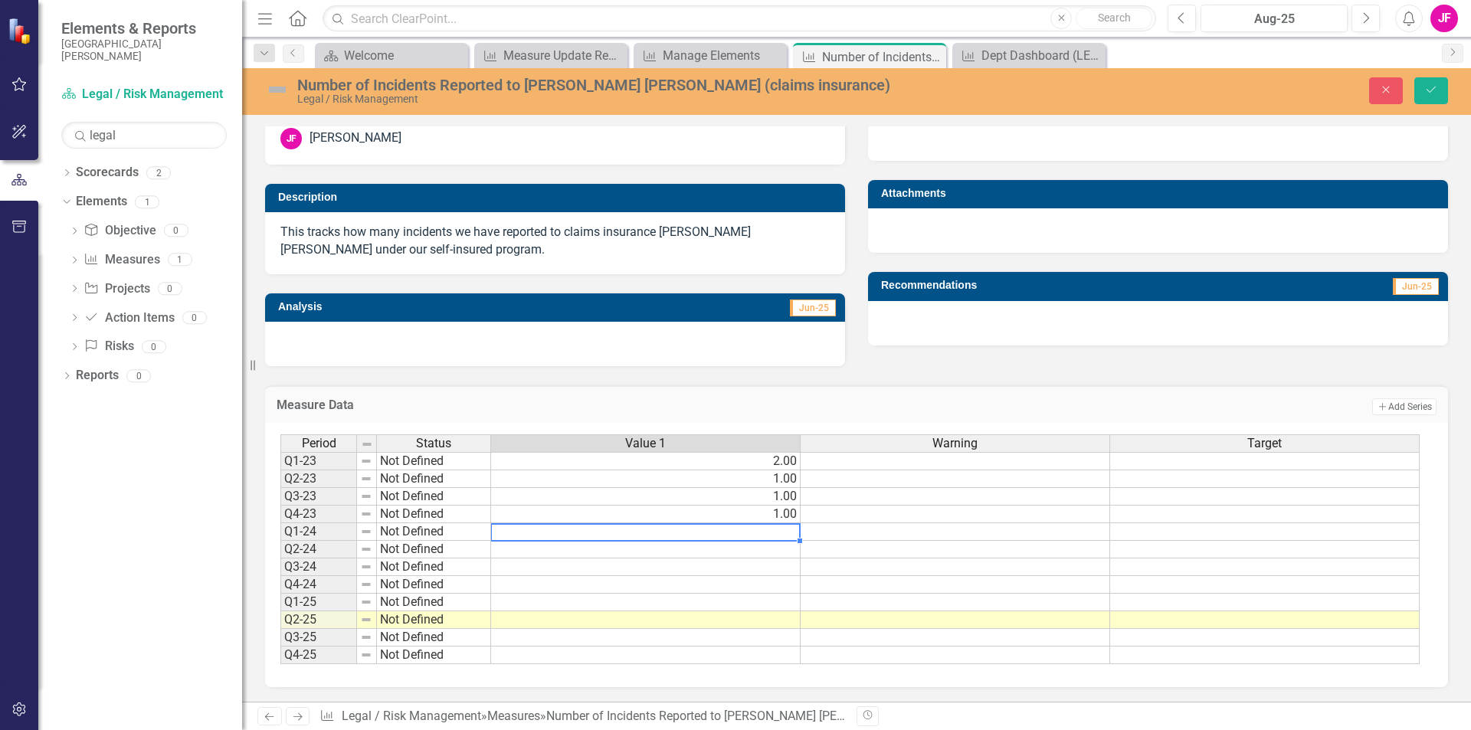
click at [523, 534] on td at bounding box center [646, 532] width 310 height 18
type textarea "2"
click at [524, 548] on td at bounding box center [646, 550] width 310 height 18
click at [615, 468] on td "2.00" at bounding box center [646, 461] width 310 height 18
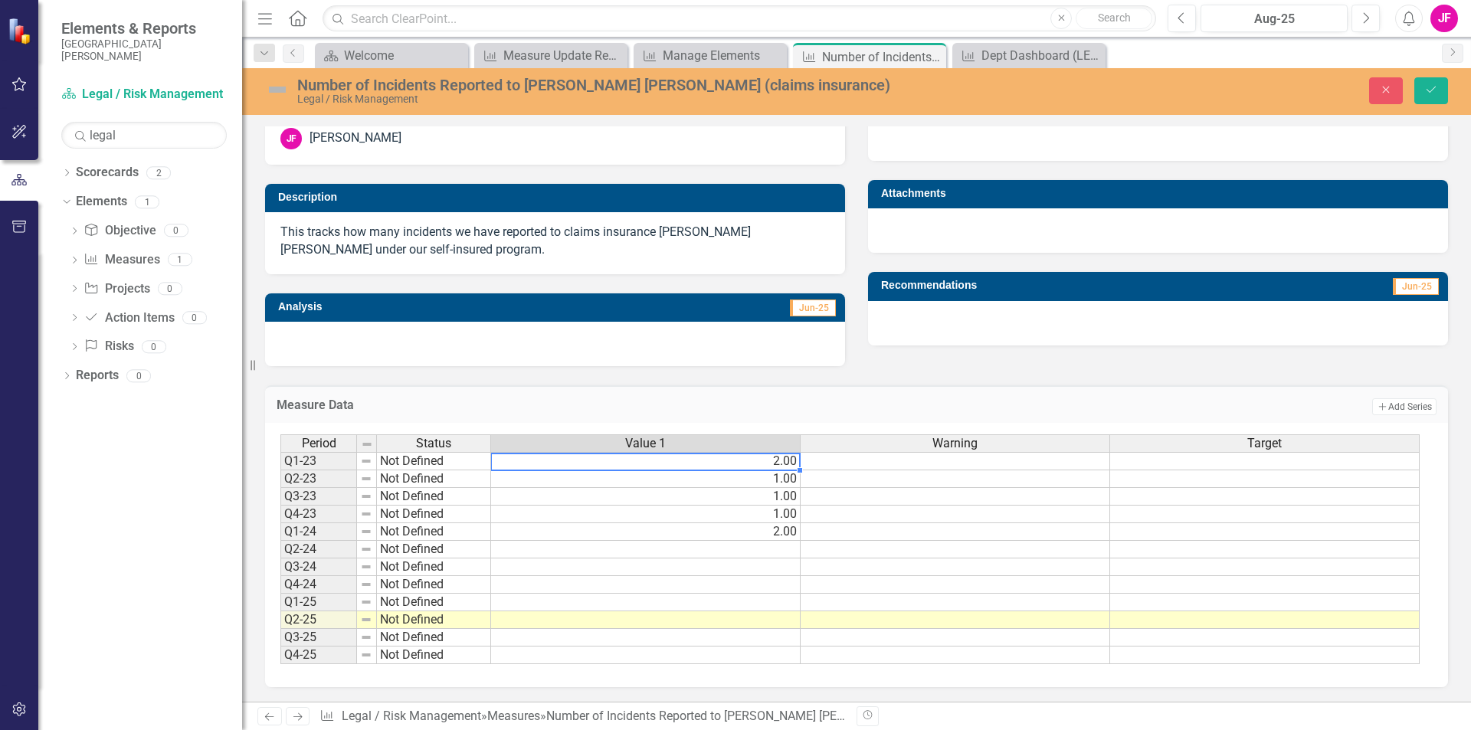
click at [615, 468] on td "2.00" at bounding box center [646, 461] width 310 height 18
type textarea "2"
click at [556, 486] on td "1.00" at bounding box center [646, 479] width 310 height 18
click at [542, 480] on td "1.00" at bounding box center [646, 479] width 310 height 18
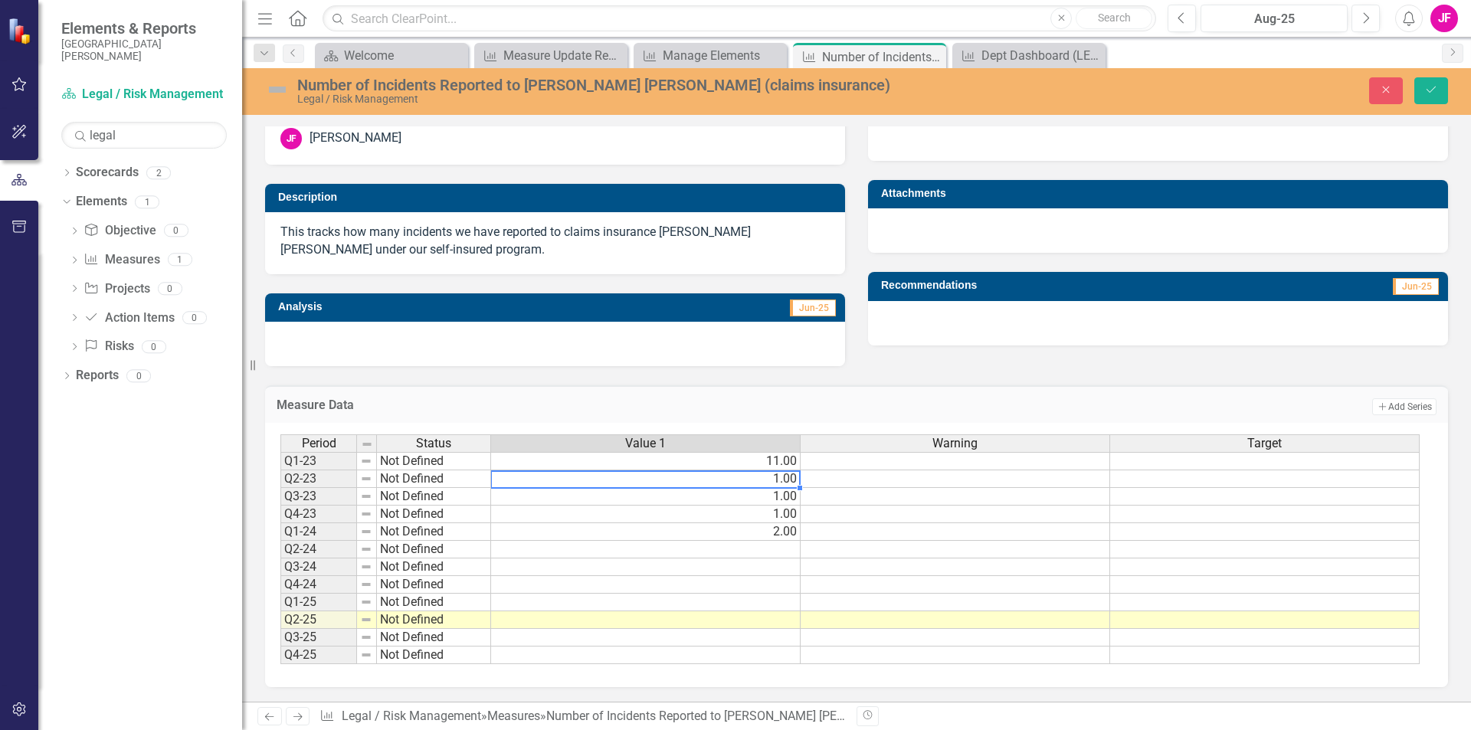
type textarea "1"
click at [539, 500] on td "1.00" at bounding box center [646, 497] width 310 height 18
drag, startPoint x: 497, startPoint y: 499, endPoint x: 455, endPoint y: 497, distance: 41.4
click at [455, 497] on div "Period Status Value 1 Warning Target Q1-23 Not Defined 11.00 Q2-23 Not Defined …" at bounding box center [850, 549] width 1141 height 231
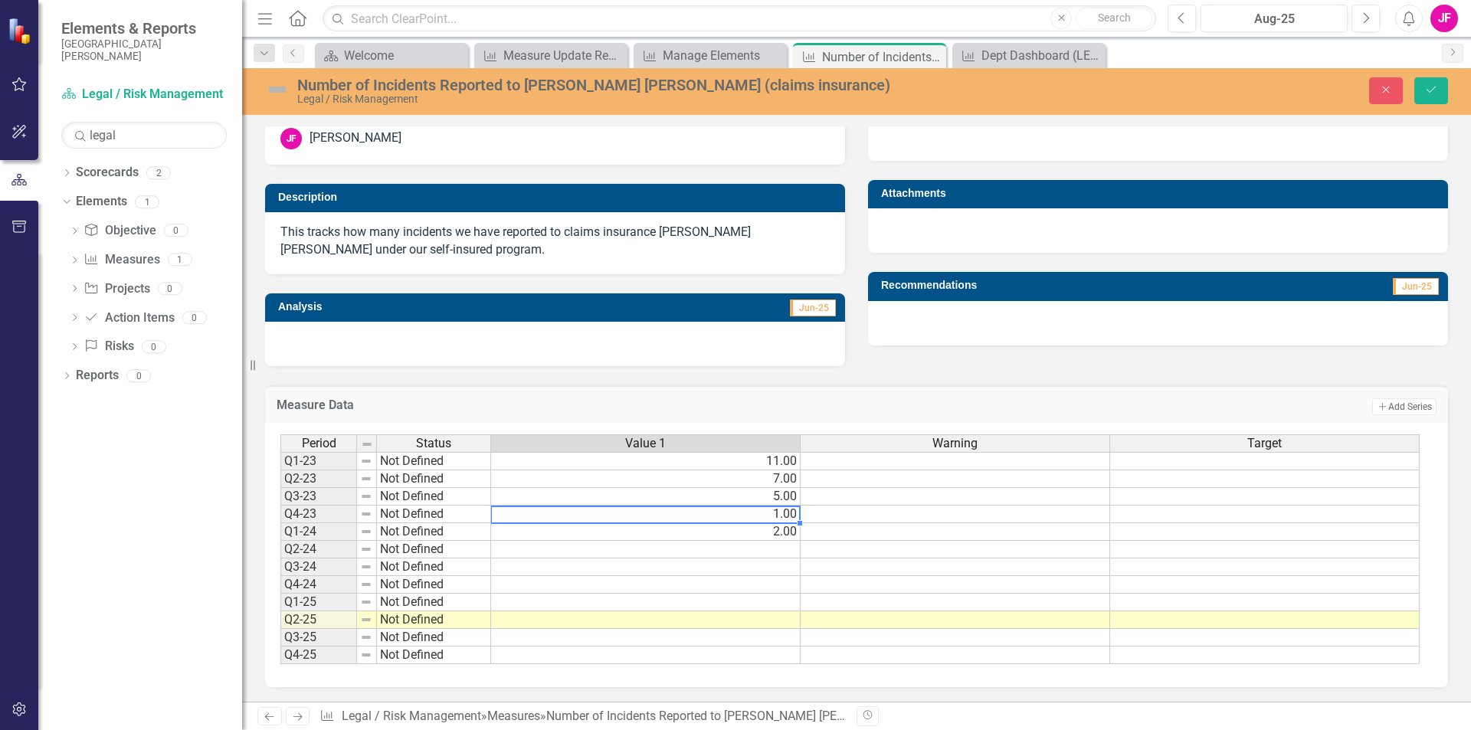
click at [511, 513] on td "1.00" at bounding box center [646, 515] width 310 height 18
click at [608, 534] on td "2.00" at bounding box center [646, 532] width 310 height 18
click at [615, 519] on td "15.00" at bounding box center [646, 515] width 310 height 18
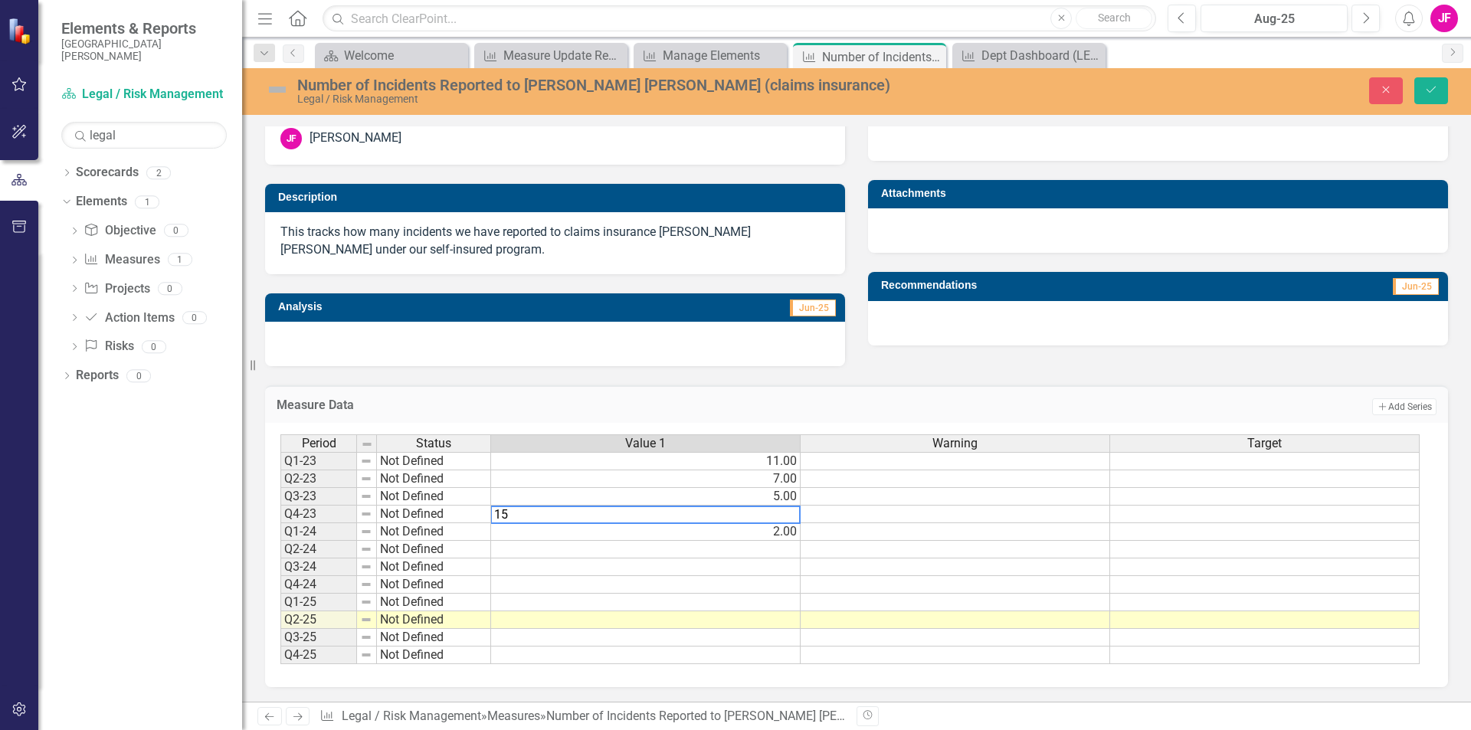
type textarea "1"
click at [604, 506] on textarea "5" at bounding box center [645, 515] width 310 height 18
type textarea "2"
click at [605, 534] on td "2.00" at bounding box center [646, 532] width 310 height 18
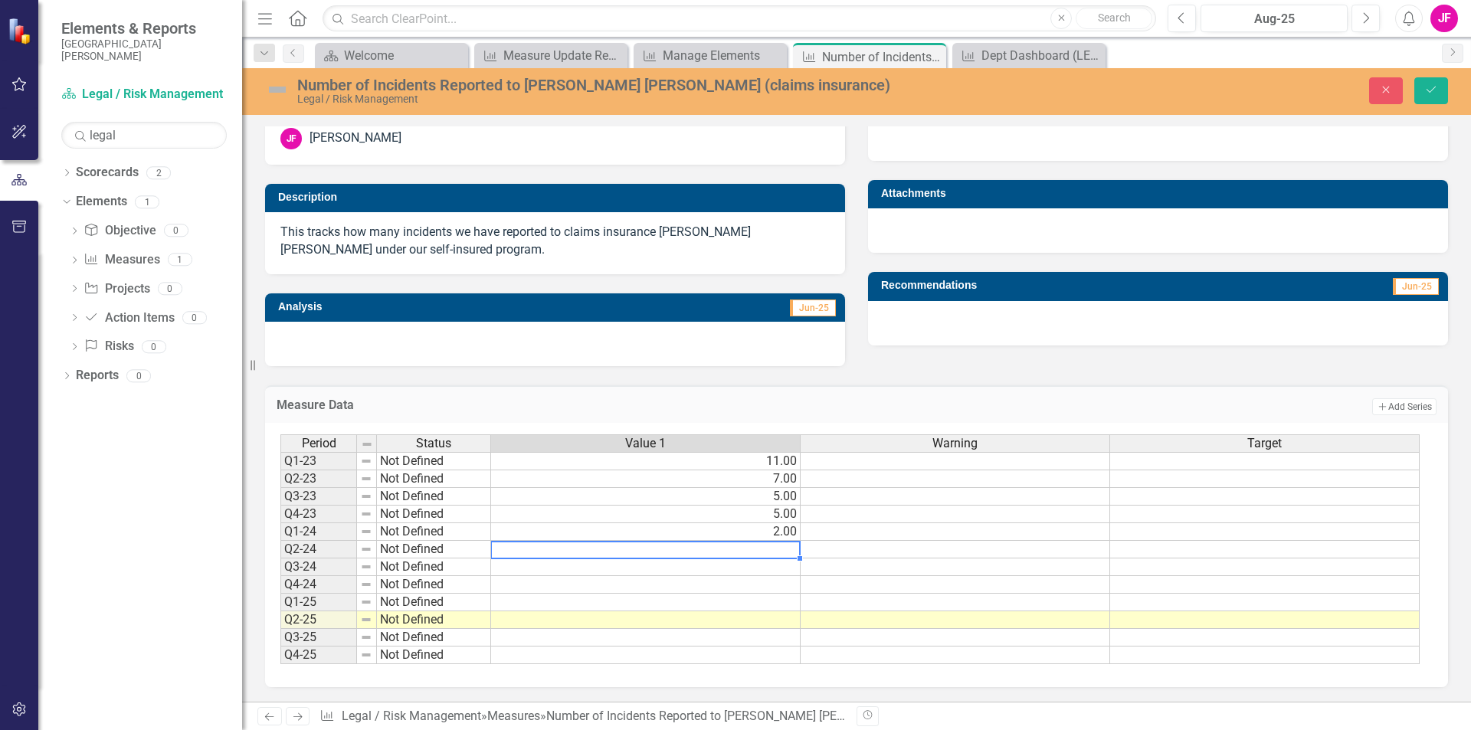
click at [710, 551] on td at bounding box center [646, 550] width 310 height 18
click at [608, 554] on td at bounding box center [646, 550] width 310 height 18
type textarea "10"
click at [609, 569] on td at bounding box center [646, 568] width 310 height 18
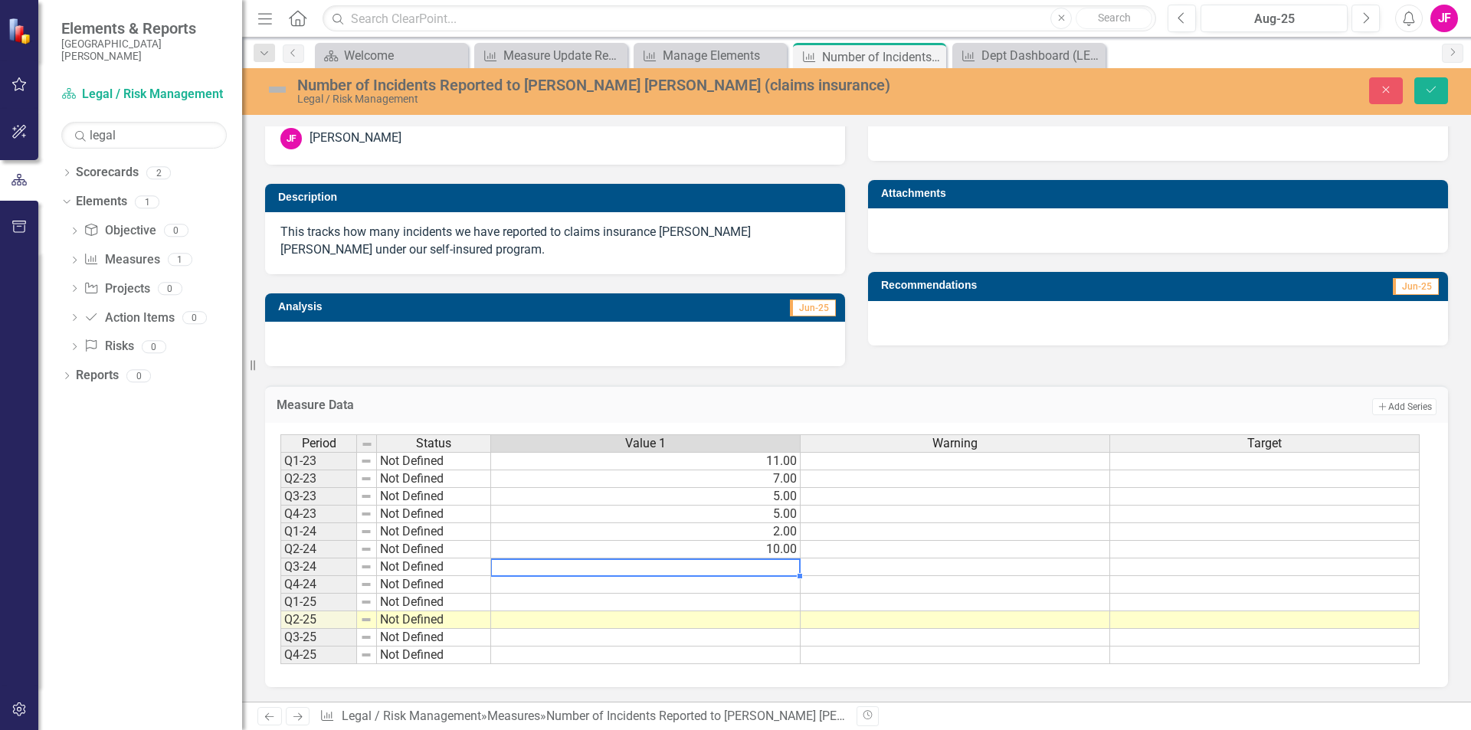
click at [654, 568] on td at bounding box center [646, 568] width 310 height 18
type textarea "12"
click at [655, 585] on td at bounding box center [646, 585] width 310 height 18
click at [595, 569] on td "12.00" at bounding box center [646, 568] width 310 height 18
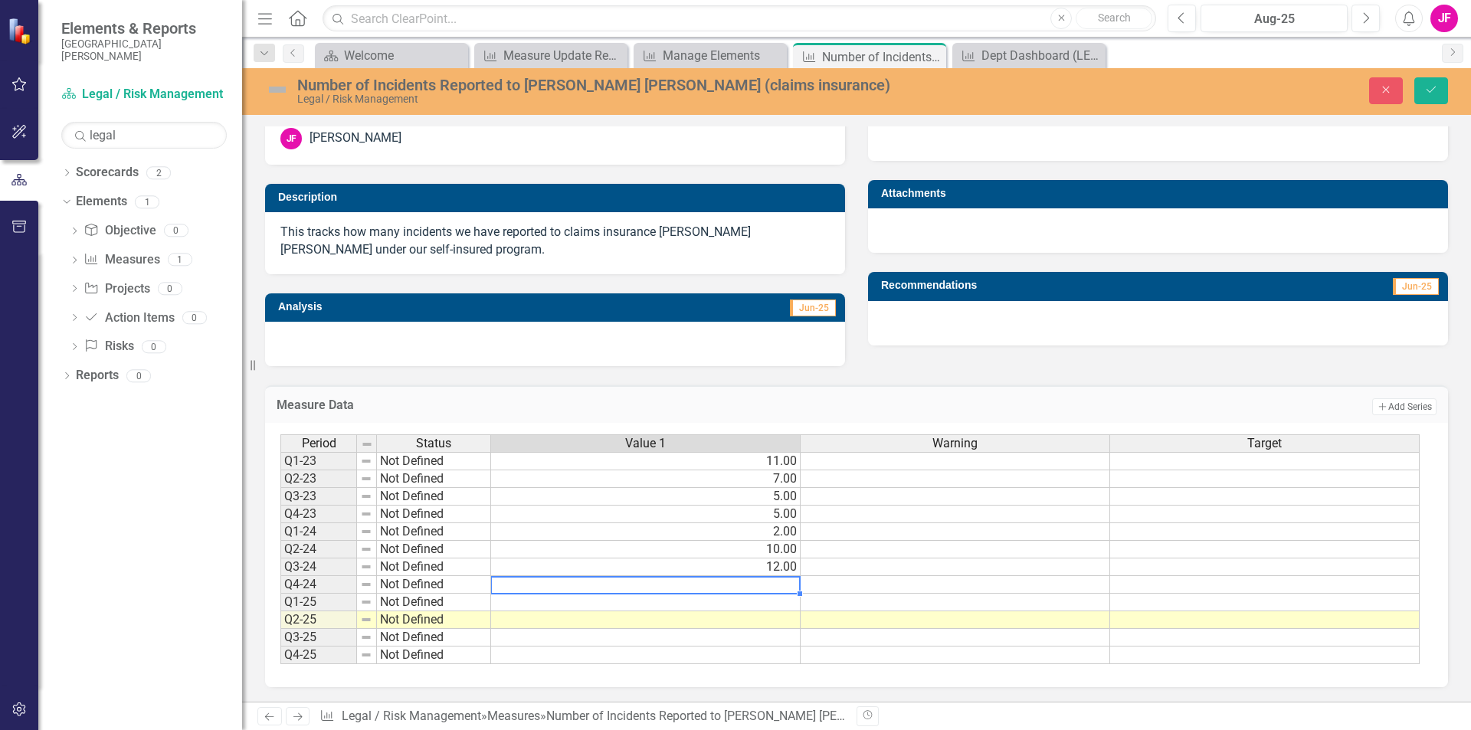
click at [595, 569] on td "12.00" at bounding box center [646, 568] width 310 height 18
type textarea "19"
click at [571, 586] on td at bounding box center [646, 585] width 310 height 18
click at [509, 587] on td at bounding box center [646, 585] width 310 height 18
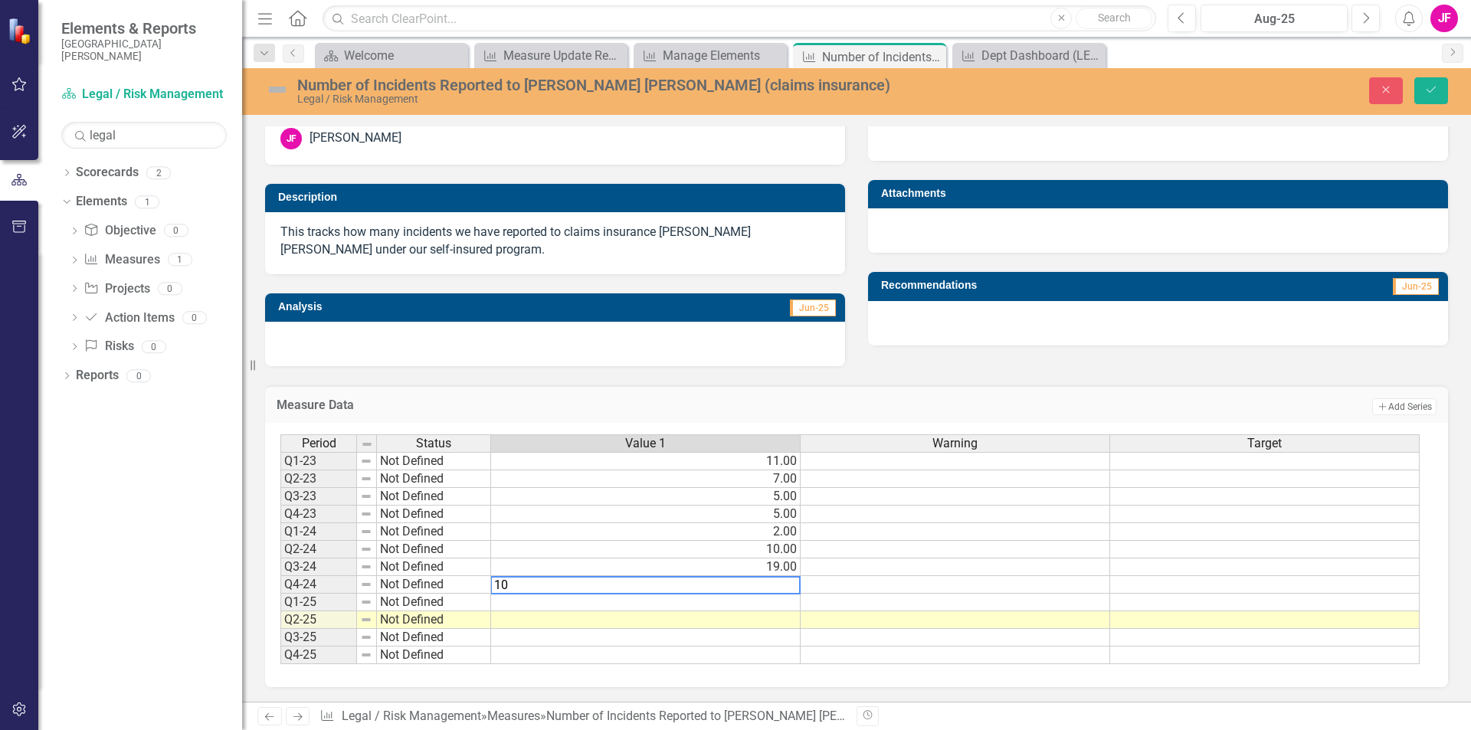
click at [506, 552] on td "10.00" at bounding box center [646, 550] width 310 height 18
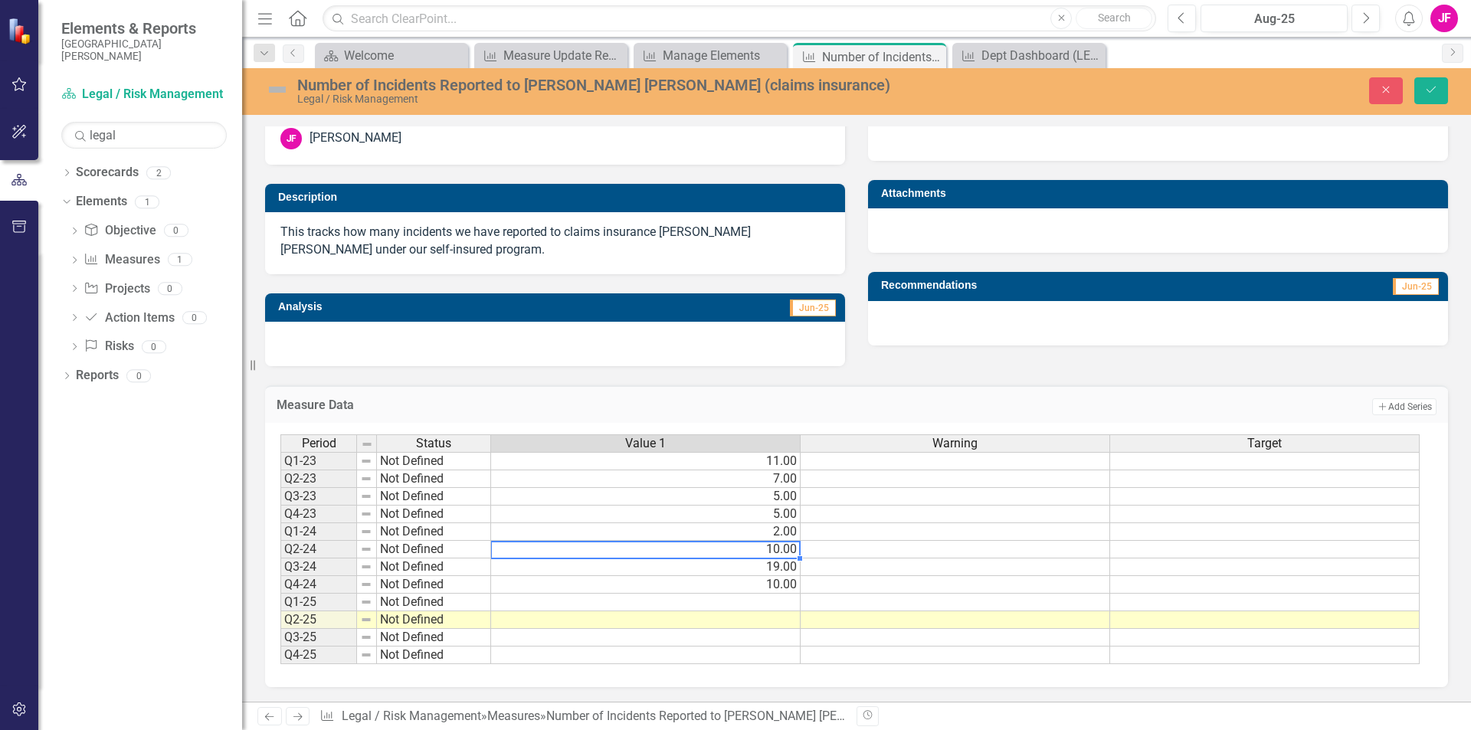
click at [590, 549] on td "10.00" at bounding box center [646, 550] width 310 height 18
click at [590, 536] on td "2.00" at bounding box center [646, 532] width 310 height 18
click at [542, 529] on td "2.00" at bounding box center [646, 532] width 310 height 18
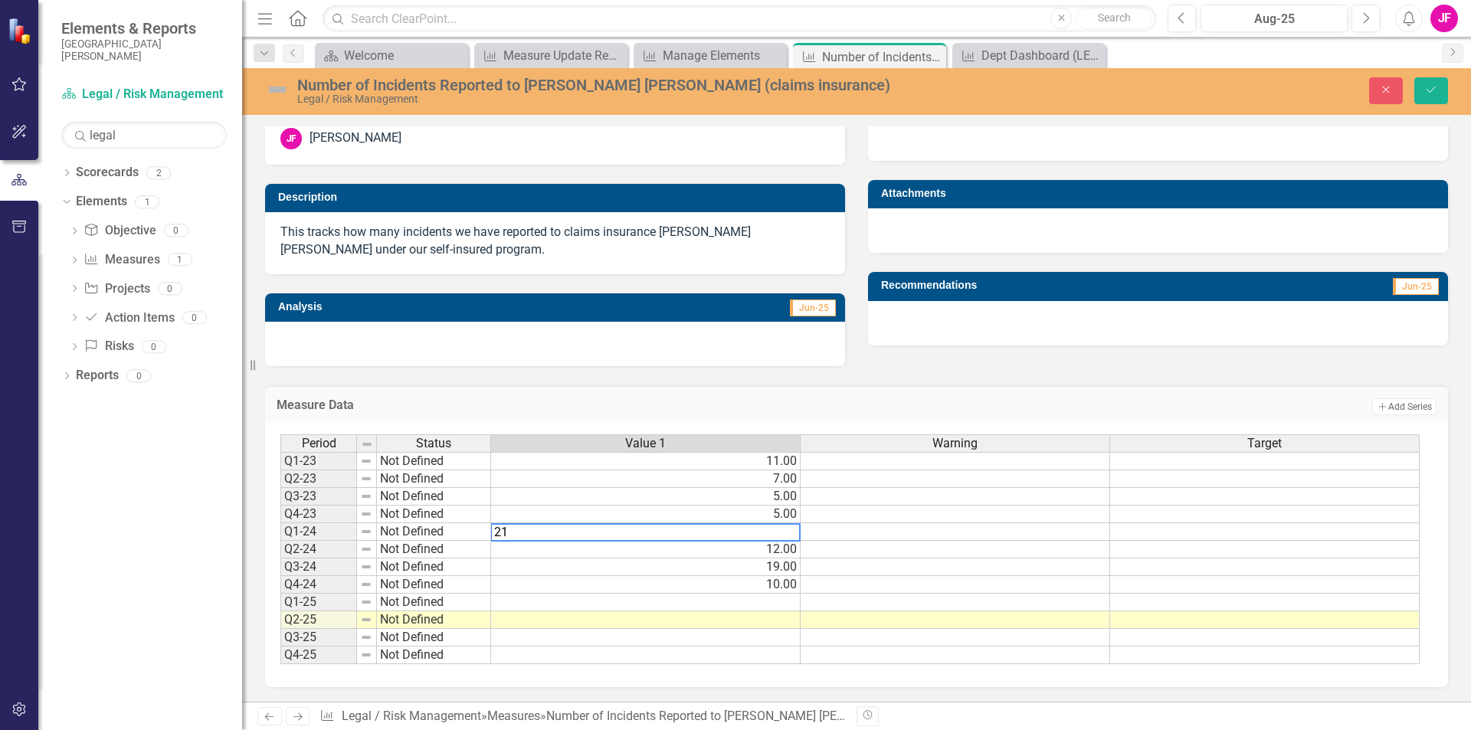
type textarea "2"
type textarea "5"
click at [548, 515] on td "5.00" at bounding box center [646, 515] width 310 height 18
click at [533, 606] on td at bounding box center [646, 603] width 310 height 18
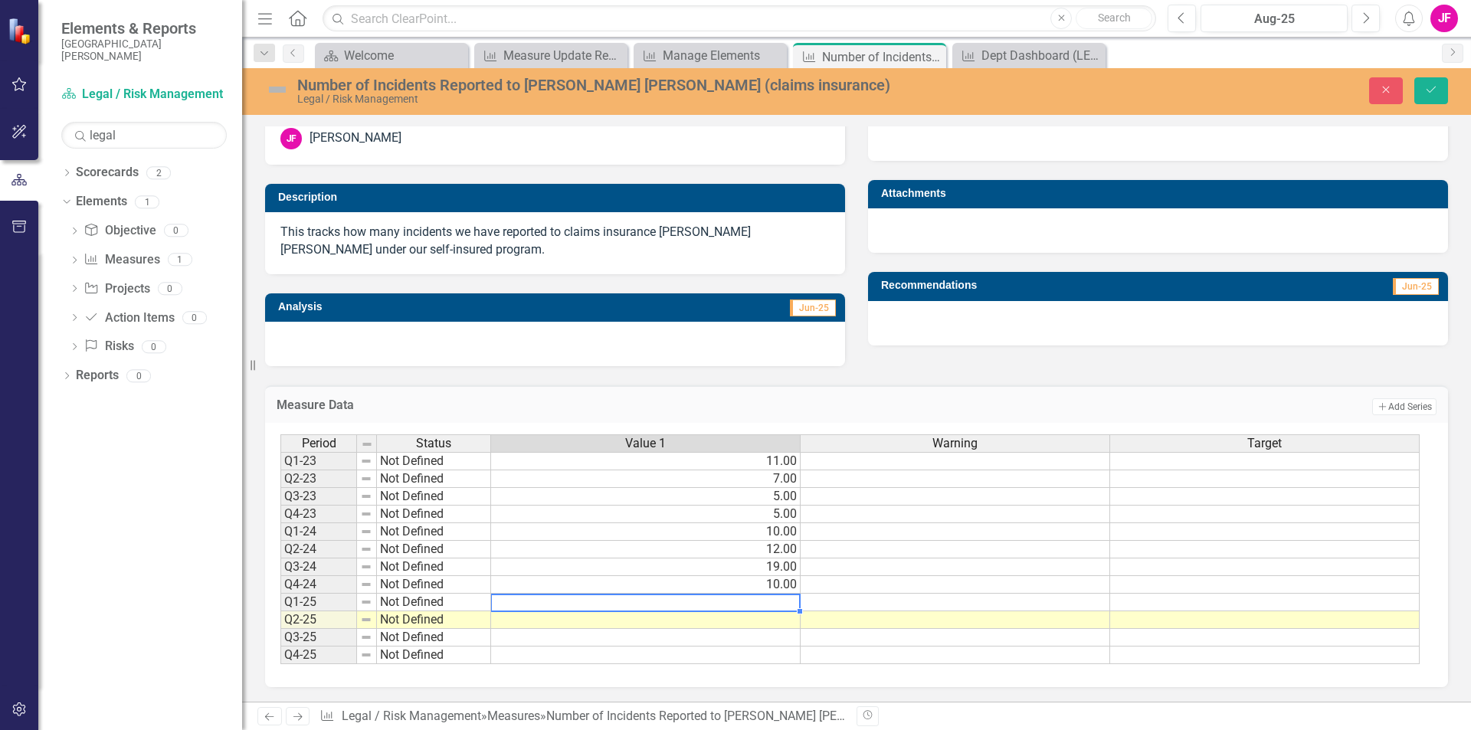
click at [647, 605] on td at bounding box center [646, 603] width 310 height 18
type textarea "14"
click at [657, 624] on td at bounding box center [646, 620] width 310 height 18
click at [609, 624] on td at bounding box center [646, 620] width 310 height 18
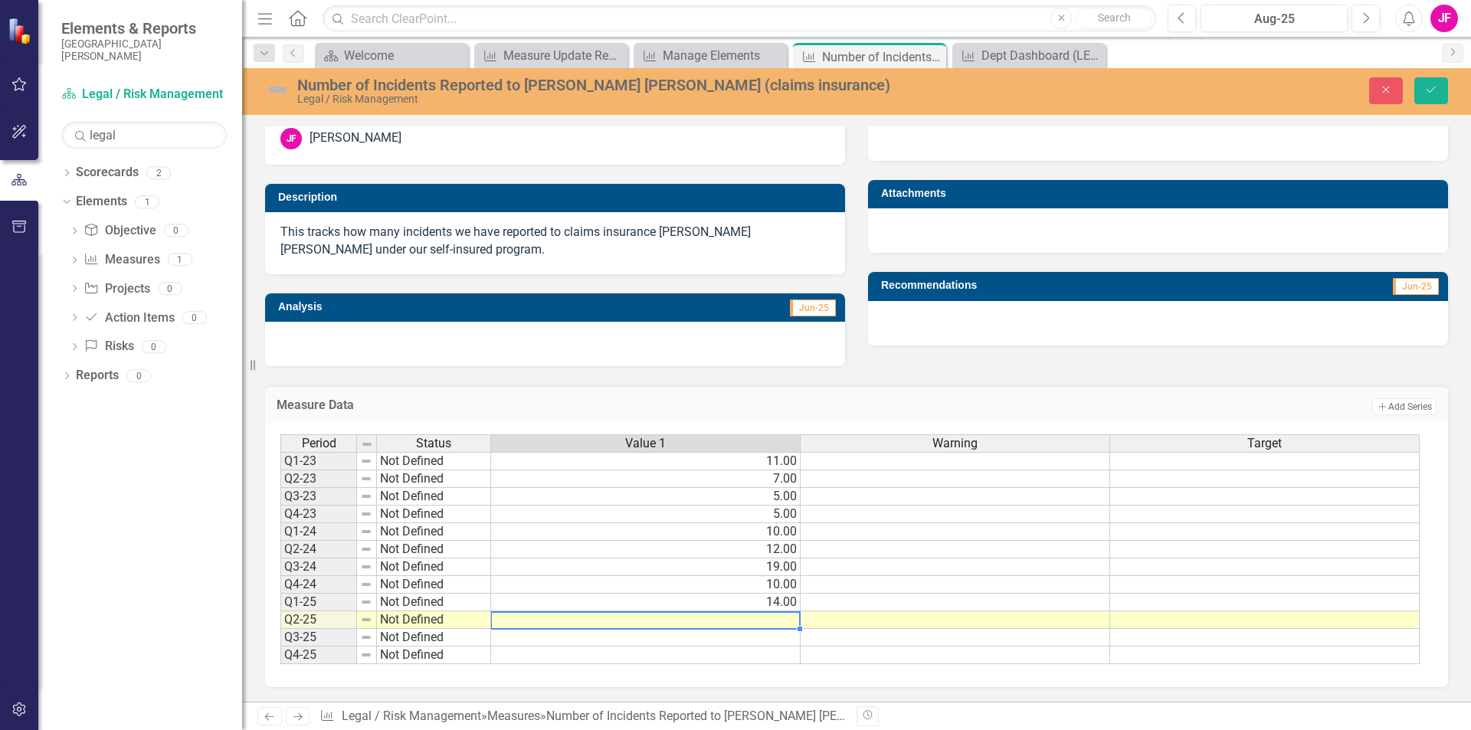
click at [609, 624] on td at bounding box center [646, 620] width 310 height 18
type textarea "14"
click at [617, 641] on td at bounding box center [646, 638] width 310 height 18
type textarea "0"
click at [557, 654] on td at bounding box center [646, 656] width 310 height 18
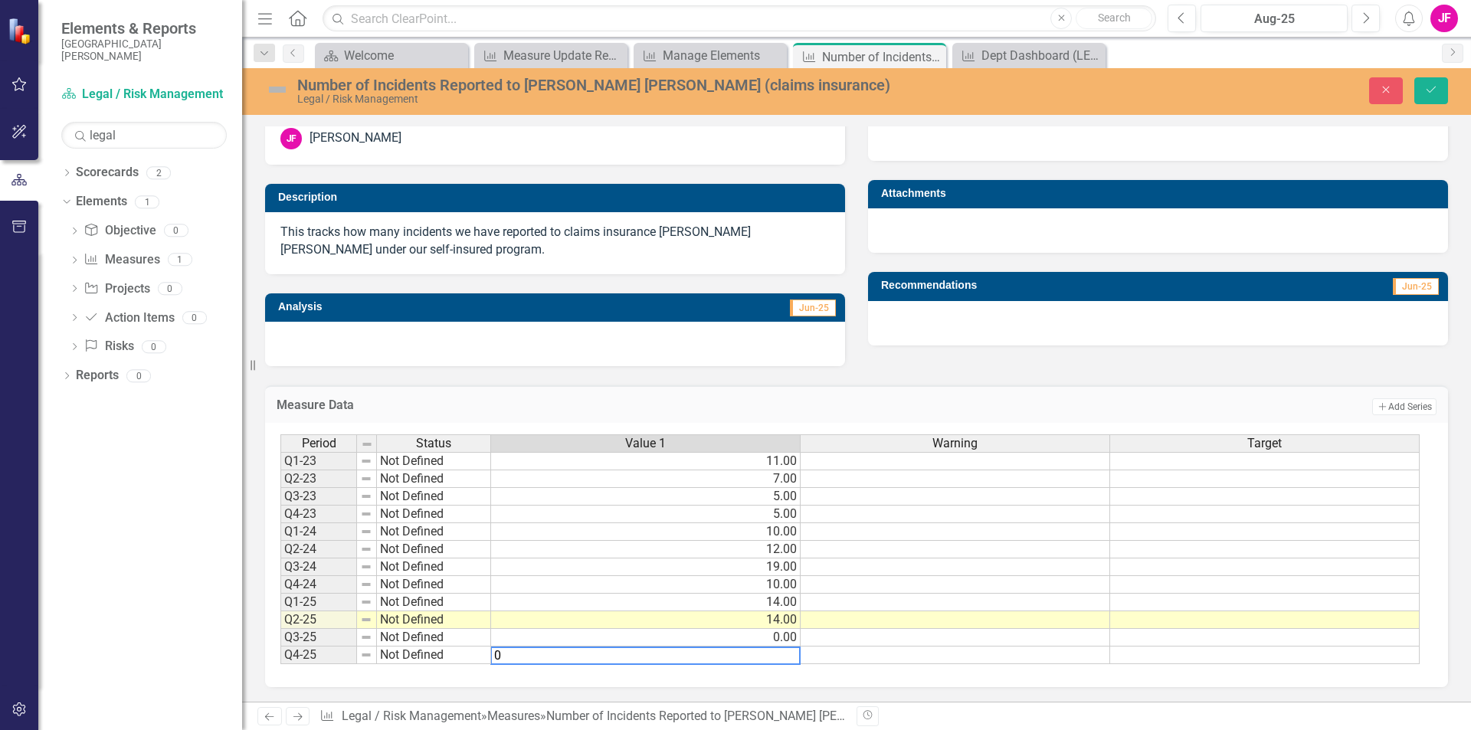
click at [592, 570] on td "19.00" at bounding box center [646, 568] width 310 height 18
type textarea "19"
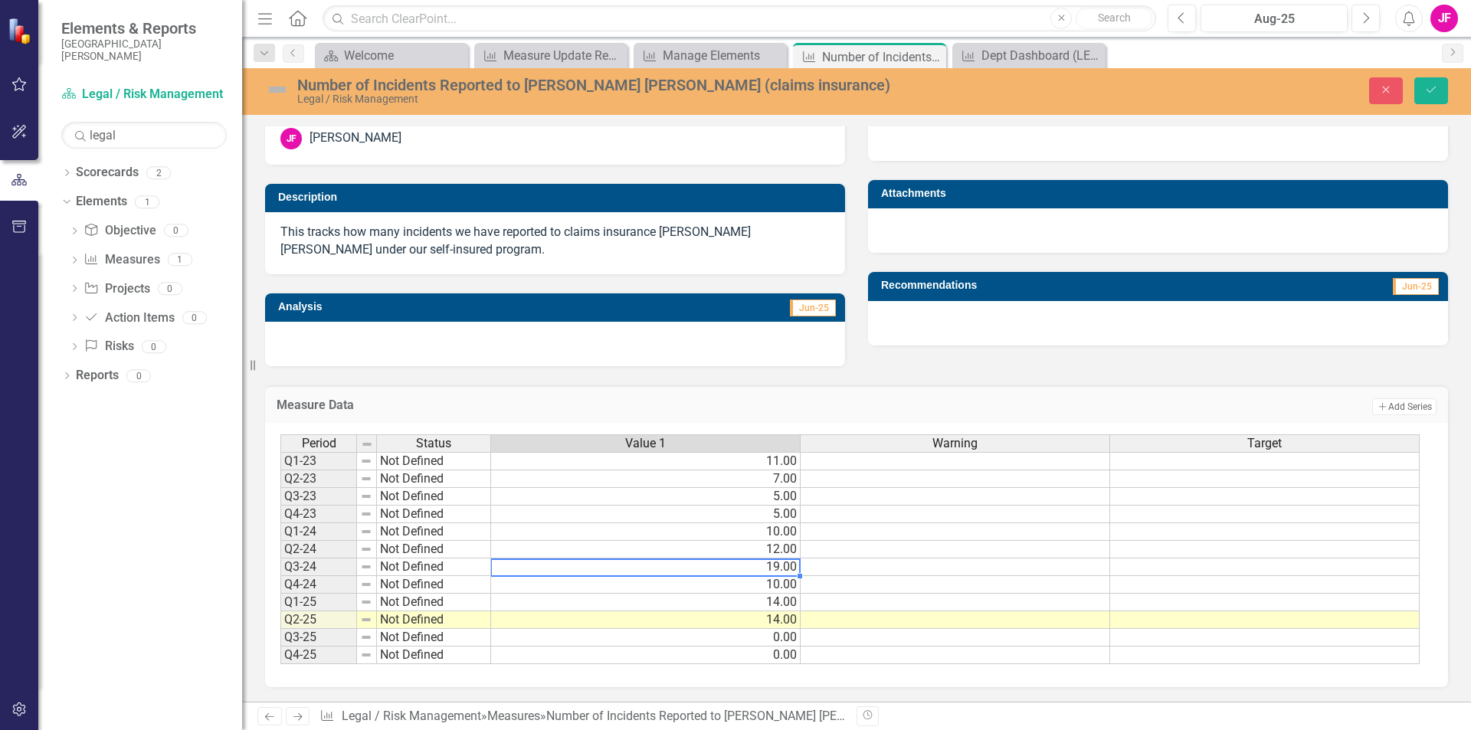
click at [385, 405] on h3 "Measure Data" at bounding box center [593, 405] width 632 height 14
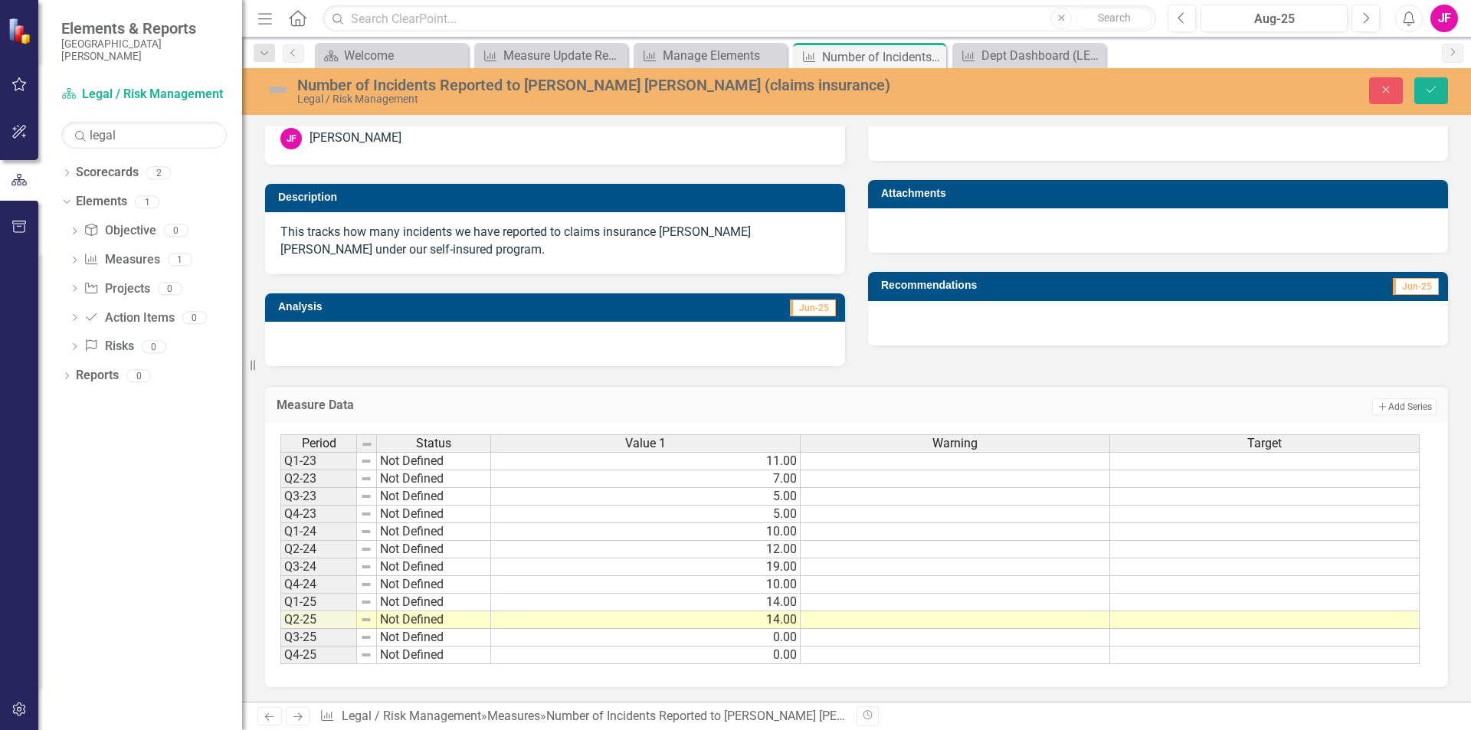
click at [385, 405] on h3 "Measure Data" at bounding box center [593, 405] width 632 height 14
click at [339, 406] on h3 "Measure Data" at bounding box center [593, 405] width 632 height 14
click at [141, 251] on link "Measure Measures" at bounding box center [122, 260] width 76 height 18
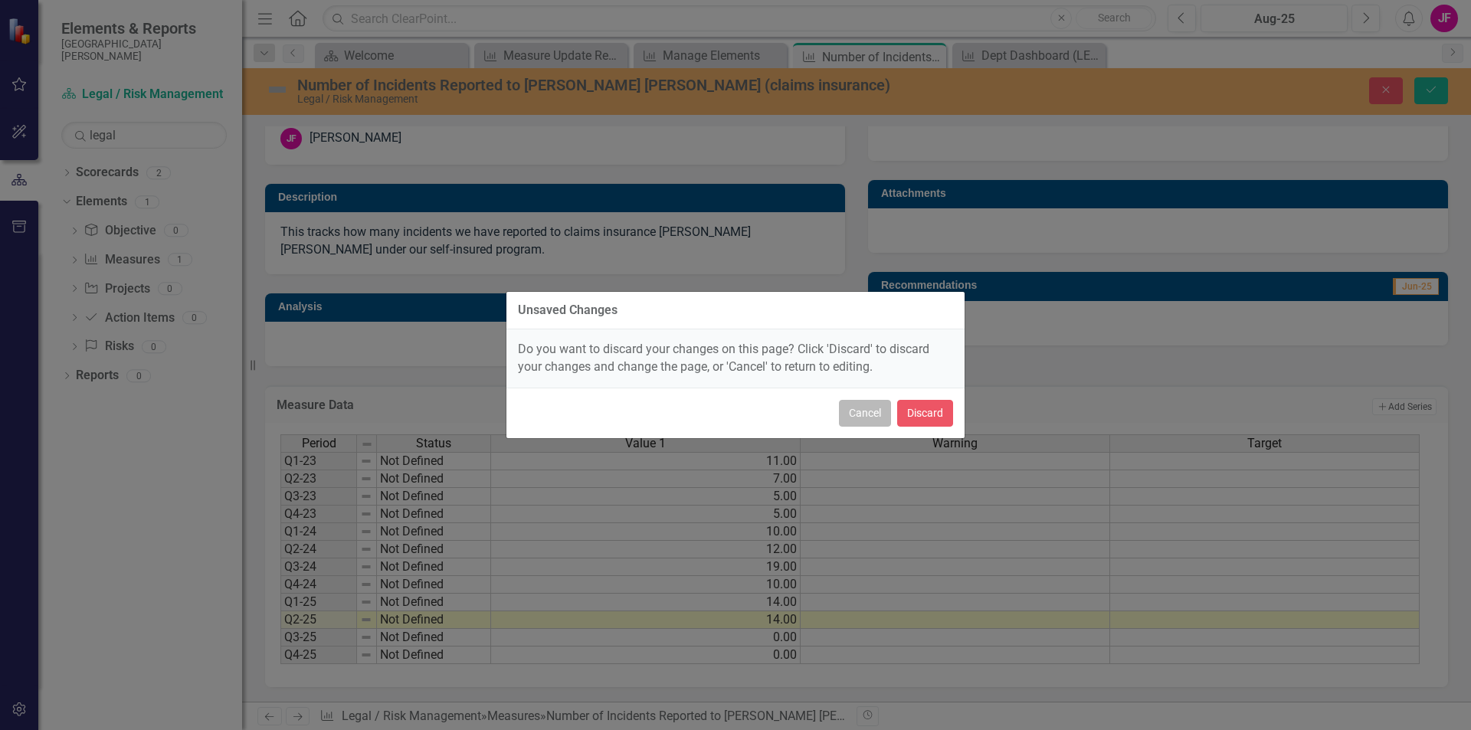
click at [868, 415] on button "Cancel" at bounding box center [865, 413] width 52 height 27
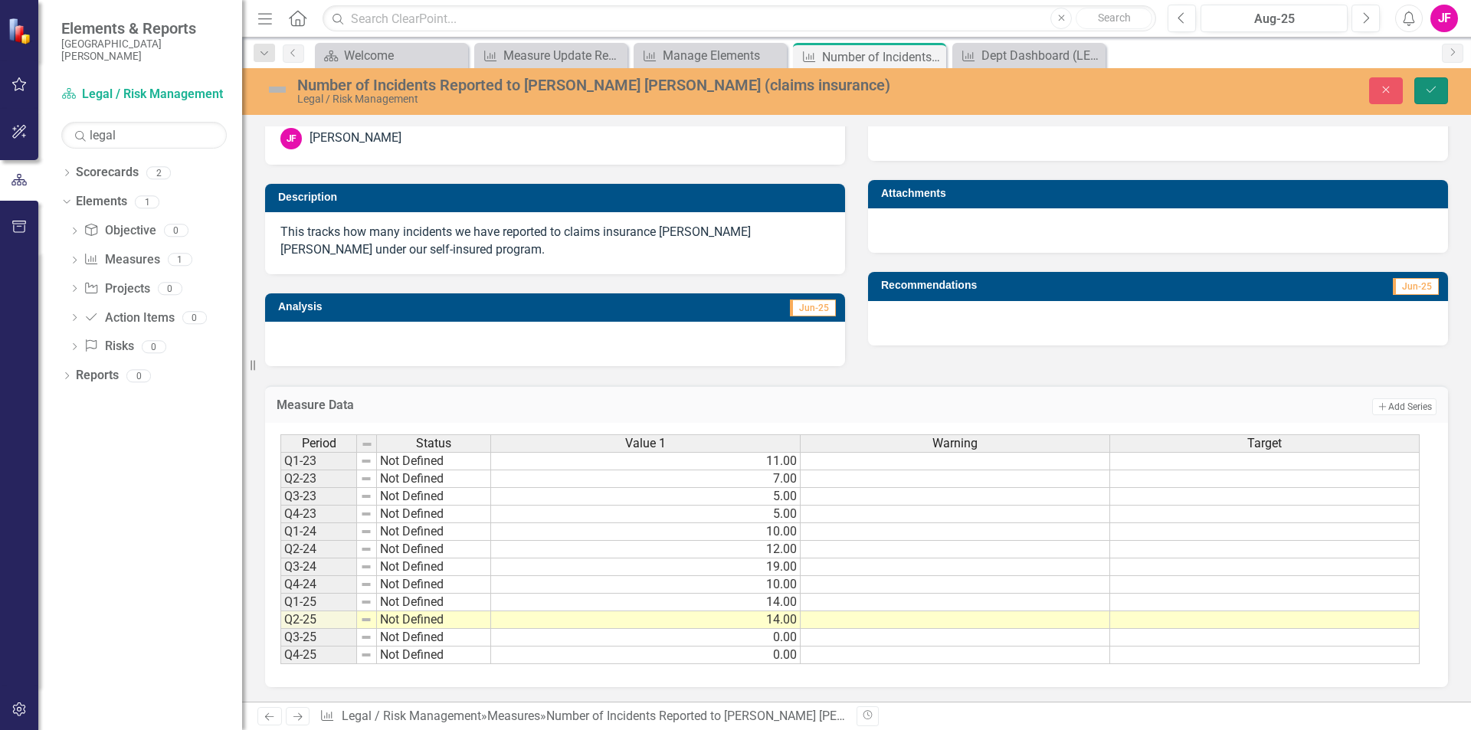
click at [1434, 89] on icon "submit" at bounding box center [1431, 90] width 9 height 6
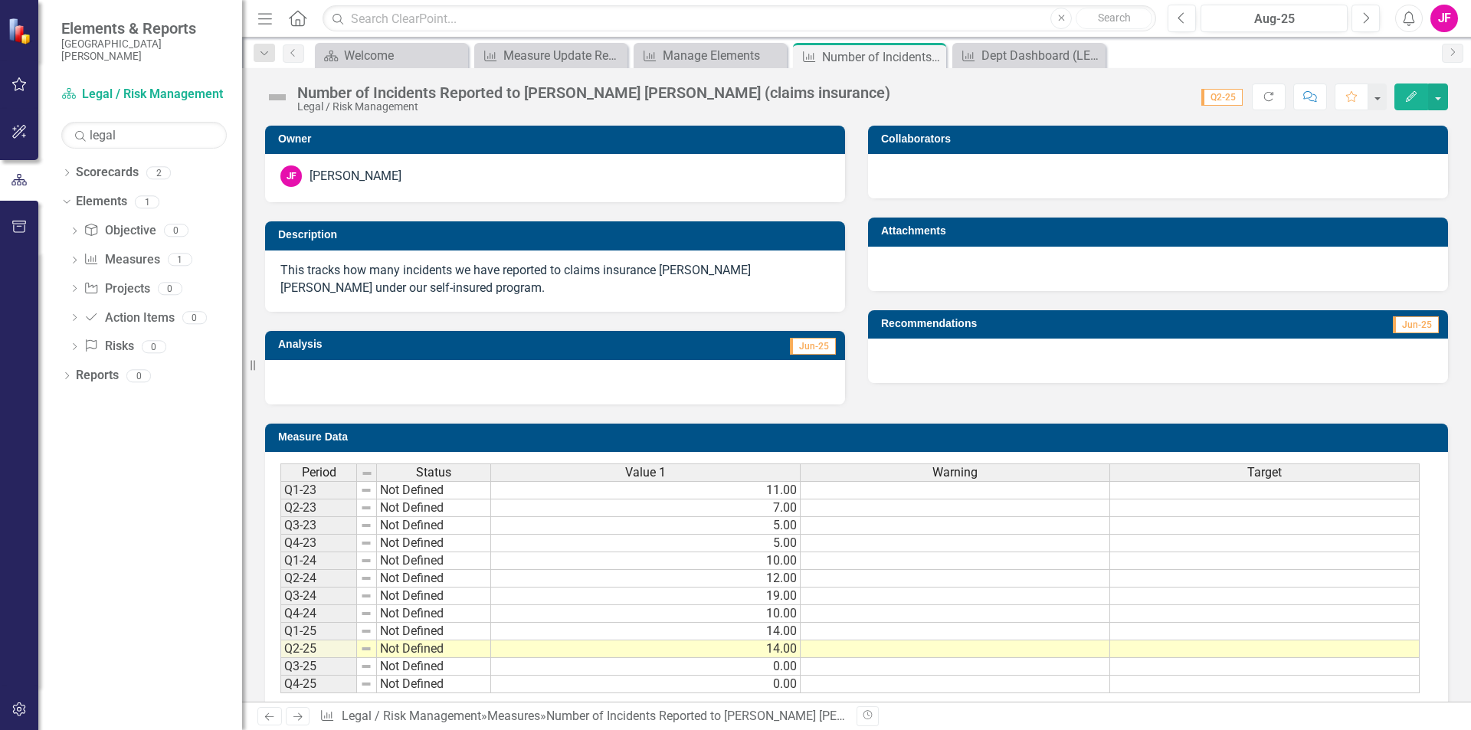
scroll to position [30, 0]
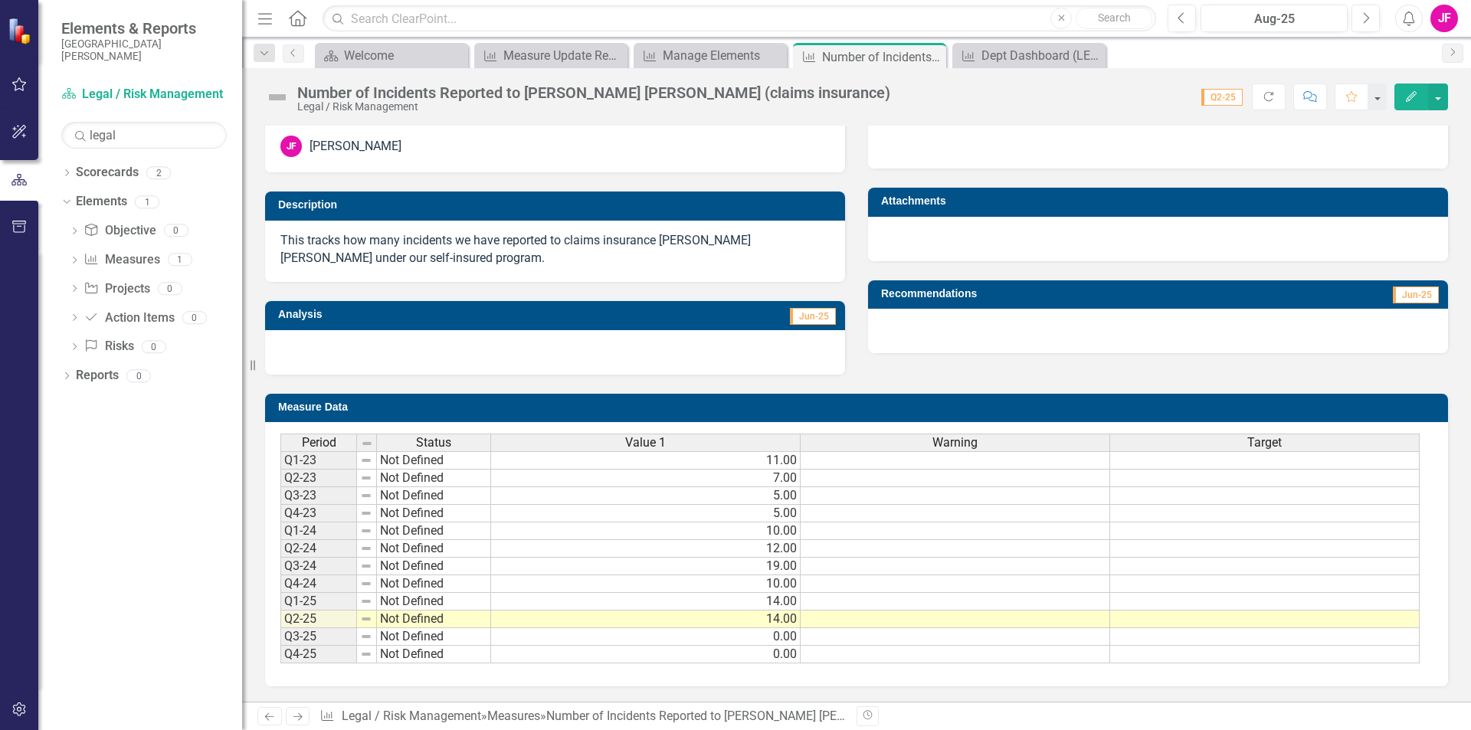
click at [369, 241] on p "This tracks how many incidents we have reported to claims insurance [PERSON_NAM…" at bounding box center [554, 249] width 549 height 35
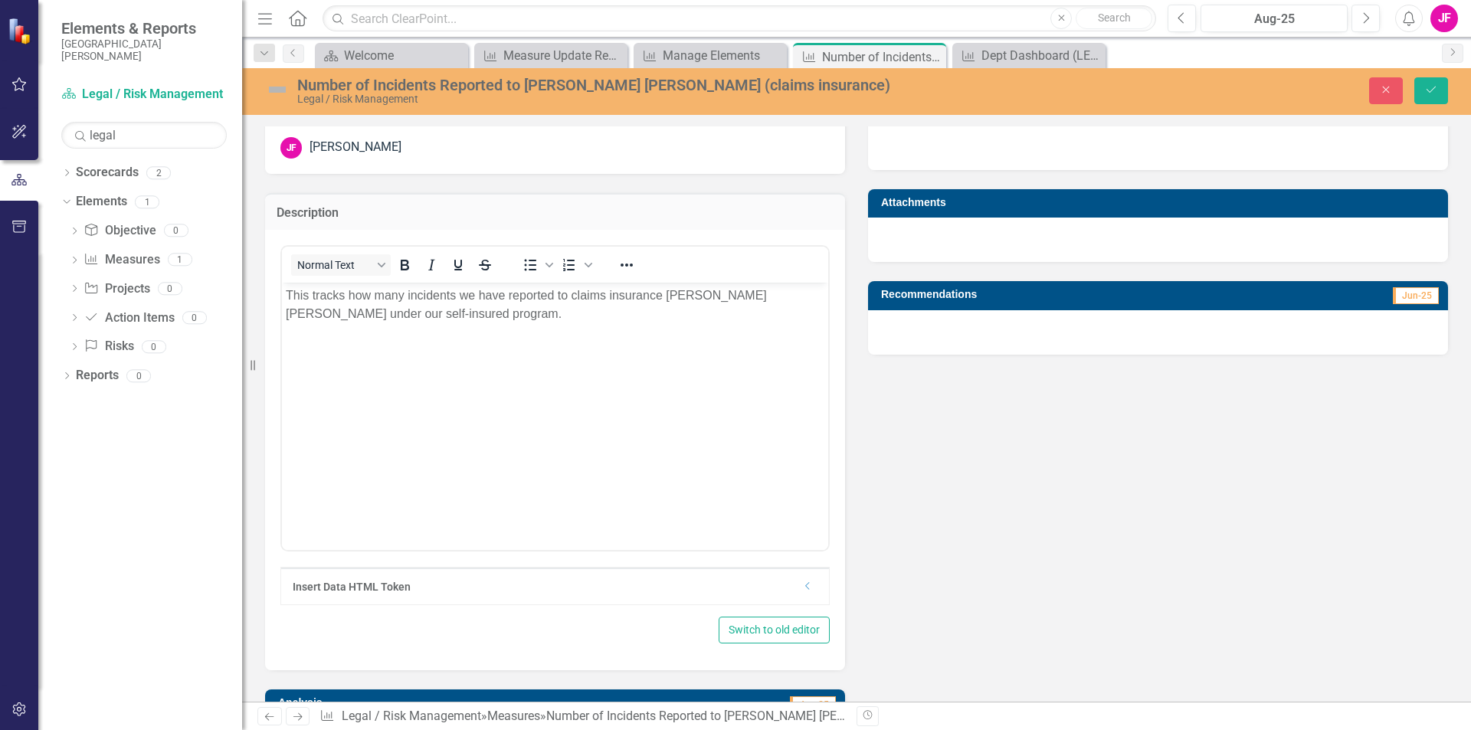
scroll to position [0, 0]
click at [407, 296] on p "This tracks how many incidents we have reported to claims insurance [PERSON_NAM…" at bounding box center [555, 305] width 539 height 37
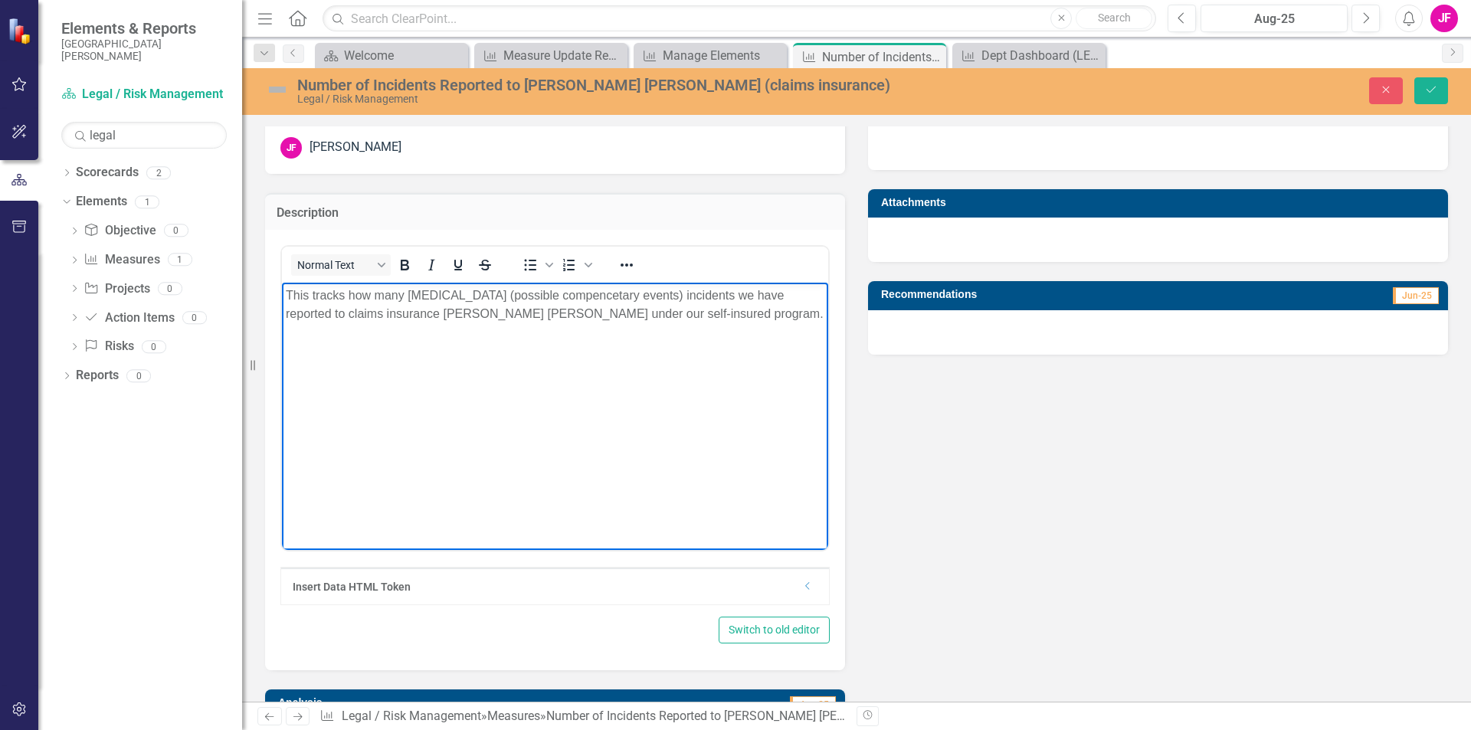
click at [527, 297] on p "This tracks how many [MEDICAL_DATA] (possible compencetary events) incidents we…" at bounding box center [555, 305] width 539 height 37
click at [631, 318] on p "This tracks how many [MEDICAL_DATA] (possible compensatory events) incidents we…" at bounding box center [555, 305] width 539 height 37
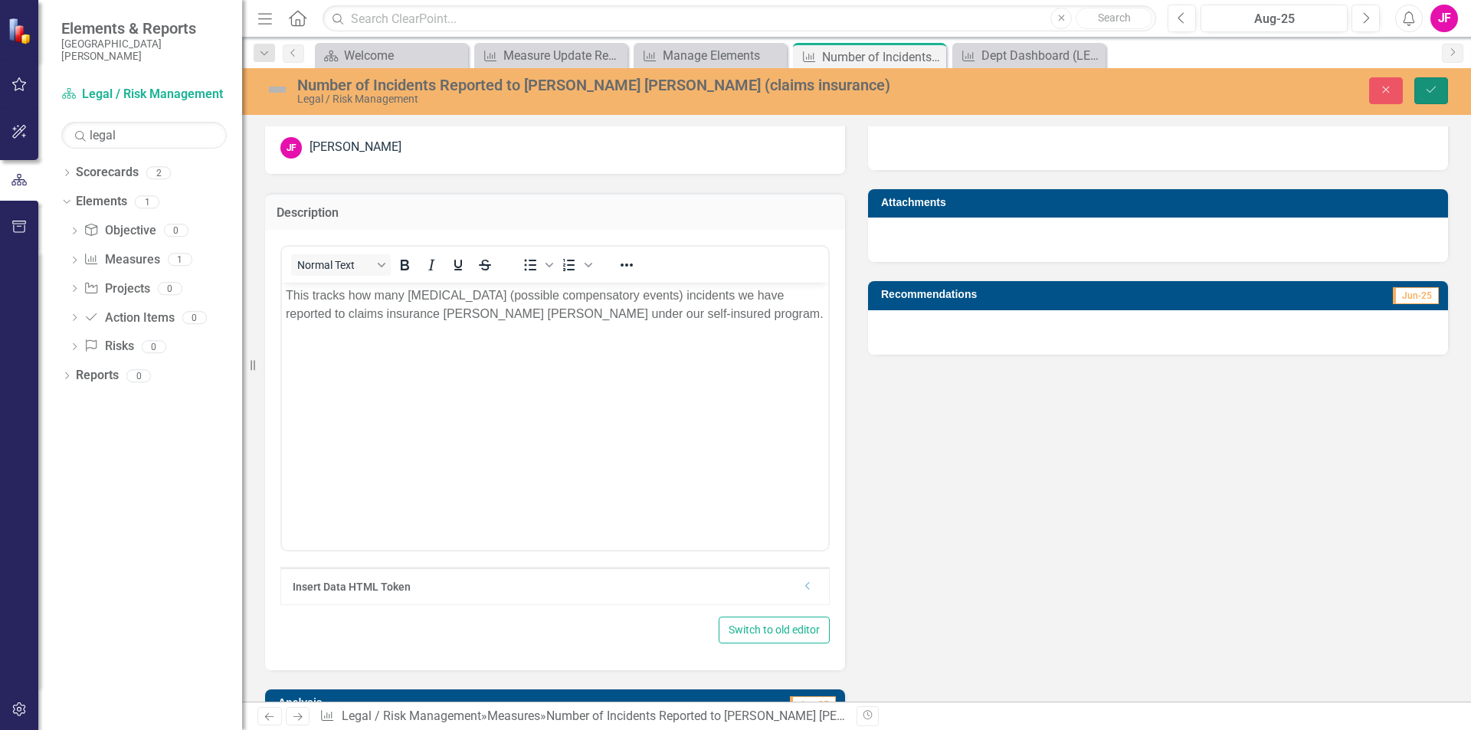
click at [1438, 90] on button "Save" at bounding box center [1431, 90] width 34 height 27
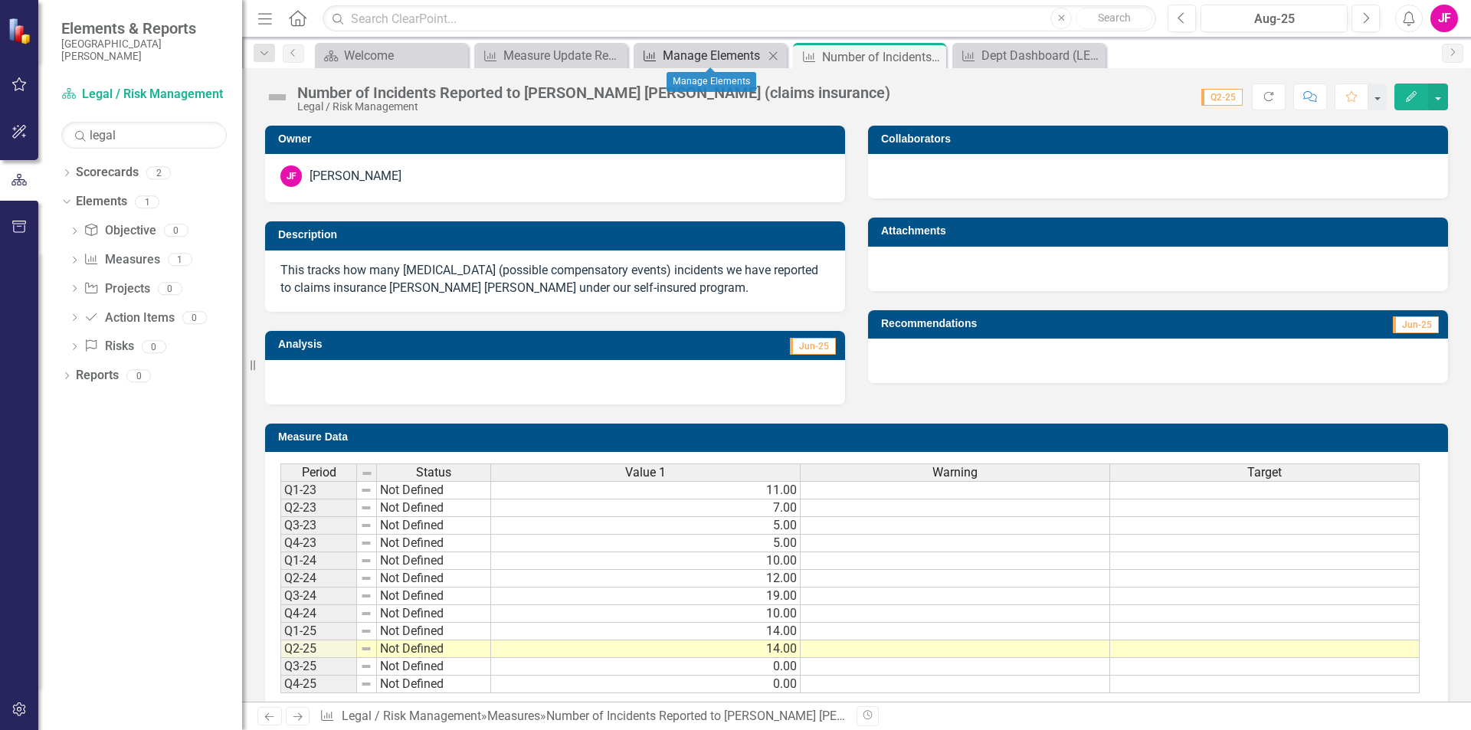
click at [746, 56] on div "Manage Elements" at bounding box center [713, 55] width 101 height 19
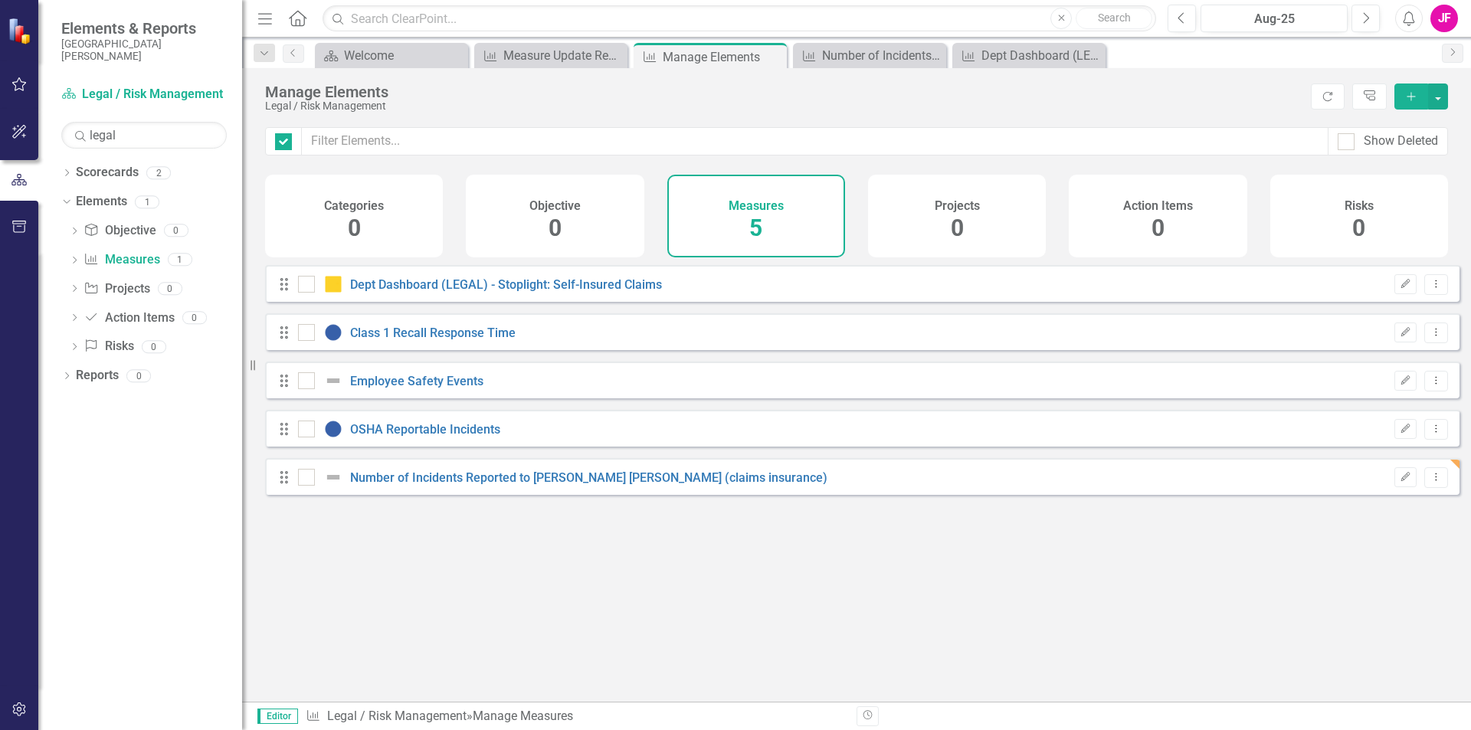
checkbox input "false"
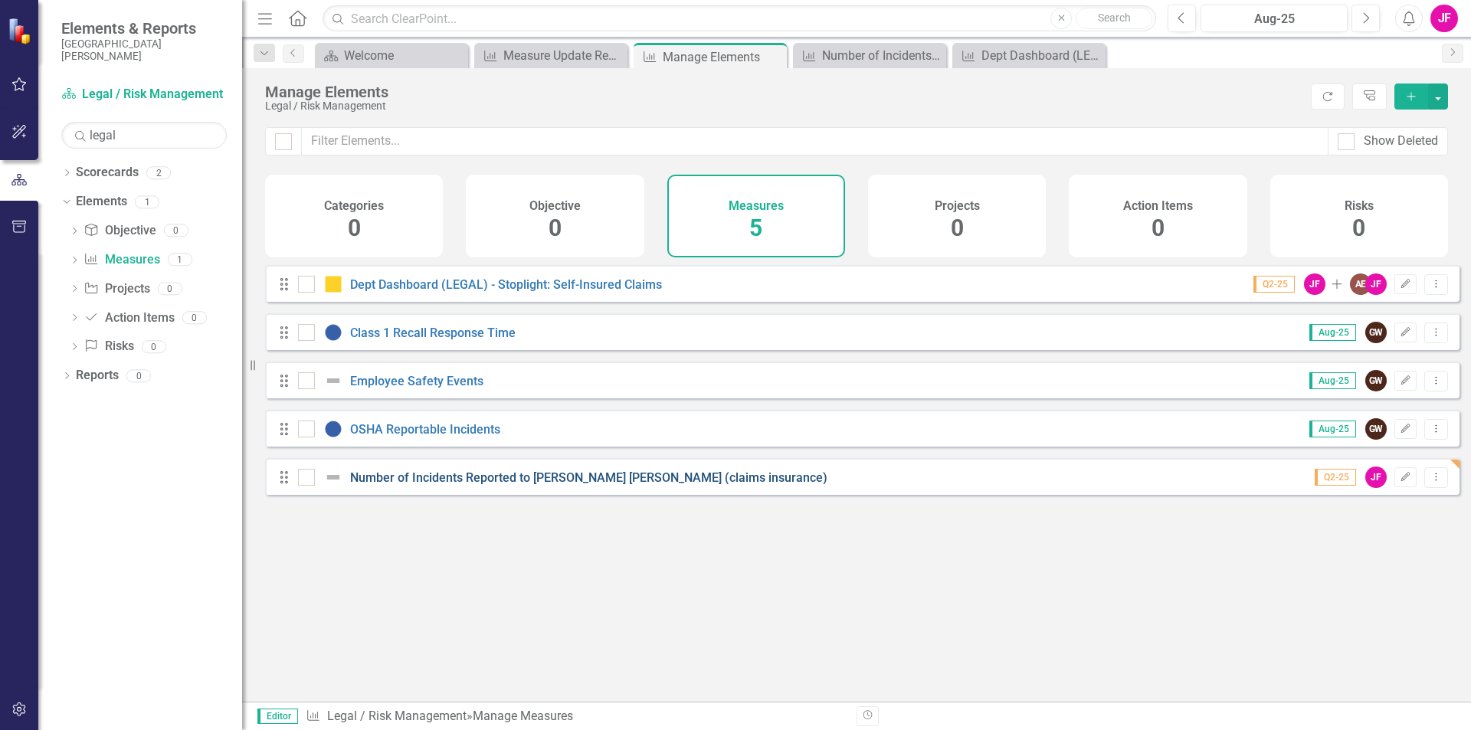
click at [559, 484] on link "Number of Incidents Reported to [PERSON_NAME] [PERSON_NAME] (claims insurance)" at bounding box center [588, 477] width 477 height 15
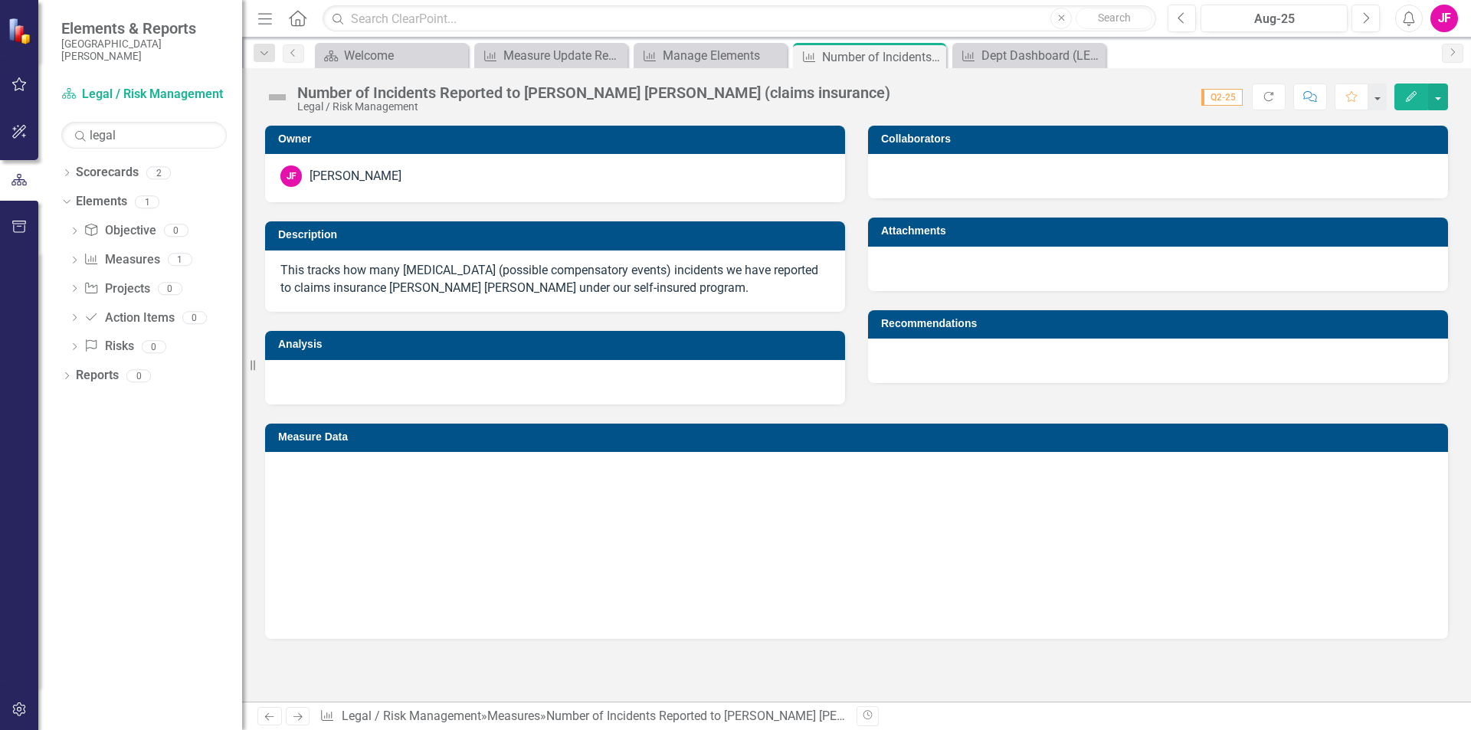
click at [559, 484] on div at bounding box center [856, 540] width 1152 height 153
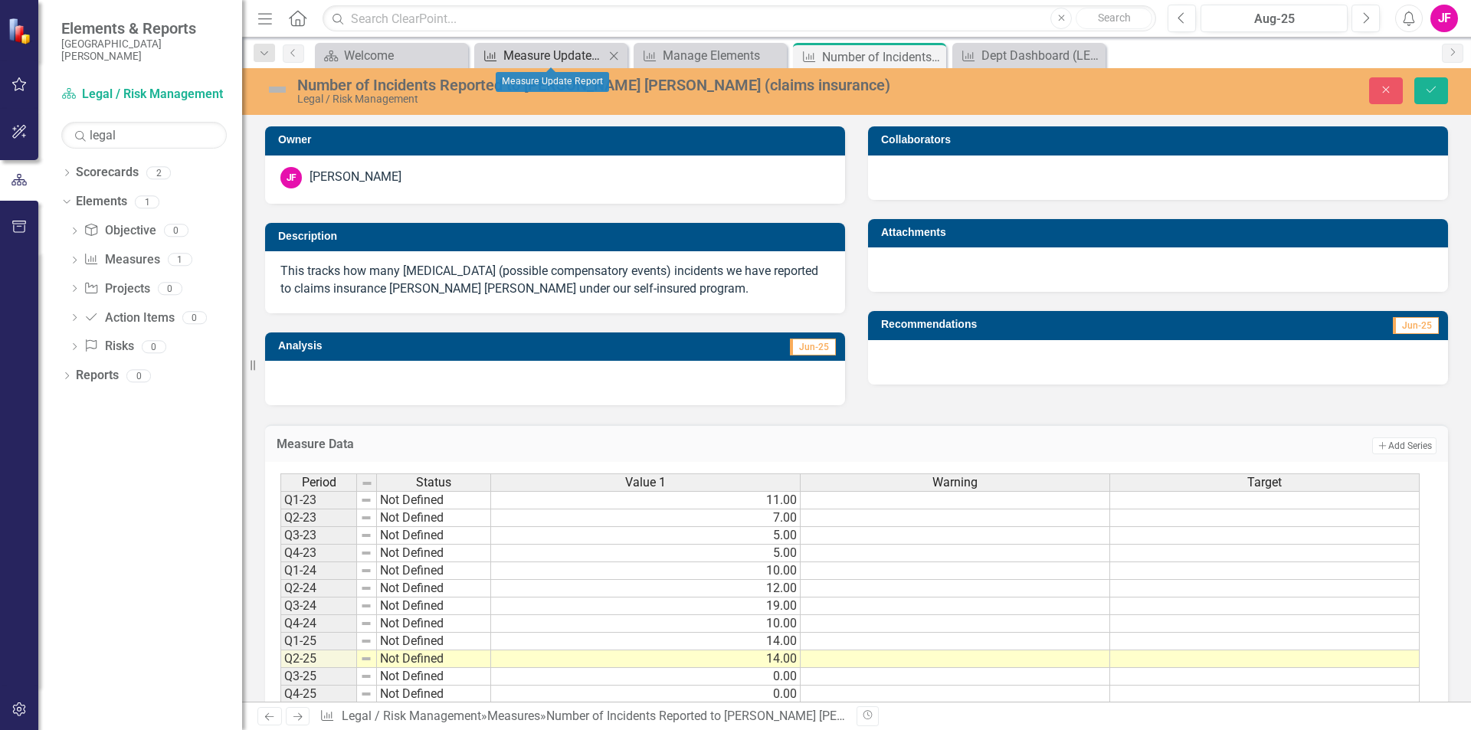
click at [575, 58] on div "Measure Update Report" at bounding box center [553, 55] width 101 height 19
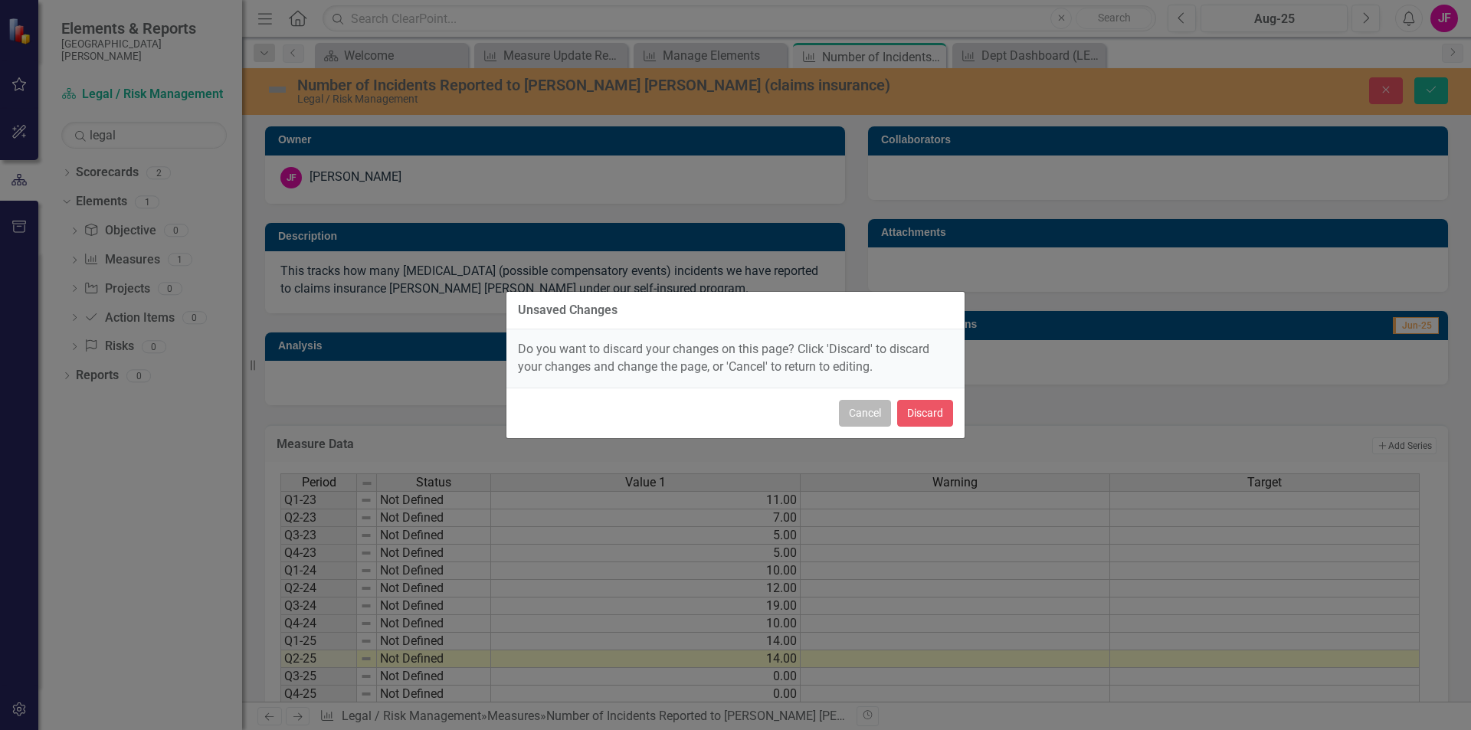
click at [874, 415] on button "Cancel" at bounding box center [865, 413] width 52 height 27
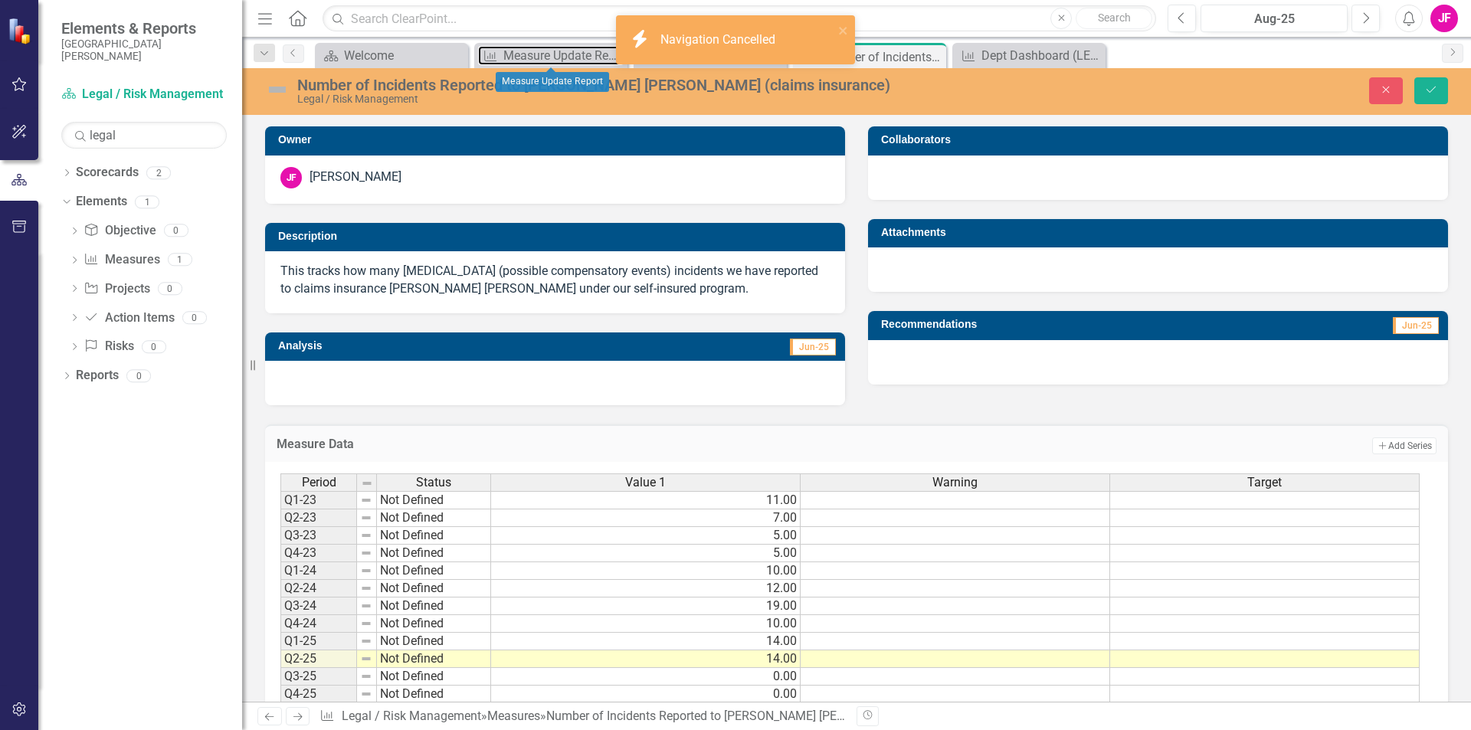
scroll to position [39, 0]
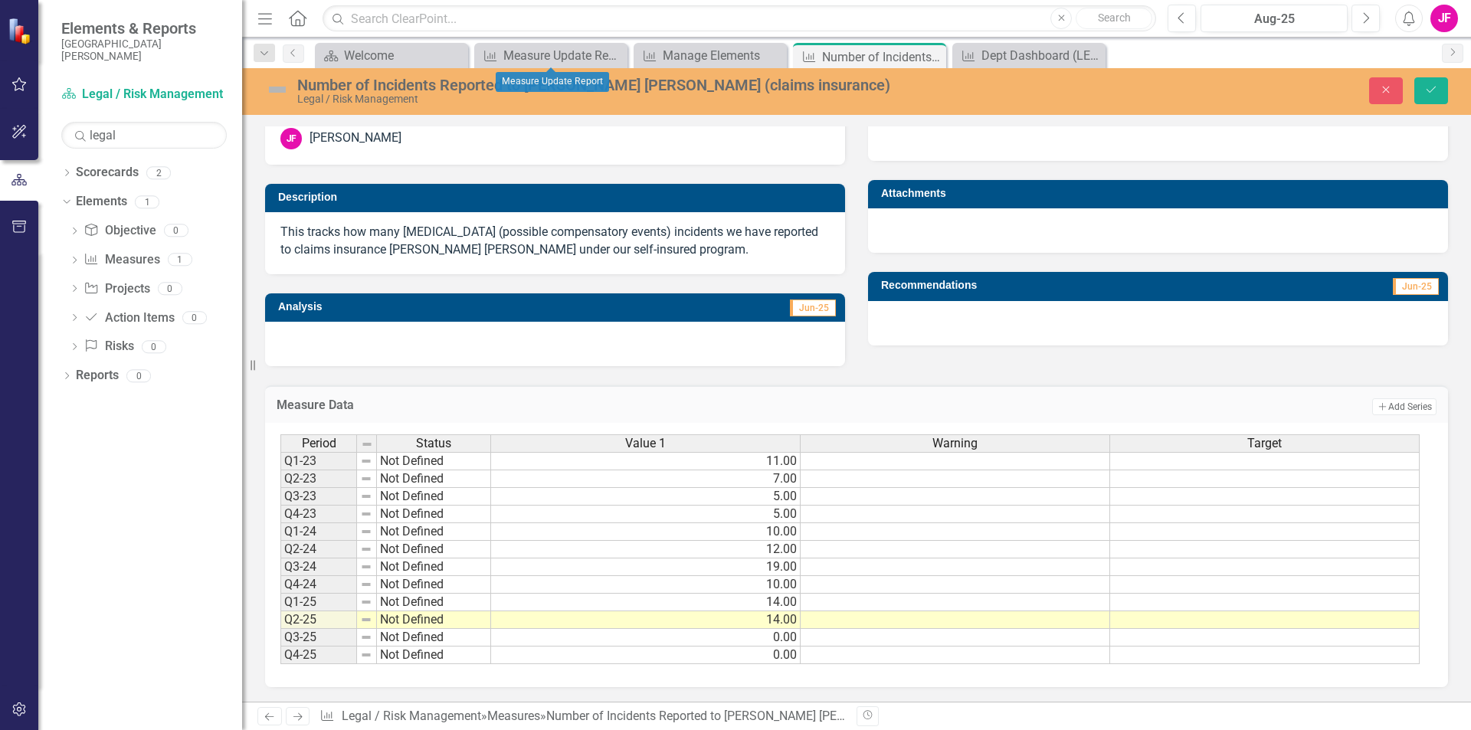
click at [280, 469] on div "Period Status Value 1 Warning Target Q1-23 Not Defined 11.00 Q2-23 Not Defined …" at bounding box center [280, 549] width 0 height 230
click at [920, 470] on div at bounding box center [955, 471] width 310 height 2
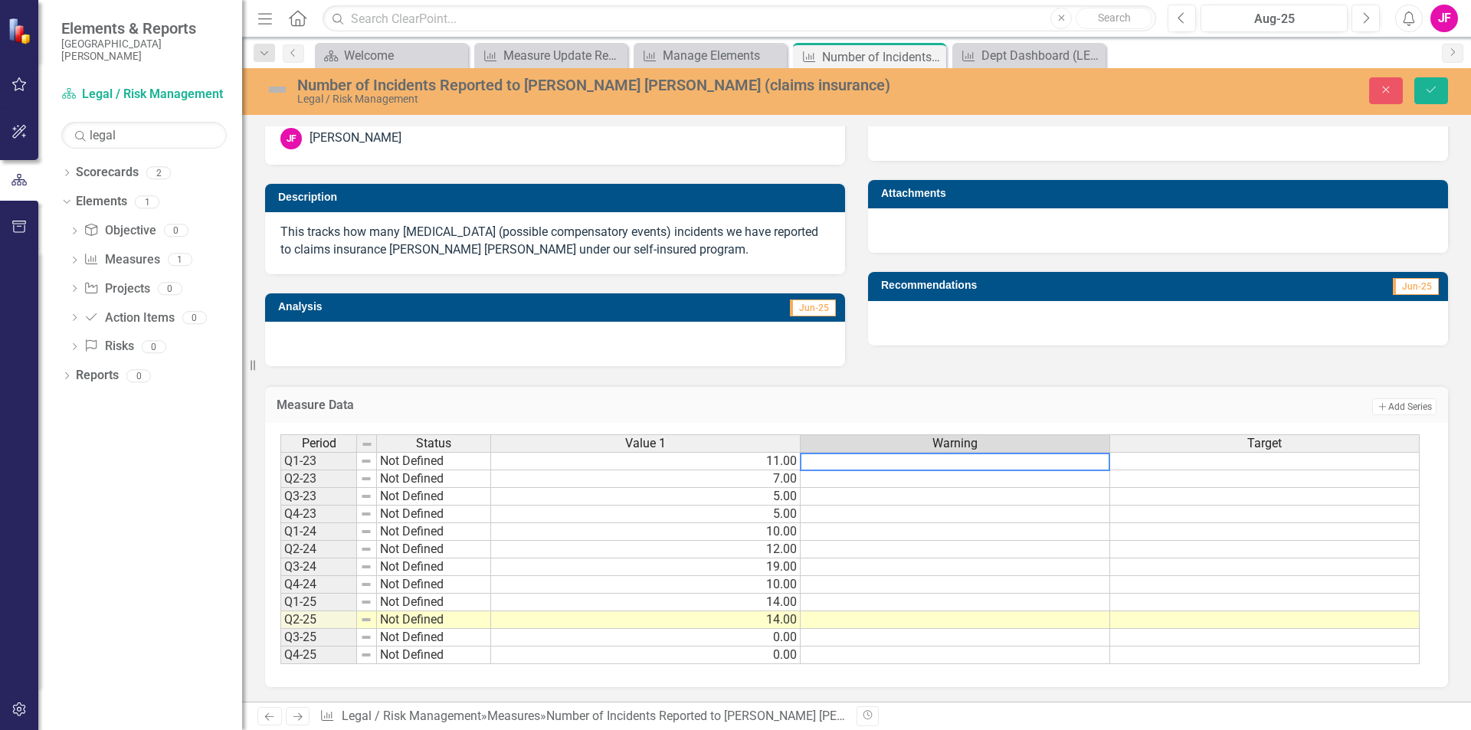
scroll to position [0, 0]
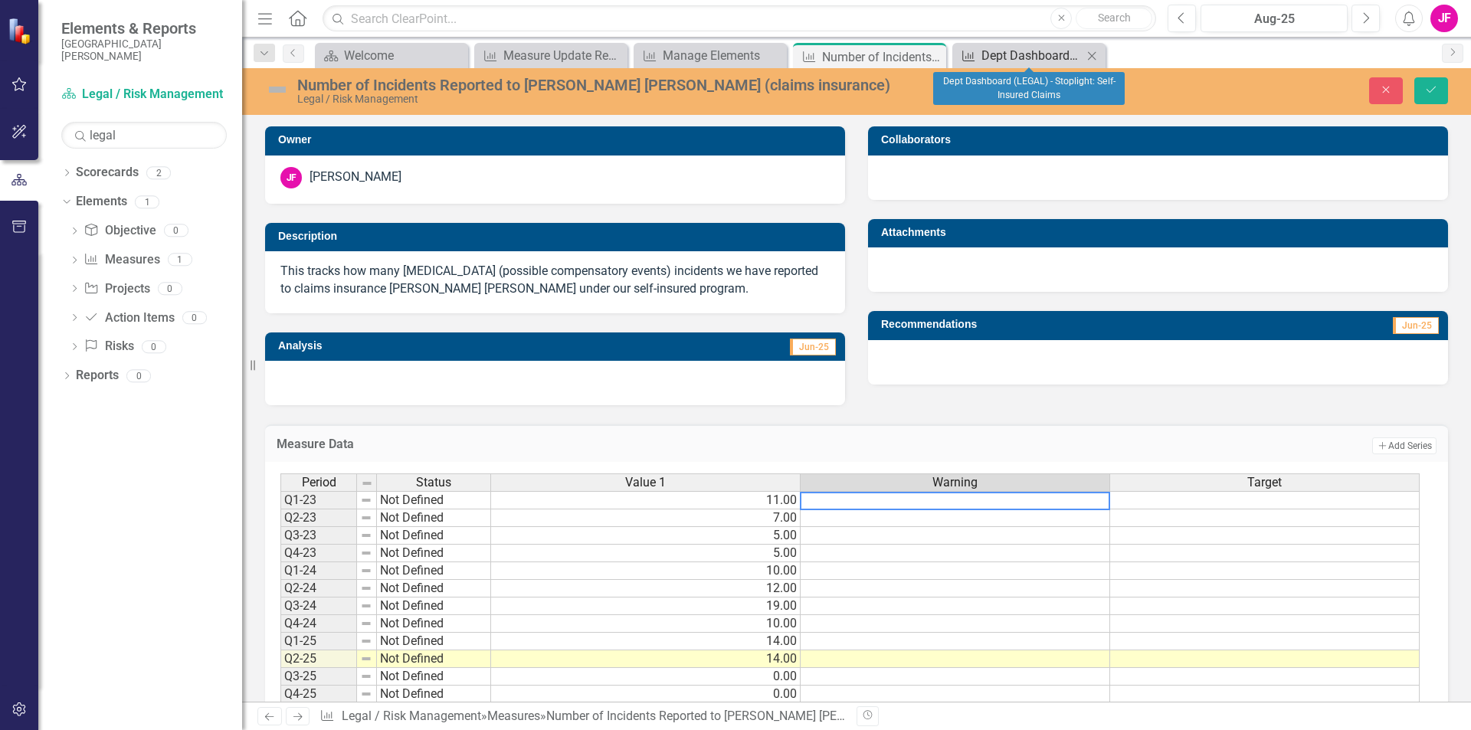
click at [1026, 54] on div "Dept Dashboard (LEGAL) - Stoplight: Self-Insured Claims" at bounding box center [1032, 55] width 101 height 19
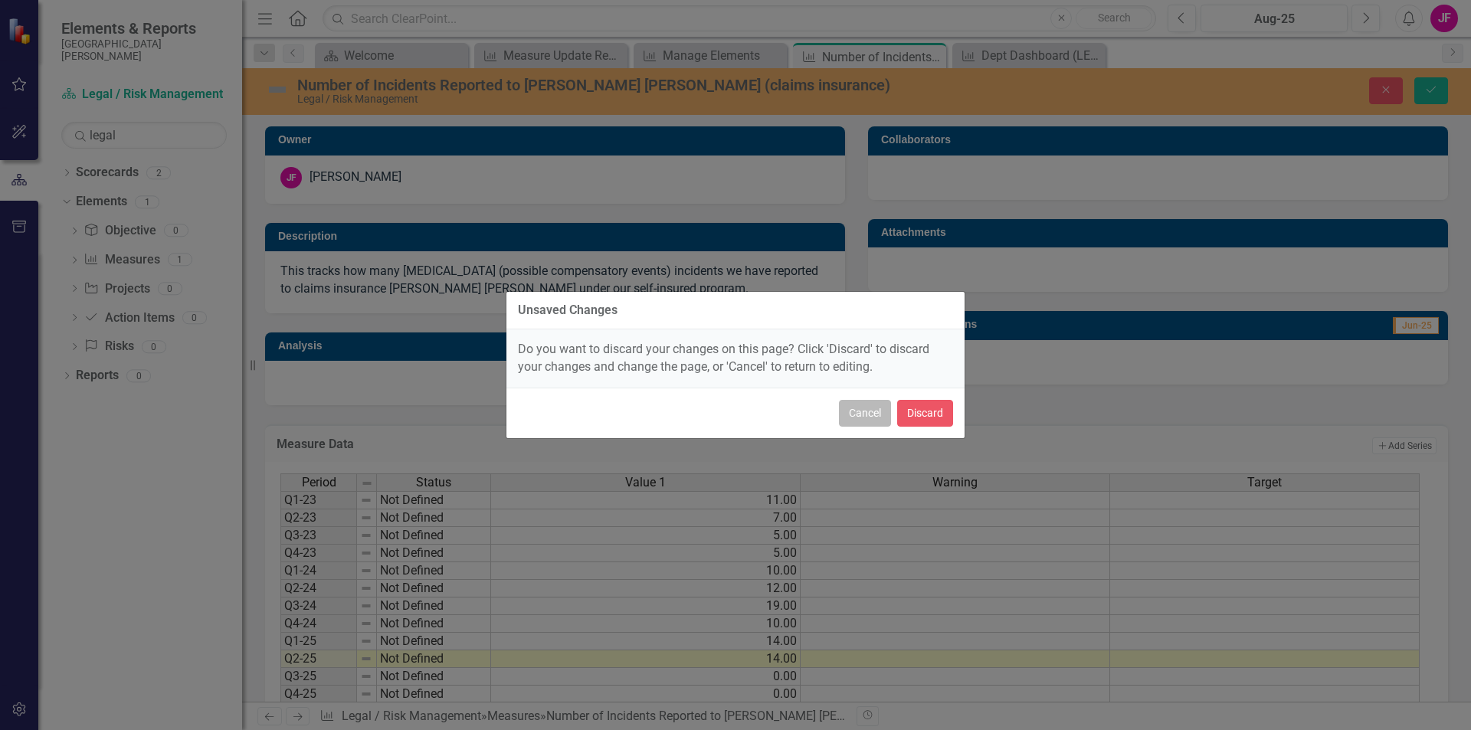
click at [865, 416] on button "Cancel" at bounding box center [865, 413] width 52 height 27
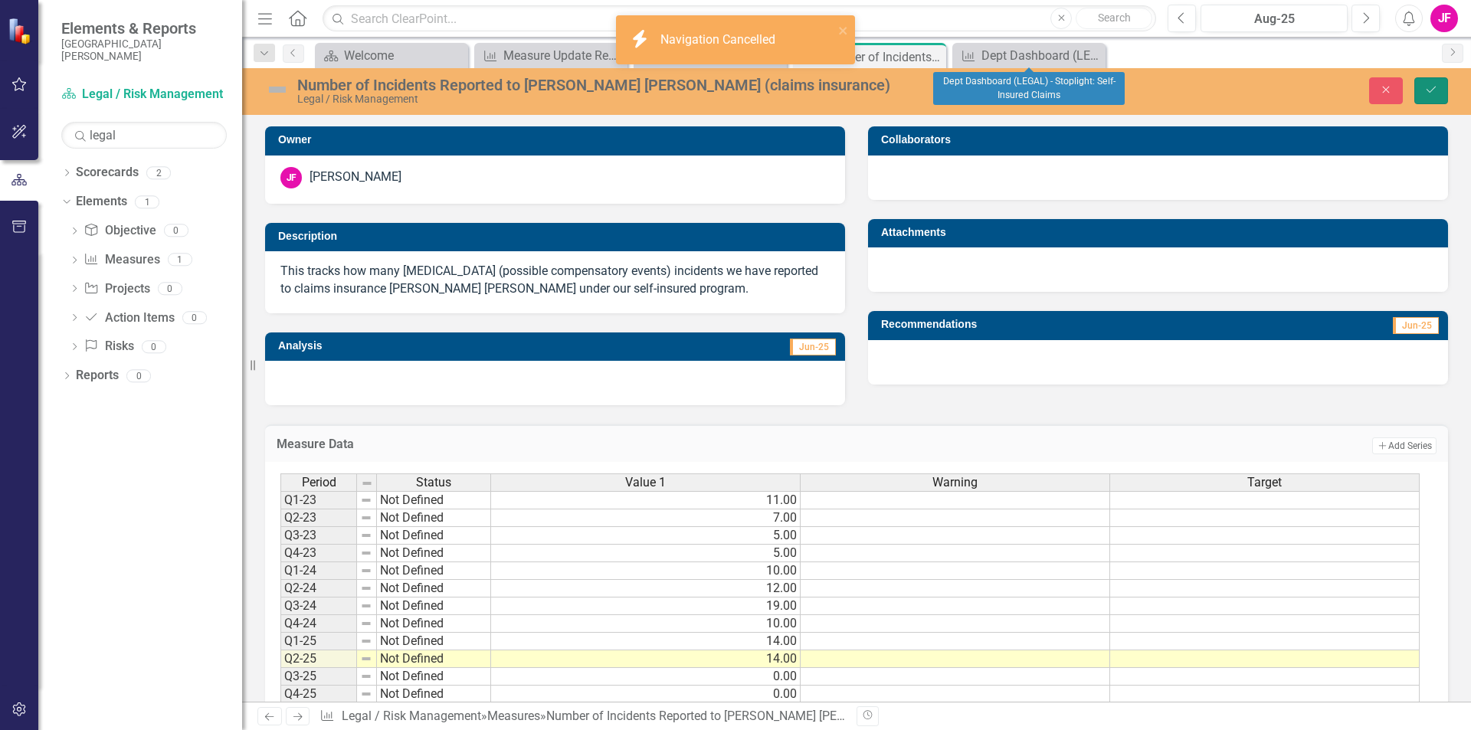
click at [1430, 90] on icon "Save" at bounding box center [1431, 89] width 14 height 11
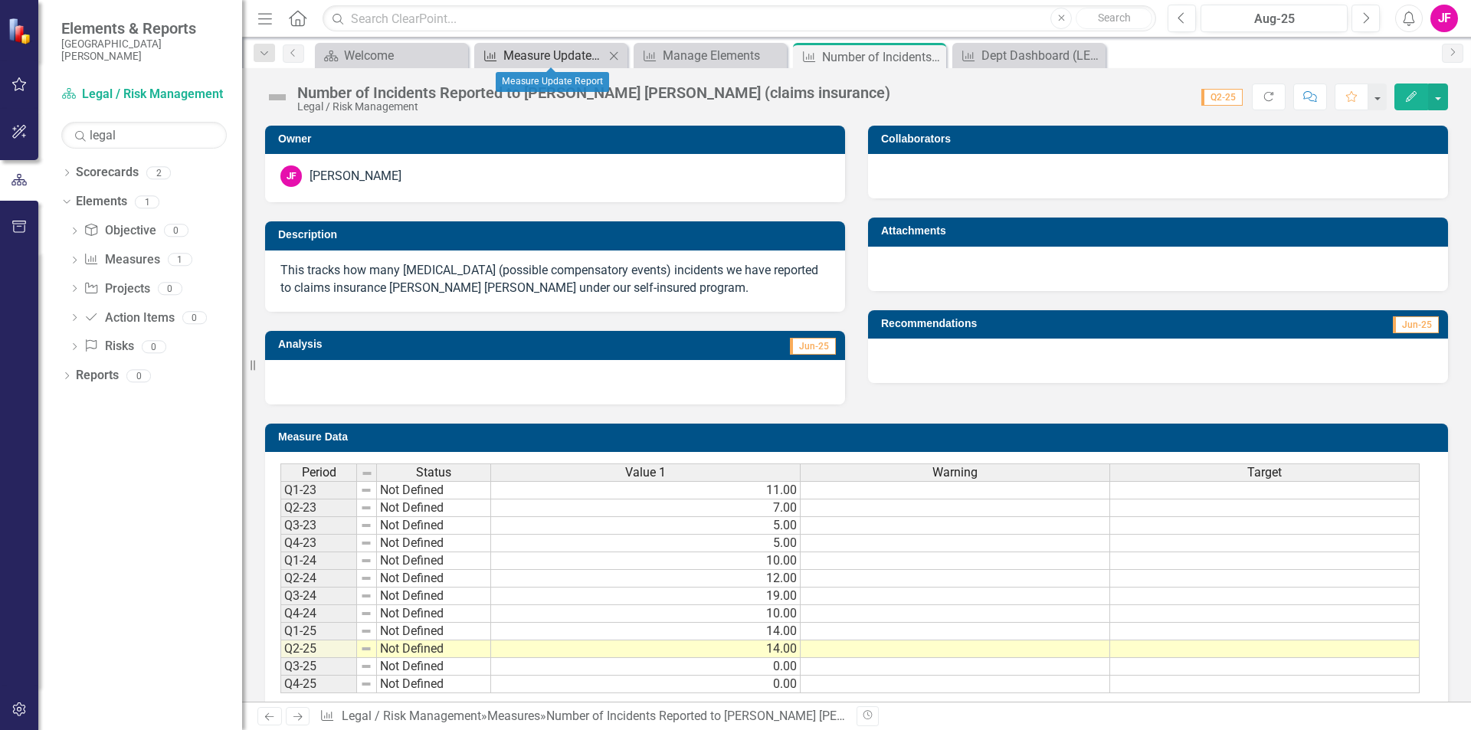
click at [552, 61] on div "Measure Update Report" at bounding box center [553, 55] width 101 height 19
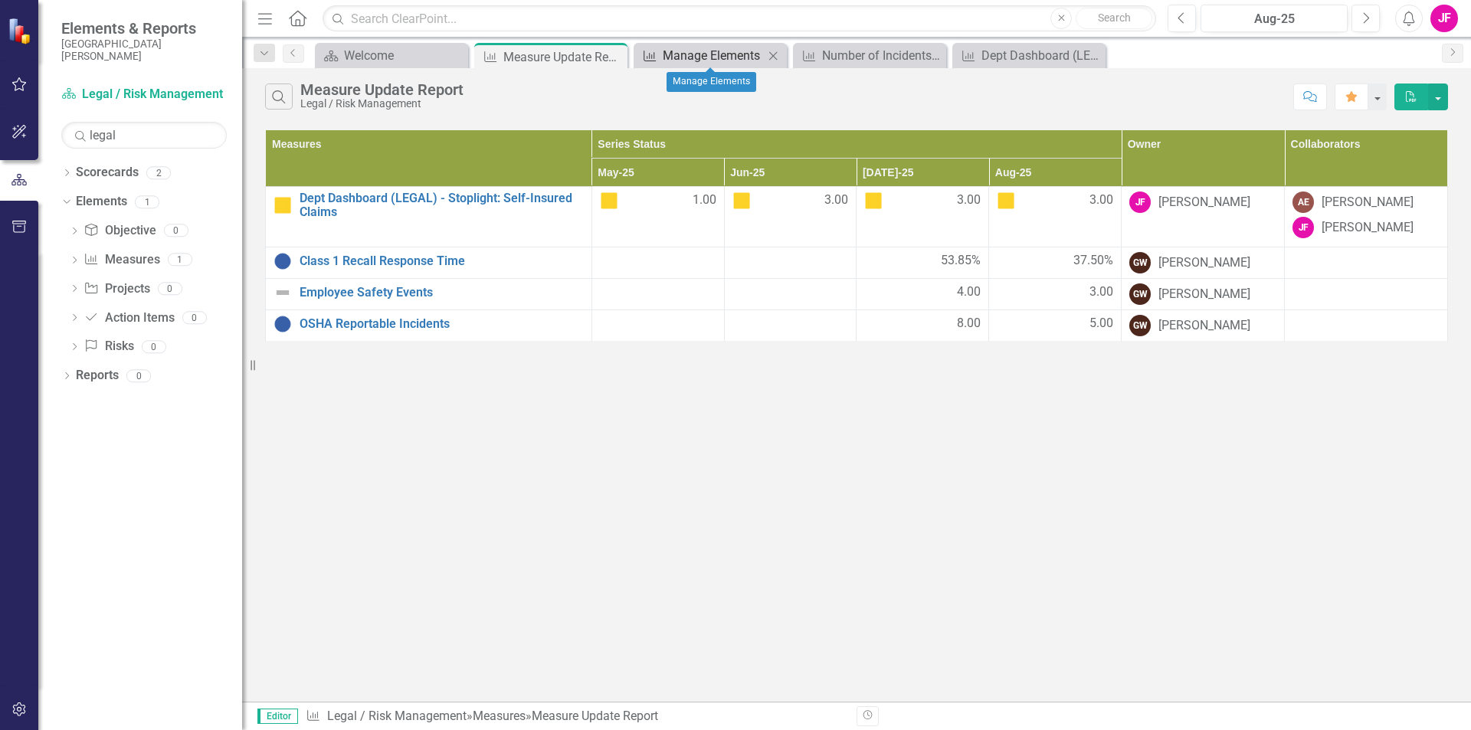
click at [700, 61] on div "Manage Elements" at bounding box center [713, 55] width 101 height 19
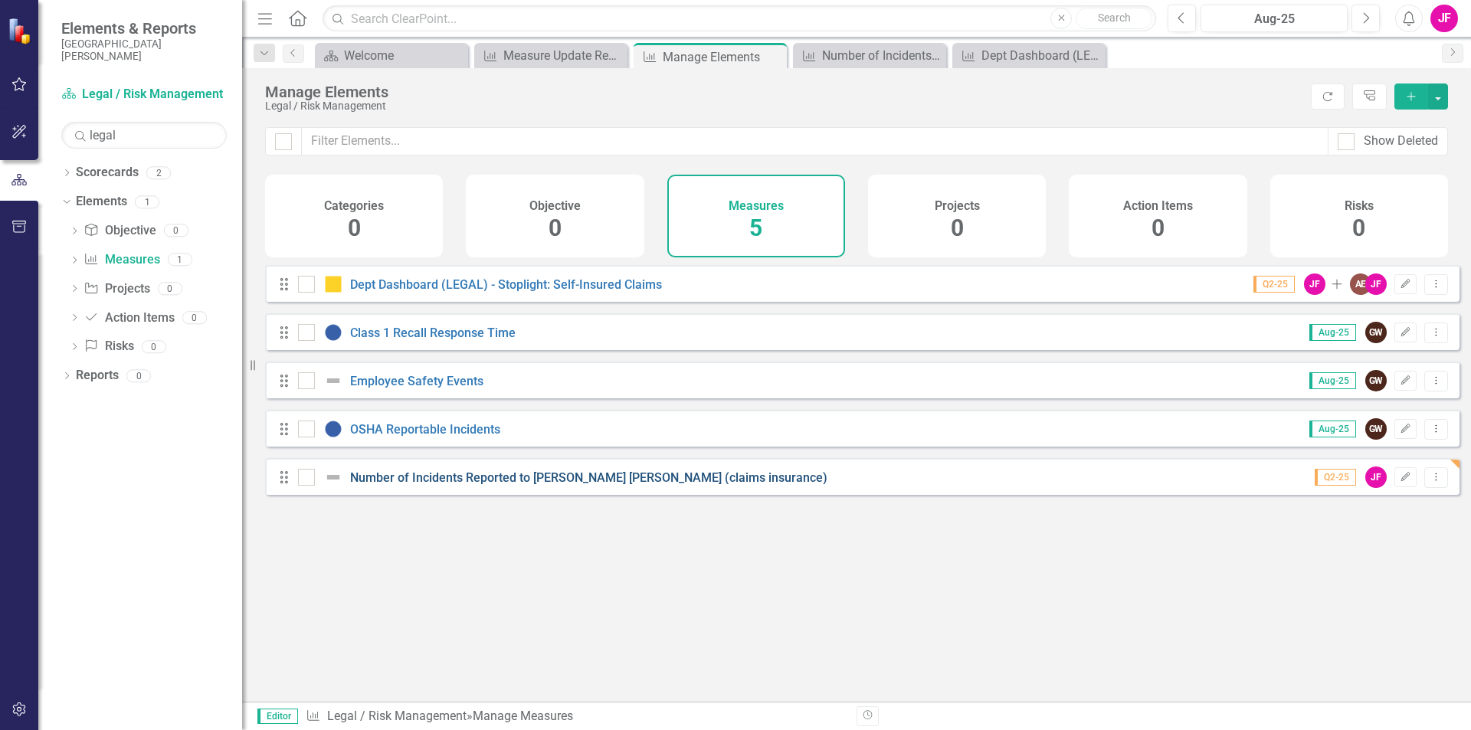
click at [579, 485] on link "Number of Incidents Reported to [PERSON_NAME] [PERSON_NAME] (claims insurance)" at bounding box center [588, 477] width 477 height 15
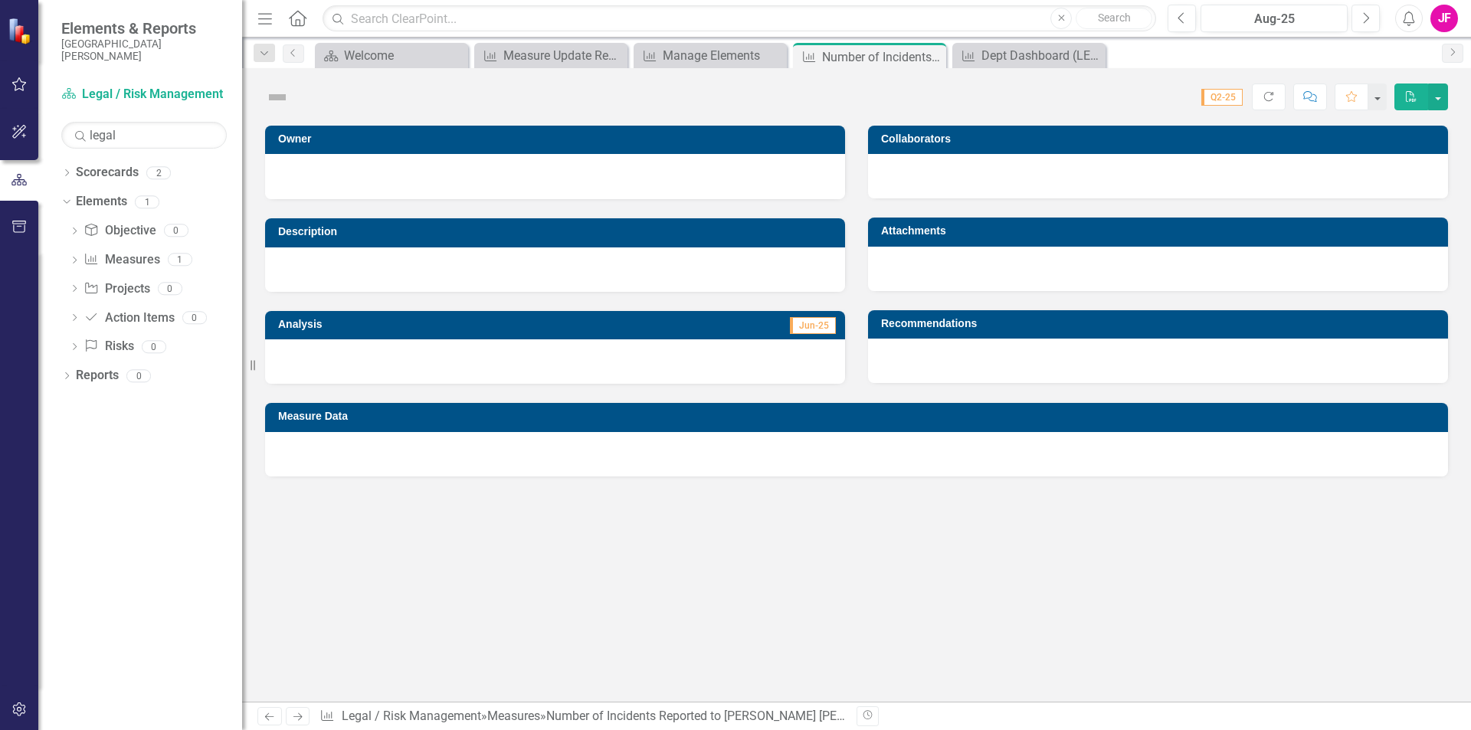
click at [579, 493] on div "Owner Description Analysis Jun-25 Collaborators Attachments Recommendations Mea…" at bounding box center [856, 414] width 1229 height 576
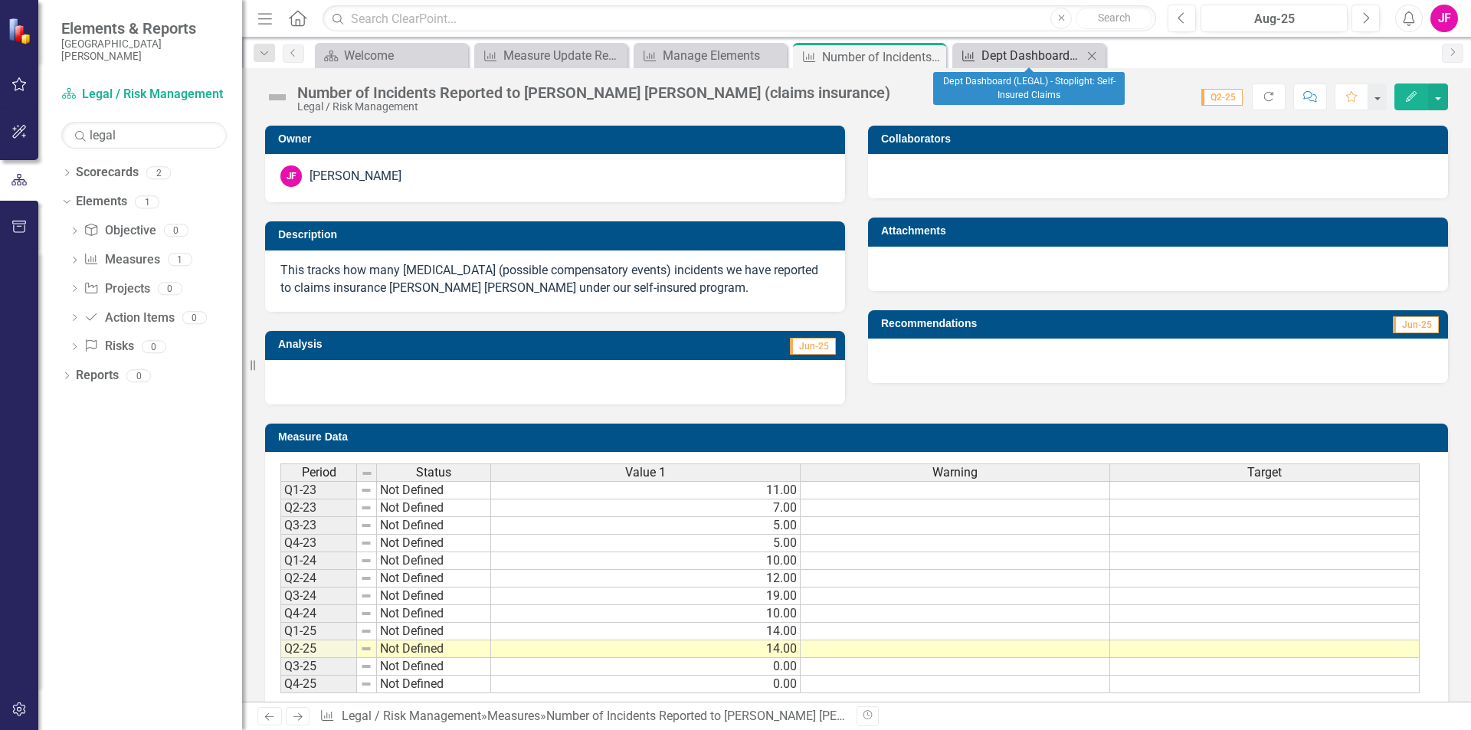
click at [1005, 54] on div "Dept Dashboard (LEGAL) - Stoplight: Self-Insured Claims" at bounding box center [1032, 55] width 101 height 19
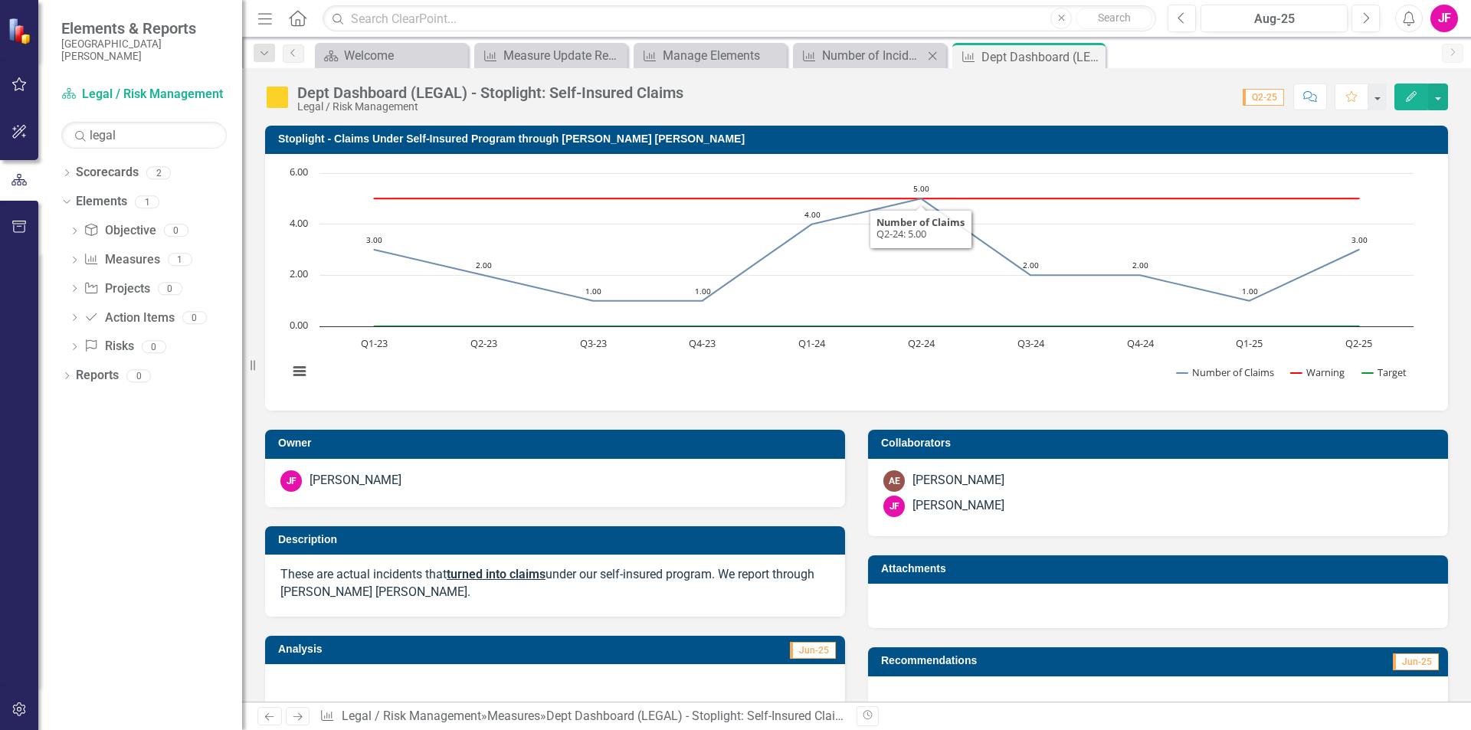
click at [896, 65] on div "Measure Number of Incidents Reported to [PERSON_NAME] [PERSON_NAME] (claims ins…" at bounding box center [869, 55] width 153 height 25
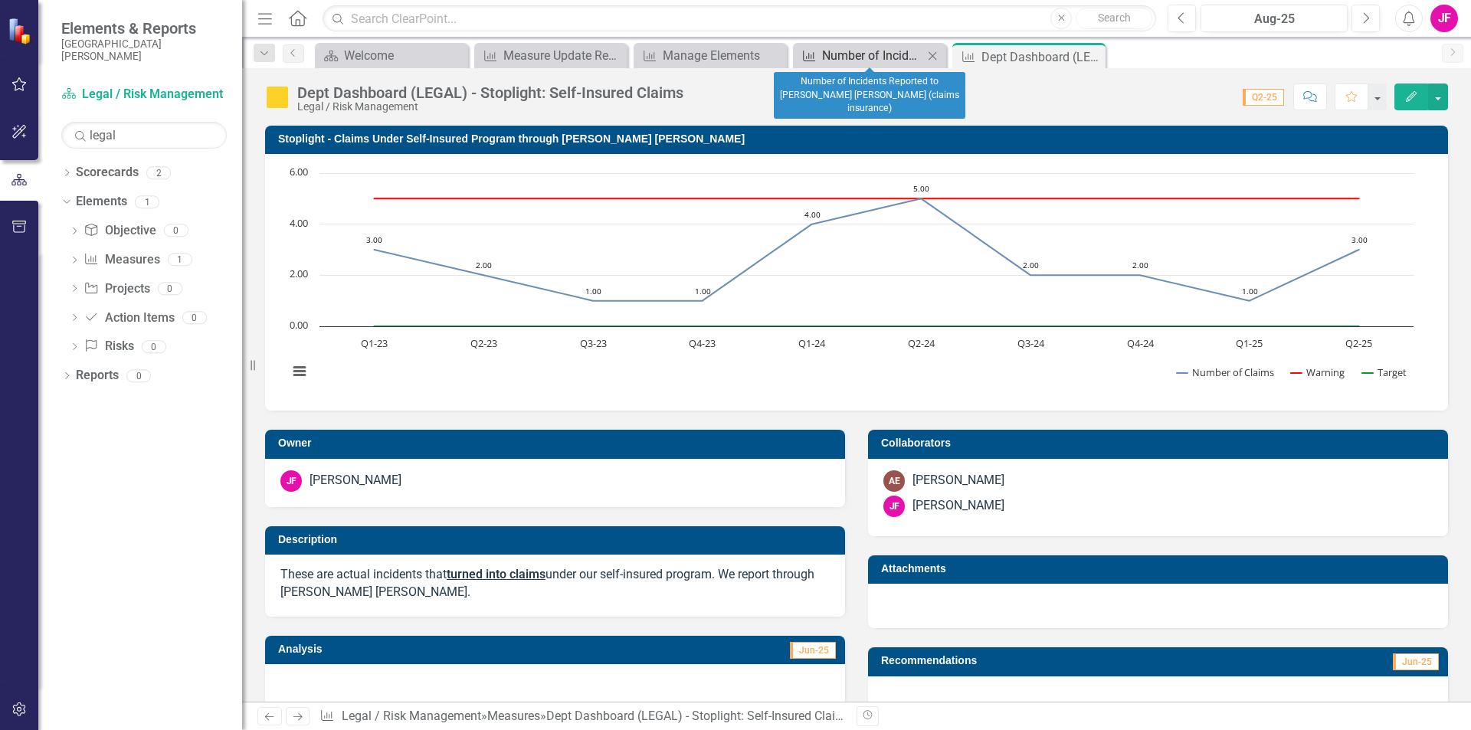
click at [890, 61] on div "Number of Incidents Reported to [PERSON_NAME] [PERSON_NAME] (claims insurance)" at bounding box center [872, 55] width 101 height 19
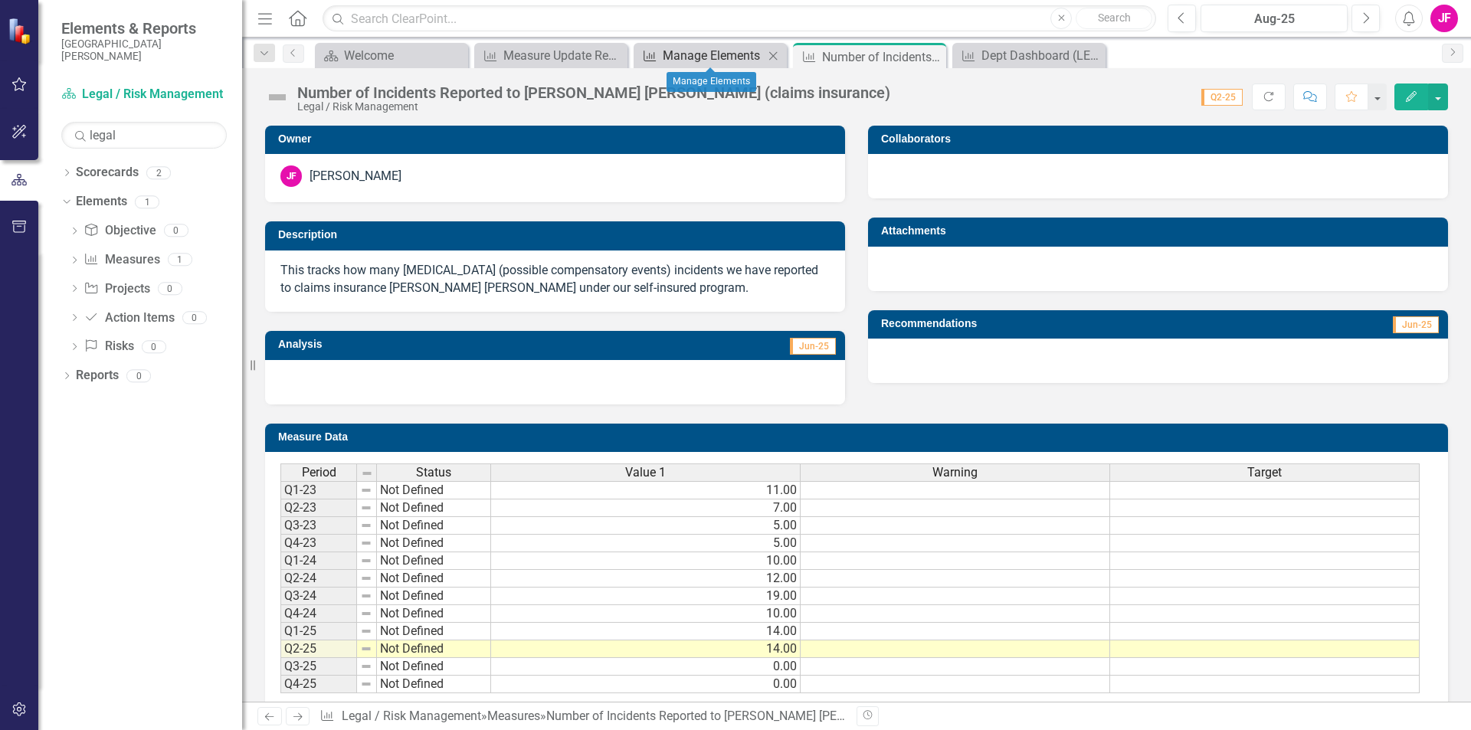
click at [736, 61] on div "Manage Elements" at bounding box center [713, 55] width 101 height 19
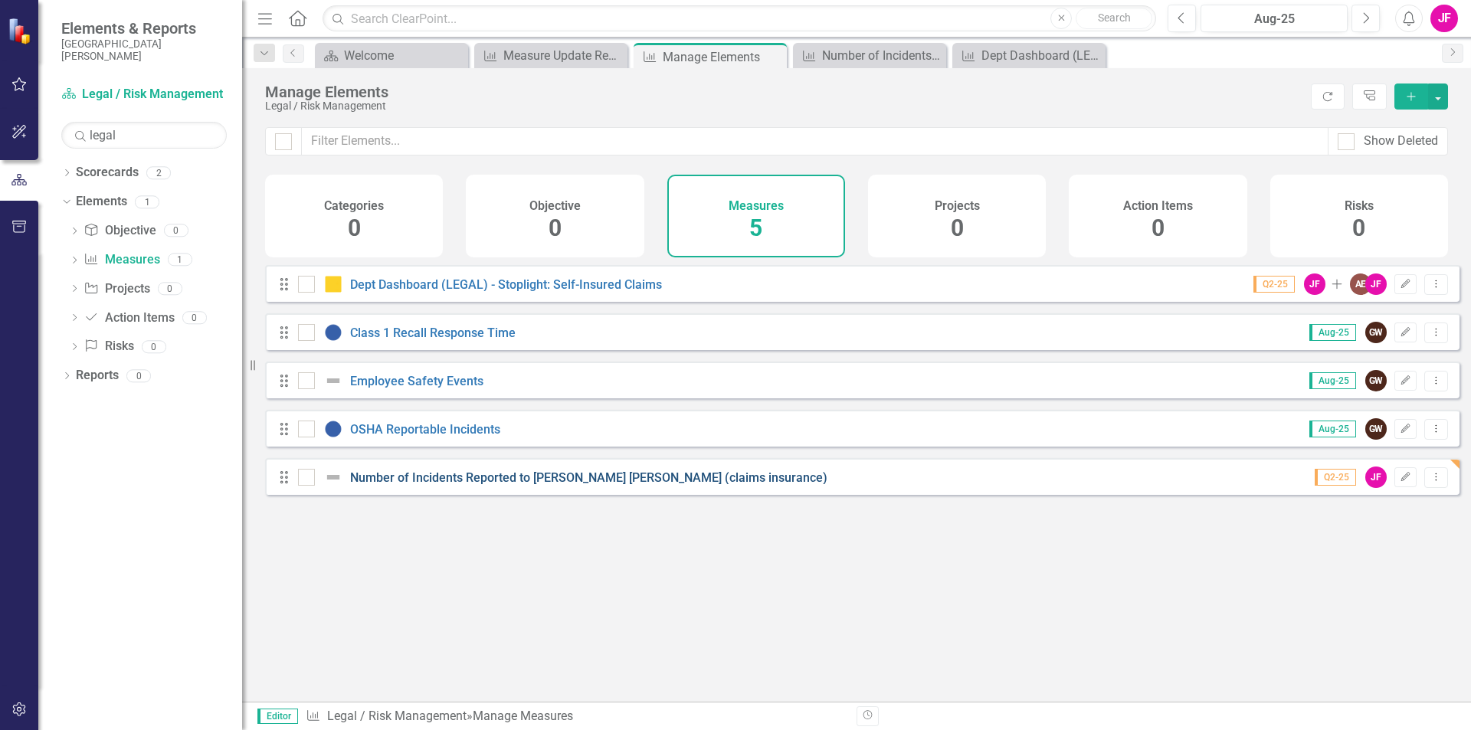
click at [464, 485] on link "Number of Incidents Reported to [PERSON_NAME] [PERSON_NAME] (claims insurance)" at bounding box center [588, 477] width 477 height 15
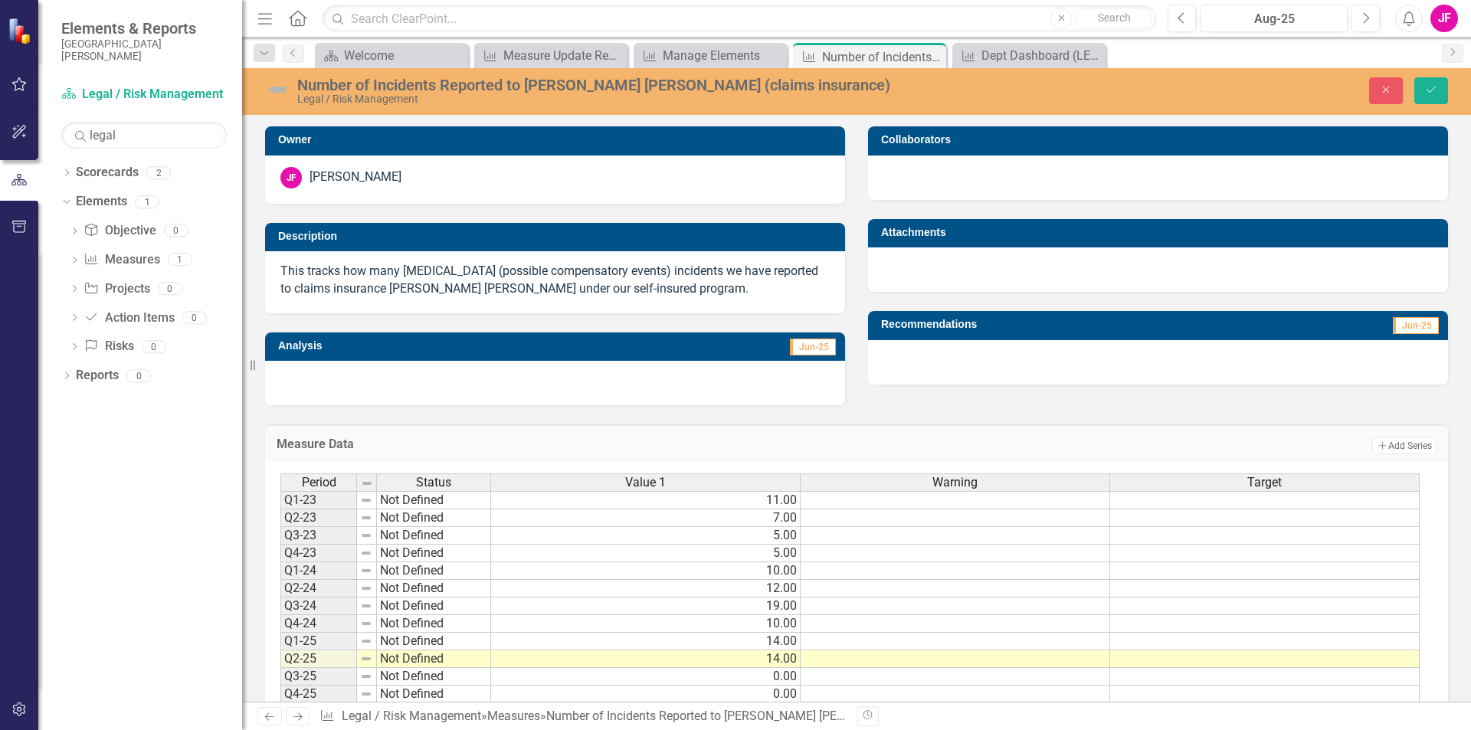
scroll to position [39, 0]
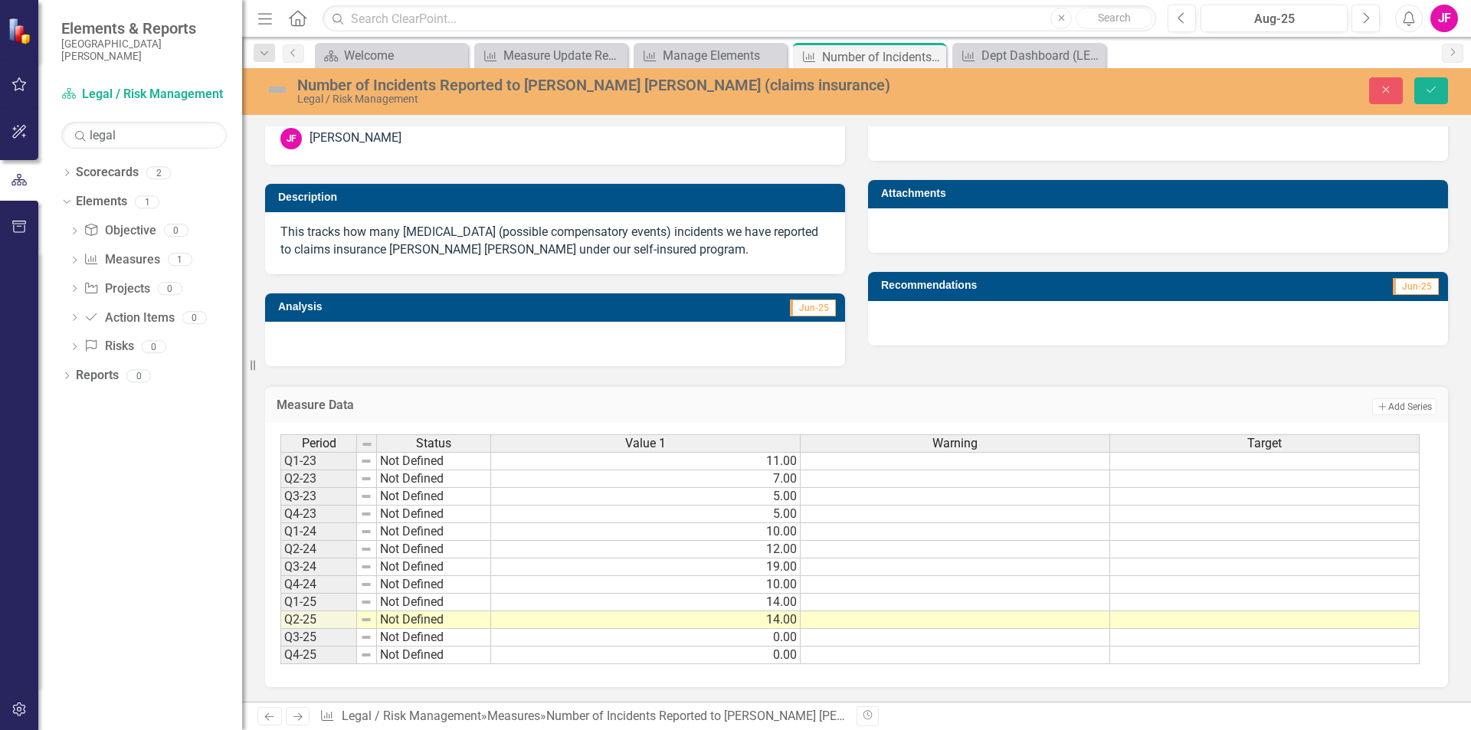
click at [339, 407] on h3 "Measure Data" at bounding box center [593, 405] width 632 height 14
click at [111, 193] on link "Elements" at bounding box center [101, 202] width 51 height 18
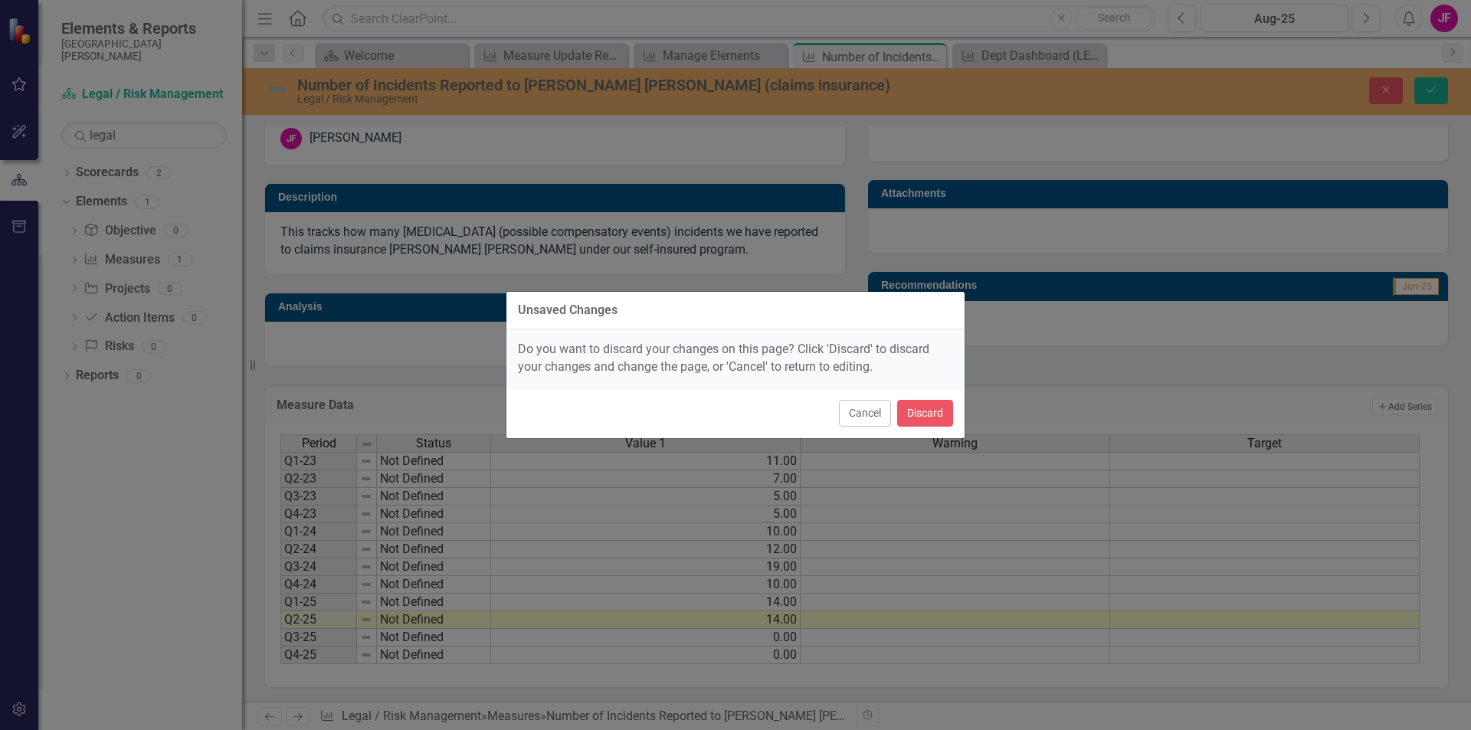
click at [861, 410] on button "Cancel" at bounding box center [865, 413] width 52 height 27
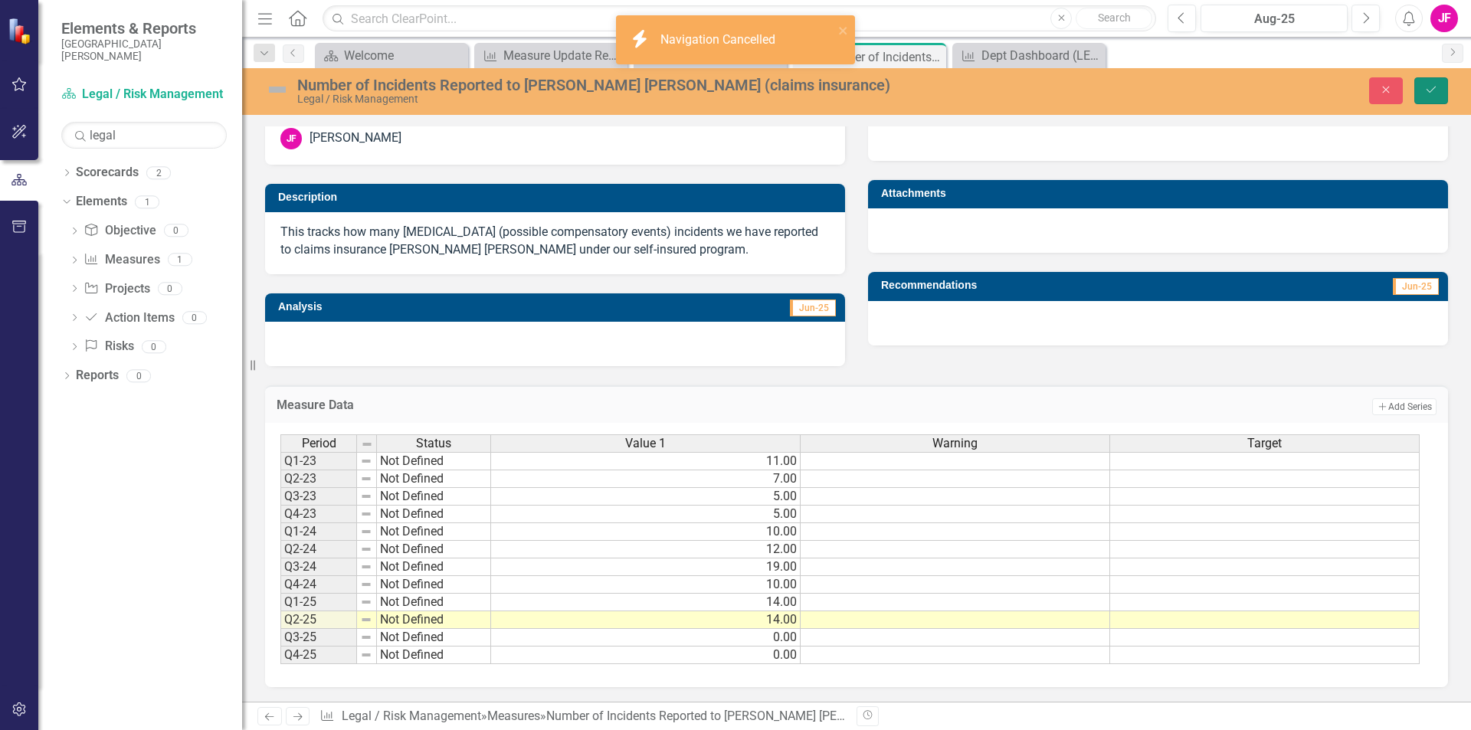
click at [1439, 90] on button "Save" at bounding box center [1431, 90] width 34 height 27
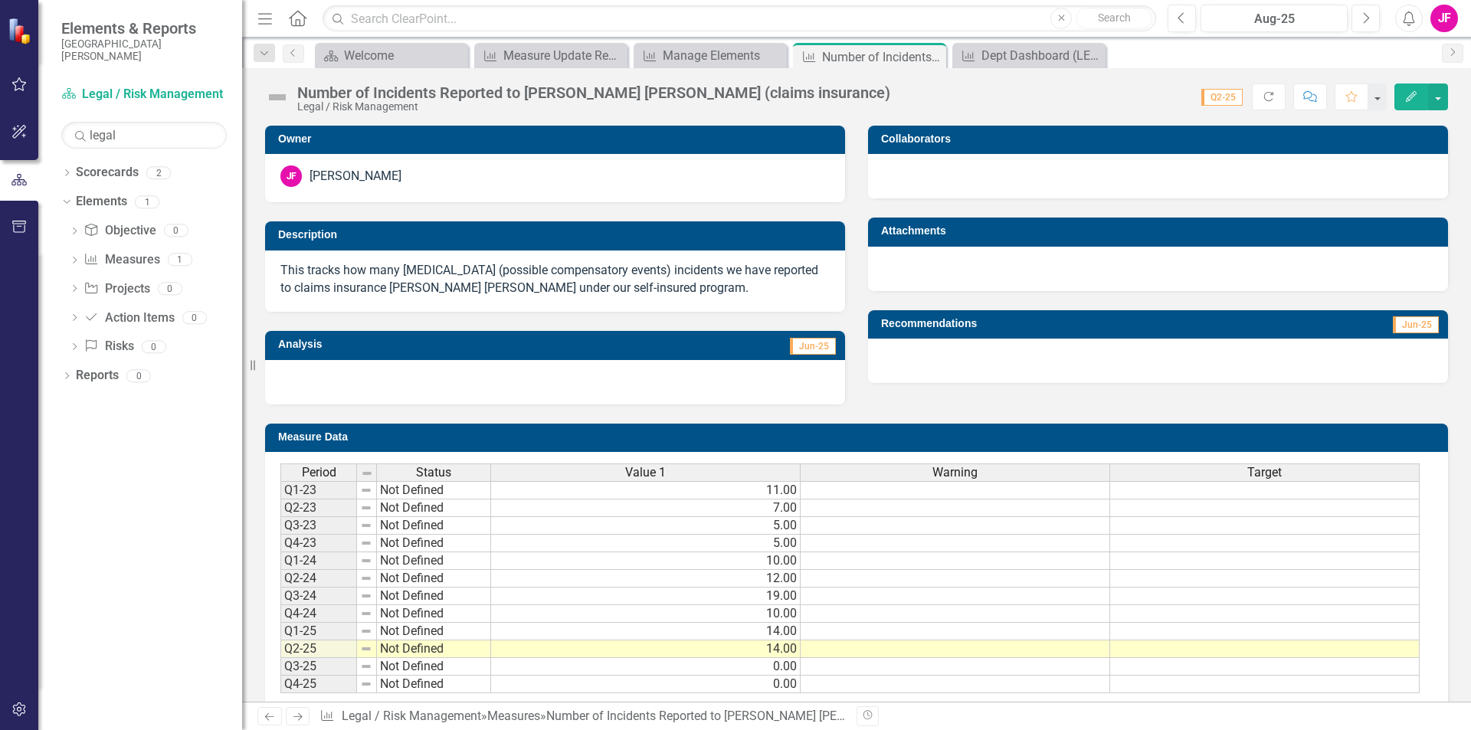
click at [351, 283] on p "This tracks how many [MEDICAL_DATA] (possible compensatory events) incidents we…" at bounding box center [554, 279] width 549 height 35
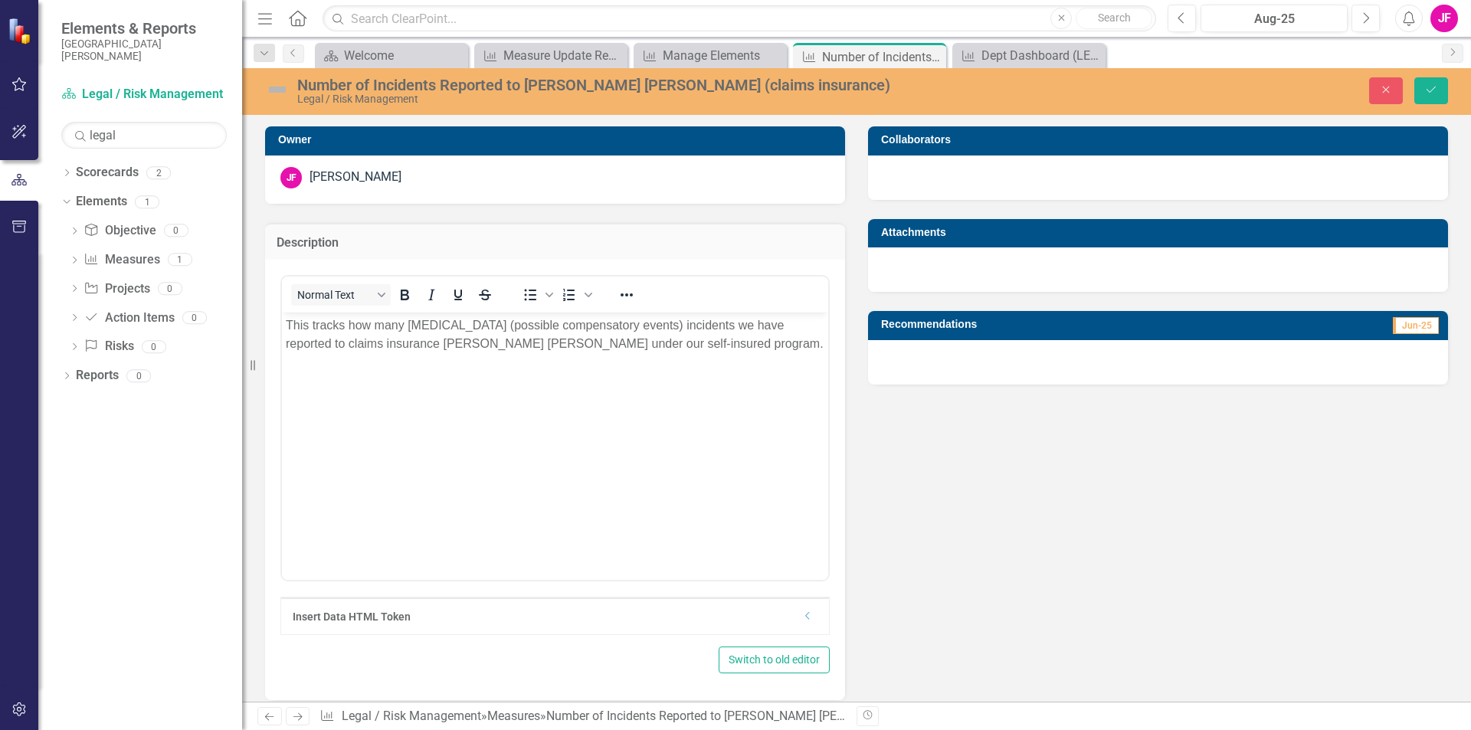
scroll to position [0, 0]
click at [432, 328] on p "This tracks how many [MEDICAL_DATA] (possible compensatory events) incidents we…" at bounding box center [555, 334] width 539 height 37
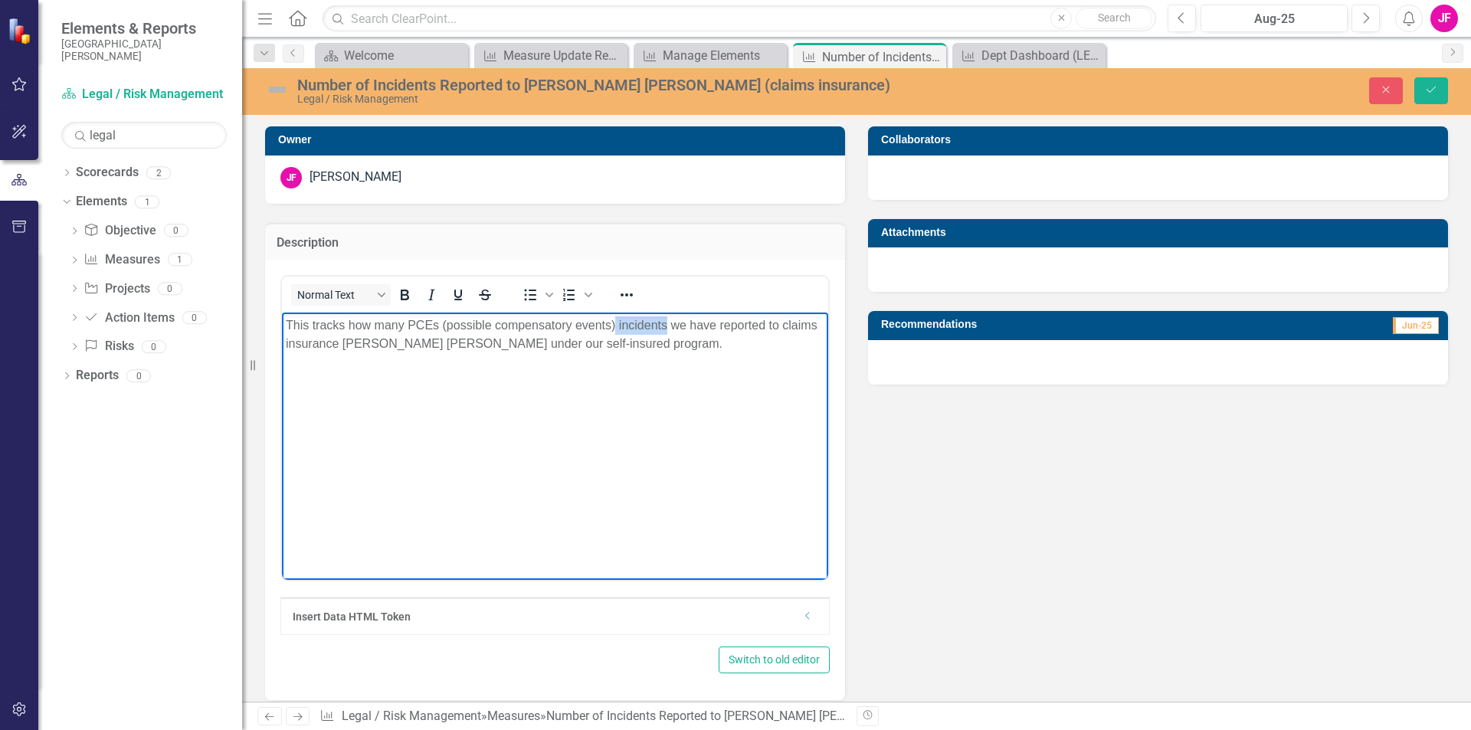
drag, startPoint x: 616, startPoint y: 323, endPoint x: 668, endPoint y: 324, distance: 52.1
click at [668, 324] on p "This tracks how many PCEs (possible compensatory events) incidents we have repo…" at bounding box center [555, 334] width 539 height 37
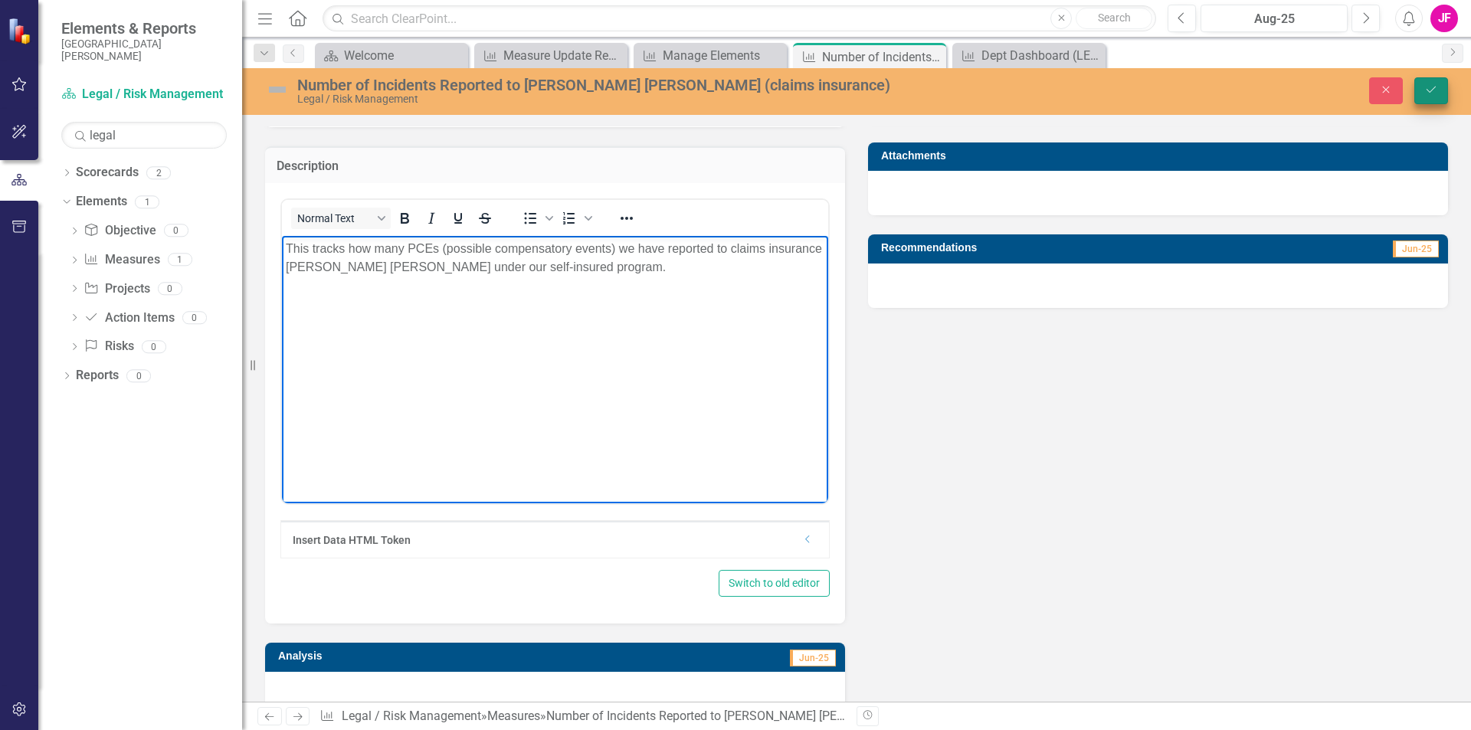
click at [1428, 85] on icon "Save" at bounding box center [1431, 89] width 14 height 11
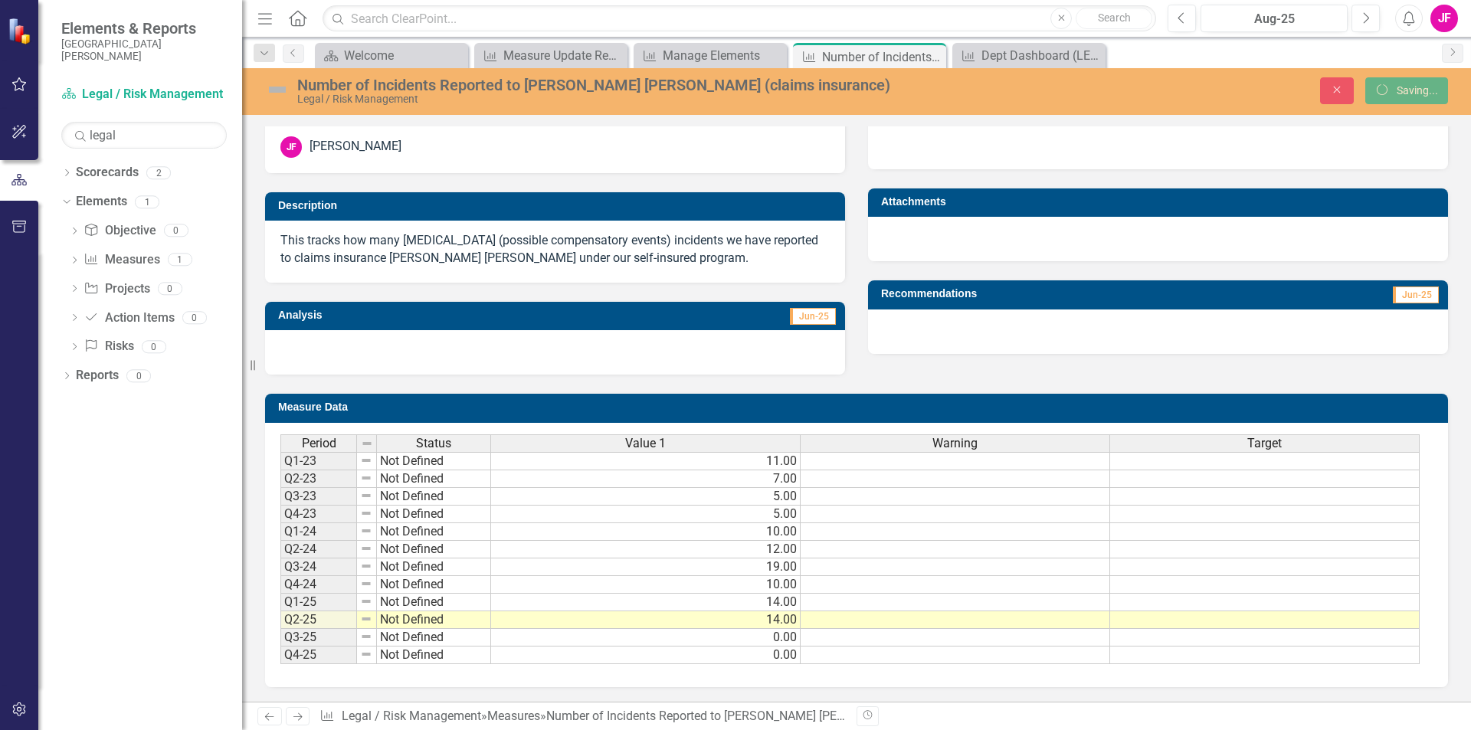
scroll to position [31, 0]
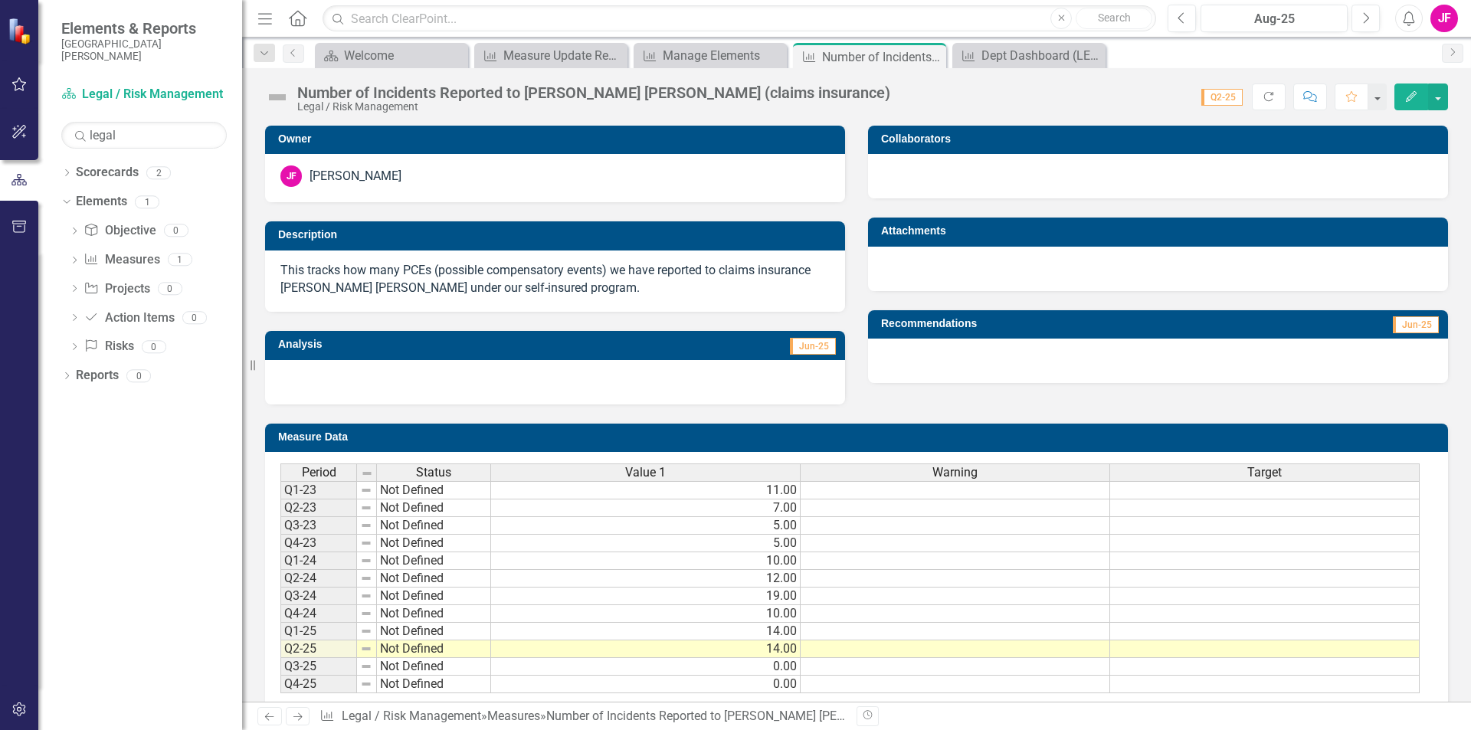
click at [1408, 95] on icon "Edit" at bounding box center [1412, 96] width 14 height 11
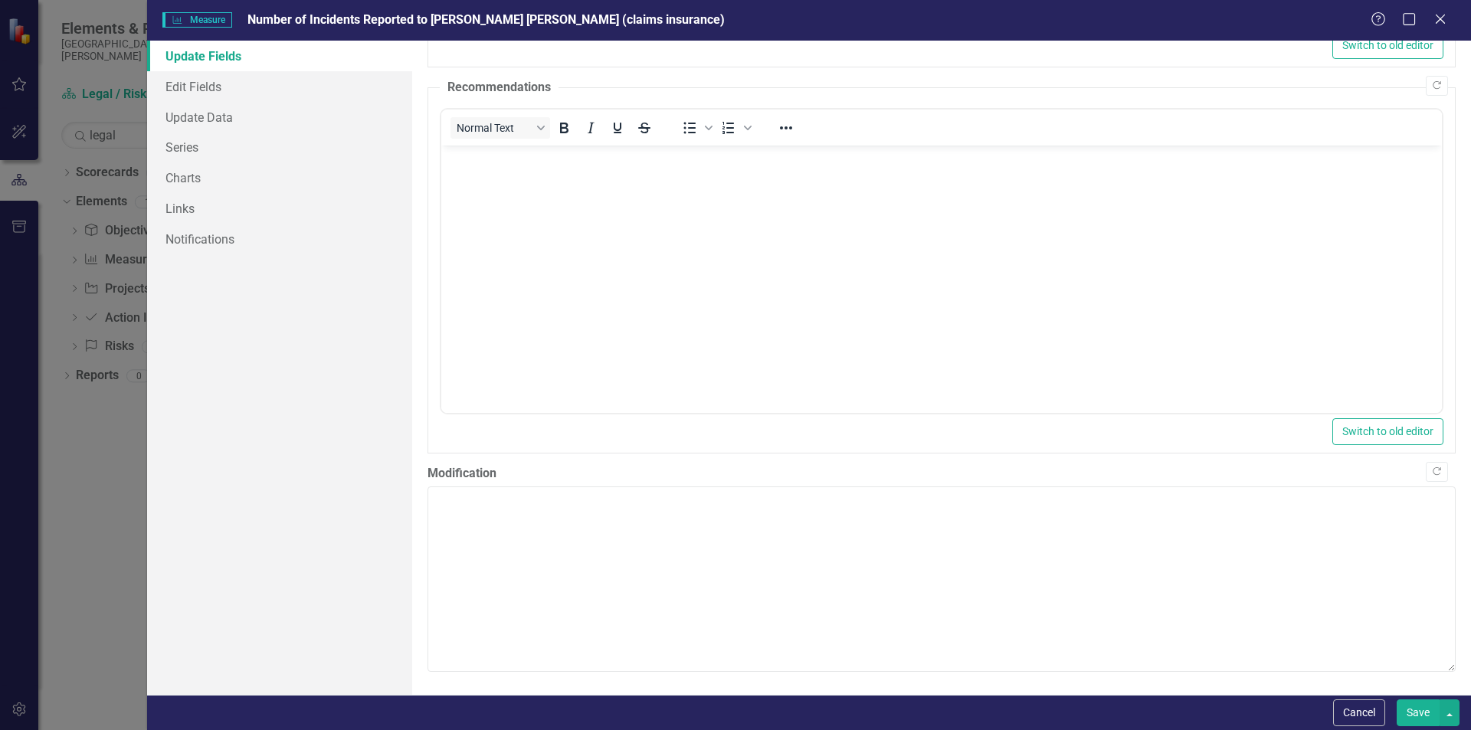
scroll to position [0, 0]
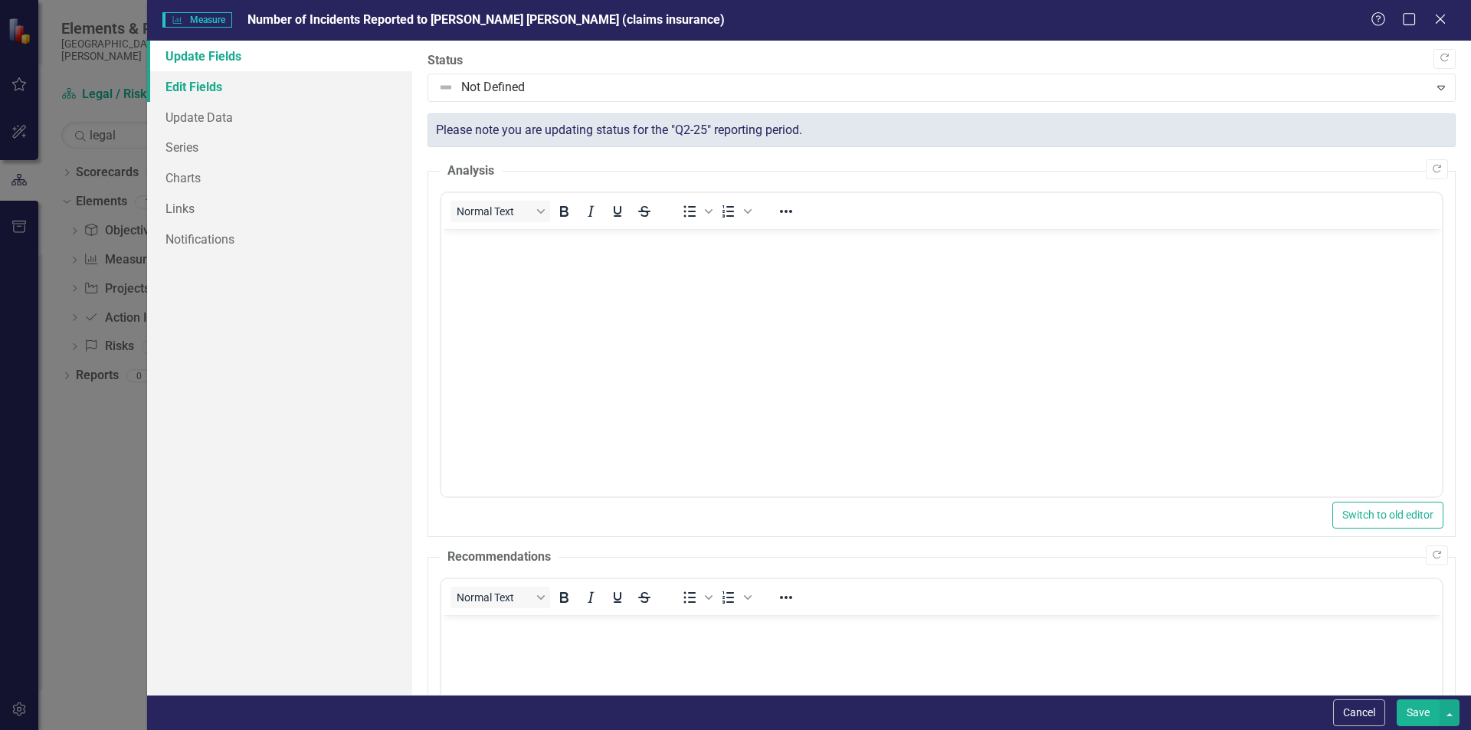
click at [195, 84] on link "Edit Fields" at bounding box center [279, 86] width 265 height 31
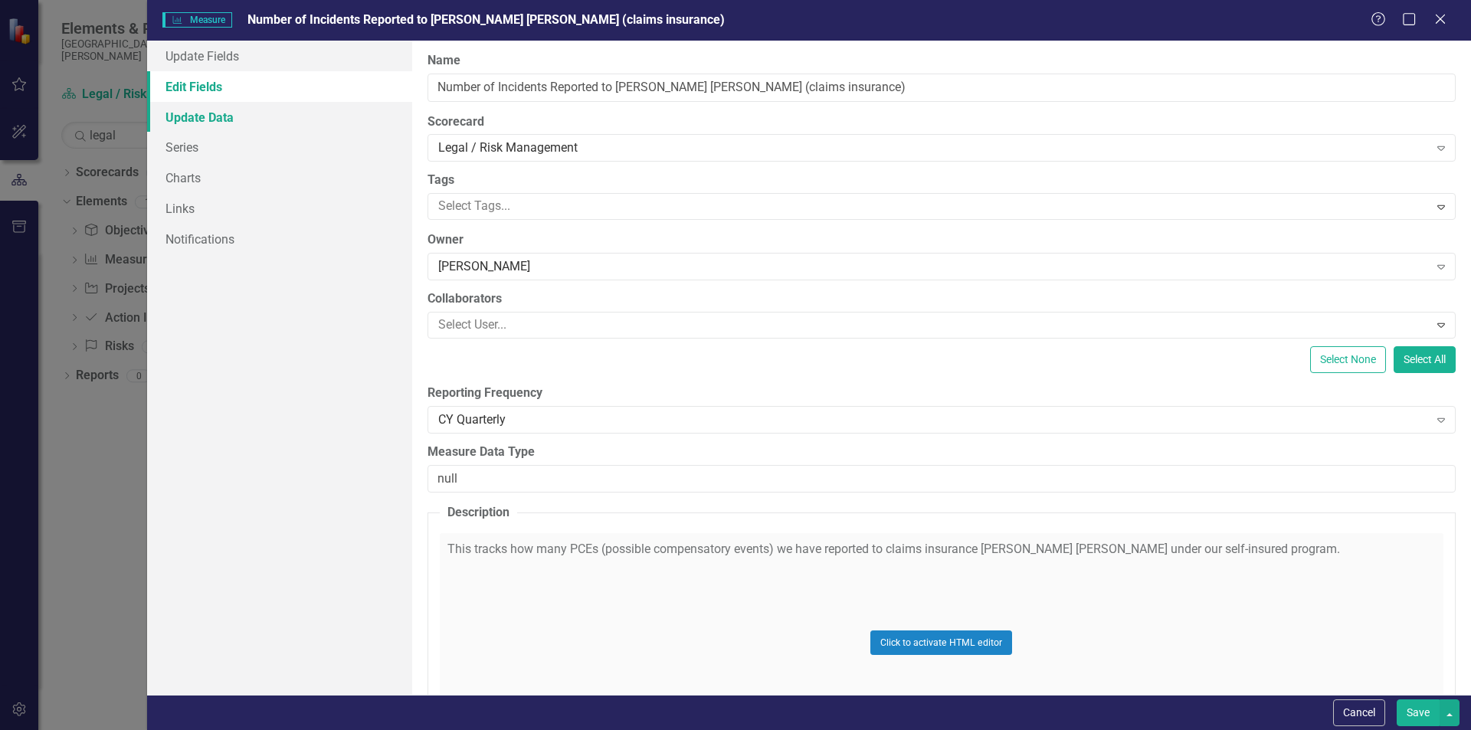
click at [192, 116] on link "Update Data" at bounding box center [279, 117] width 265 height 31
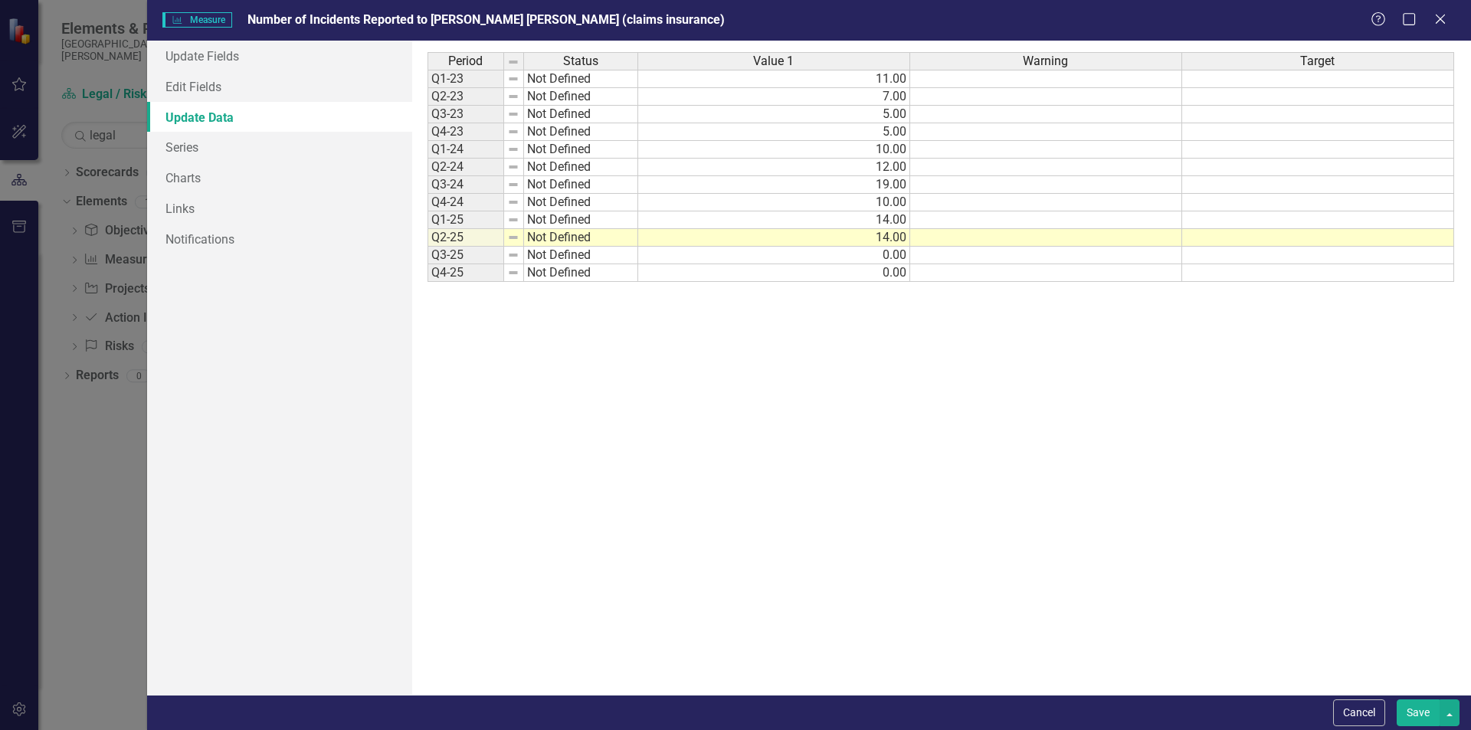
click at [1081, 90] on td at bounding box center [1046, 97] width 272 height 18
click at [1071, 76] on td at bounding box center [1046, 79] width 272 height 18
type textarea "10"
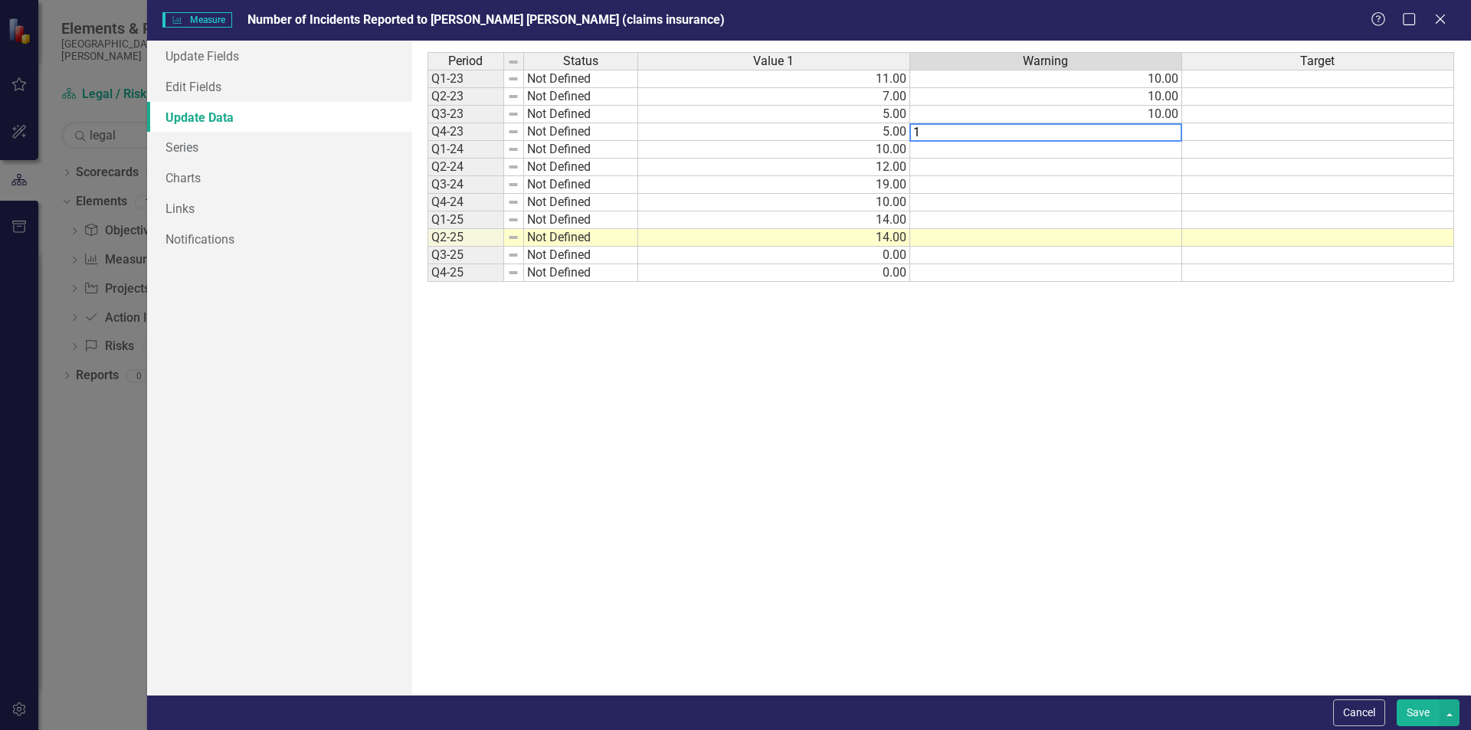
type textarea "10"
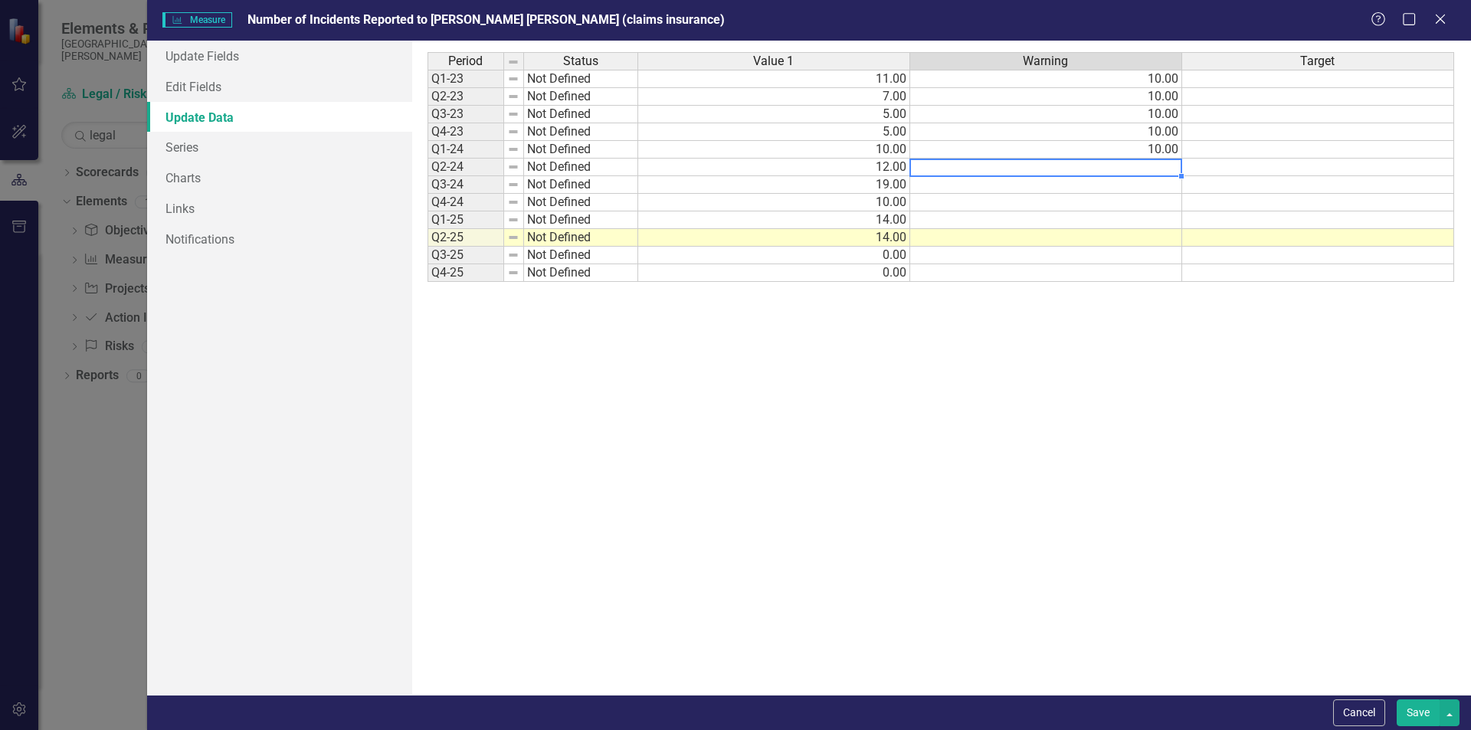
type textarea "10"
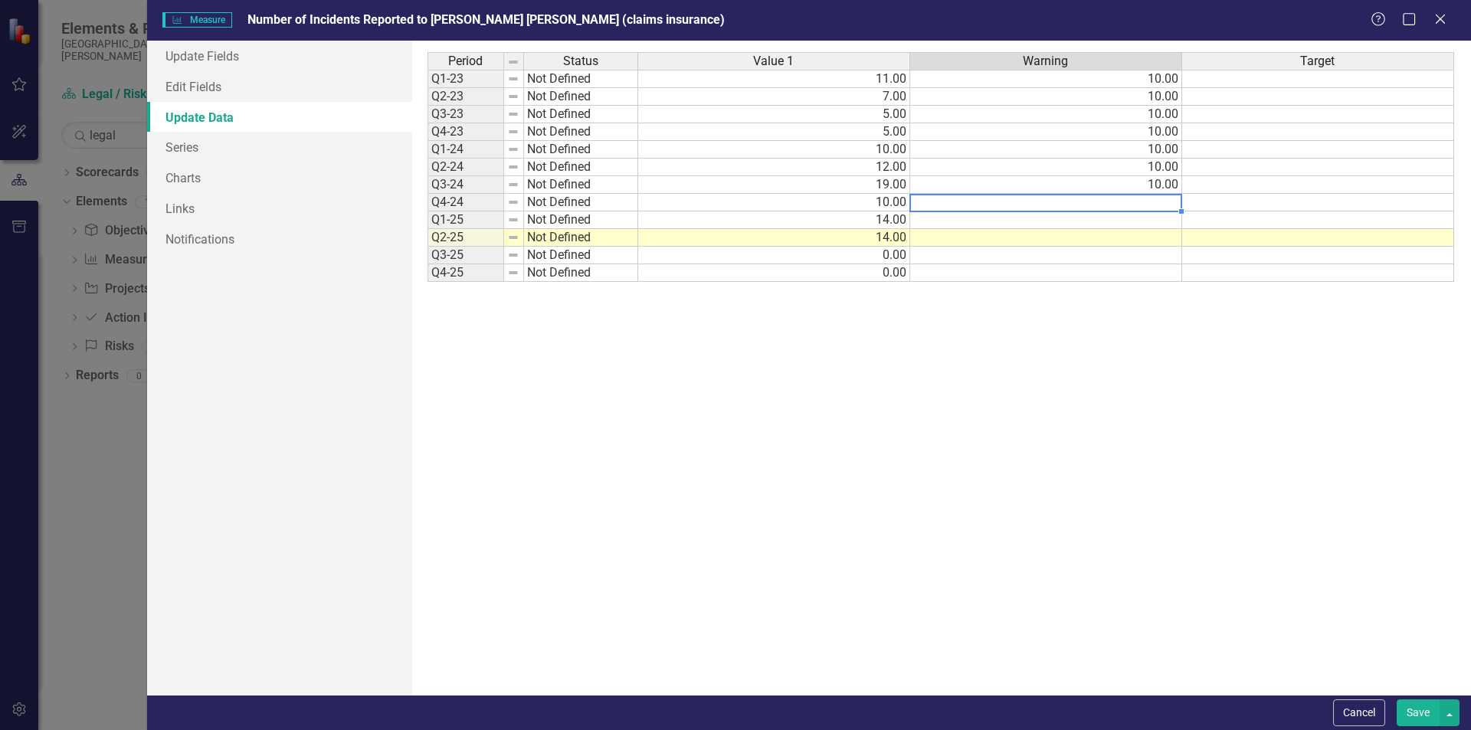
type textarea "10"
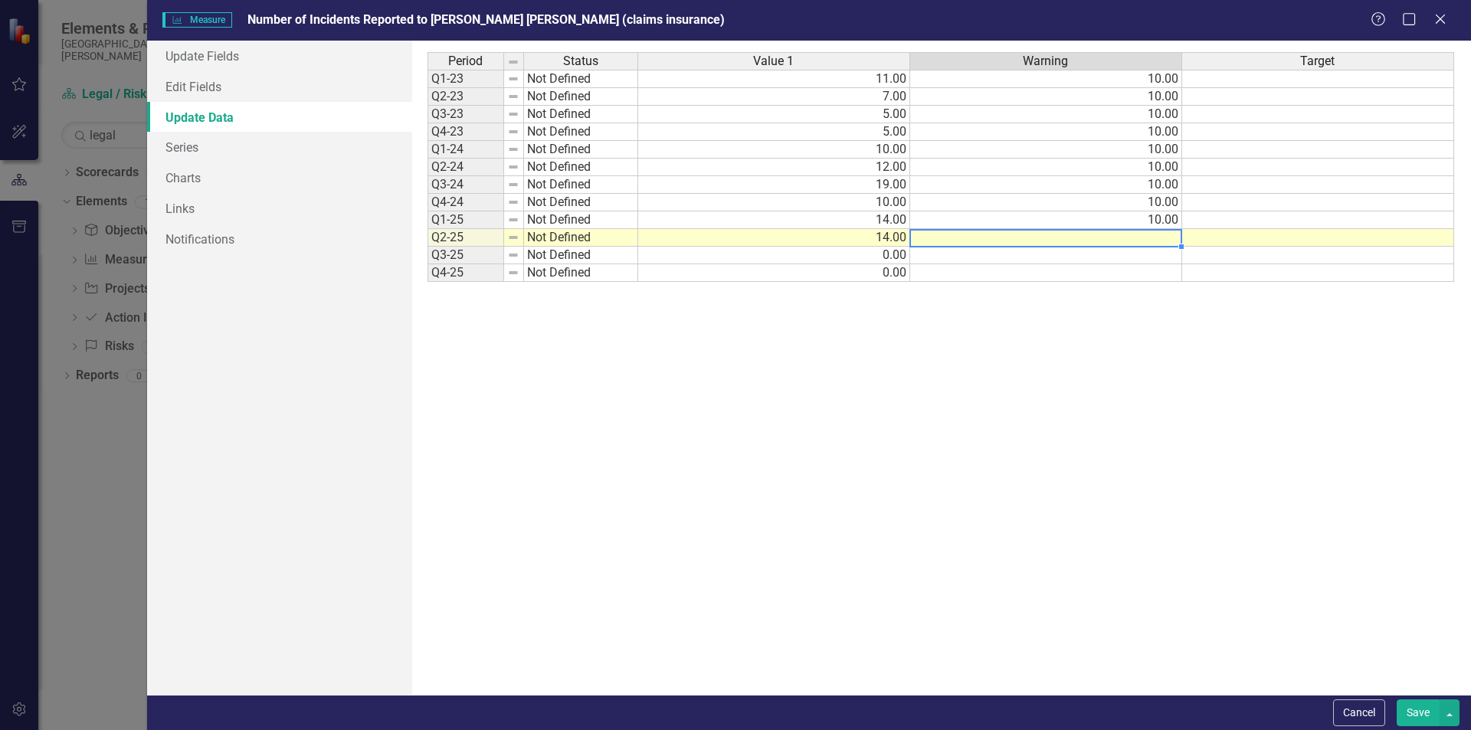
type textarea "10"
click at [1235, 78] on td at bounding box center [1318, 79] width 272 height 18
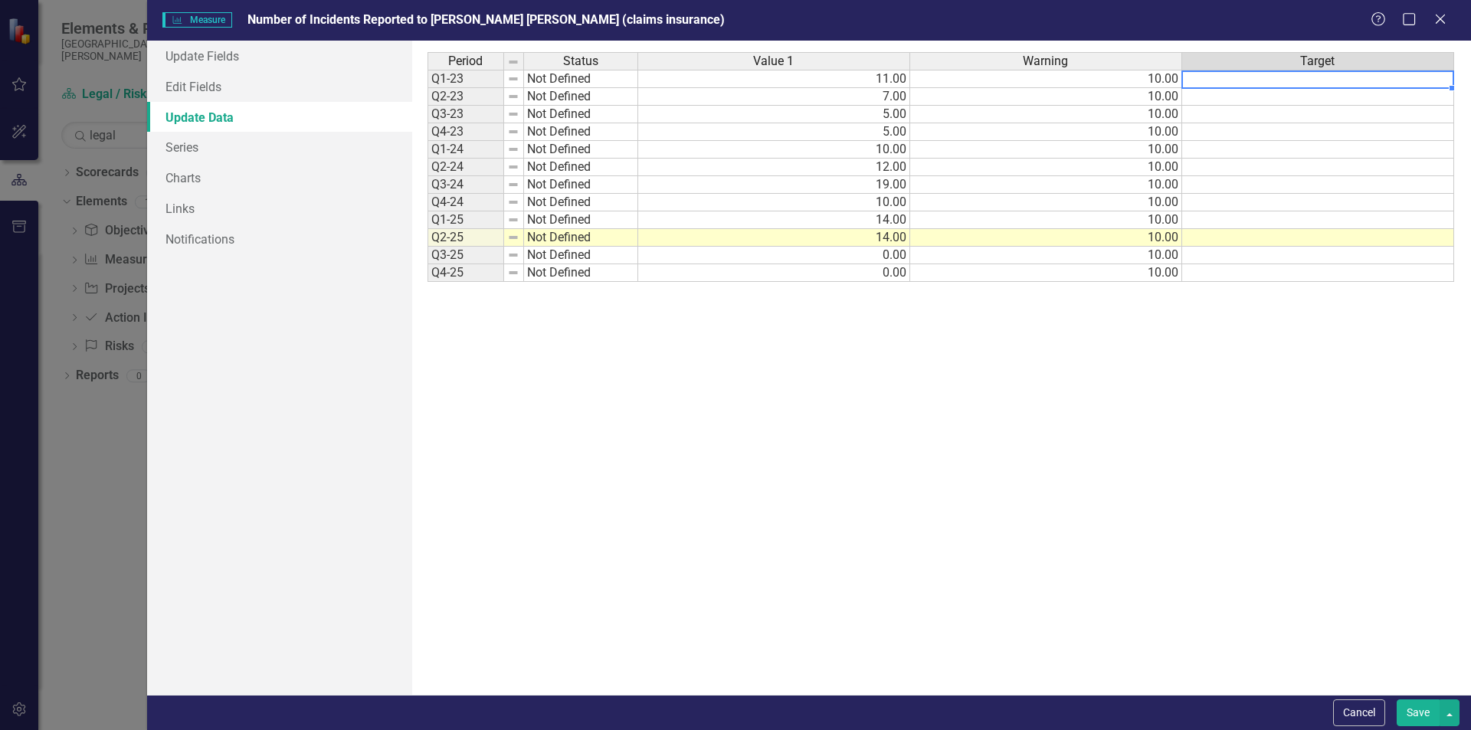
type textarea "5"
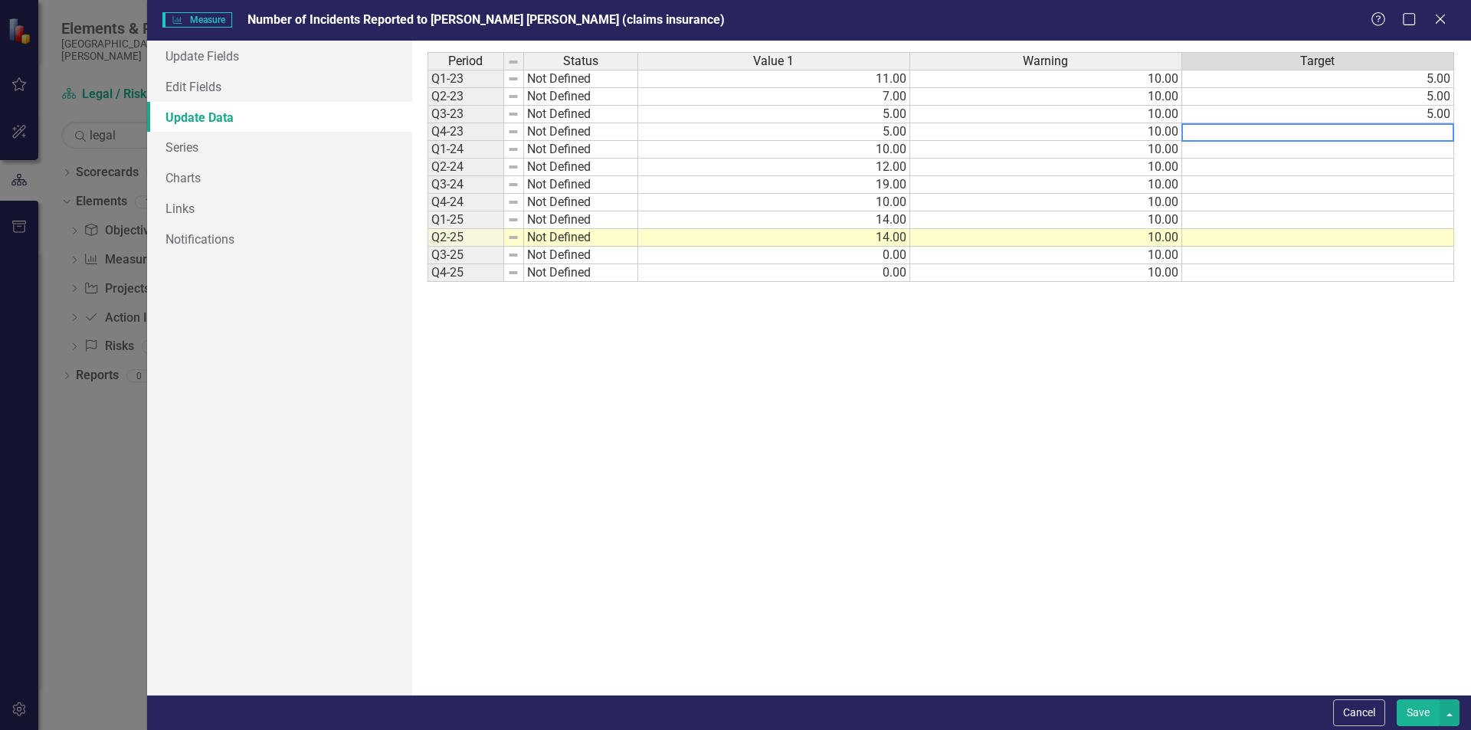
type textarea "5"
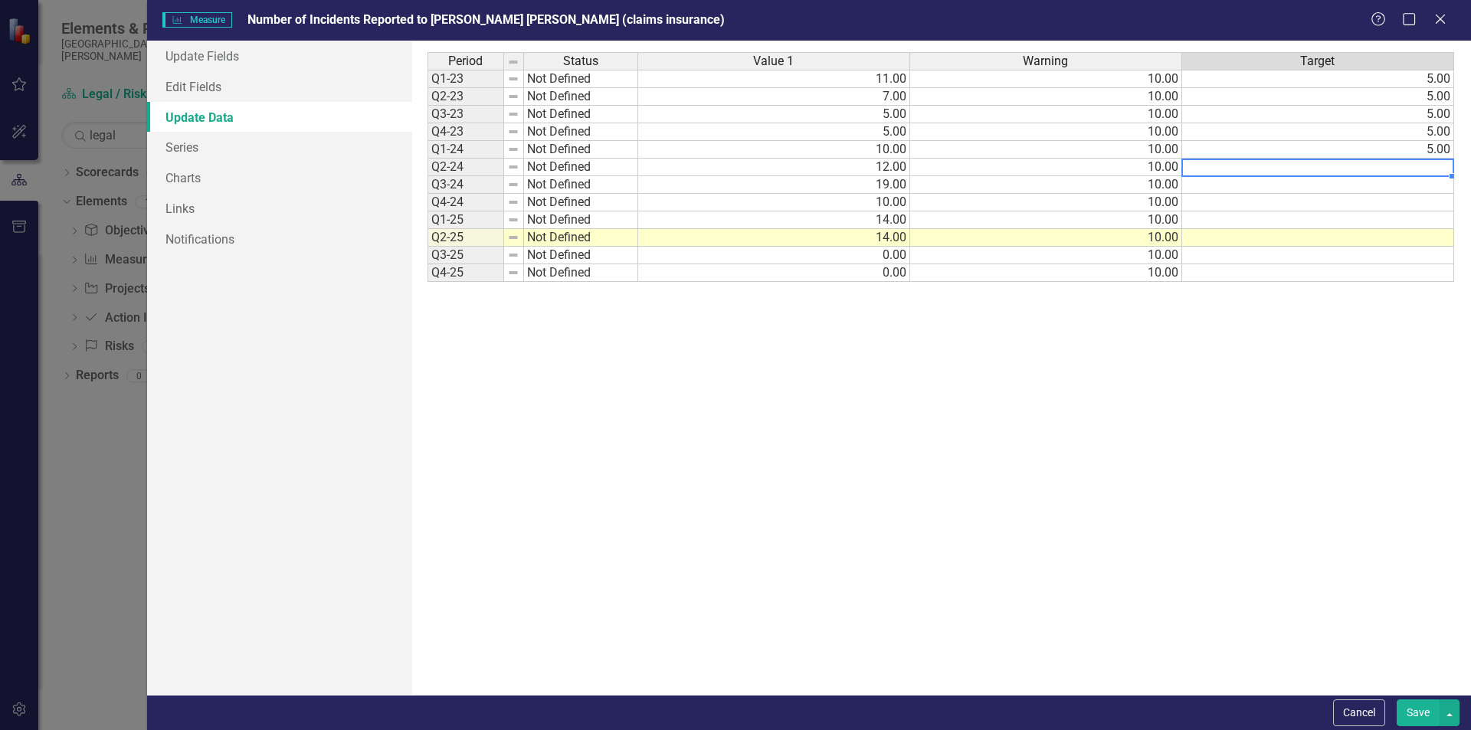
type textarea "5"
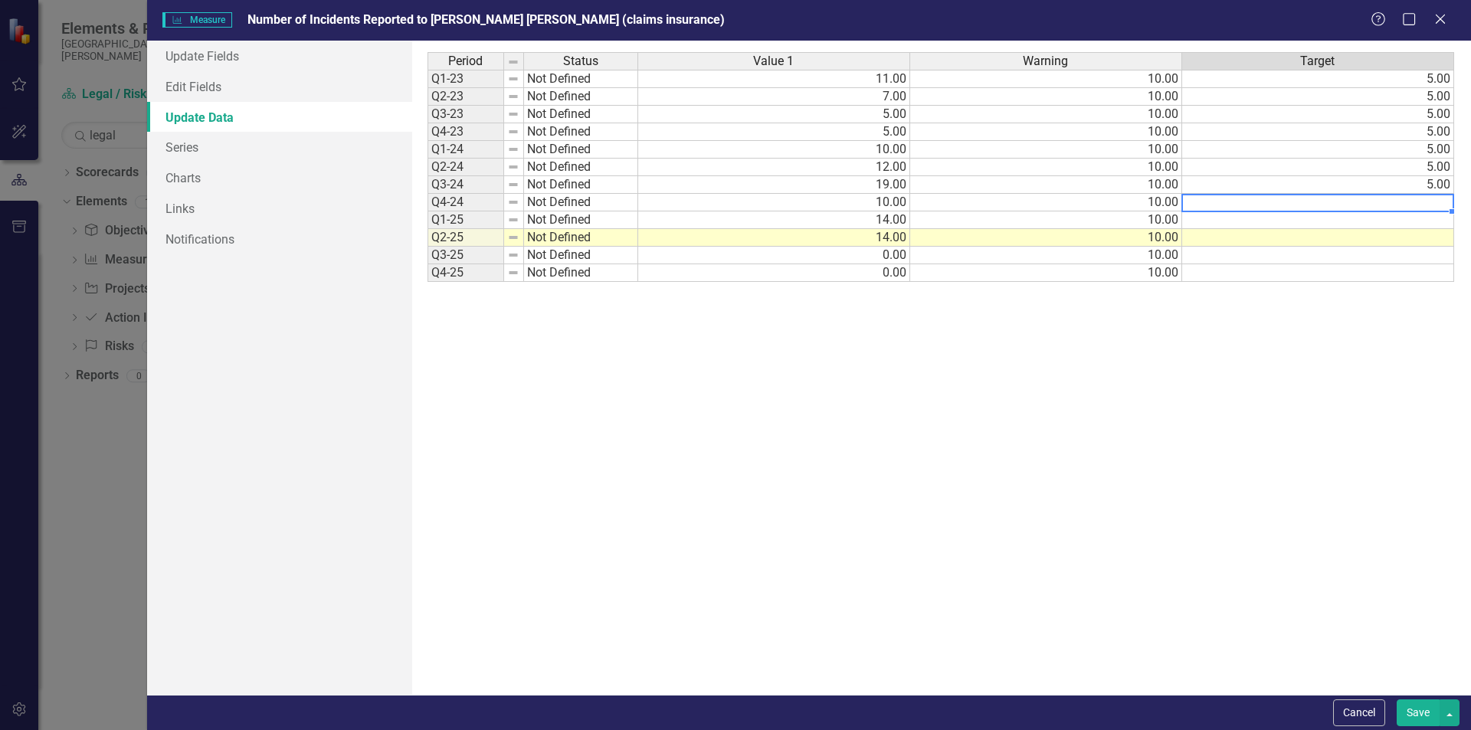
type textarea "5"
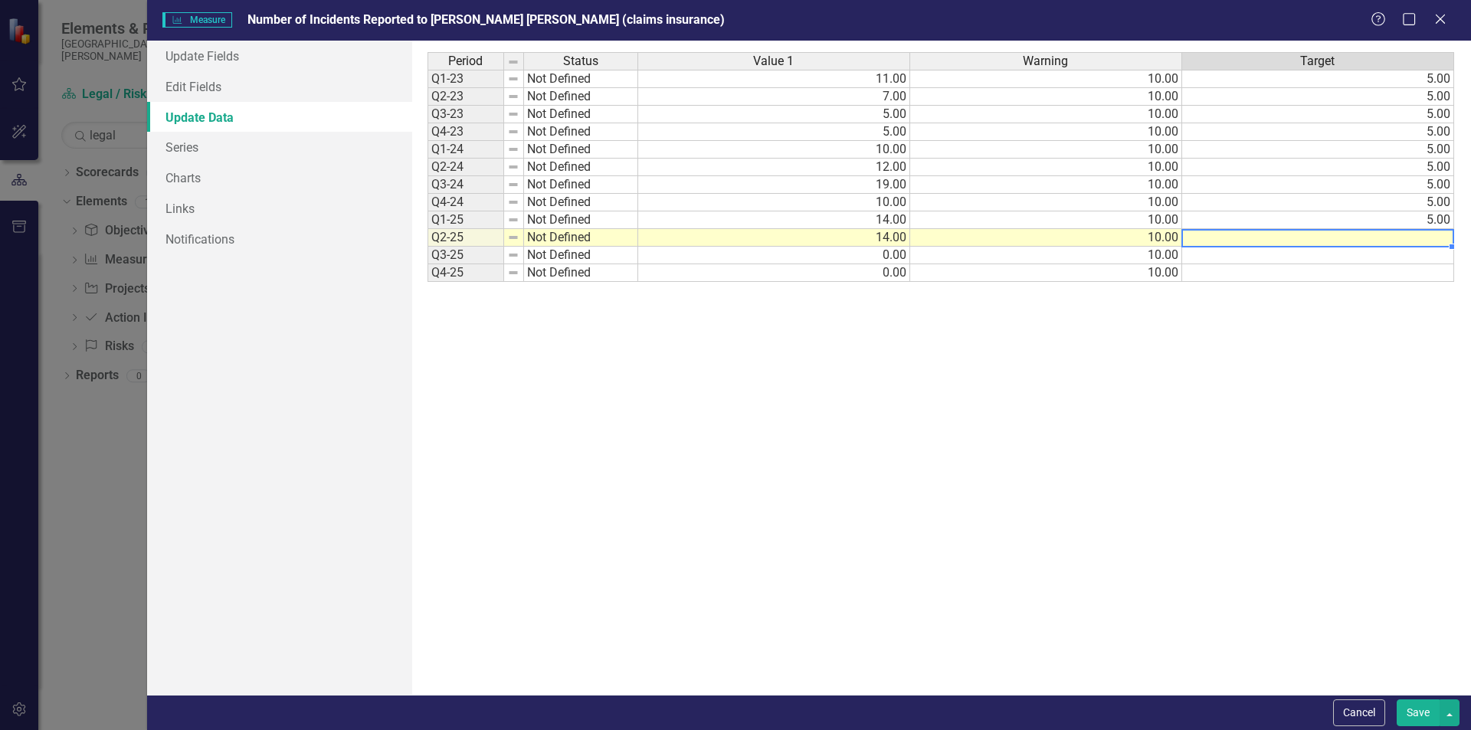
type textarea "5"
click at [1270, 272] on td "55.00" at bounding box center [1318, 273] width 272 height 18
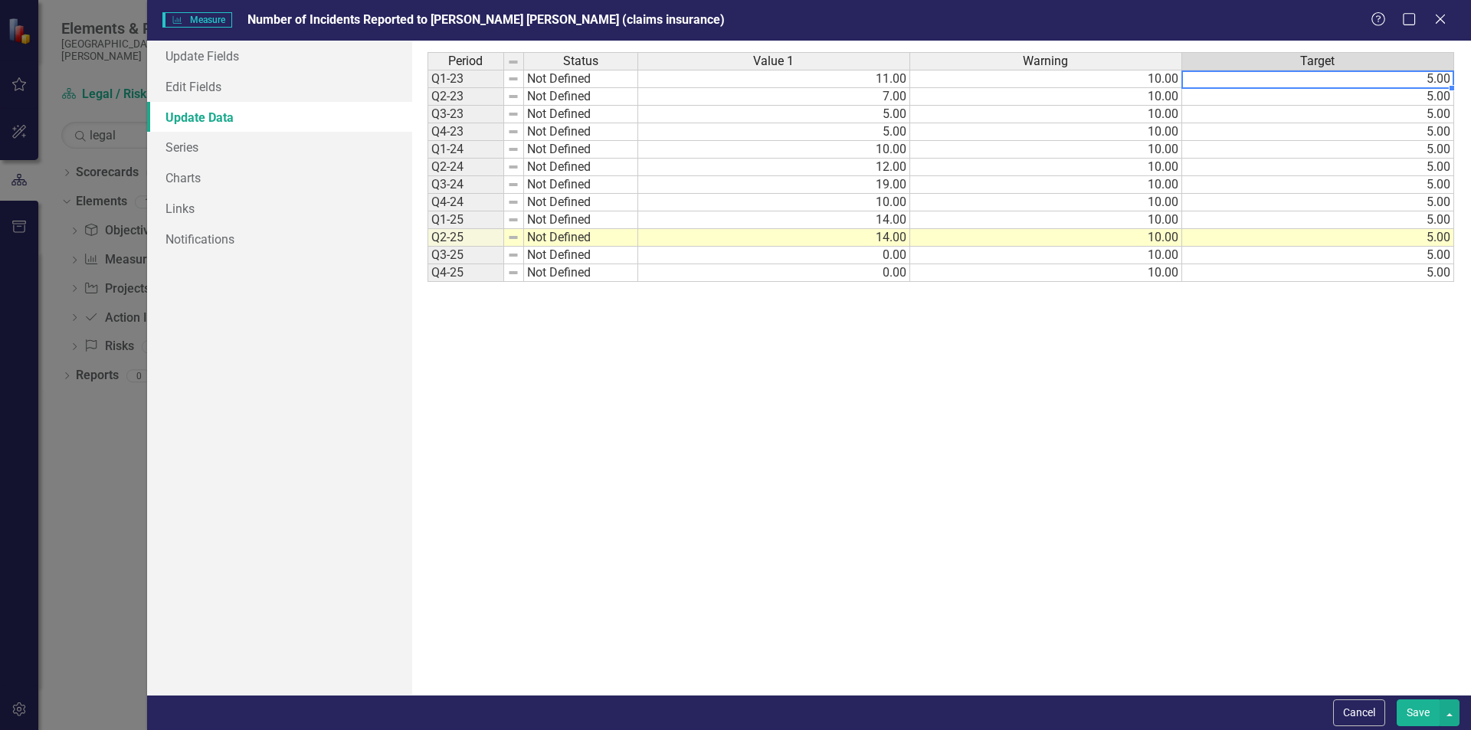
click at [1288, 83] on td "5.00" at bounding box center [1318, 79] width 272 height 18
click at [1269, 97] on td "5.00" at bounding box center [1318, 97] width 272 height 18
click at [1267, 108] on td "5.00" at bounding box center [1318, 115] width 272 height 18
click at [1266, 130] on td "5.00" at bounding box center [1318, 132] width 272 height 18
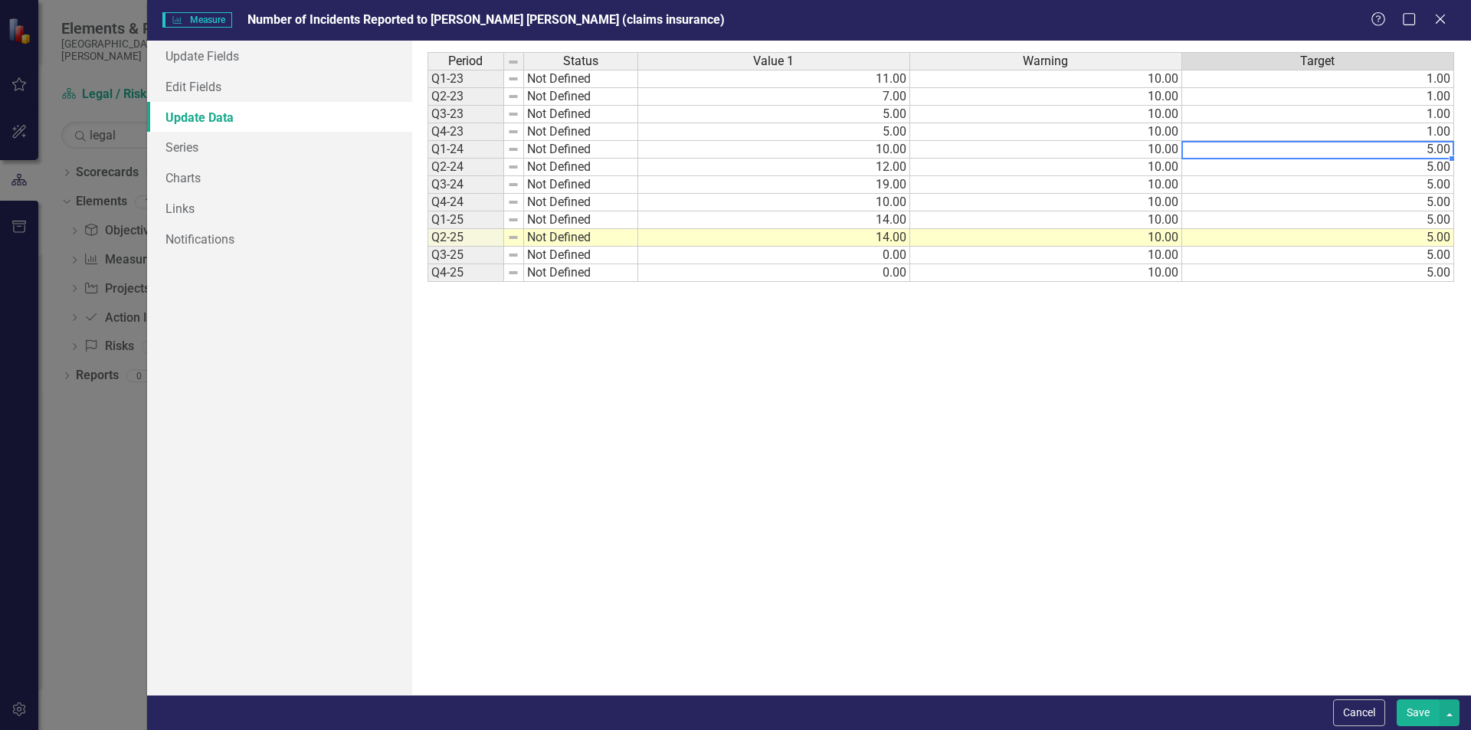
click at [1270, 150] on td "5.00" at bounding box center [1318, 150] width 272 height 18
click at [1270, 168] on td "5.00" at bounding box center [1318, 168] width 272 height 18
drag, startPoint x: 1273, startPoint y: 182, endPoint x: 1276, endPoint y: 194, distance: 11.9
click at [1273, 183] on td "5.00" at bounding box center [1318, 185] width 272 height 18
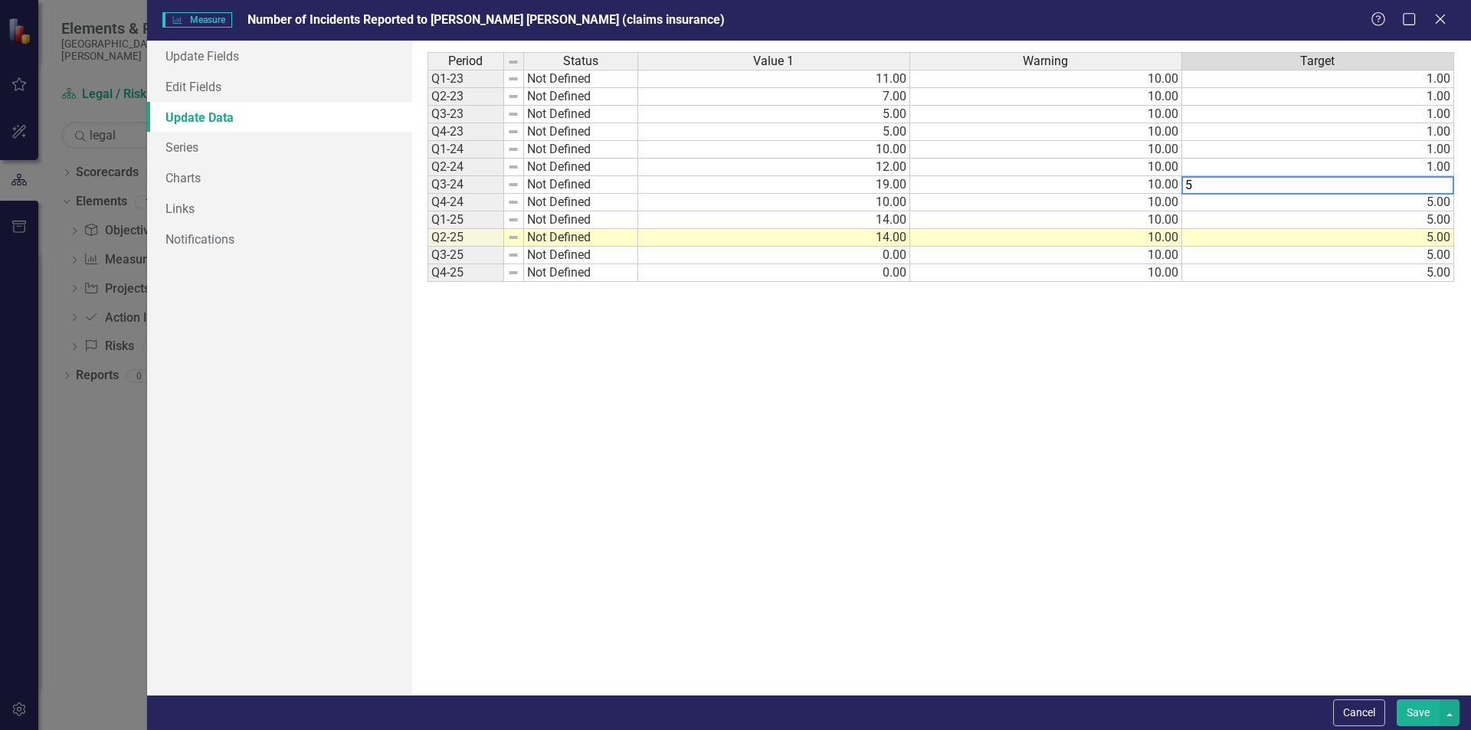
click at [1278, 207] on div "Period Status Value 1 Warning Target Q1-23 Not Defined 11.00 10.00 1.00 Q2-23 N…" at bounding box center [942, 367] width 1028 height 631
drag, startPoint x: 1280, startPoint y: 221, endPoint x: 1281, endPoint y: 235, distance: 13.8
click at [1280, 222] on div "Period Status Value 1 Warning Target Q1-23 Not Defined 11.00 10.00 1.00 Q2-23 N…" at bounding box center [942, 367] width 1028 height 631
click at [1281, 240] on td "5.00" at bounding box center [1318, 238] width 272 height 18
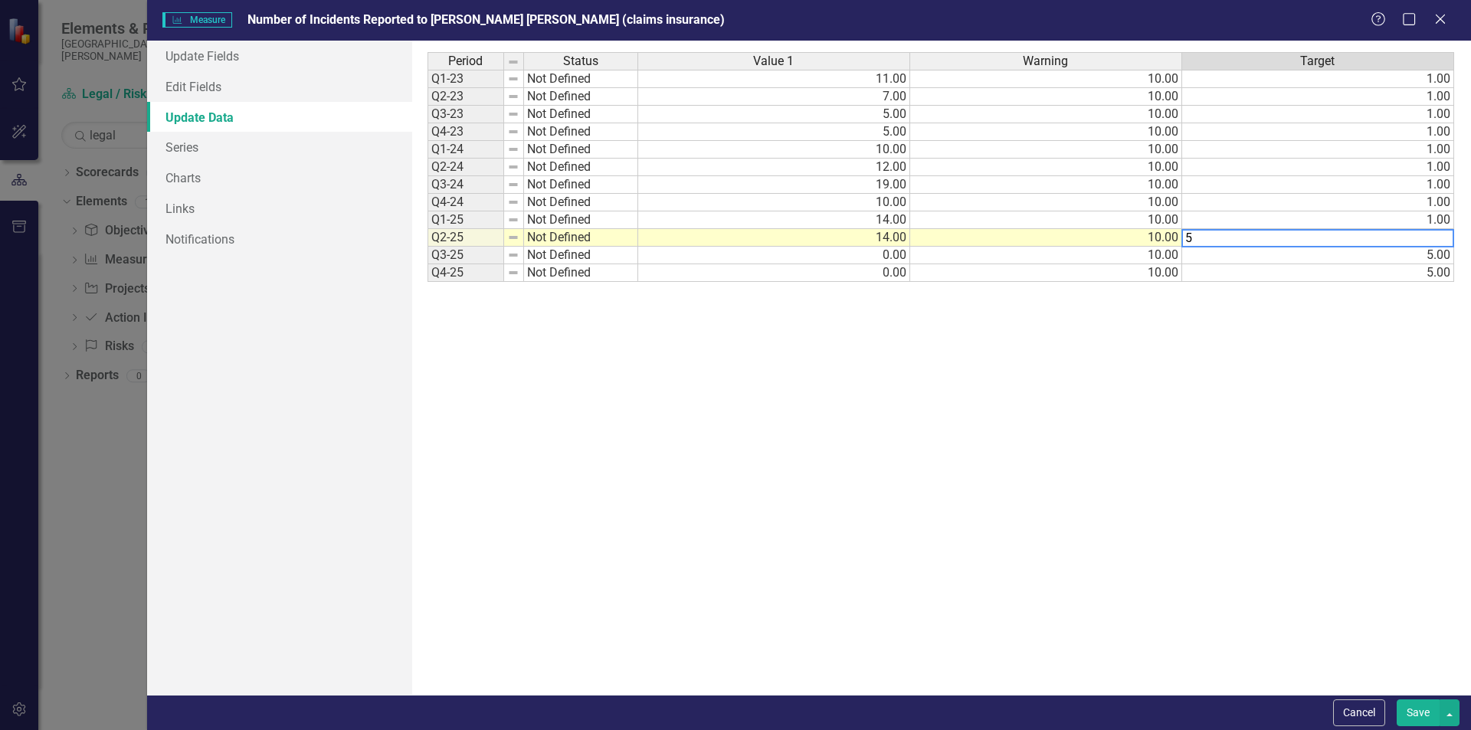
click at [428, 265] on div "Period Status Value 1 Warning Target Q1-23 Not Defined 11.00 10.00 1.00 Q2-23 N…" at bounding box center [428, 167] width 0 height 230
click at [1279, 255] on td "5.00" at bounding box center [1318, 256] width 272 height 18
click at [1267, 359] on div "Period Status Value 1 Warning Target Q1-23 Not Defined 11.00 10.00 1.00 Q2-23 N…" at bounding box center [942, 367] width 1028 height 631
click at [1216, 84] on td "1.00" at bounding box center [1318, 79] width 272 height 18
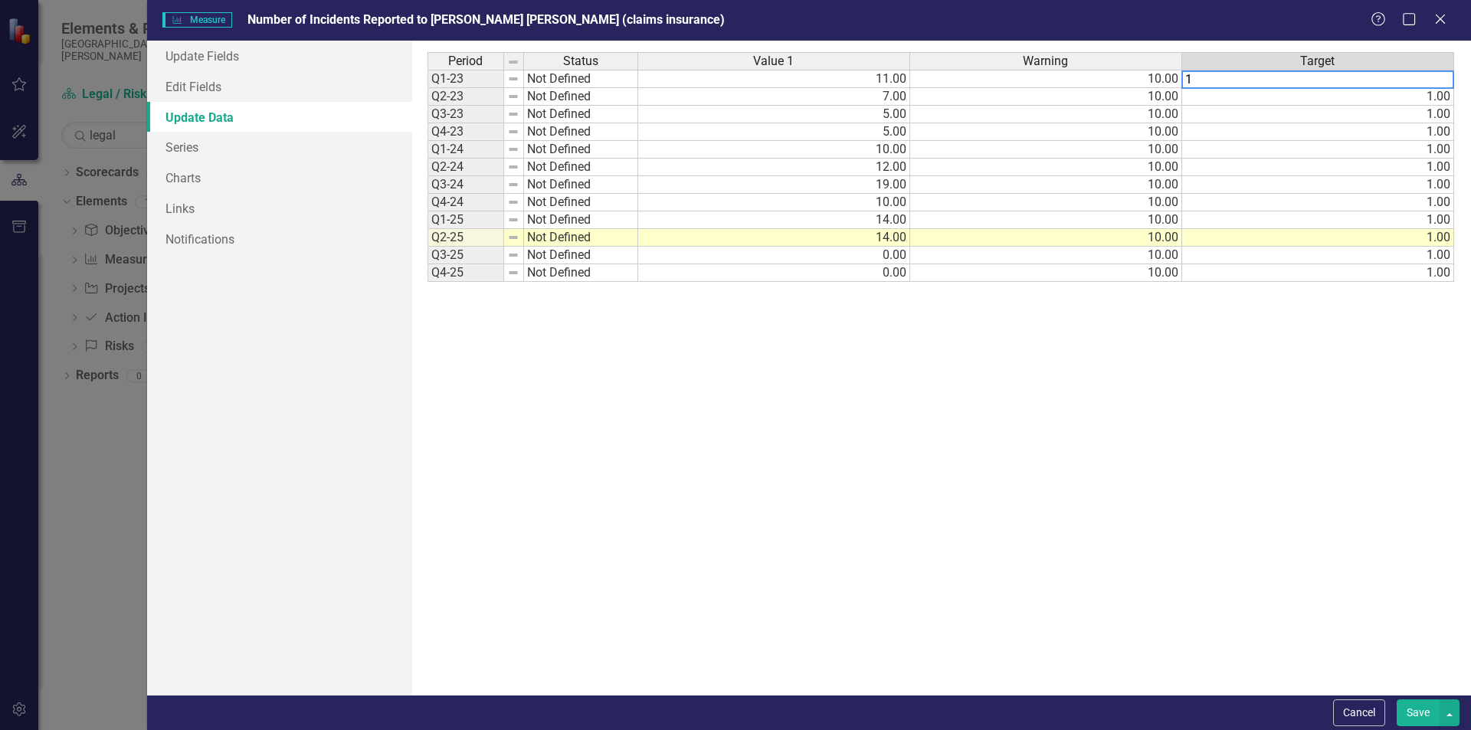
click at [1208, 98] on td "1.00" at bounding box center [1318, 97] width 272 height 18
click at [1207, 115] on td "1.00" at bounding box center [1318, 115] width 272 height 18
click at [1208, 133] on td "1.00" at bounding box center [1318, 132] width 272 height 18
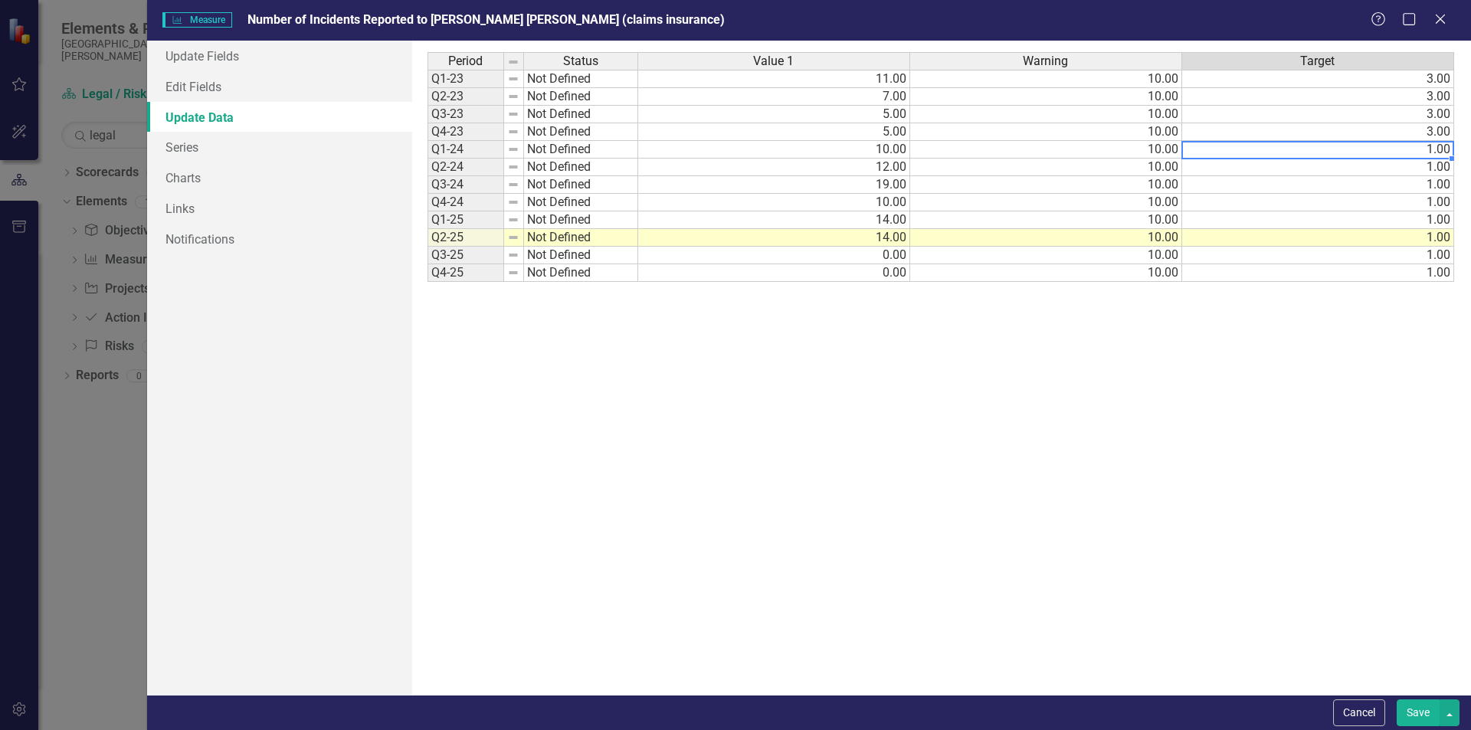
click at [1210, 153] on td "1.00" at bounding box center [1318, 150] width 272 height 18
click at [1209, 167] on td "1.00" at bounding box center [1318, 168] width 272 height 18
click at [1214, 186] on div "Period Status Value 1 Warning Target Q1-23 Not Defined 11.00 10.00 3.00 Q2-23 N…" at bounding box center [942, 367] width 1028 height 631
click at [1218, 206] on div "Period Status Value 1 Warning Target Q1-23 Not Defined 11.00 10.00 3.00 Q2-23 N…" at bounding box center [942, 367] width 1028 height 631
click at [1221, 225] on td "1.00" at bounding box center [1318, 220] width 272 height 18
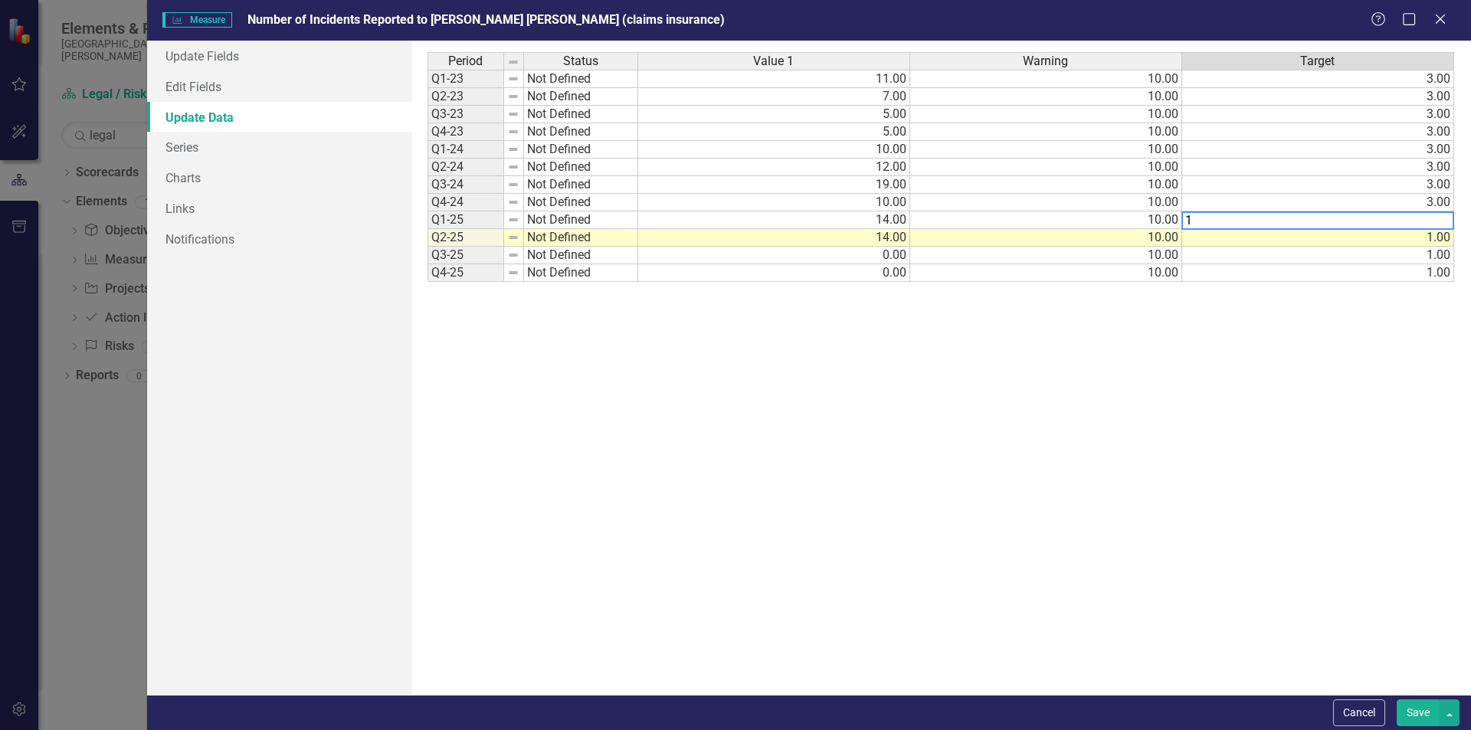
click at [1221, 240] on td "1.00" at bounding box center [1318, 238] width 272 height 18
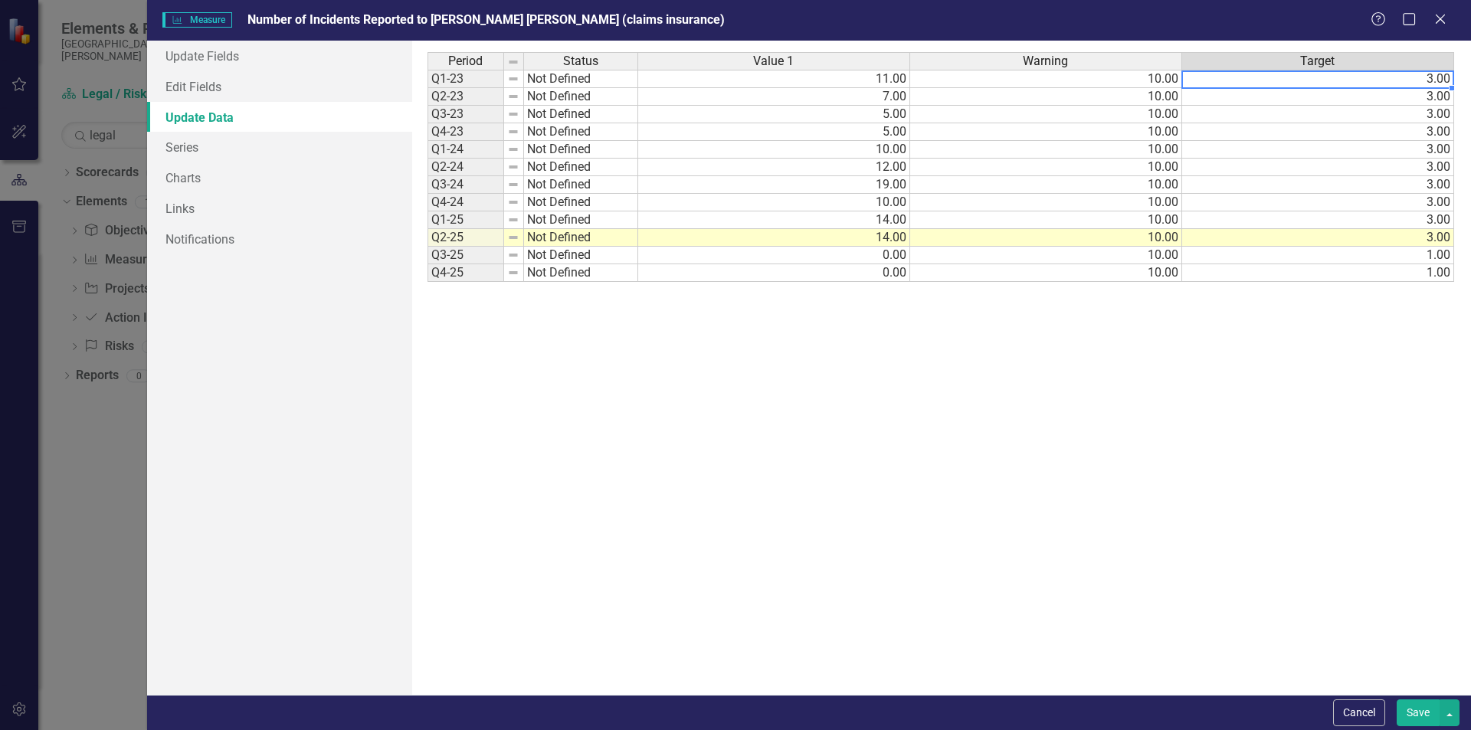
click at [1281, 79] on td "3.00" at bounding box center [1318, 79] width 272 height 18
click at [1255, 99] on td "3.00" at bounding box center [1318, 97] width 272 height 18
click at [1254, 110] on td "3.00" at bounding box center [1318, 115] width 272 height 18
click at [1257, 134] on td "3.00" at bounding box center [1318, 132] width 272 height 18
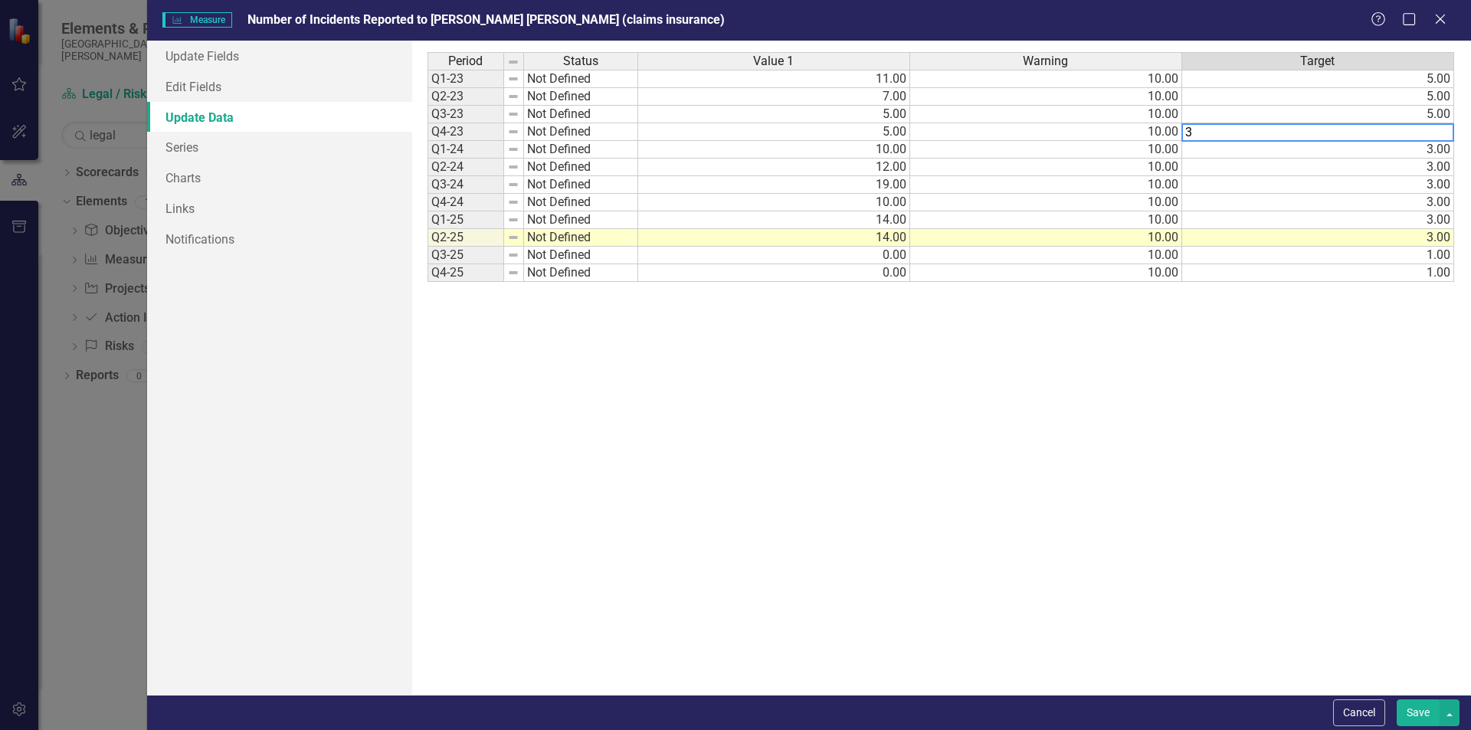
click at [1254, 156] on td "3.00" at bounding box center [1318, 150] width 272 height 18
click at [1256, 170] on td "3.00" at bounding box center [1318, 168] width 272 height 18
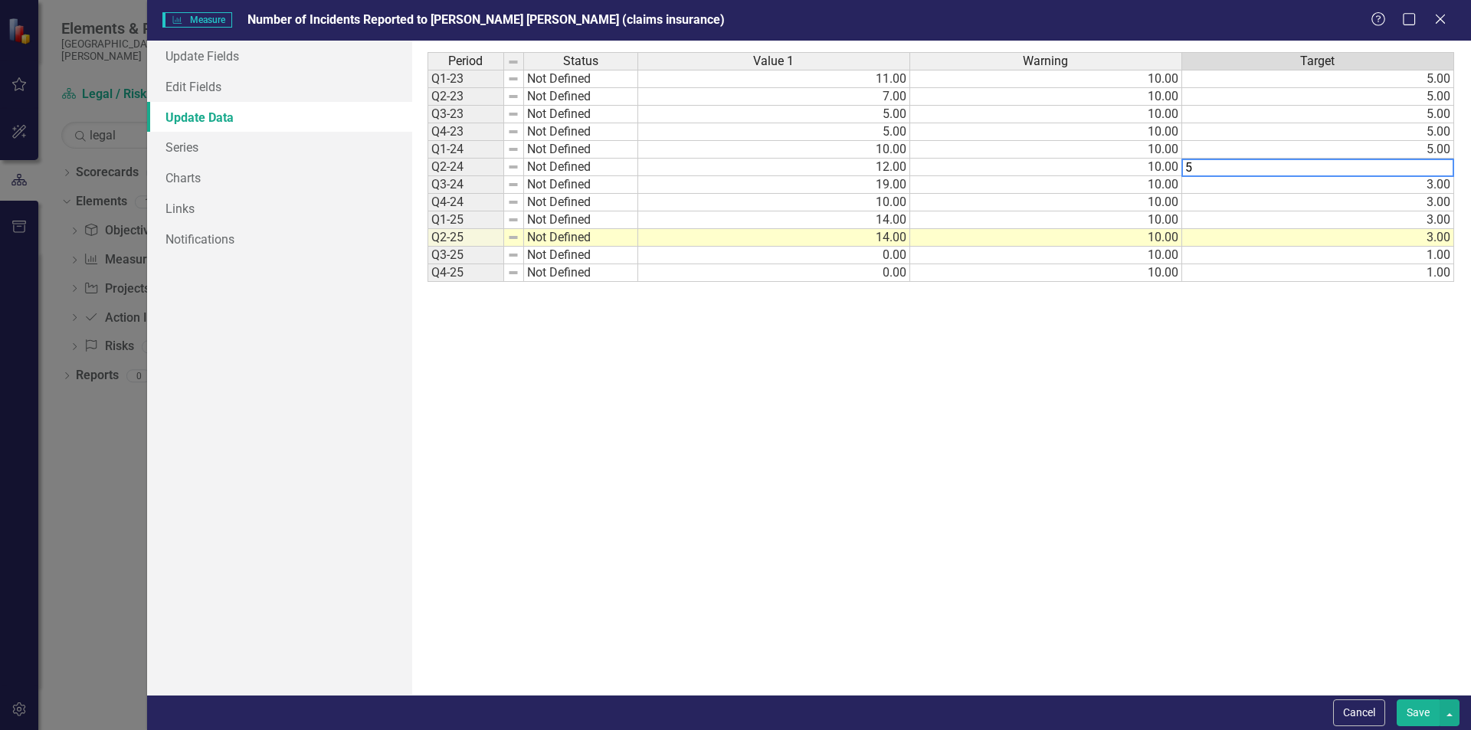
click at [1260, 187] on div "Period Status Value 1 Warning Target Q1-23 Not Defined 11.00 10.00 5.00 Q2-23 N…" at bounding box center [942, 367] width 1028 height 631
click at [1260, 202] on div "Period Status Value 1 Warning Target Q1-23 Not Defined 11.00 10.00 5.00 Q2-23 N…" at bounding box center [942, 367] width 1028 height 631
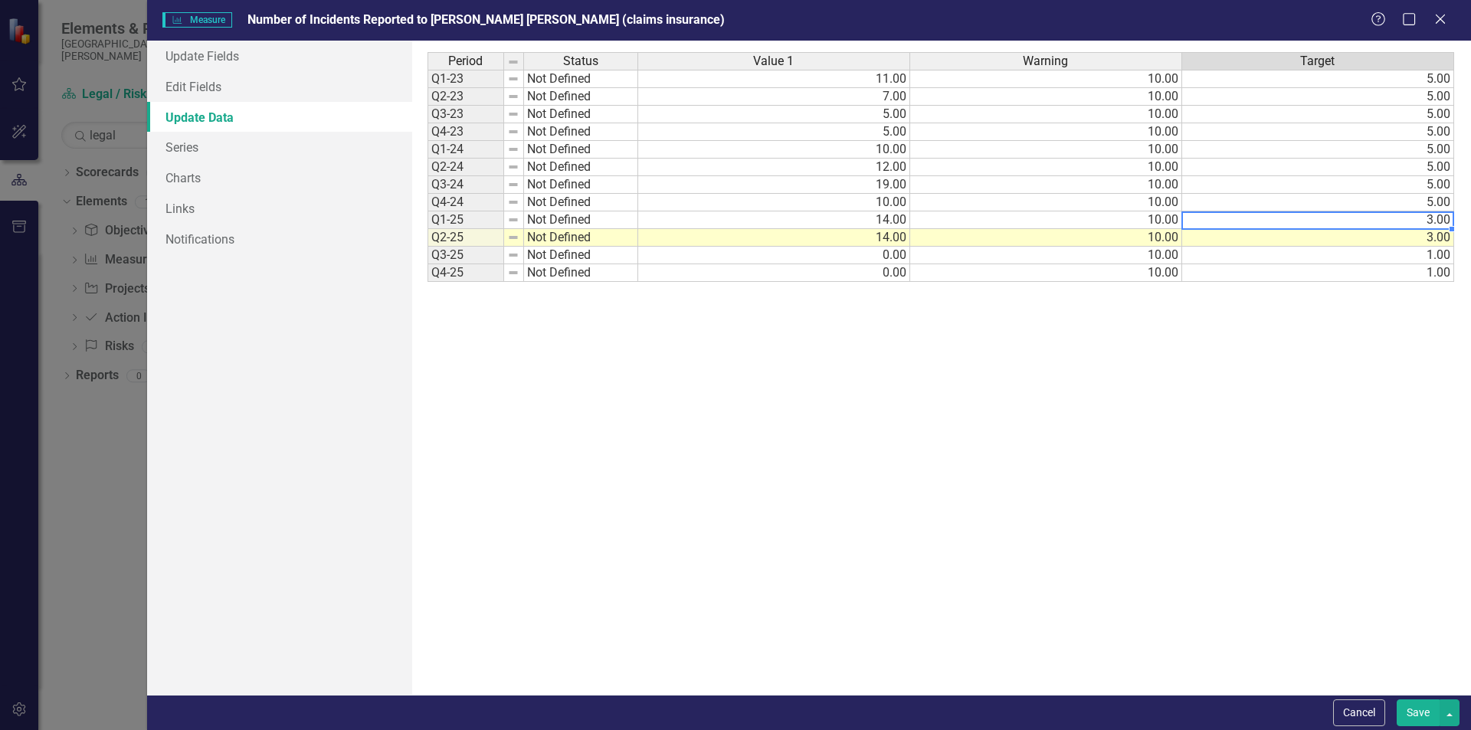
drag, startPoint x: 1264, startPoint y: 218, endPoint x: 1266, endPoint y: 228, distance: 10.1
click at [1264, 221] on td "3.00" at bounding box center [1318, 220] width 272 height 18
drag, startPoint x: 1268, startPoint y: 238, endPoint x: 1268, endPoint y: 251, distance: 13.0
click at [1268, 240] on div "Period Status Value 1 Warning Target Q1-23 Not Defined 11.00 10.00 5.00 Q2-23 N…" at bounding box center [942, 367] width 1028 height 631
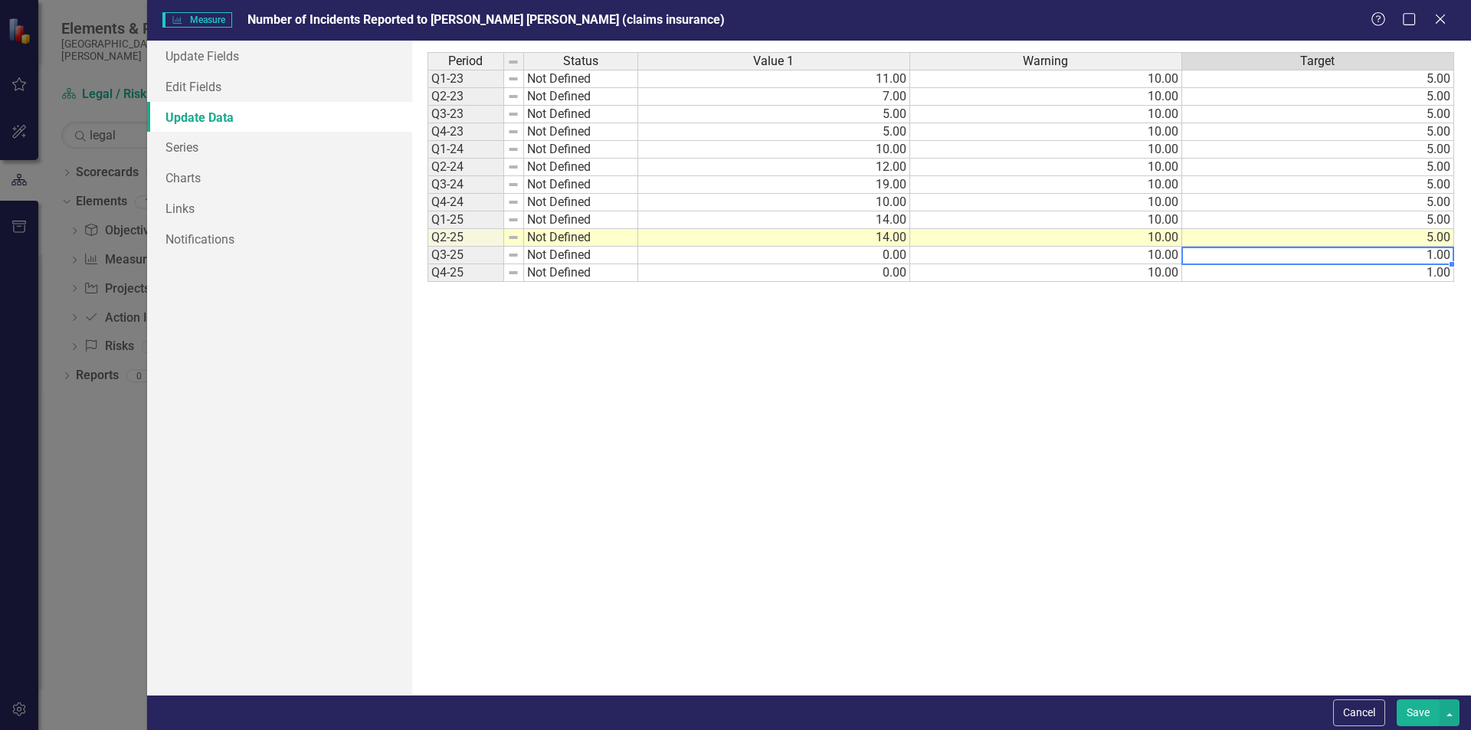
click at [1270, 261] on div "Period Status Value 1 Warning Target Q1-23 Not Defined 11.00 10.00 5.00 Q2-23 N…" at bounding box center [942, 367] width 1028 height 631
click at [1271, 273] on td "1.00" at bounding box center [1318, 273] width 272 height 18
click at [1162, 80] on td "10.00" at bounding box center [1046, 79] width 272 height 18
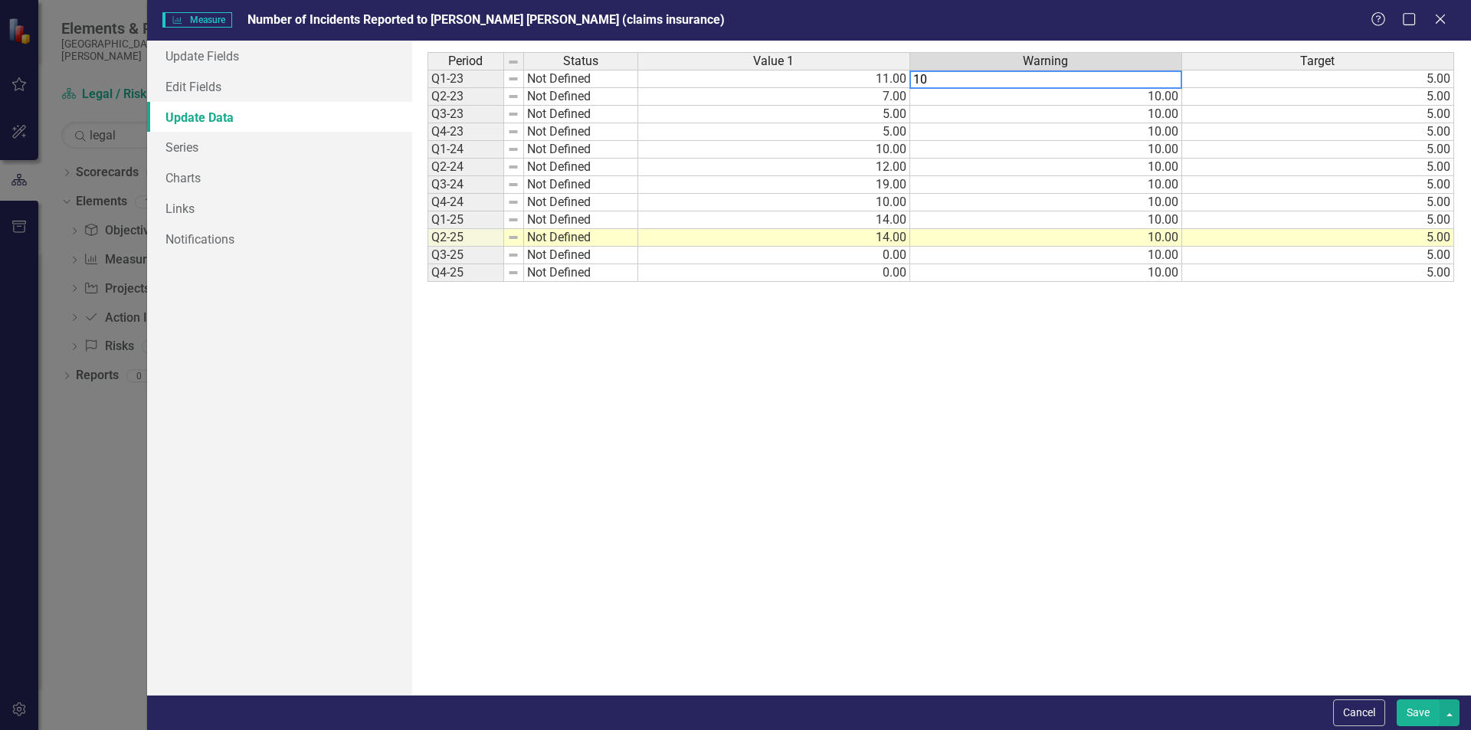
click at [1126, 95] on td "10.00" at bounding box center [1046, 97] width 272 height 18
click at [1136, 115] on td "10.00" at bounding box center [1046, 115] width 272 height 18
drag, startPoint x: 1136, startPoint y: 135, endPoint x: 1135, endPoint y: 143, distance: 7.7
click at [1136, 137] on td "10.00" at bounding box center [1046, 132] width 272 height 18
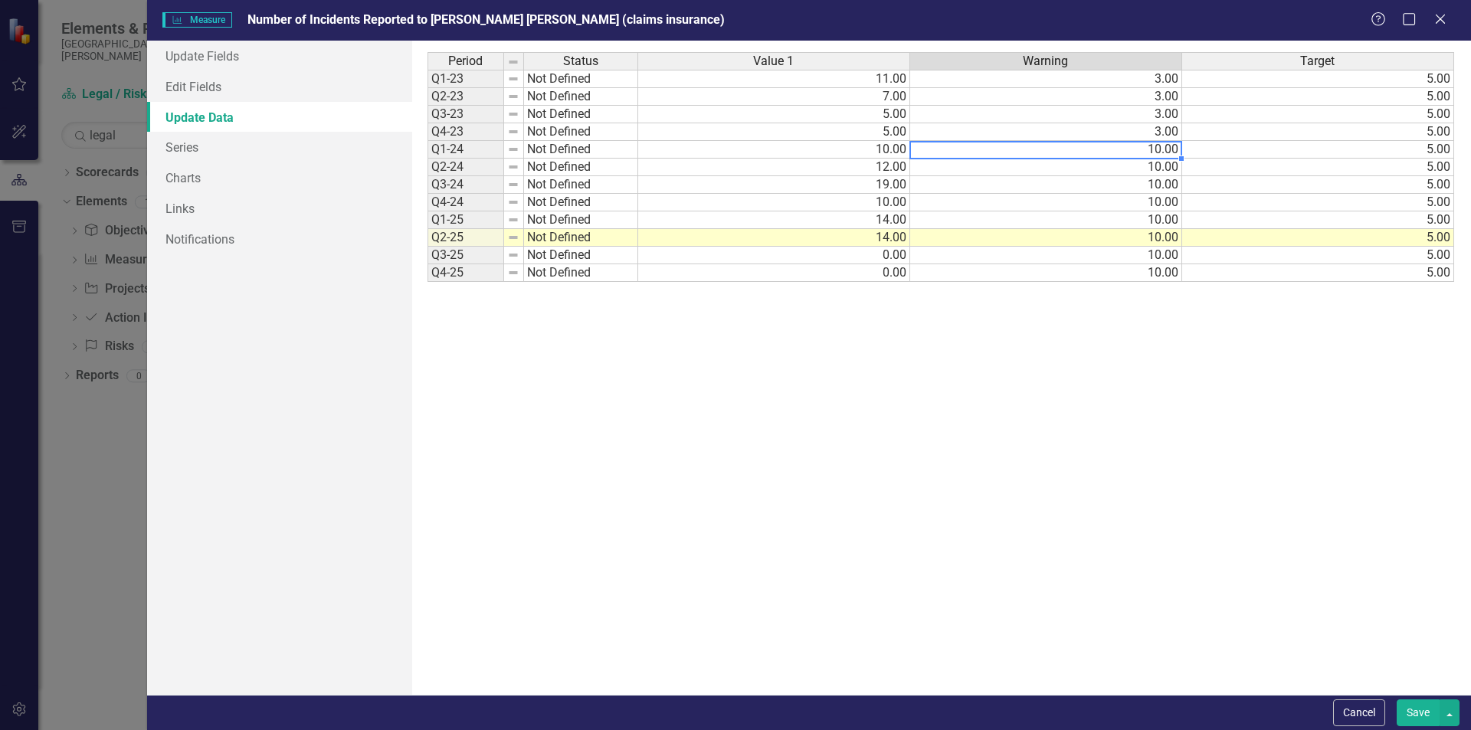
drag, startPoint x: 1135, startPoint y: 152, endPoint x: 1134, endPoint y: 164, distance: 11.5
click at [1135, 155] on td "10.00" at bounding box center [1046, 150] width 272 height 18
click at [428, 176] on div "Period Status Value 1 Warning Target Q1-23 Not Defined 11.00 3.00 5.00 Q2-23 No…" at bounding box center [428, 167] width 0 height 230
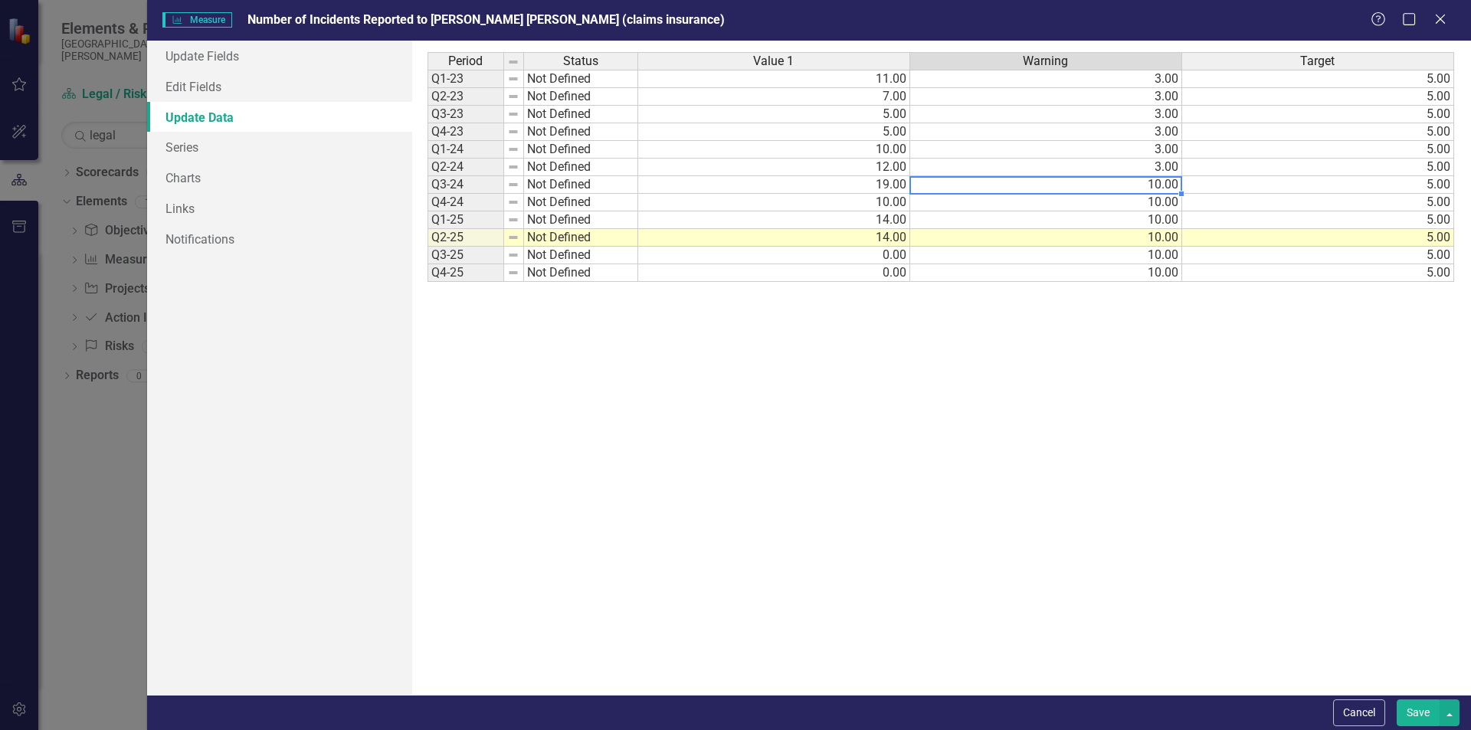
click at [1142, 190] on td "10.00" at bounding box center [1046, 185] width 272 height 18
click at [1145, 205] on td "10.00" at bounding box center [1046, 203] width 272 height 18
click at [1143, 222] on td "10.00" at bounding box center [1046, 220] width 272 height 18
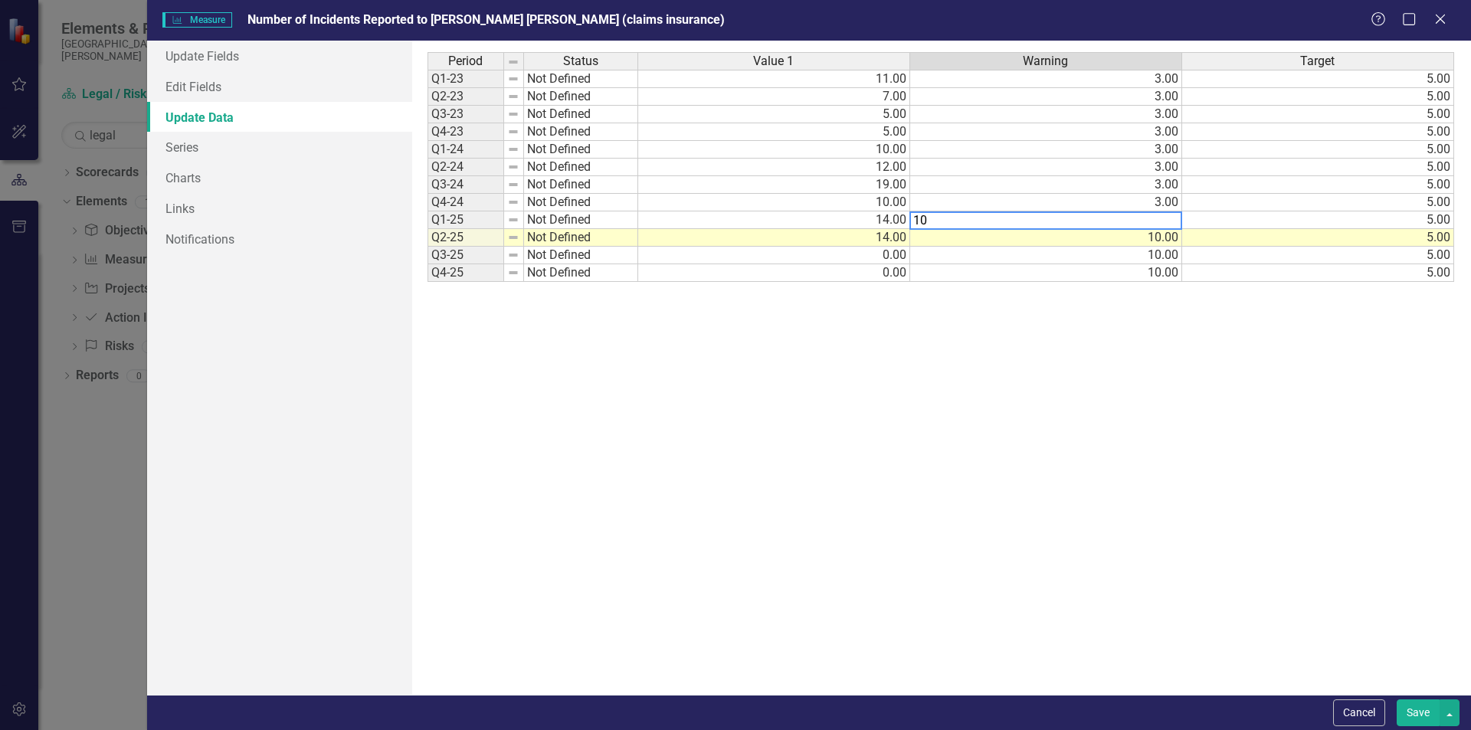
click at [1143, 242] on td "10.00" at bounding box center [1046, 238] width 272 height 18
click at [1143, 259] on td "10.00" at bounding box center [1046, 256] width 272 height 18
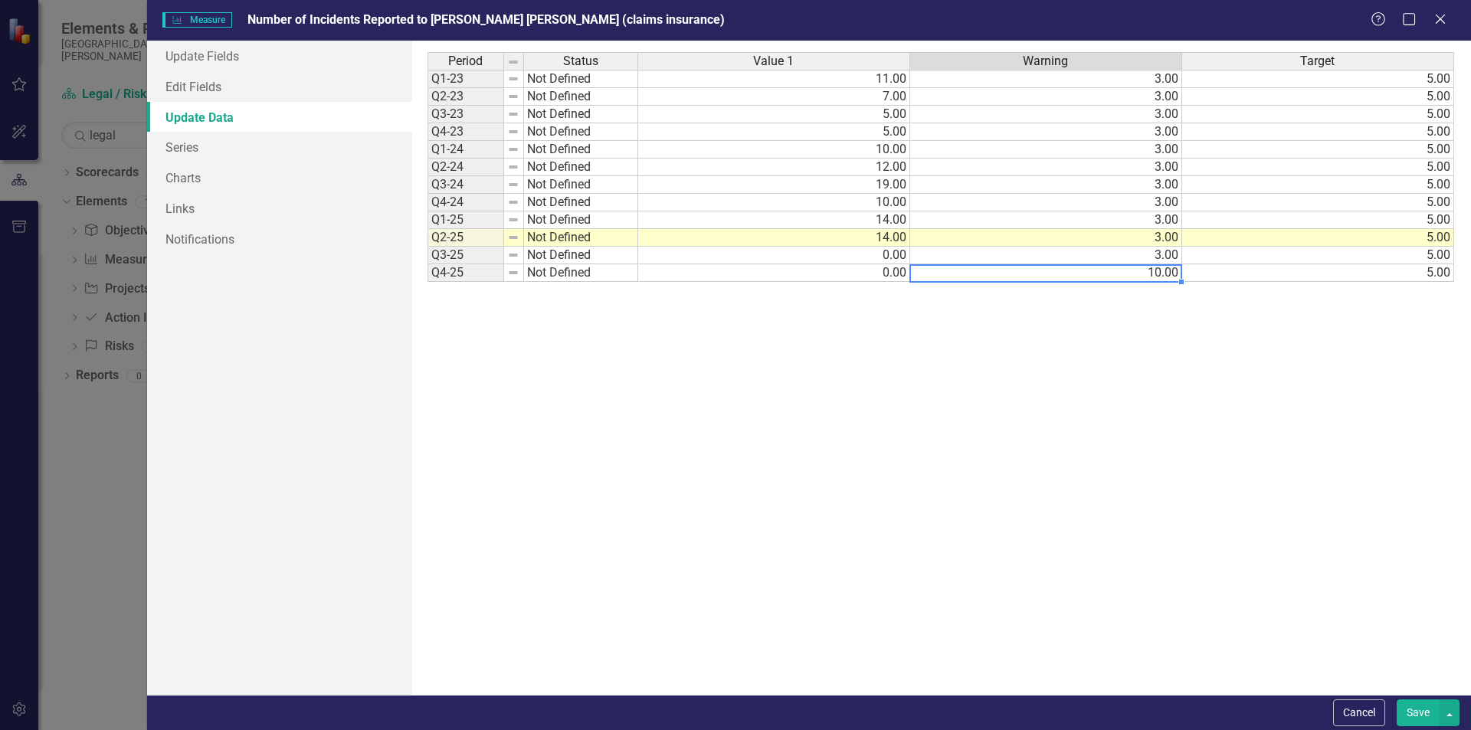
click at [1146, 278] on td "10.00" at bounding box center [1046, 273] width 272 height 18
type textarea "3"
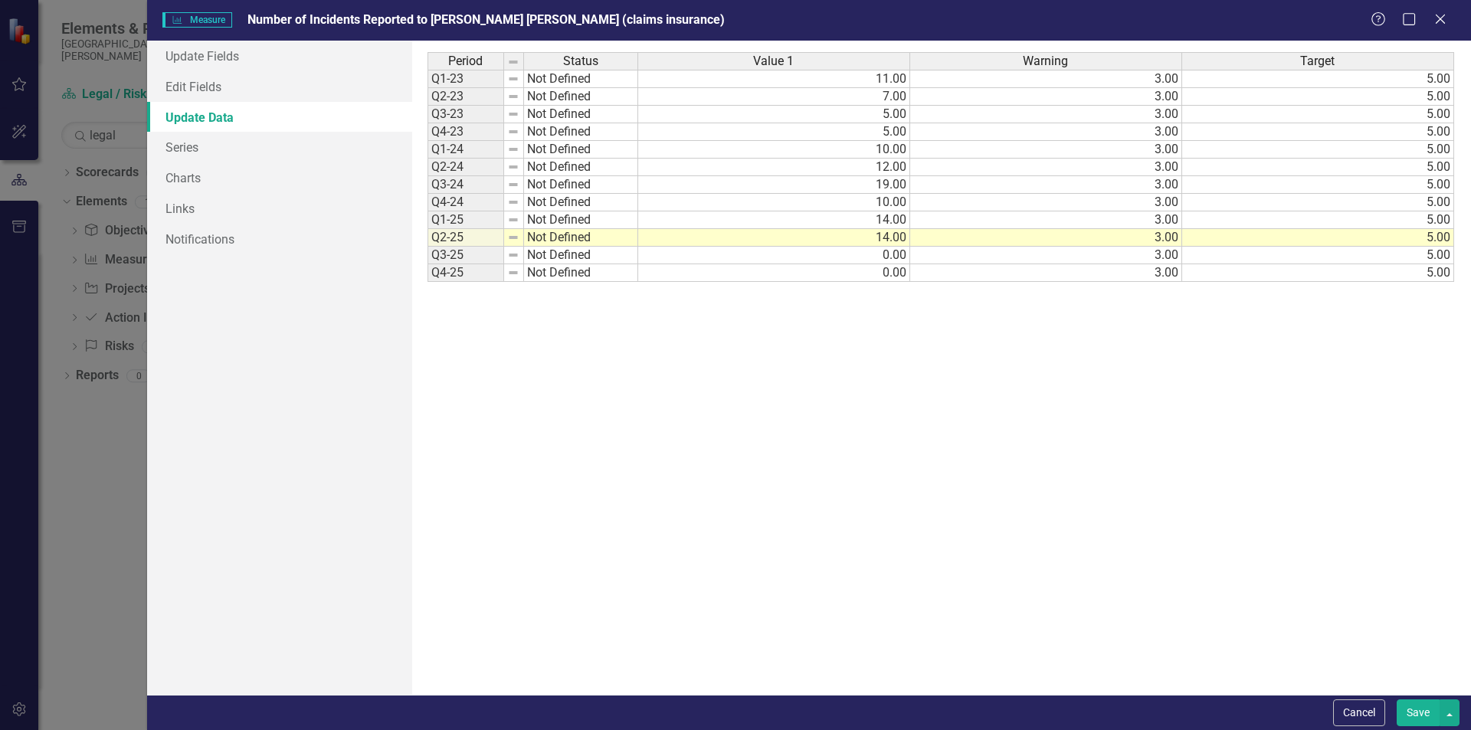
click at [1124, 303] on div "Period Status Value 1 Warning Target Q1-23 Not Defined 11.00 3.00 5.00 Q2-23 No…" at bounding box center [942, 367] width 1028 height 631
click at [204, 147] on link "Series" at bounding box center [279, 147] width 265 height 31
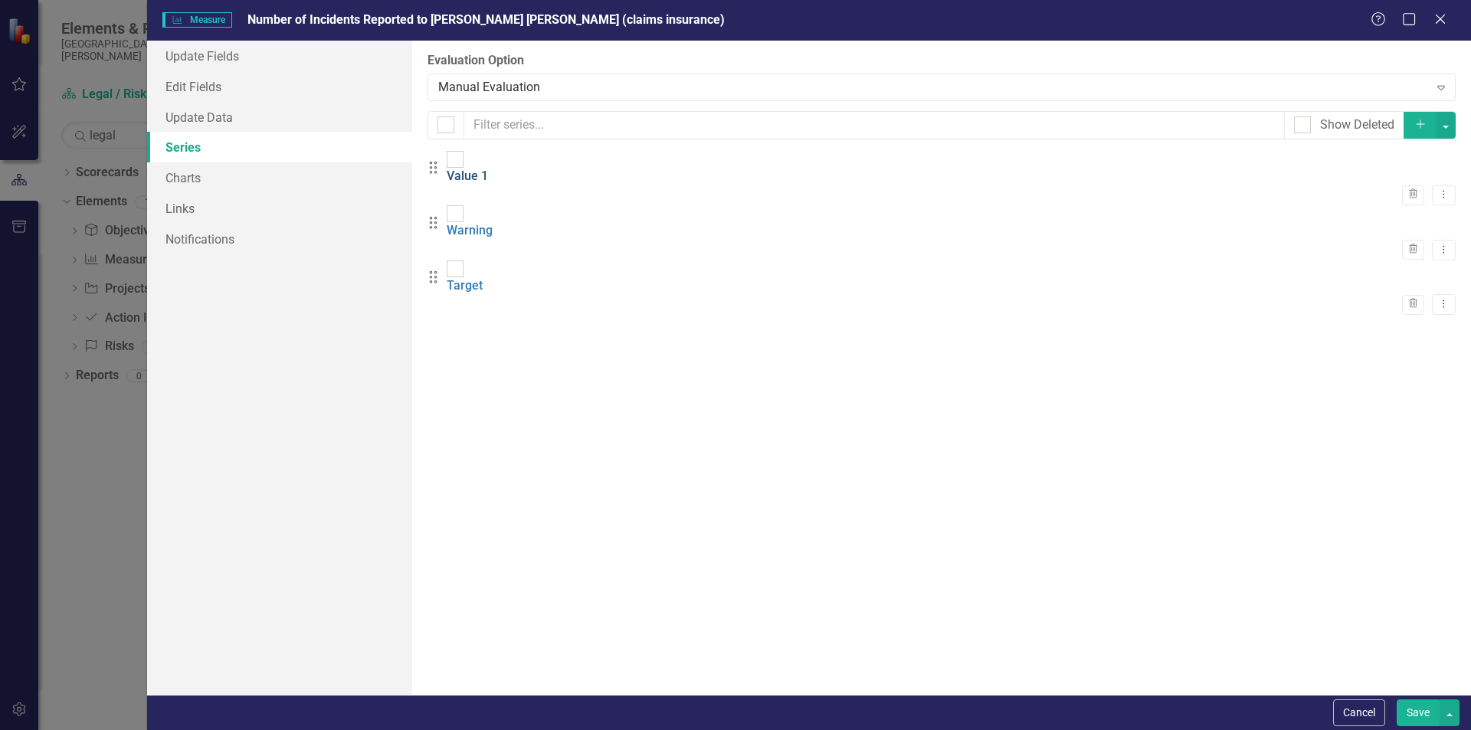
click at [488, 169] on link "Value 1" at bounding box center [467, 176] width 41 height 15
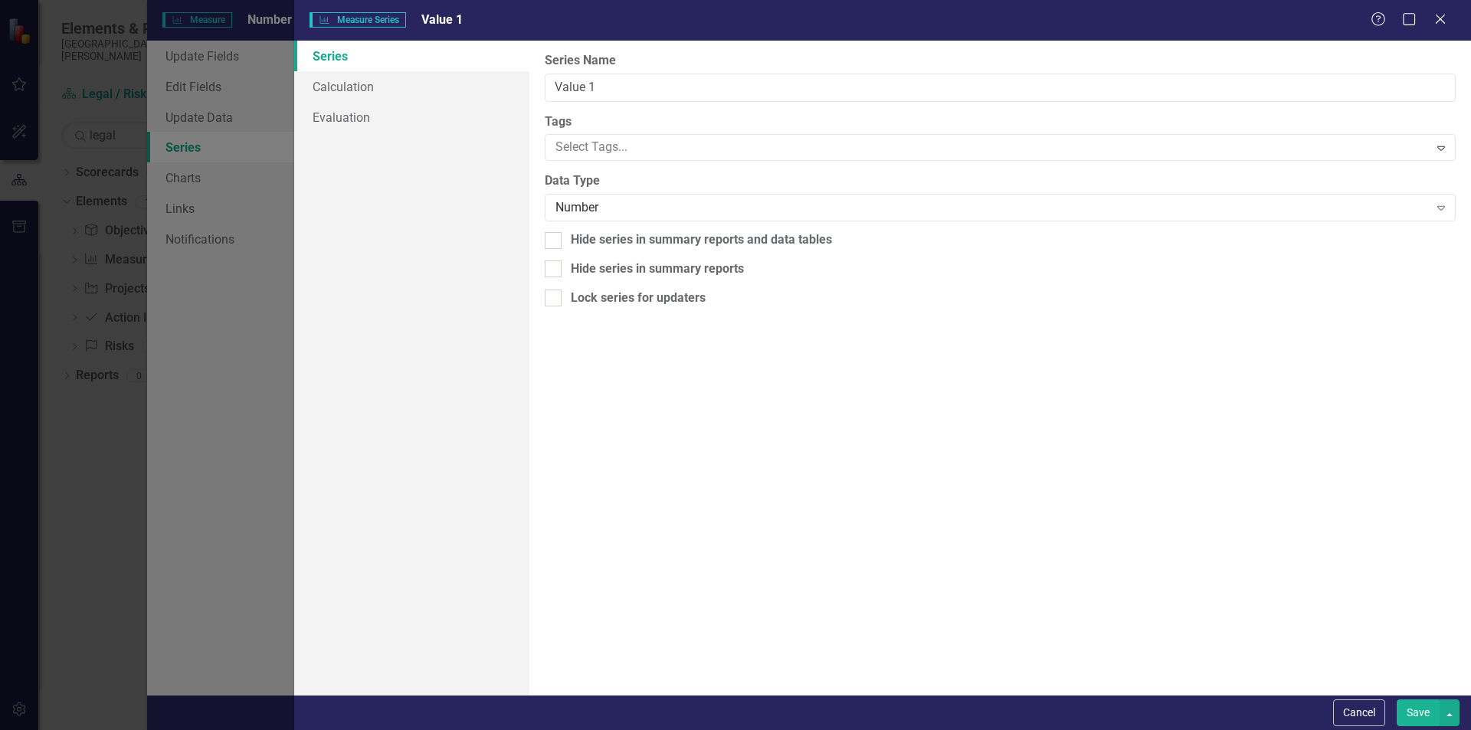
click at [330, 57] on link "Series" at bounding box center [411, 56] width 235 height 31
click at [1405, 705] on button "Save" at bounding box center [1418, 713] width 43 height 27
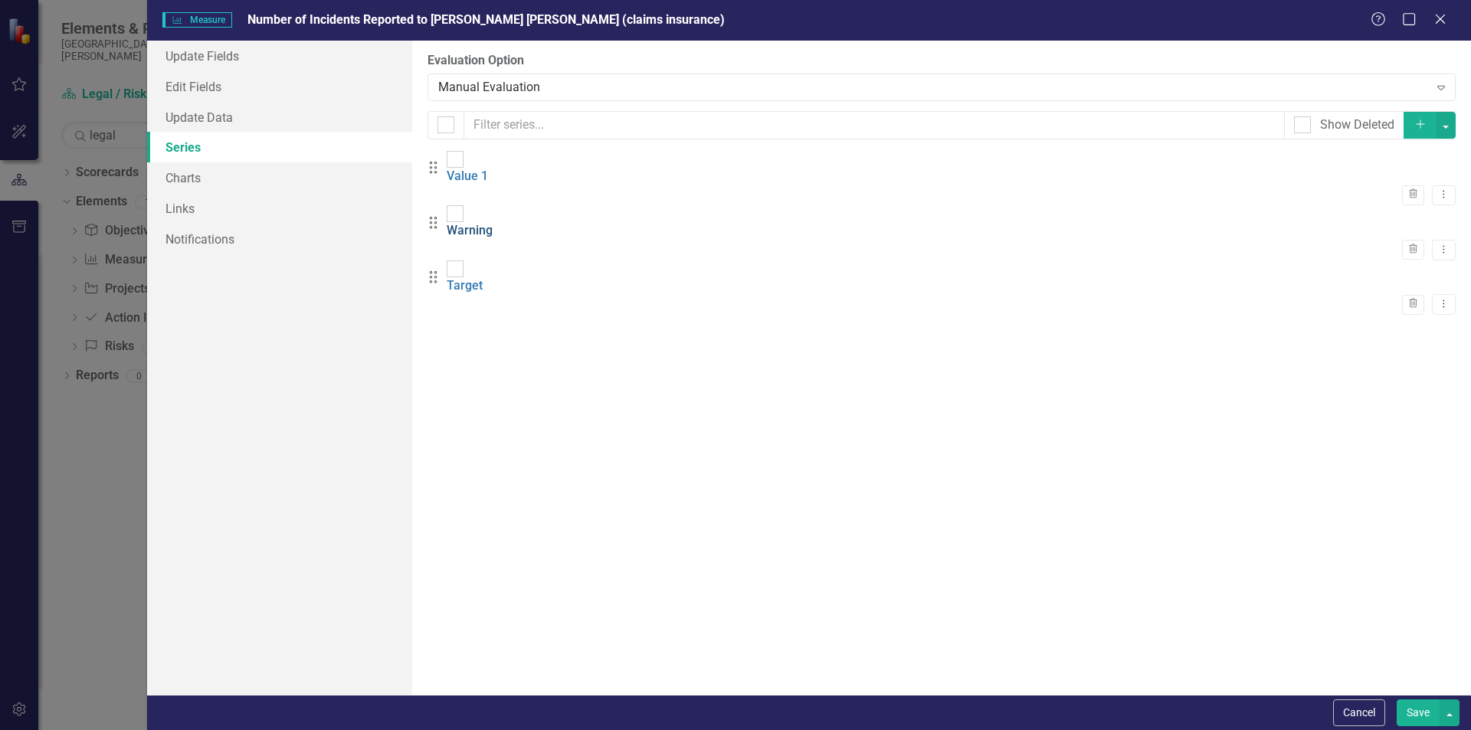
click at [493, 223] on link "Warning" at bounding box center [470, 230] width 46 height 15
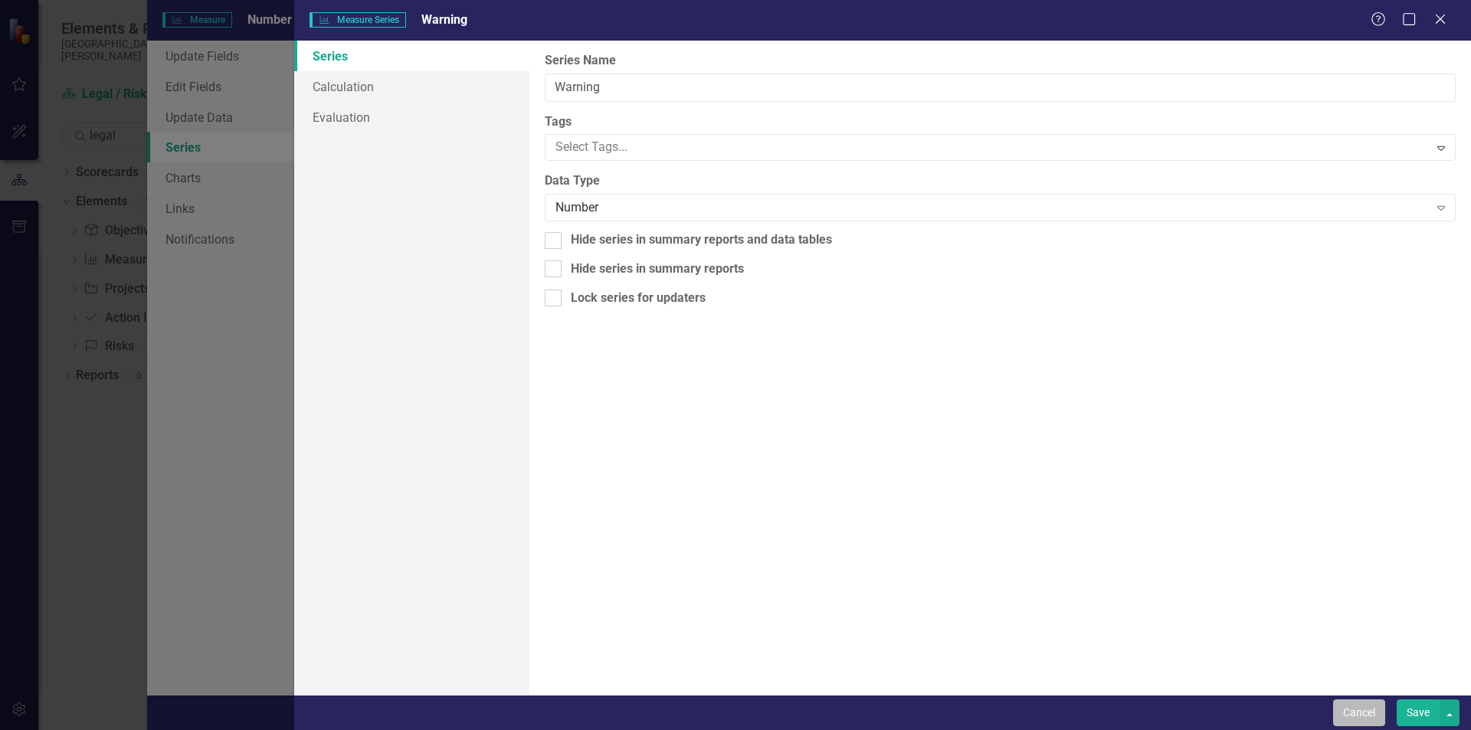
click at [1368, 715] on button "Cancel" at bounding box center [1359, 713] width 52 height 27
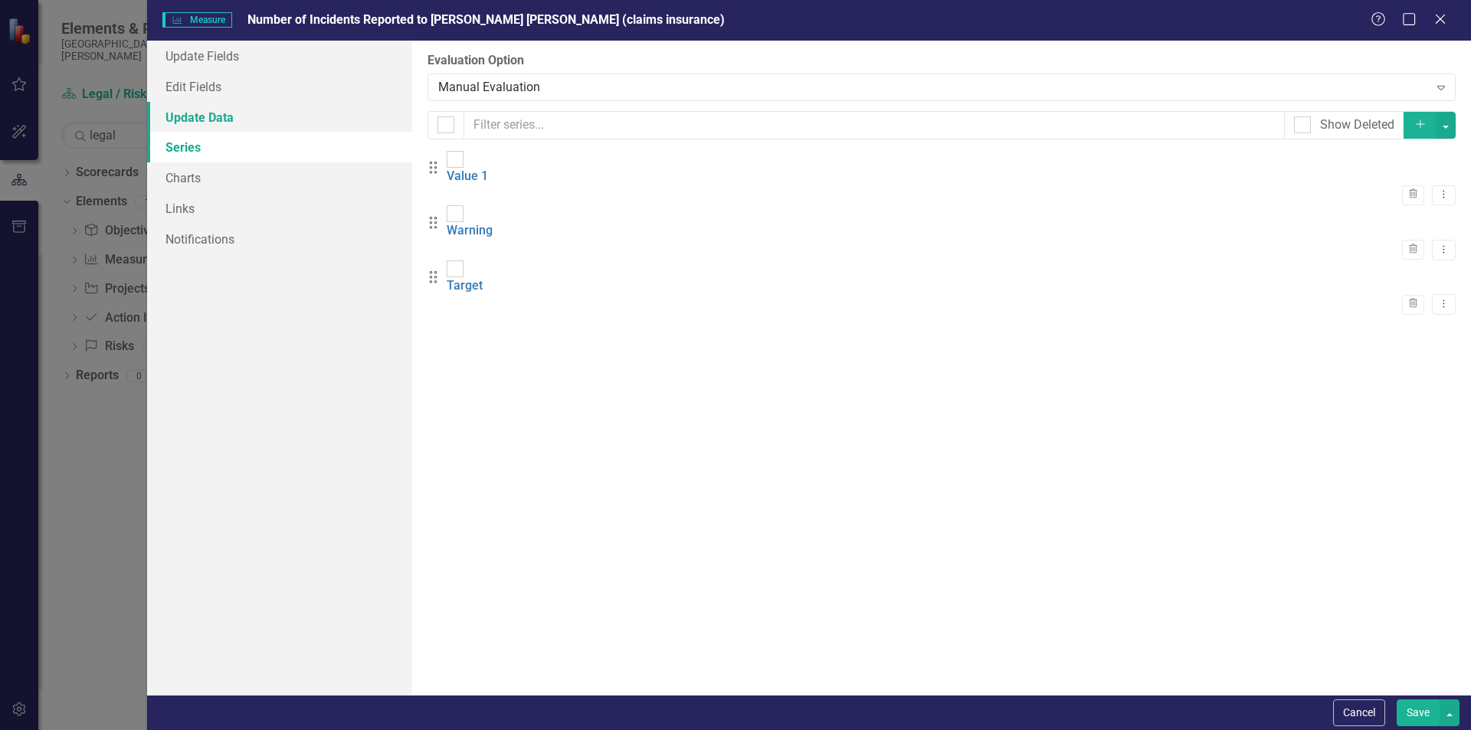
click at [211, 116] on link "Update Data" at bounding box center [279, 117] width 265 height 31
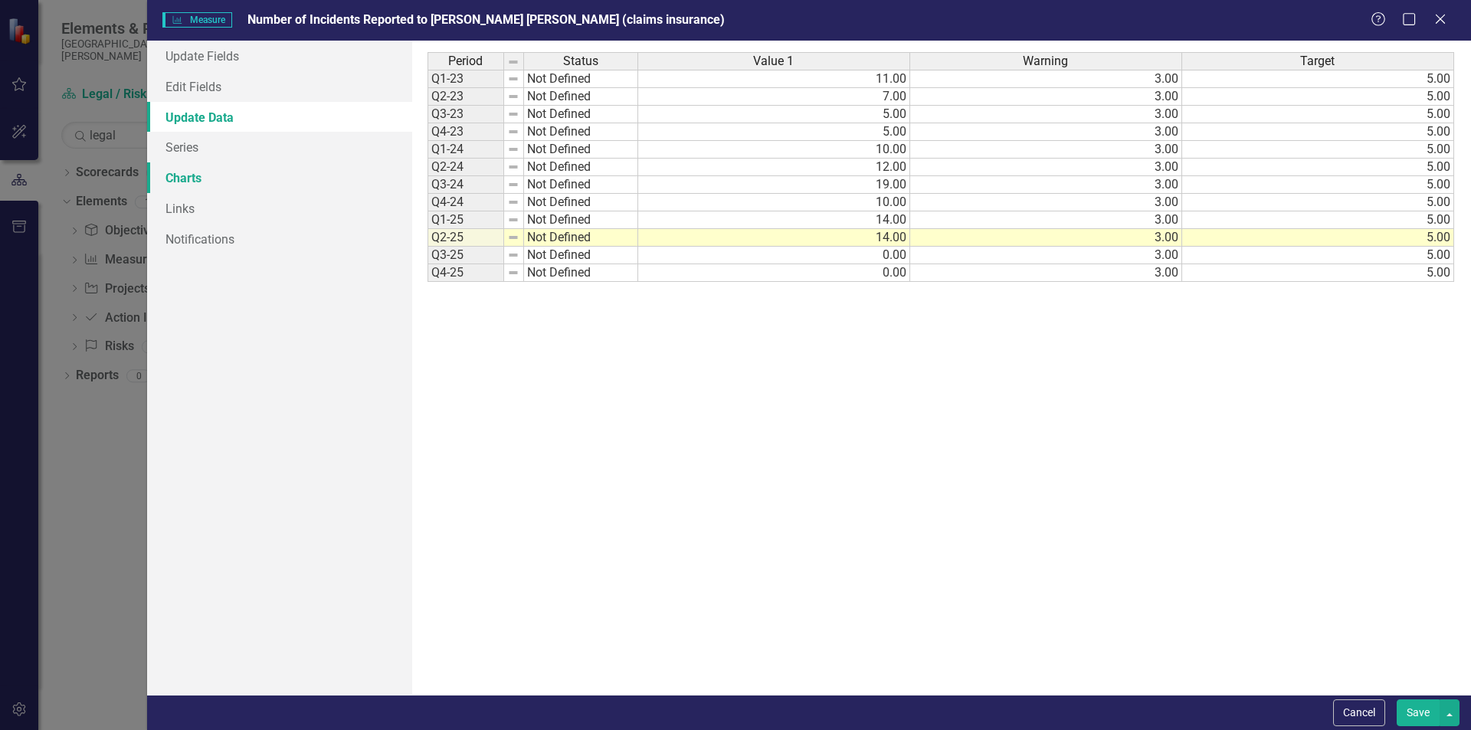
click at [179, 179] on link "Charts" at bounding box center [279, 177] width 265 height 31
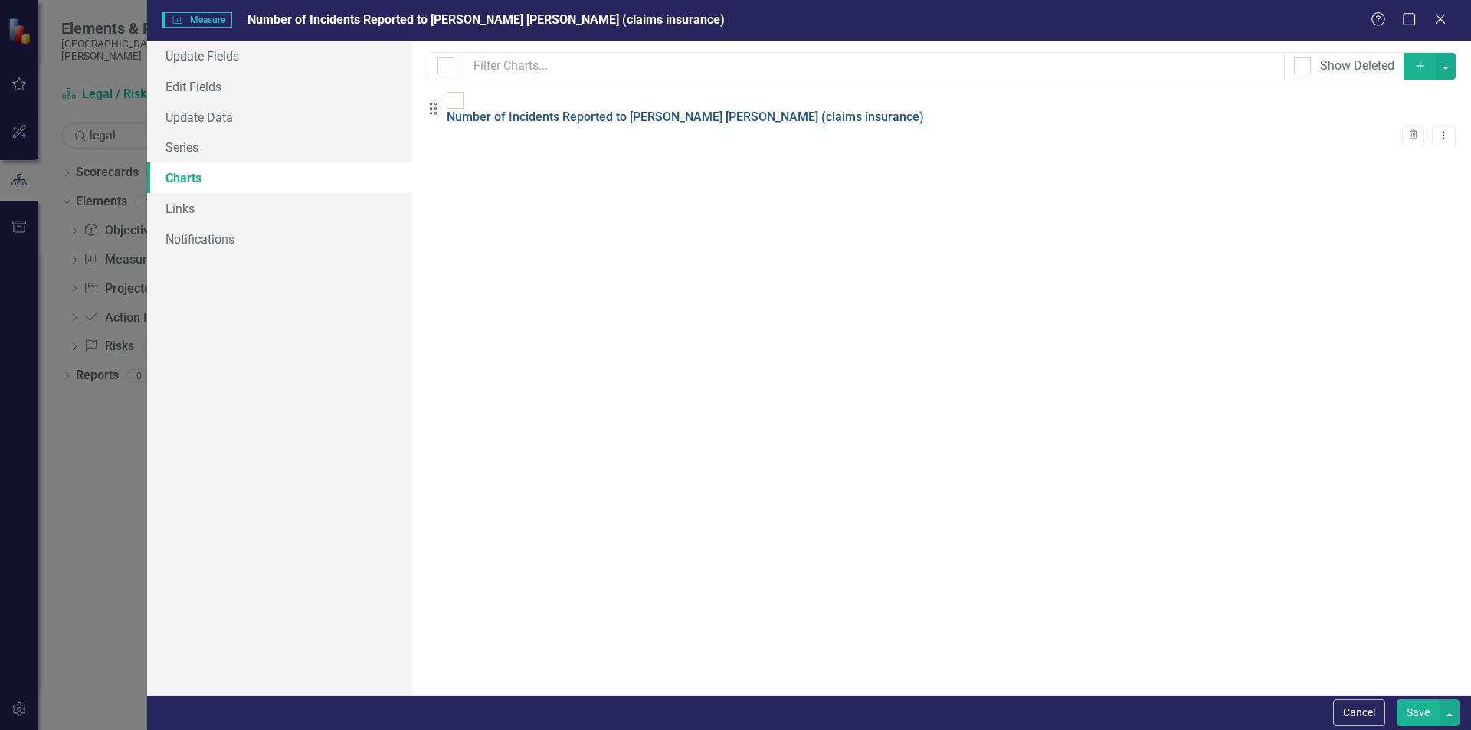
click at [627, 116] on link "Number of Incidents Reported to [PERSON_NAME] [PERSON_NAME] (claims insurance)" at bounding box center [685, 117] width 477 height 15
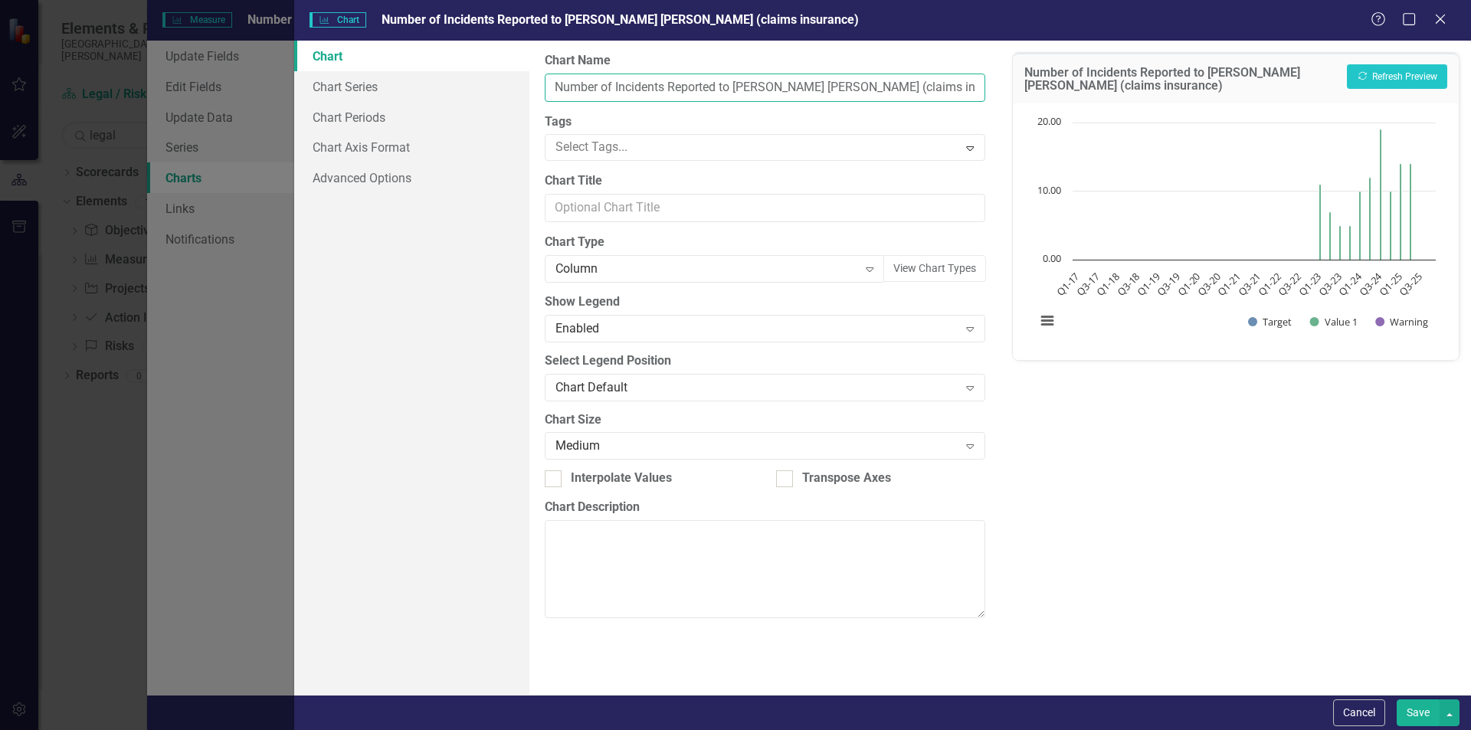
drag, startPoint x: 667, startPoint y: 89, endPoint x: 617, endPoint y: 89, distance: 49.8
click at [617, 89] on input "Number of Incidents Reported to [PERSON_NAME] [PERSON_NAME] (claims insurance)" at bounding box center [765, 88] width 440 height 28
type input "Number of PCEs Reported to [PERSON_NAME] [PERSON_NAME] (claims insurance)"
click at [631, 268] on div "Column" at bounding box center [707, 270] width 302 height 18
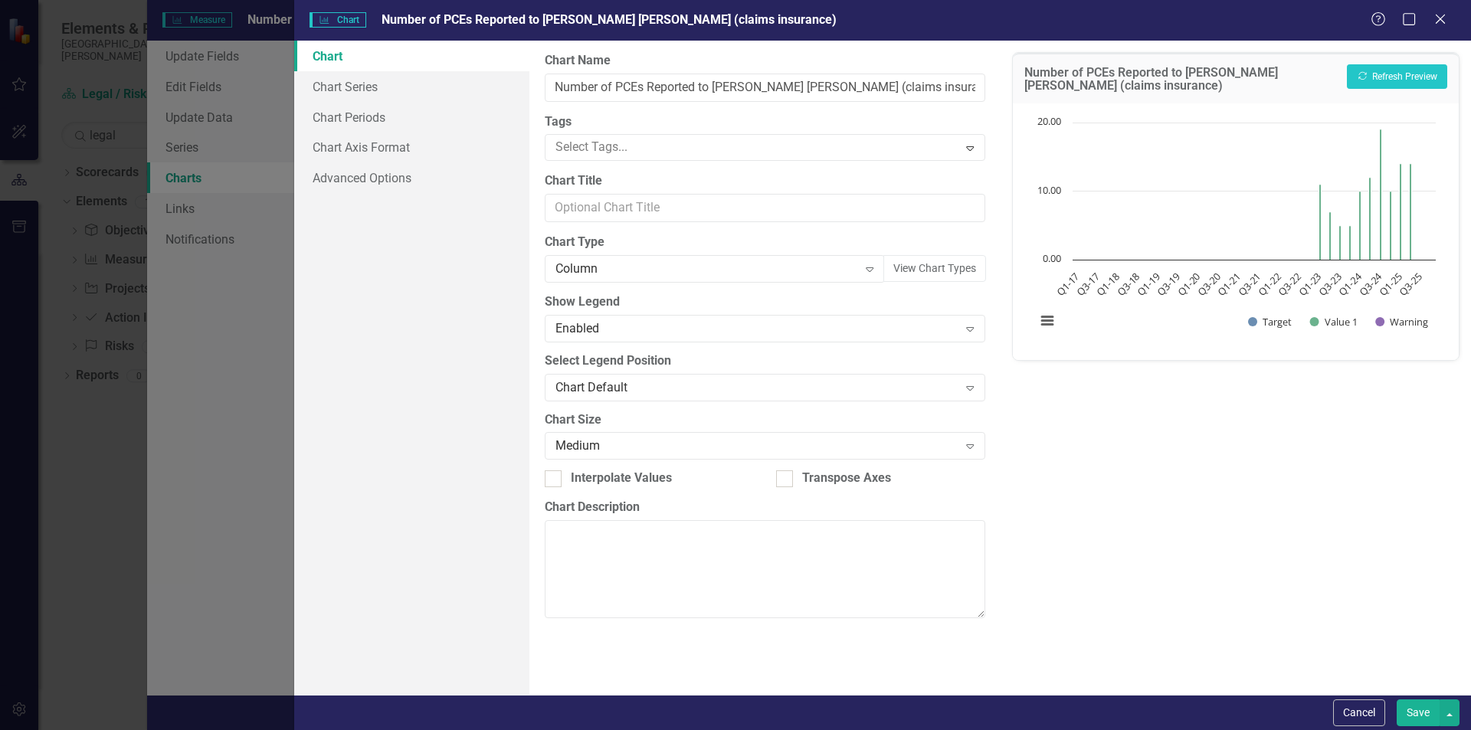
click at [1414, 707] on button "Save" at bounding box center [1418, 713] width 43 height 27
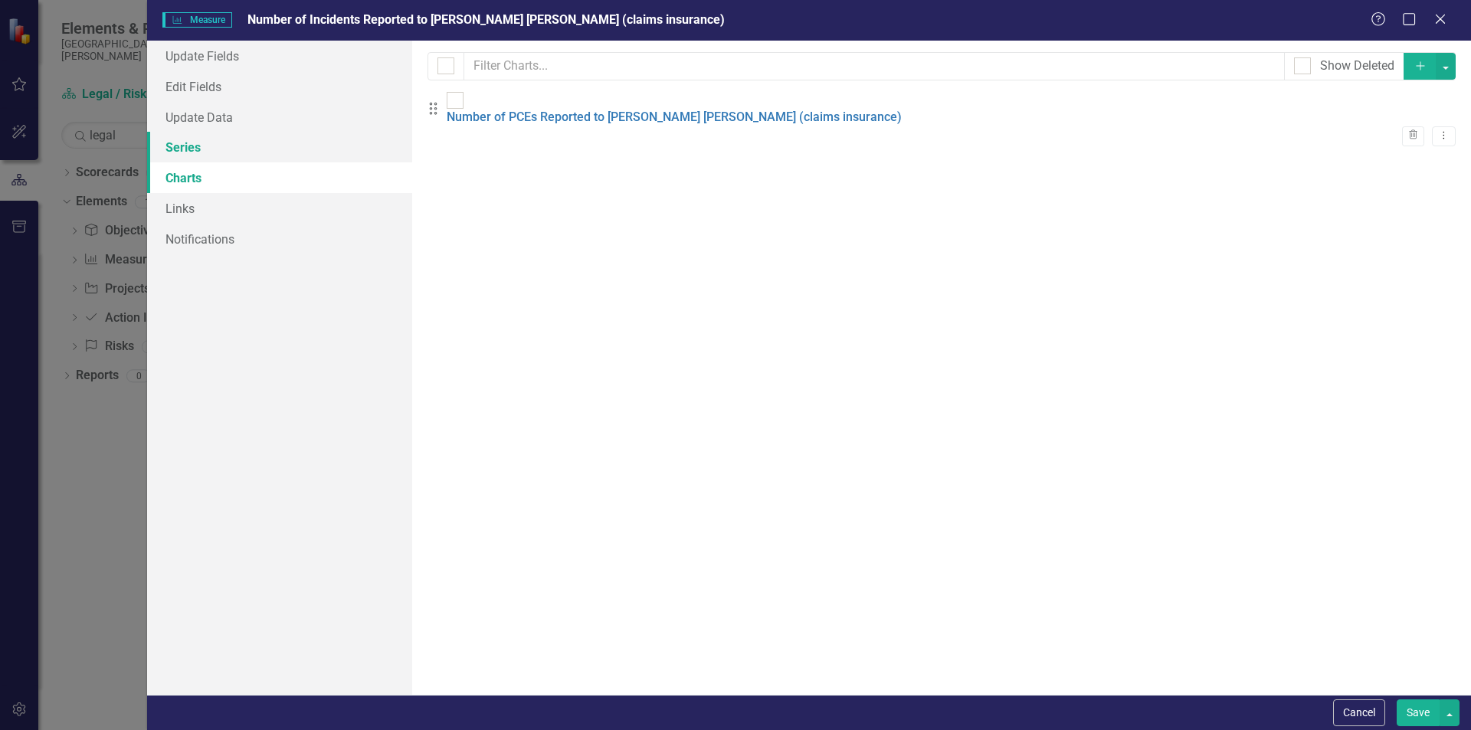
click at [237, 148] on link "Series" at bounding box center [279, 147] width 265 height 31
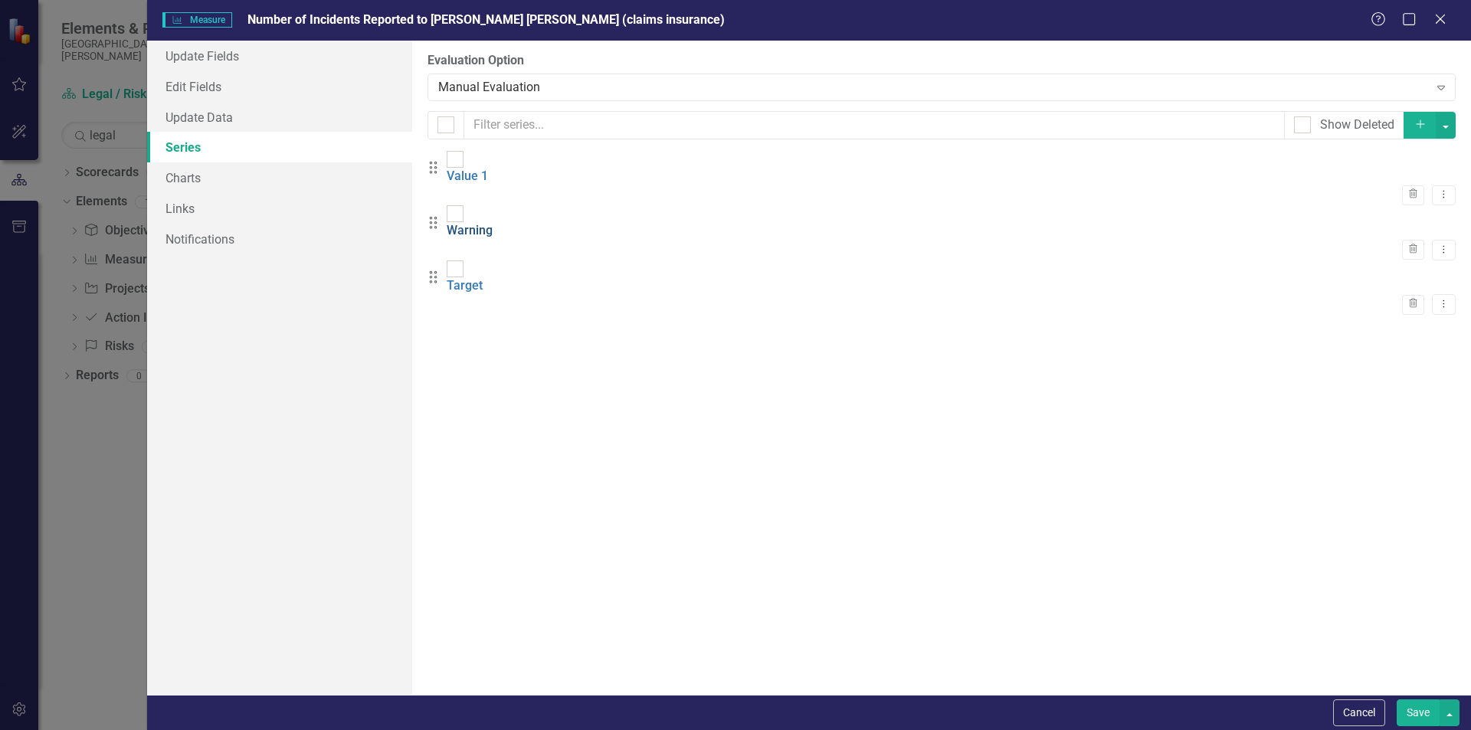
click at [493, 223] on link "Warning" at bounding box center [470, 230] width 46 height 15
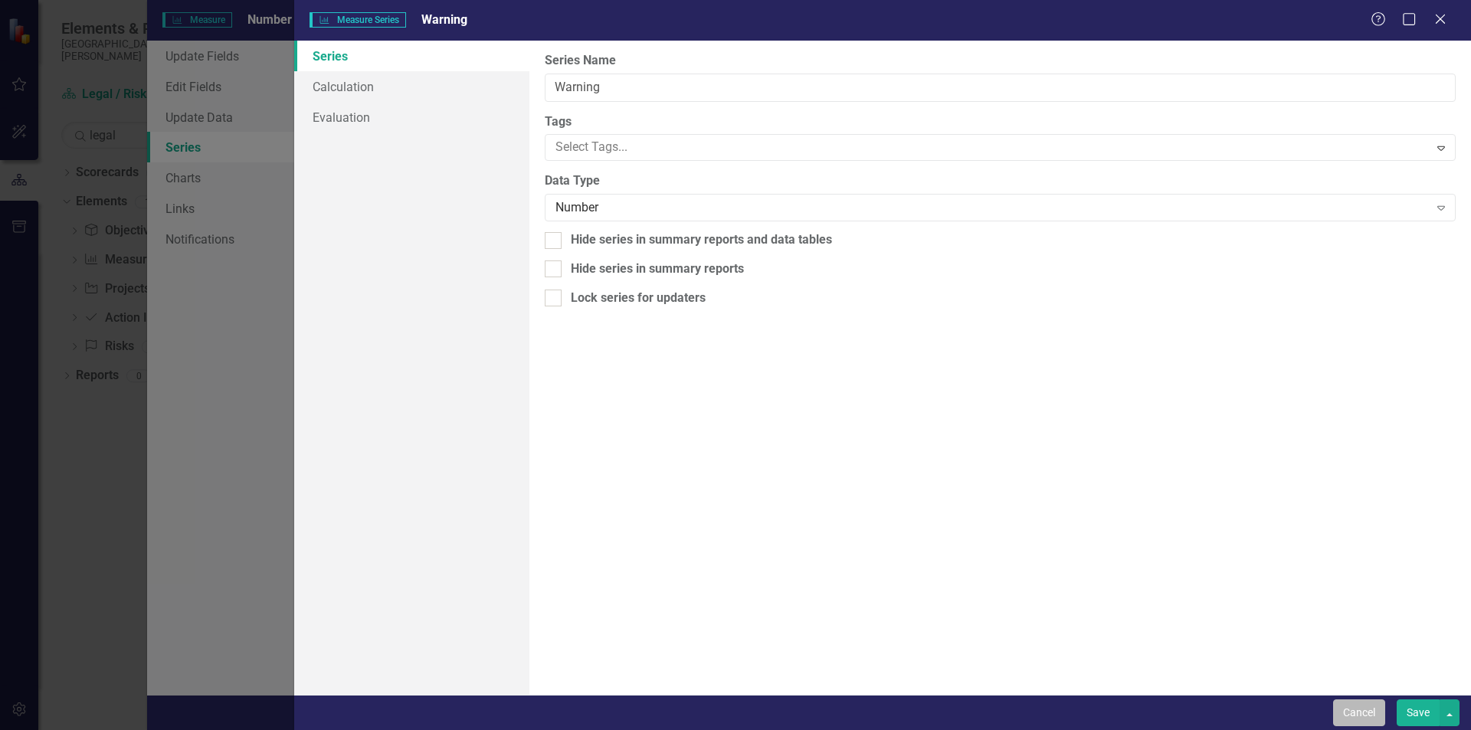
click at [1374, 715] on button "Cancel" at bounding box center [1359, 713] width 52 height 27
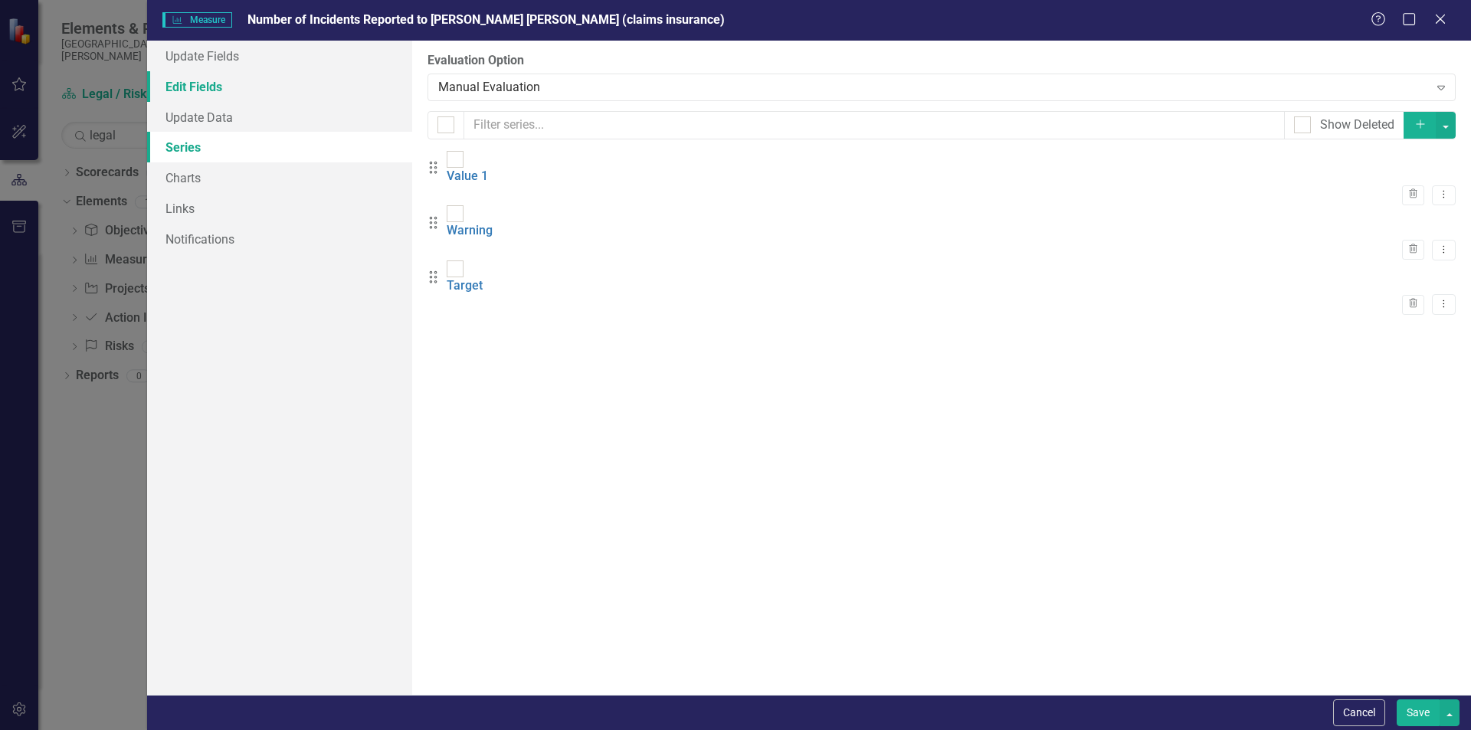
click at [192, 74] on link "Edit Fields" at bounding box center [279, 86] width 265 height 31
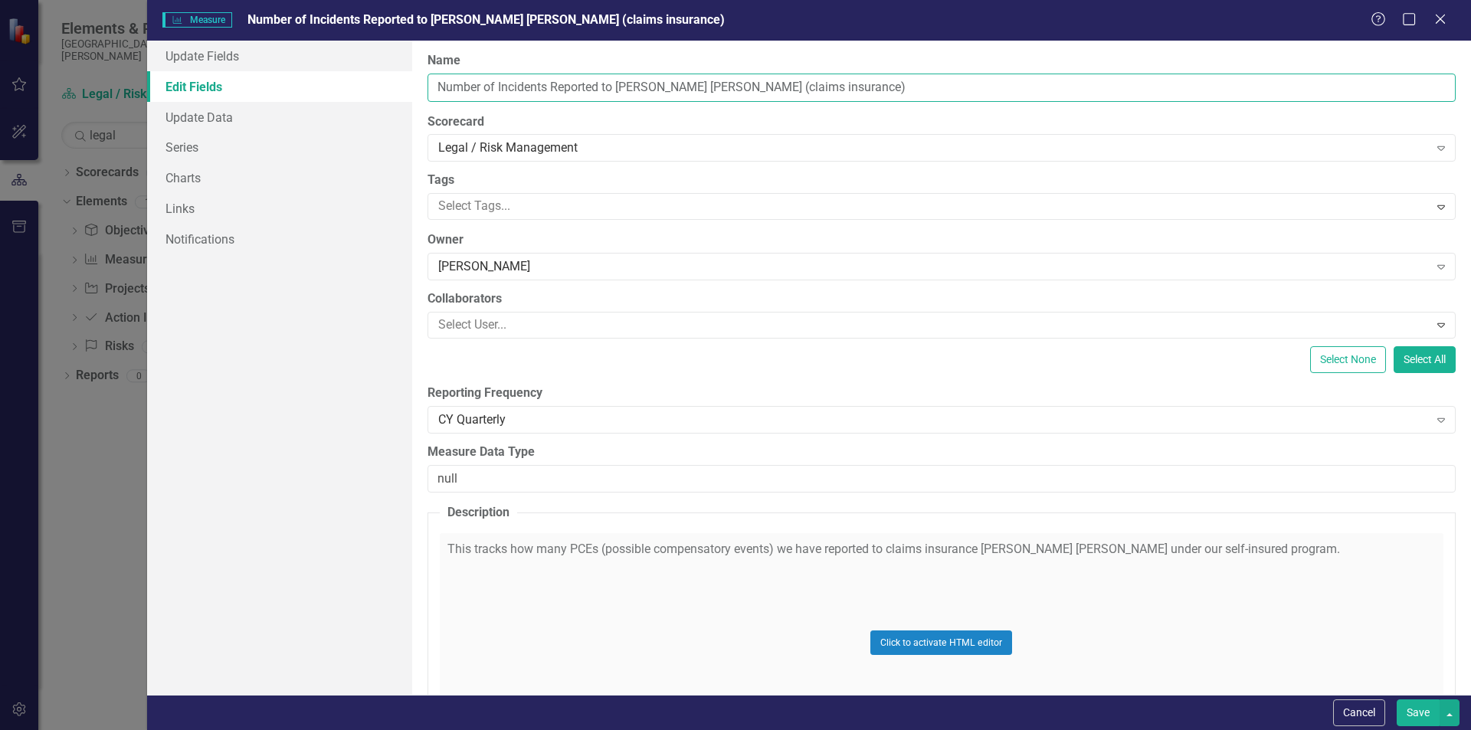
drag, startPoint x: 497, startPoint y: 89, endPoint x: 548, endPoint y: 88, distance: 51.3
click at [548, 88] on input "Number of Incidents Reported to [PERSON_NAME] [PERSON_NAME] (claims insurance)" at bounding box center [942, 88] width 1028 height 28
type input "Number of PCEs Reported to [PERSON_NAME] [PERSON_NAME] (claims insurance)"
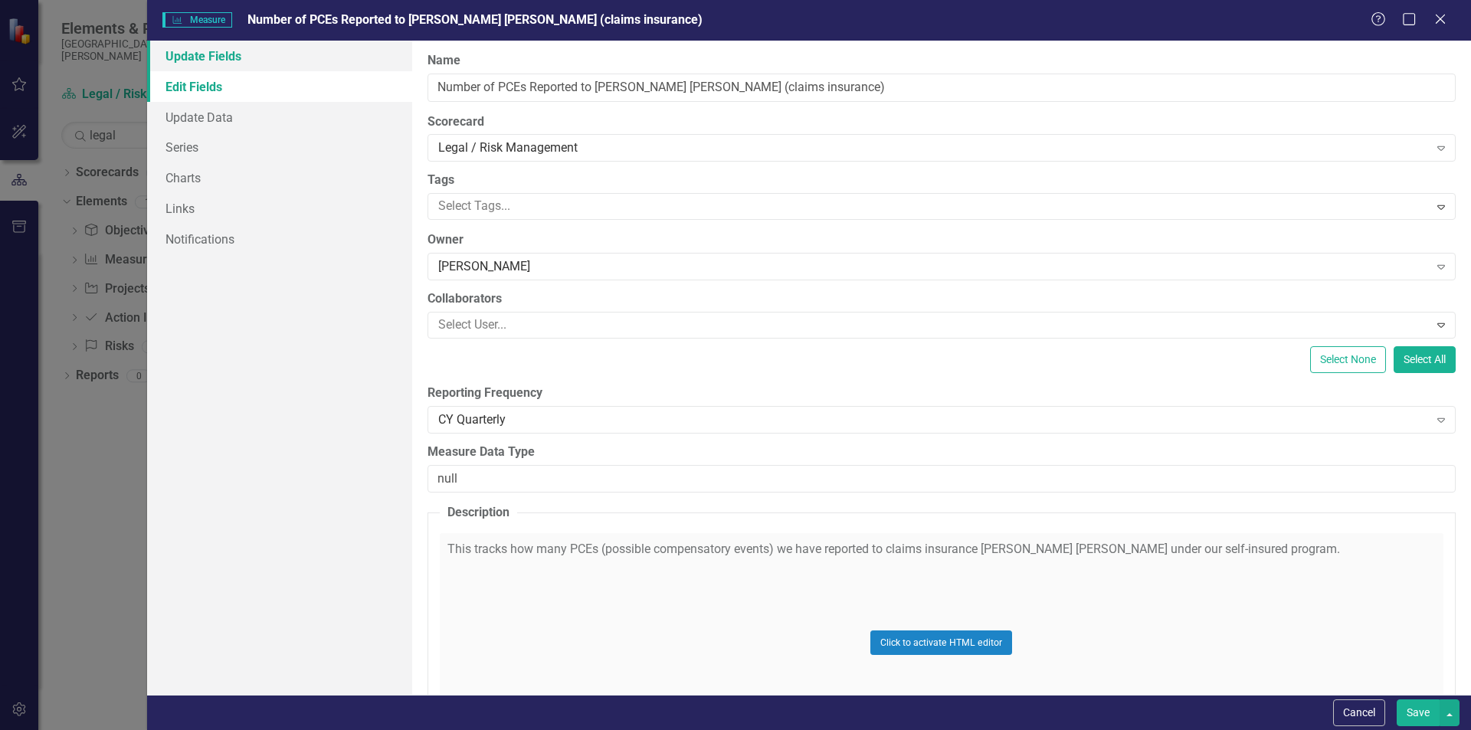
click at [236, 56] on link "Update Fields" at bounding box center [279, 56] width 265 height 31
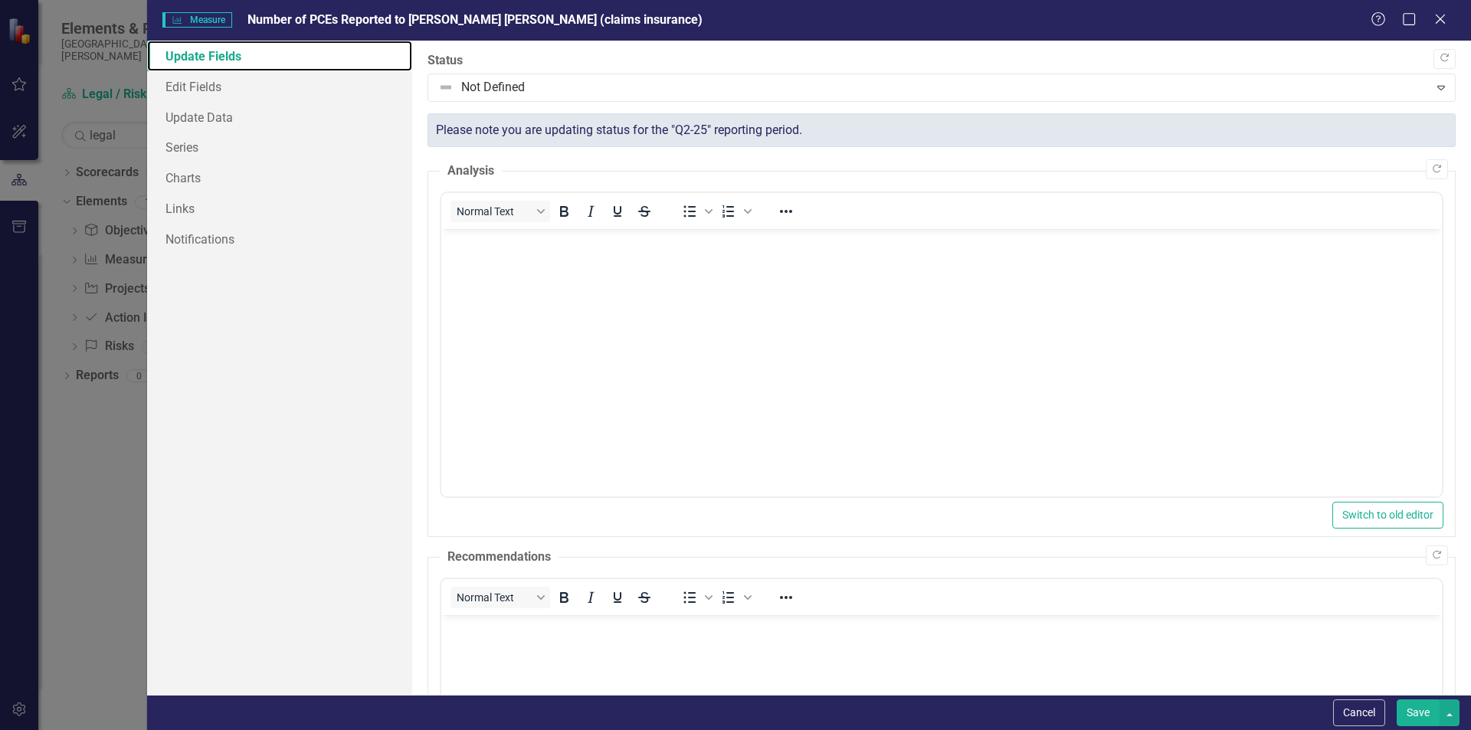
scroll to position [460, 0]
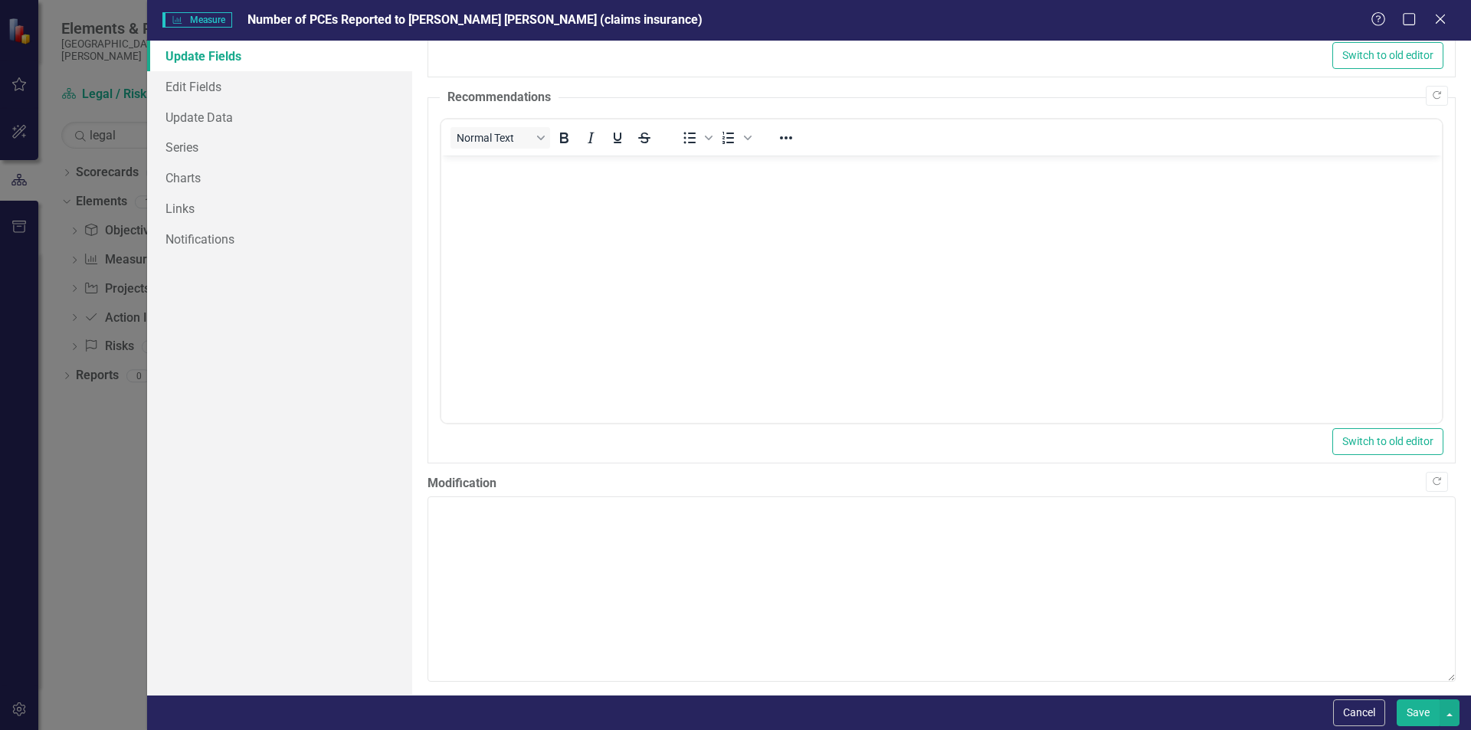
click at [1419, 718] on button "Save" at bounding box center [1418, 713] width 43 height 27
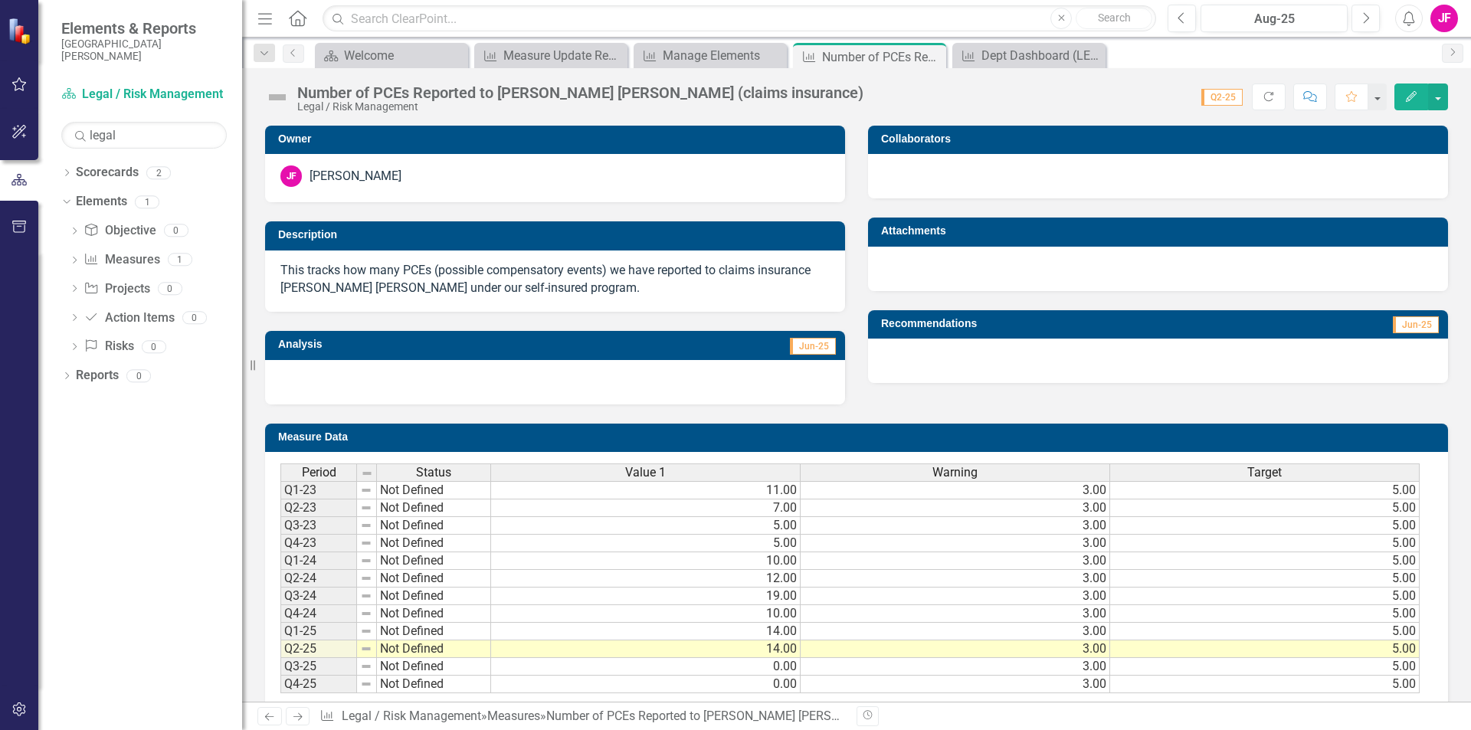
scroll to position [30, 0]
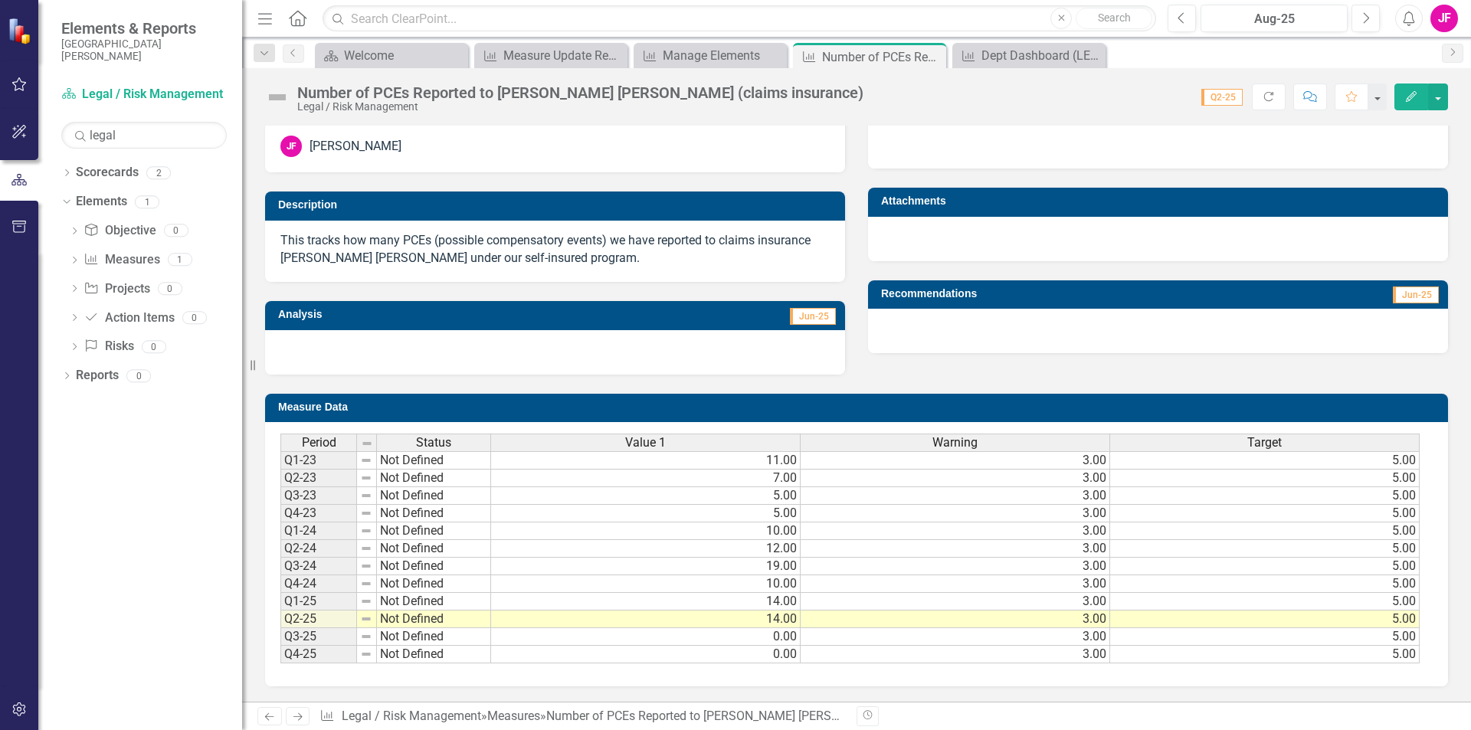
click at [500, 244] on p "This tracks how many PCEs (possible compensatory events) we have reported to cl…" at bounding box center [554, 249] width 549 height 35
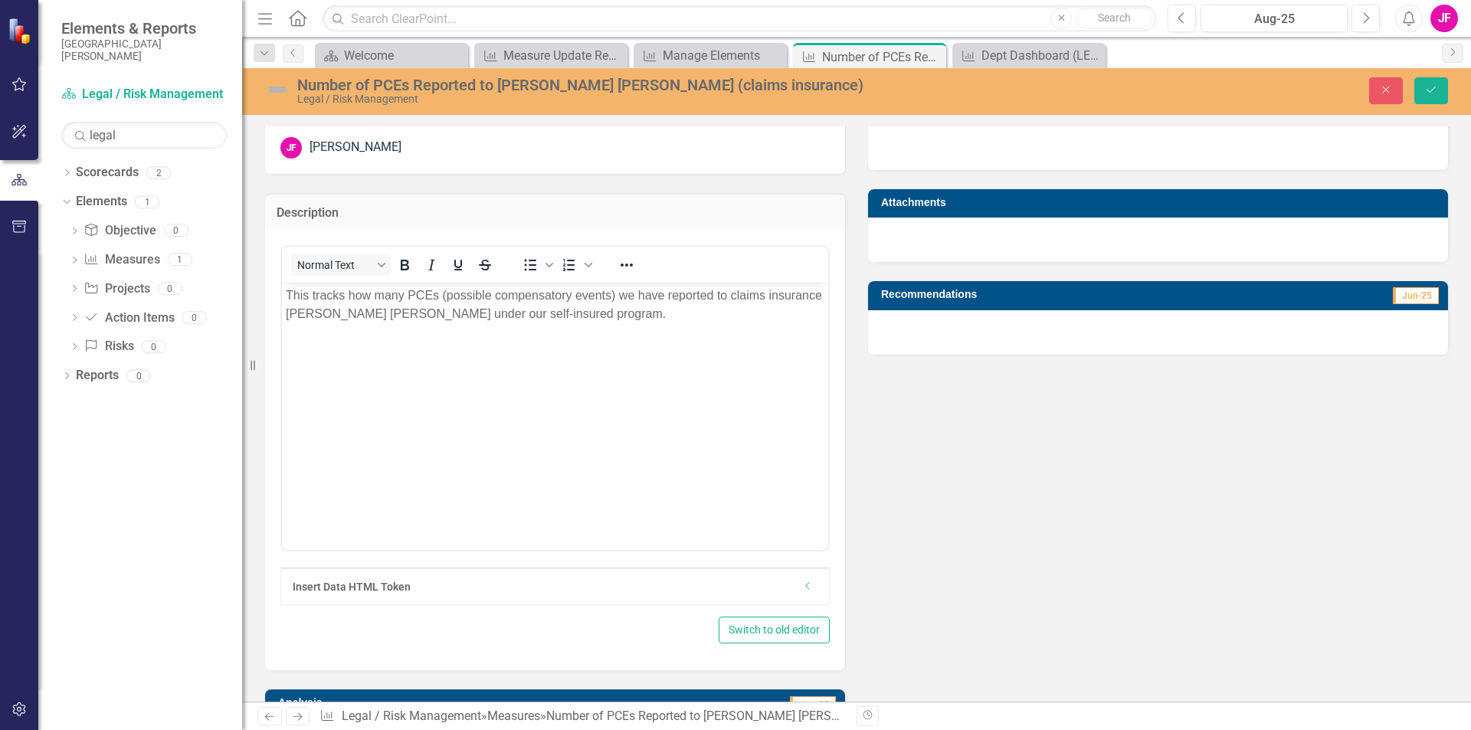
scroll to position [0, 0]
click at [642, 320] on p "This tracks how many PCEs (possible compensatory events) we have reported to cl…" at bounding box center [555, 305] width 539 height 37
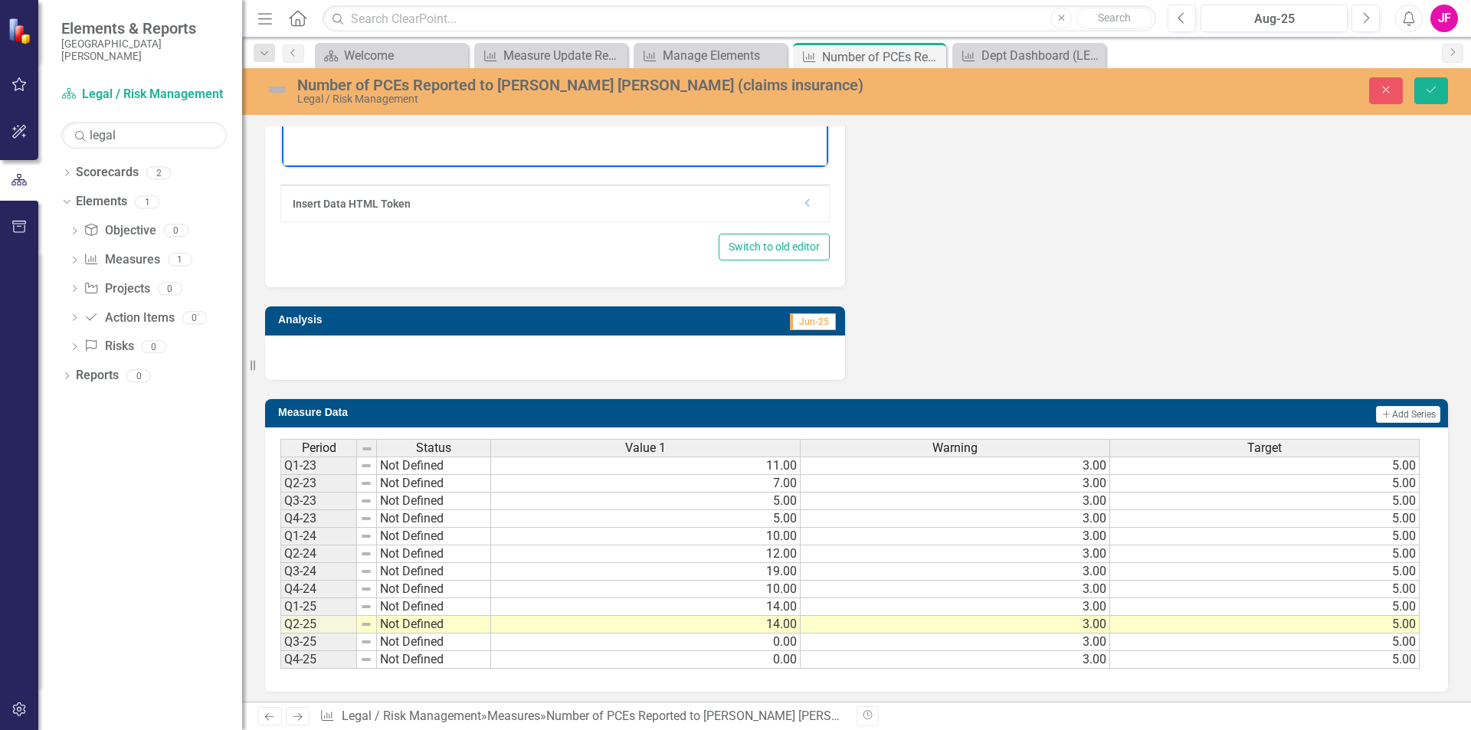
scroll to position [418, 0]
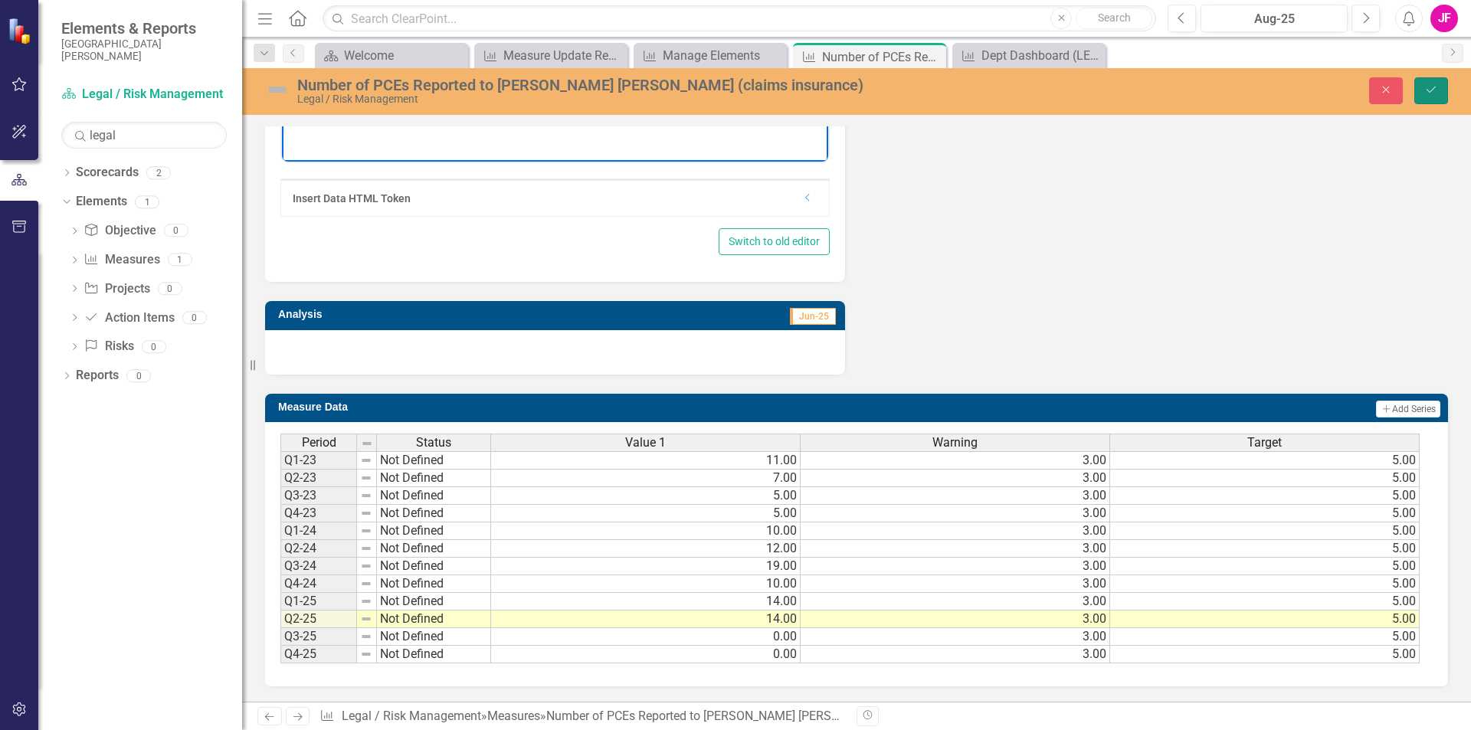
click at [1428, 92] on icon "Save" at bounding box center [1431, 89] width 14 height 11
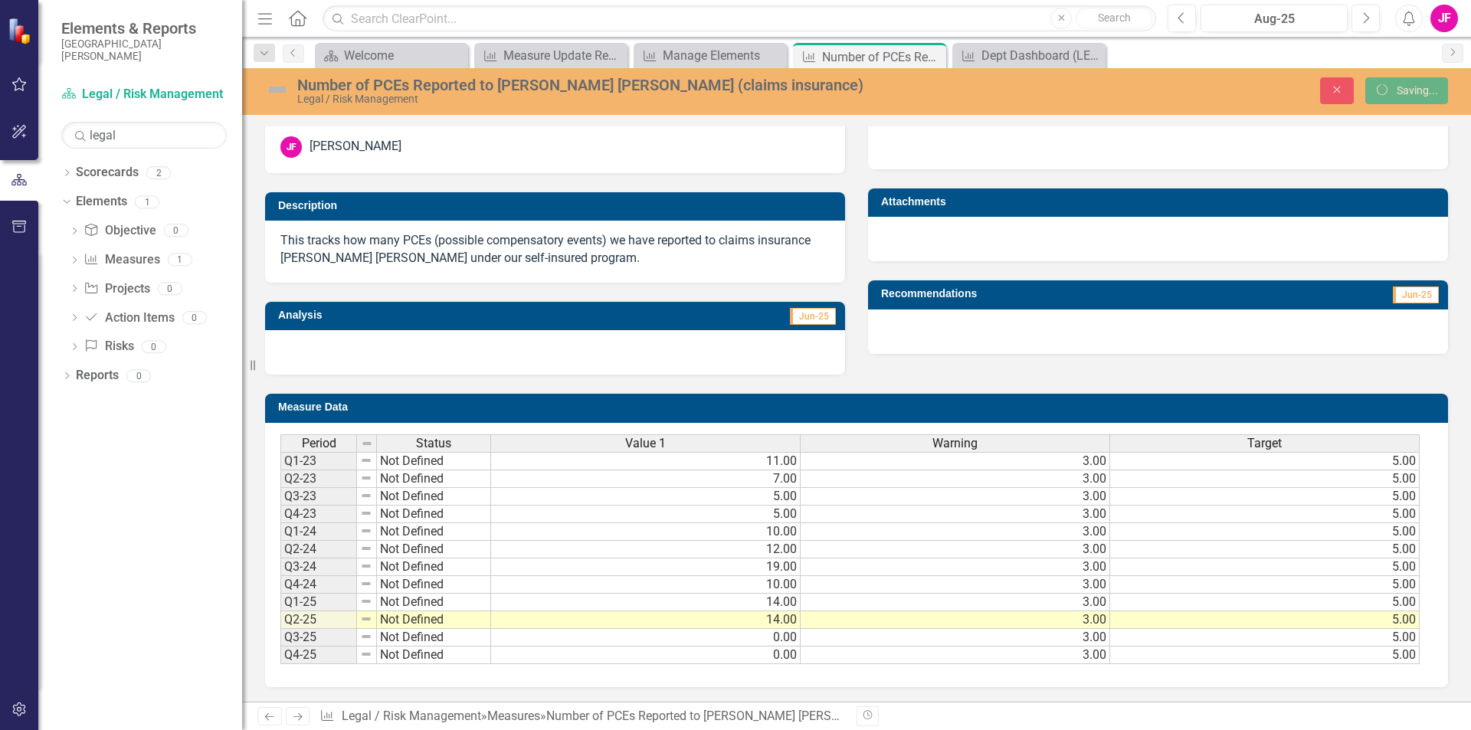
scroll to position [31, 0]
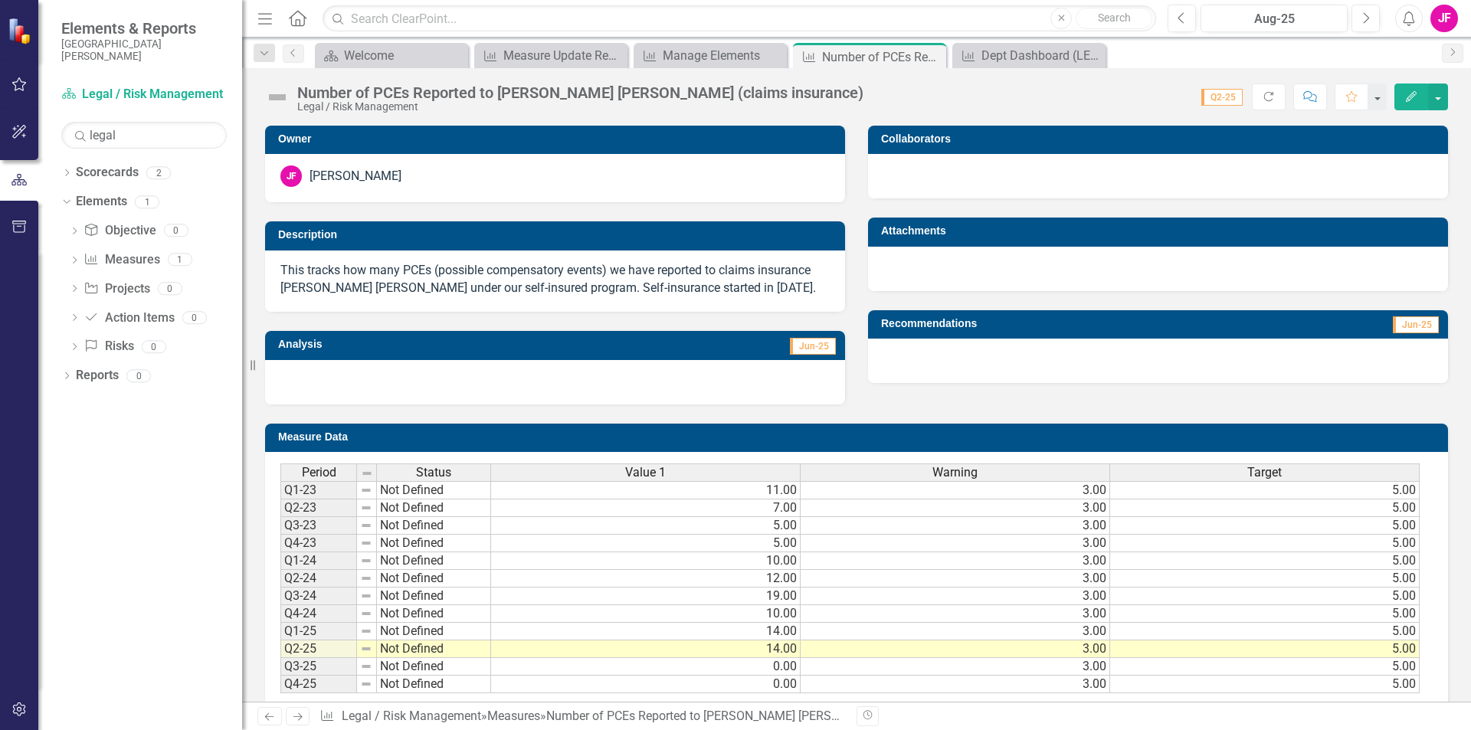
click at [426, 496] on td "Not Defined" at bounding box center [434, 490] width 114 height 18
type textarea "Not Defined"
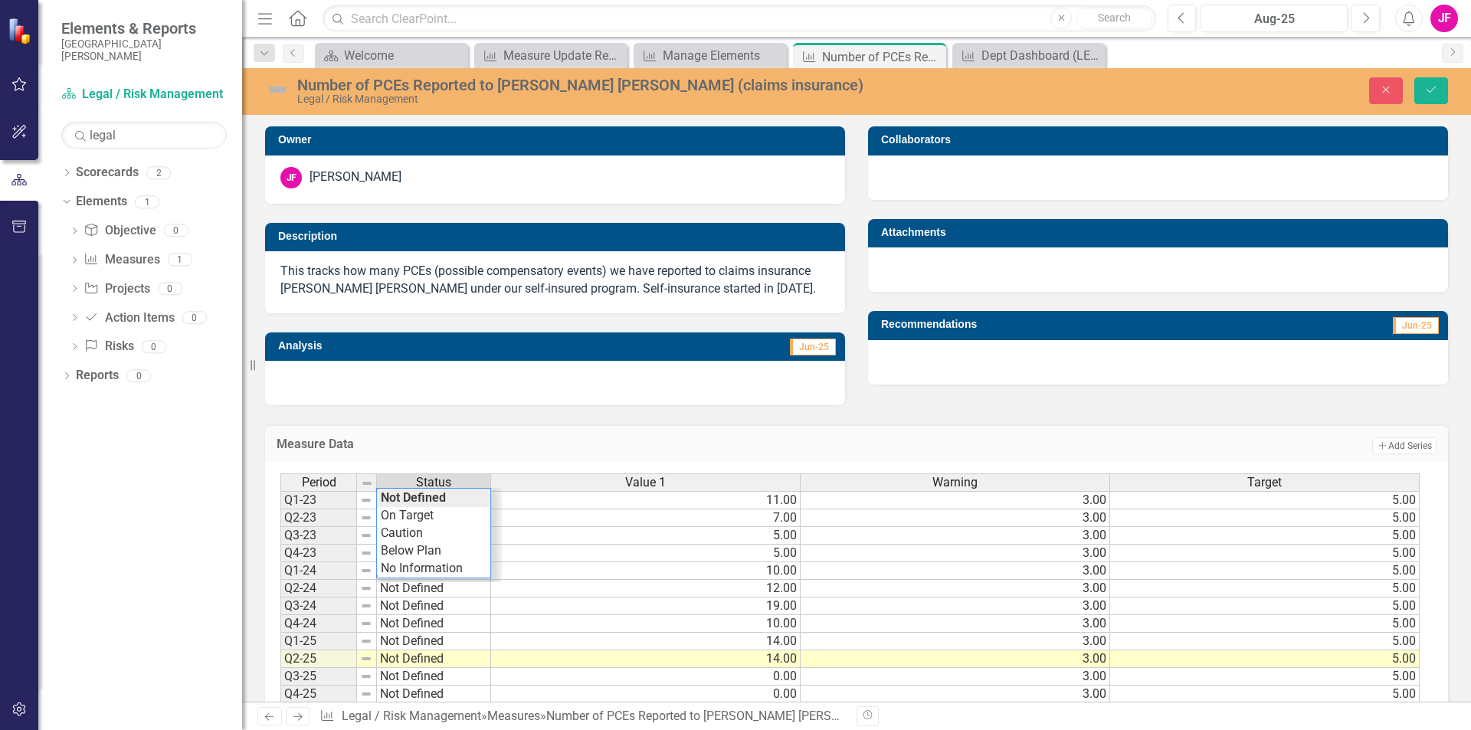
click at [573, 521] on td "7.00" at bounding box center [646, 519] width 310 height 18
click at [1430, 87] on icon "Save" at bounding box center [1431, 89] width 14 height 11
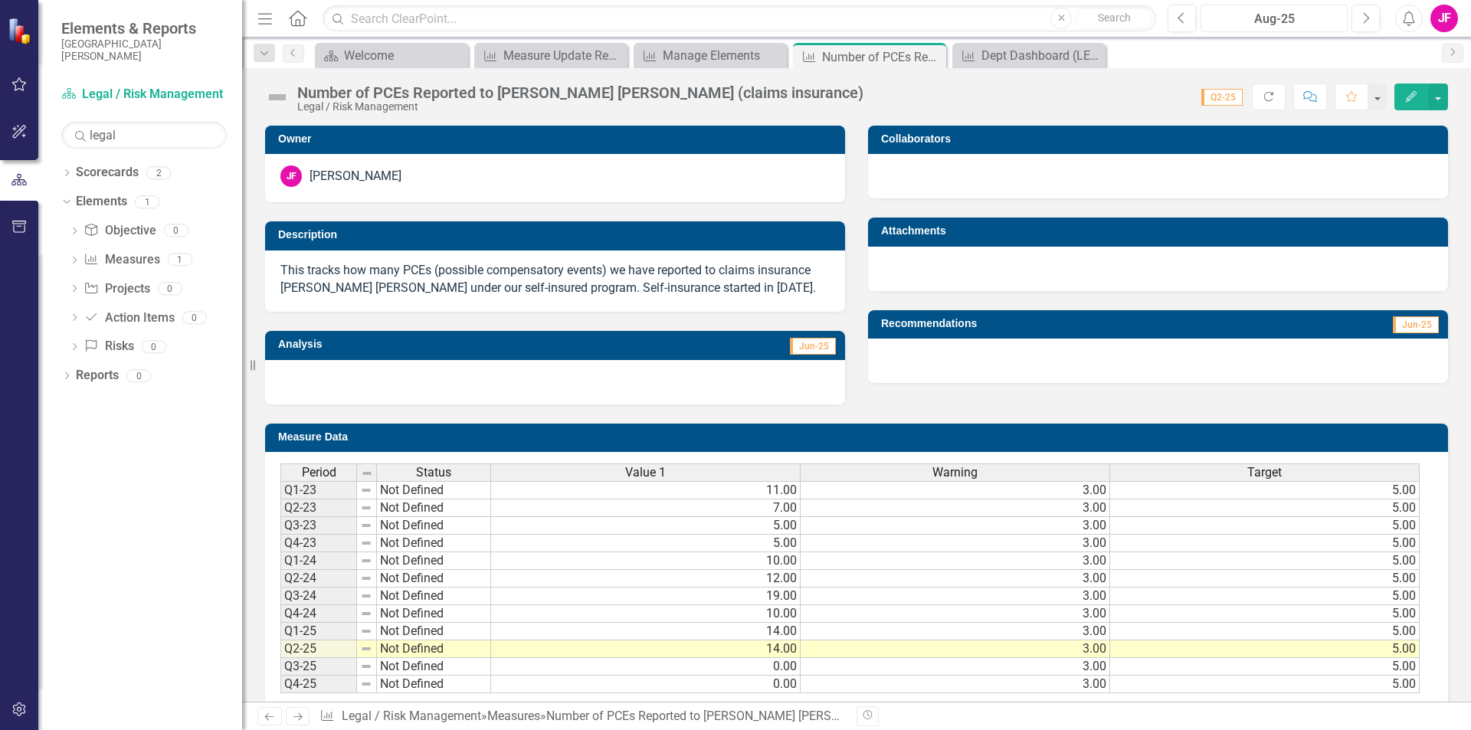
click at [1306, 18] on div "Aug-25" at bounding box center [1274, 19] width 136 height 18
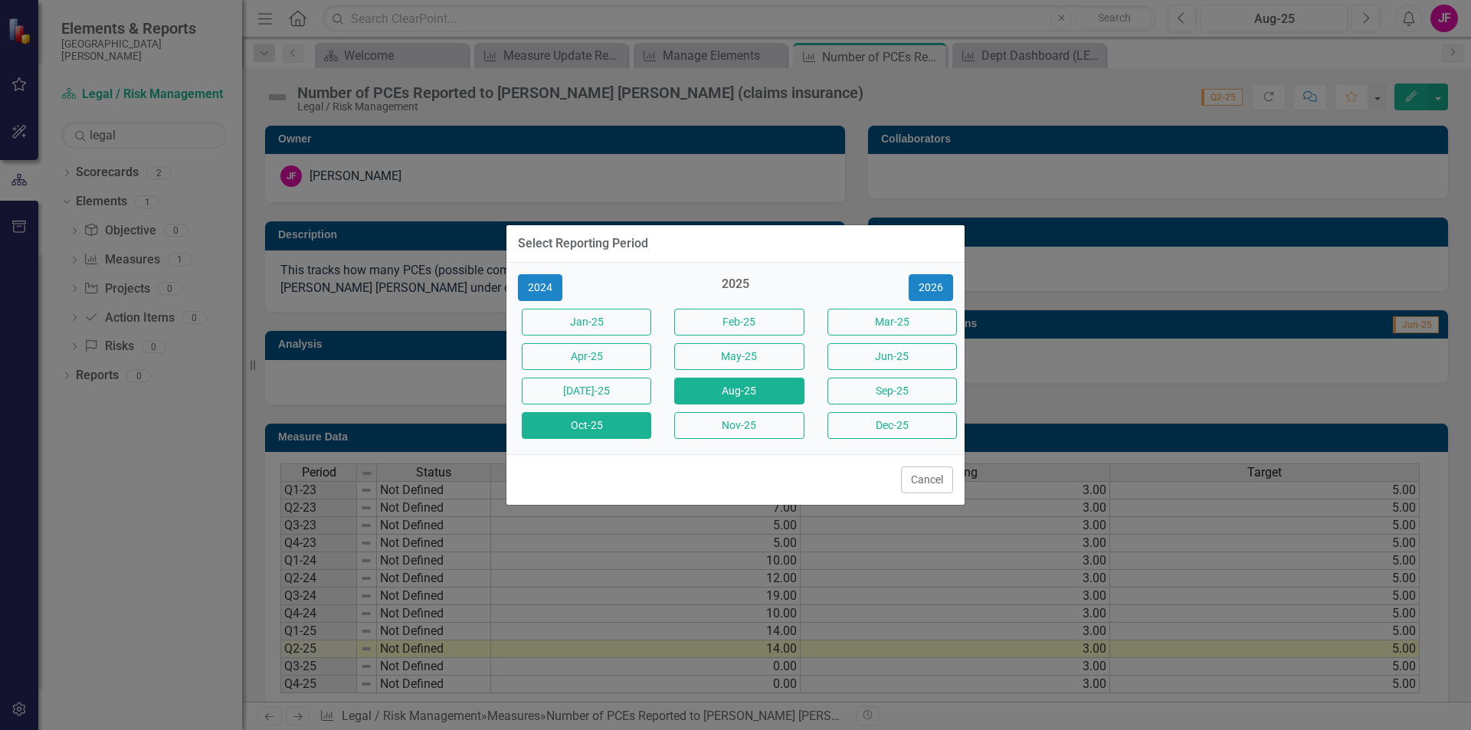
click at [610, 423] on button "Oct-25" at bounding box center [586, 425] width 129 height 27
